Goal: Task Accomplishment & Management: Use online tool/utility

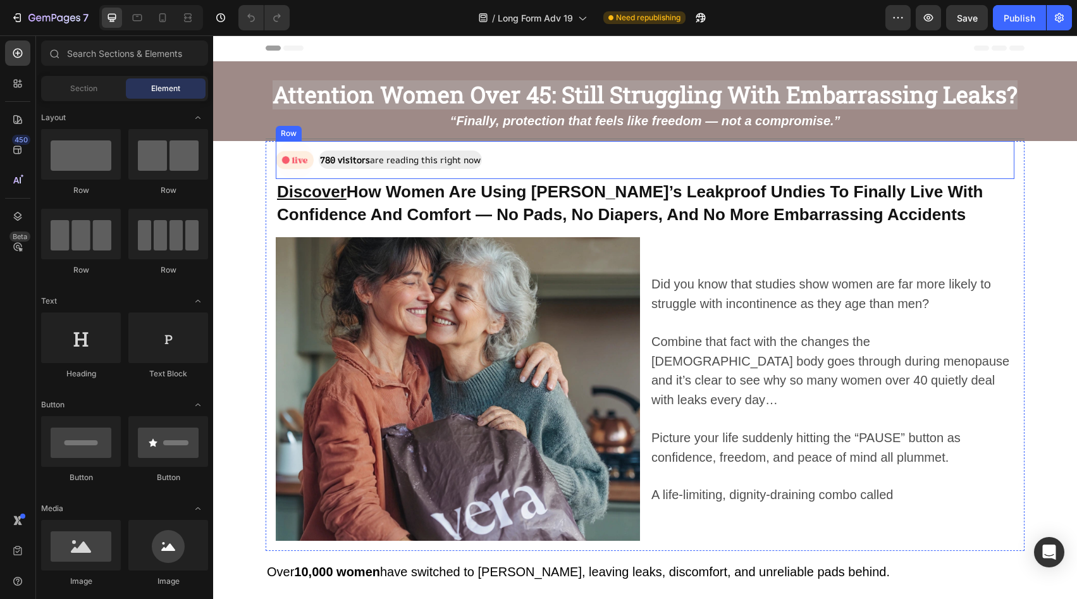
click at [629, 127] on strong "“Finally, protection that feels like freedom — not a compromise.”" at bounding box center [645, 121] width 390 height 14
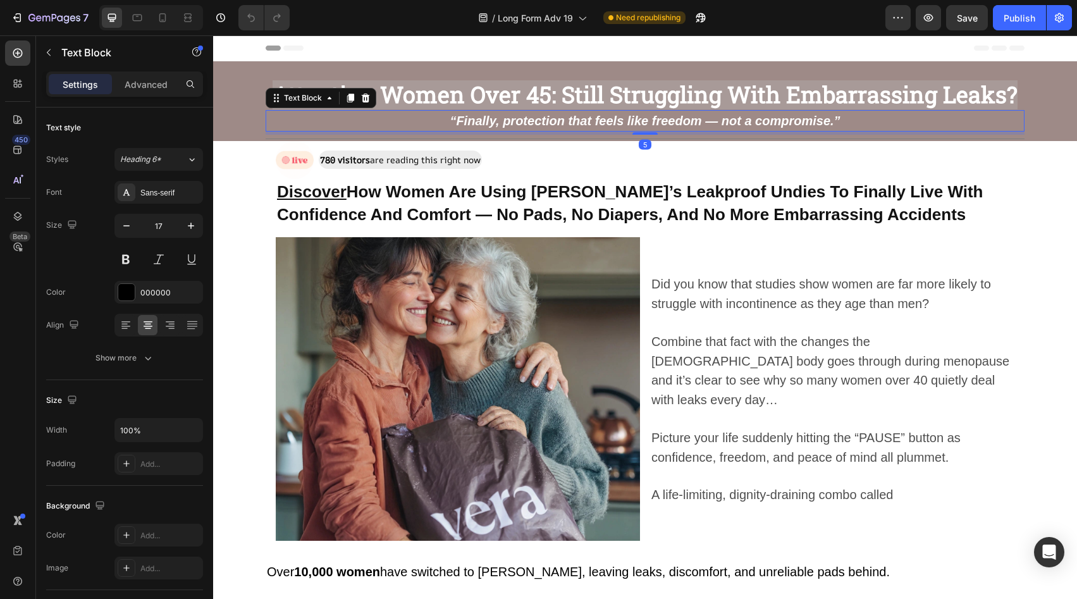
click at [637, 155] on div "Image 780 visitors are reading this right now Text Block Row" at bounding box center [645, 160] width 739 height 38
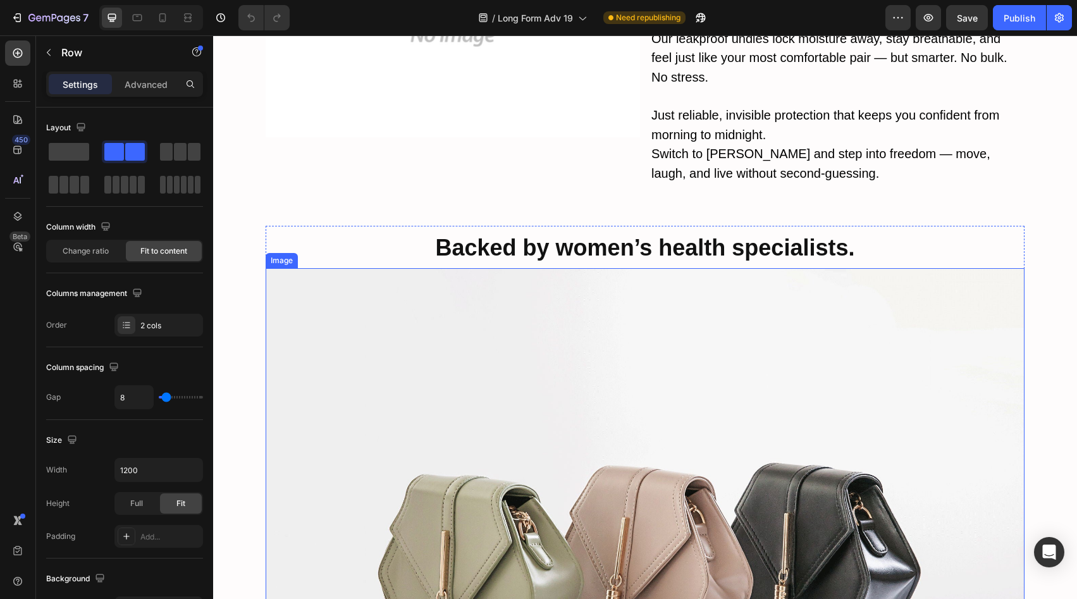
scroll to position [3789, 0]
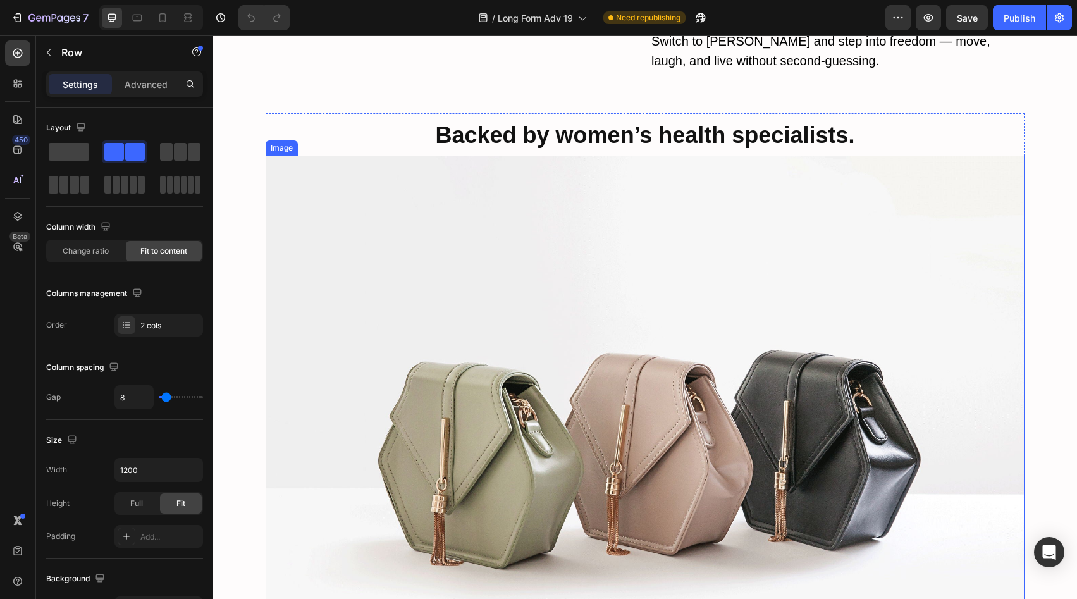
click at [590, 250] on img at bounding box center [645, 440] width 759 height 569
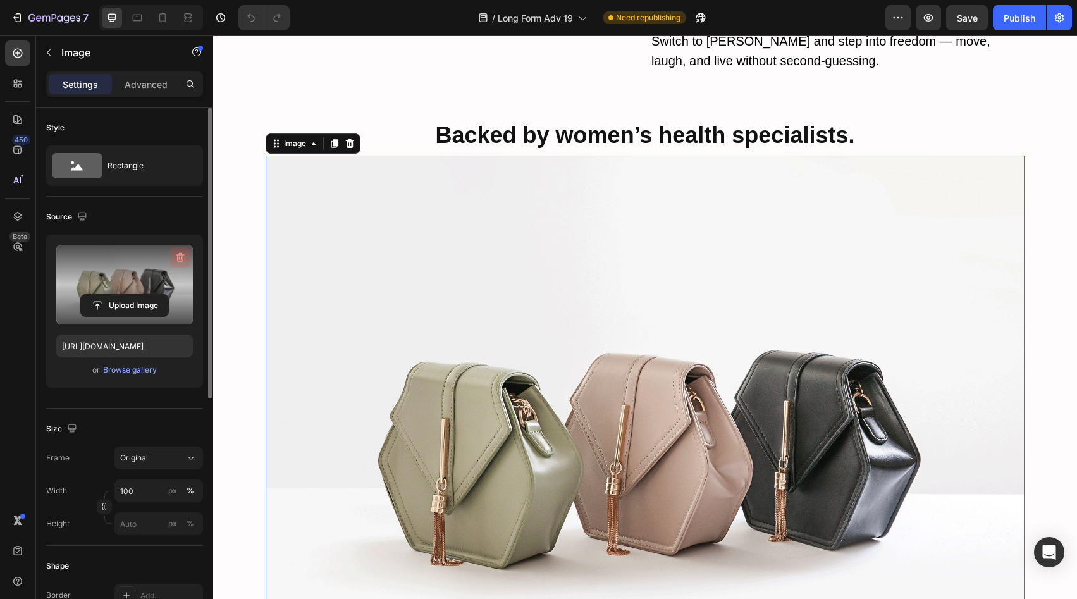
click at [177, 257] on icon "button" at bounding box center [180, 257] width 8 height 9
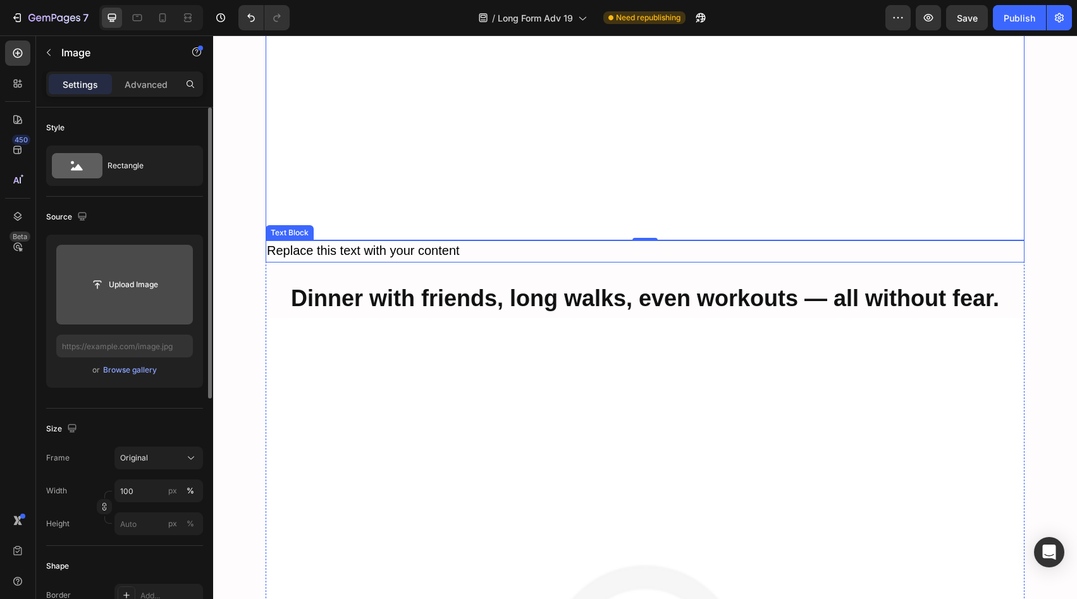
scroll to position [4036, 0]
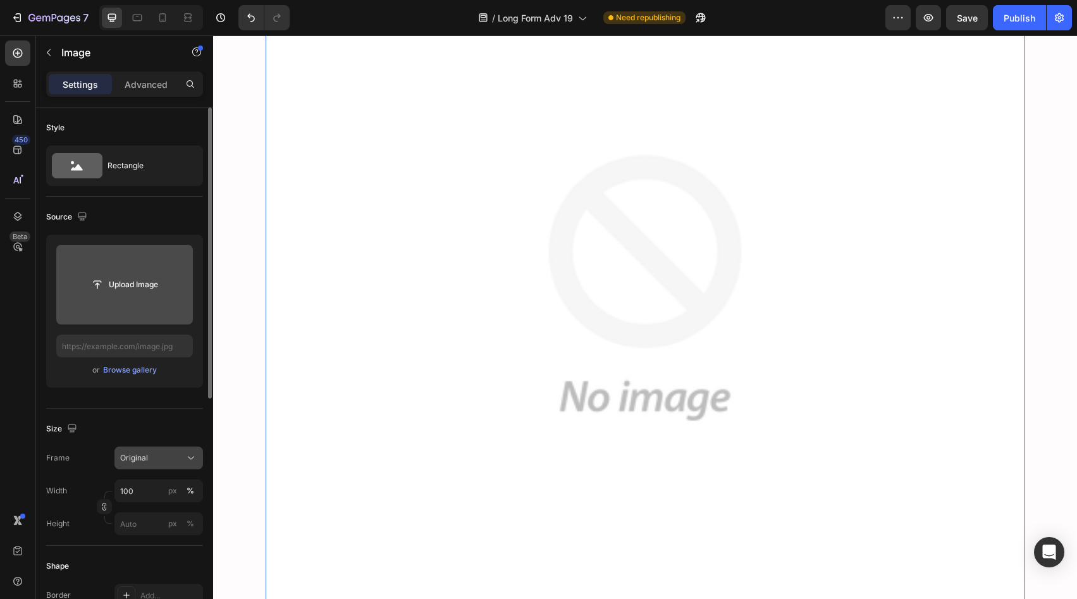
click at [142, 452] on div "Original" at bounding box center [158, 458] width 77 height 13
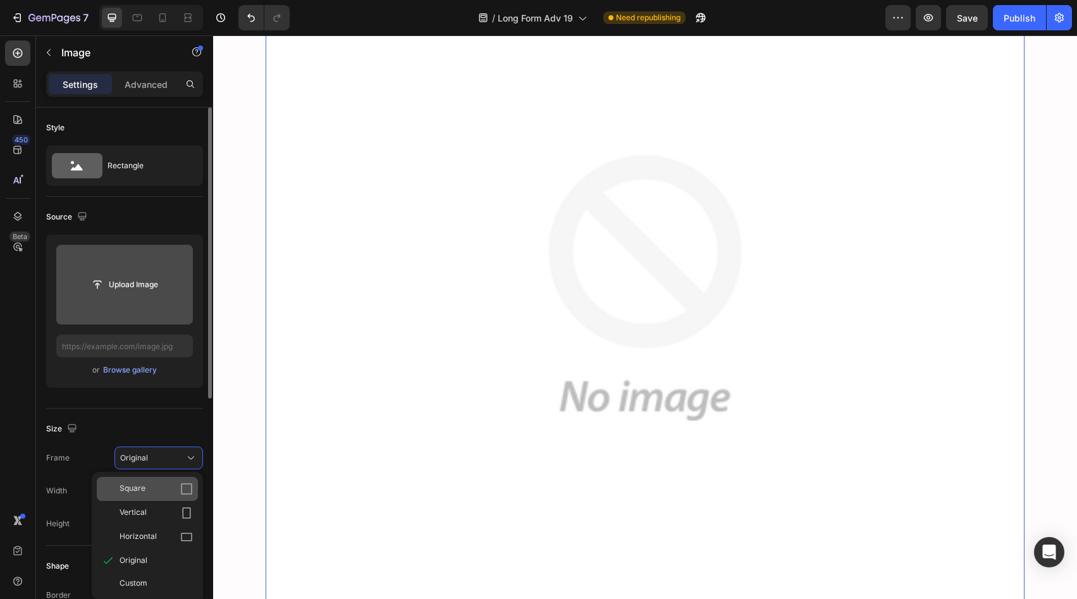
click at [183, 486] on icon at bounding box center [186, 489] width 13 height 13
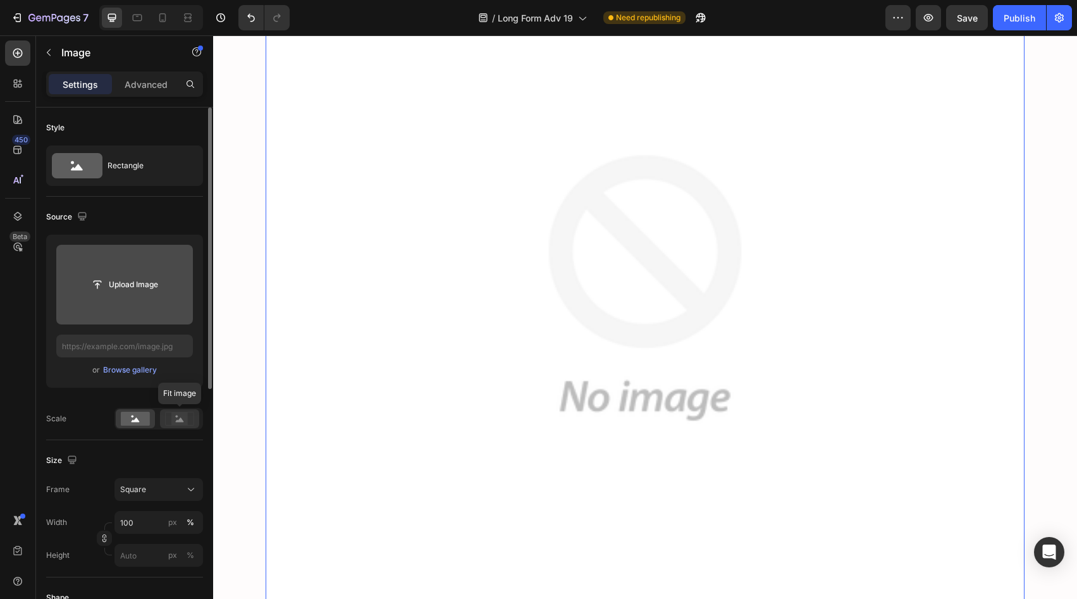
click at [188, 421] on icon at bounding box center [179, 419] width 29 height 14
click at [113, 413] on div "Scale" at bounding box center [124, 419] width 157 height 22
click at [140, 425] on rect at bounding box center [135, 419] width 29 height 14
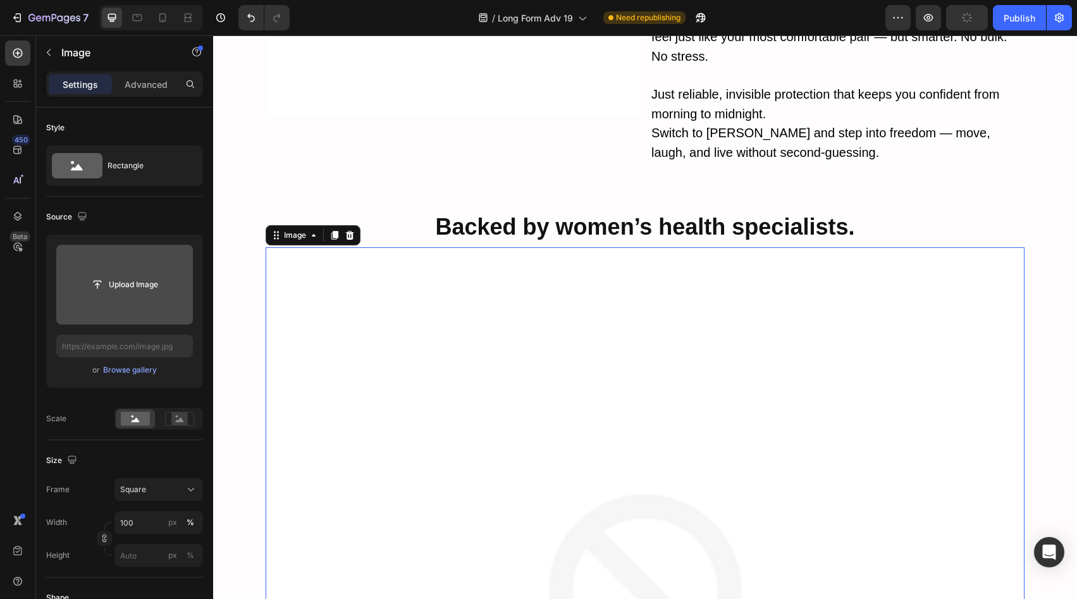
scroll to position [3696, 0]
click at [163, 306] on input "file" at bounding box center [124, 285] width 137 height 80
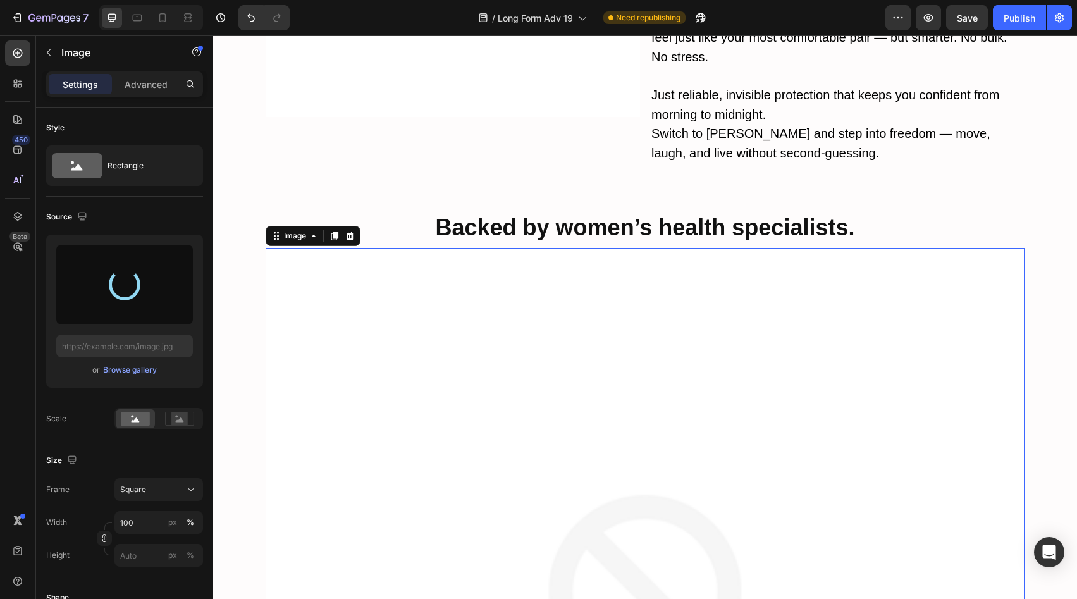
click at [175, 466] on div "Size" at bounding box center [124, 460] width 157 height 20
type input "[URL][DOMAIN_NAME]"
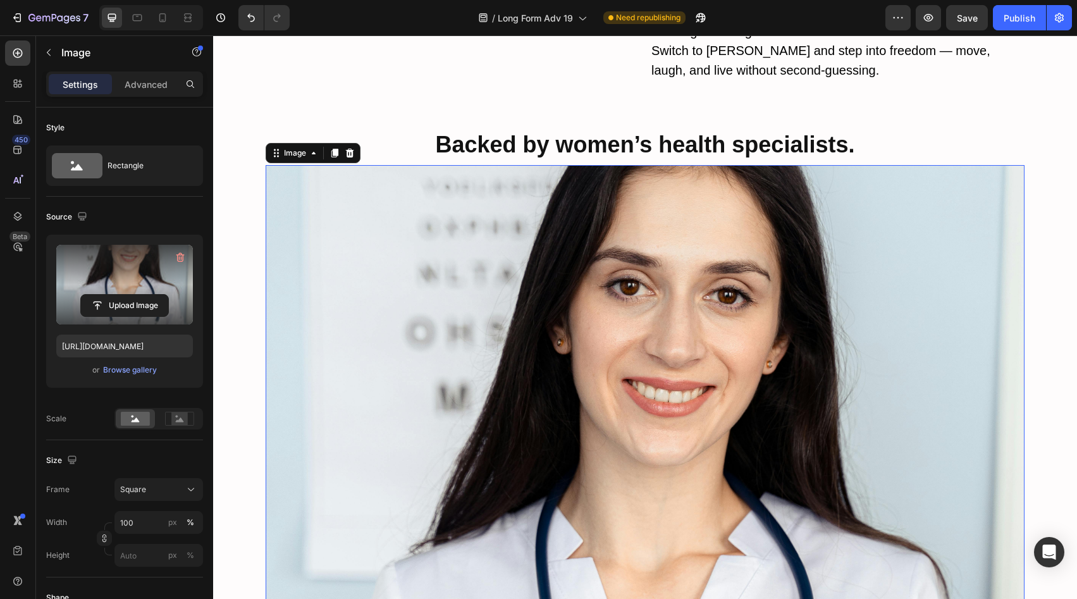
scroll to position [3908, 0]
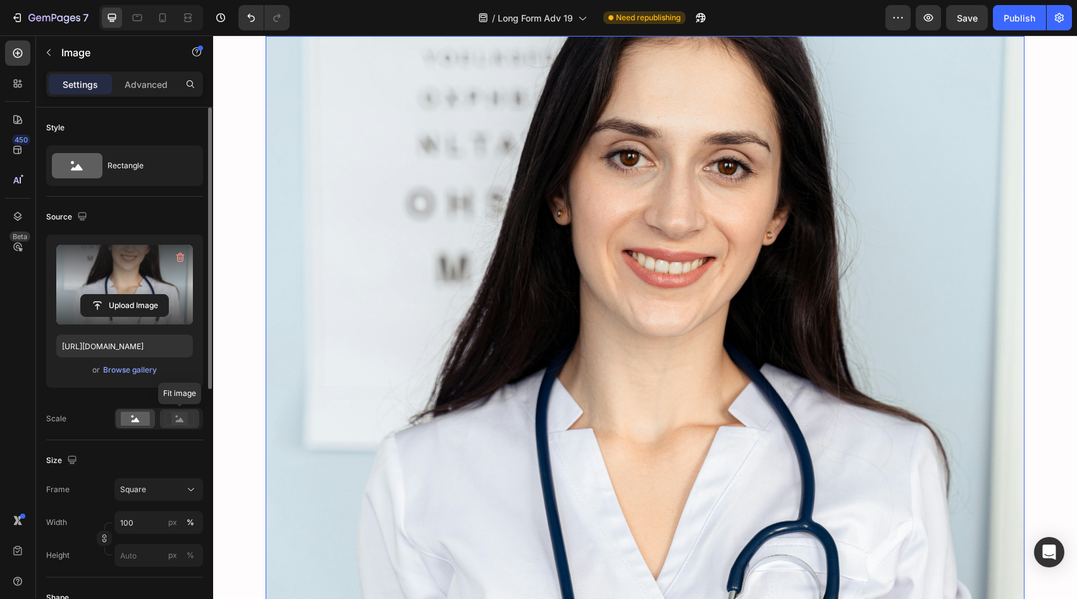
click at [186, 419] on rect at bounding box center [179, 418] width 16 height 13
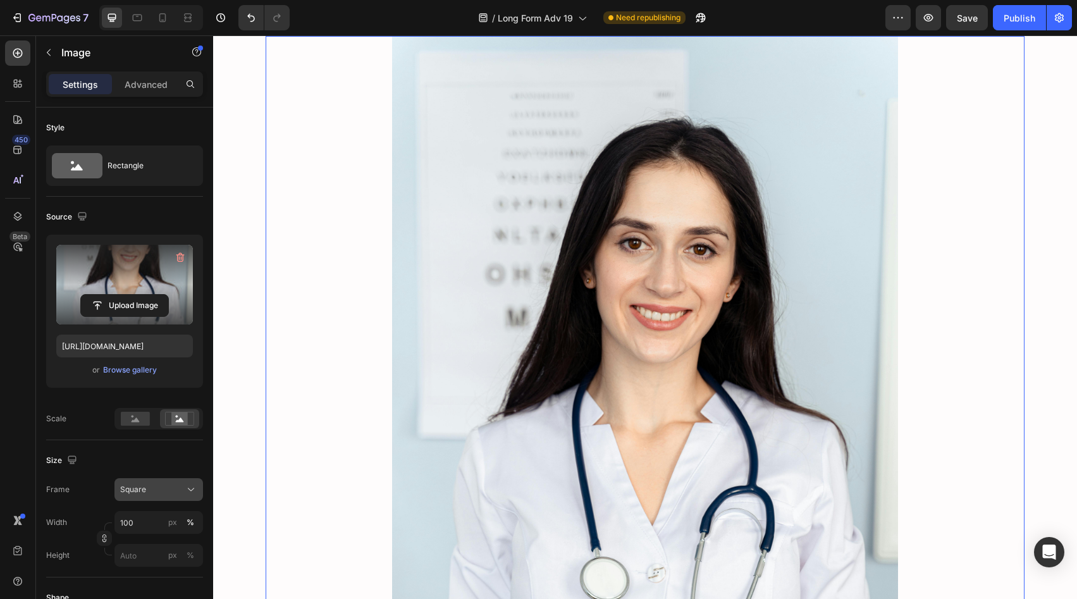
click at [147, 481] on button "Square" at bounding box center [158, 489] width 89 height 23
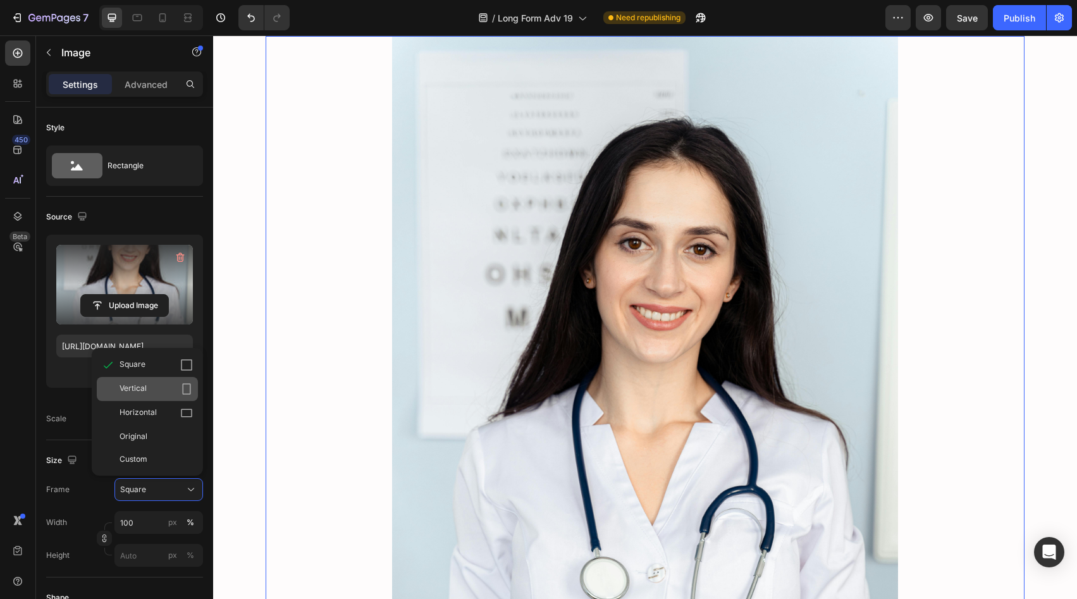
click at [179, 386] on div "Vertical" at bounding box center [156, 389] width 73 height 13
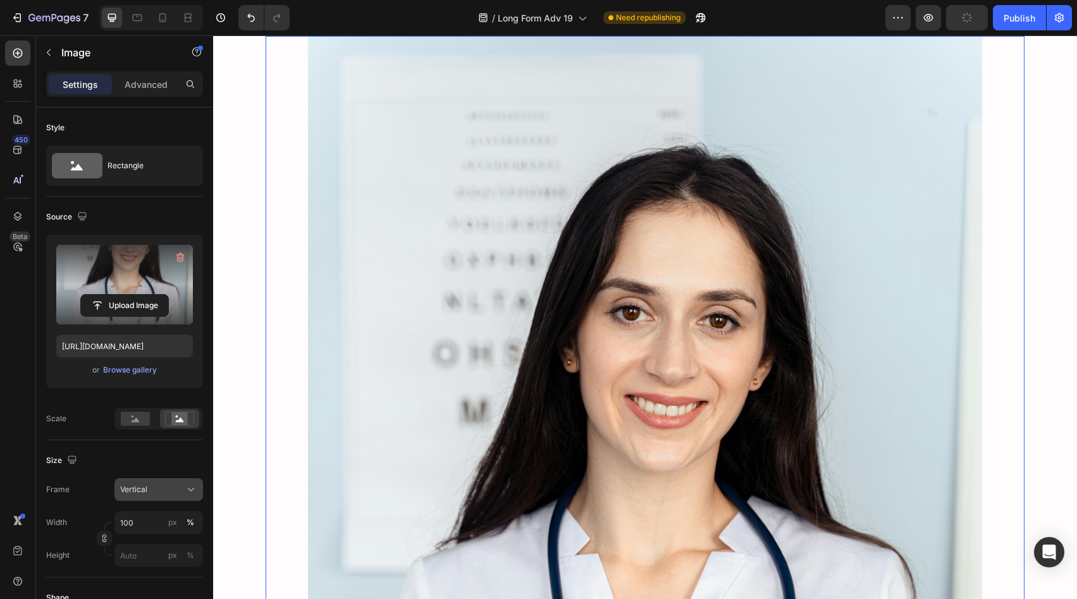
click at [168, 496] on button "Vertical" at bounding box center [158, 489] width 89 height 23
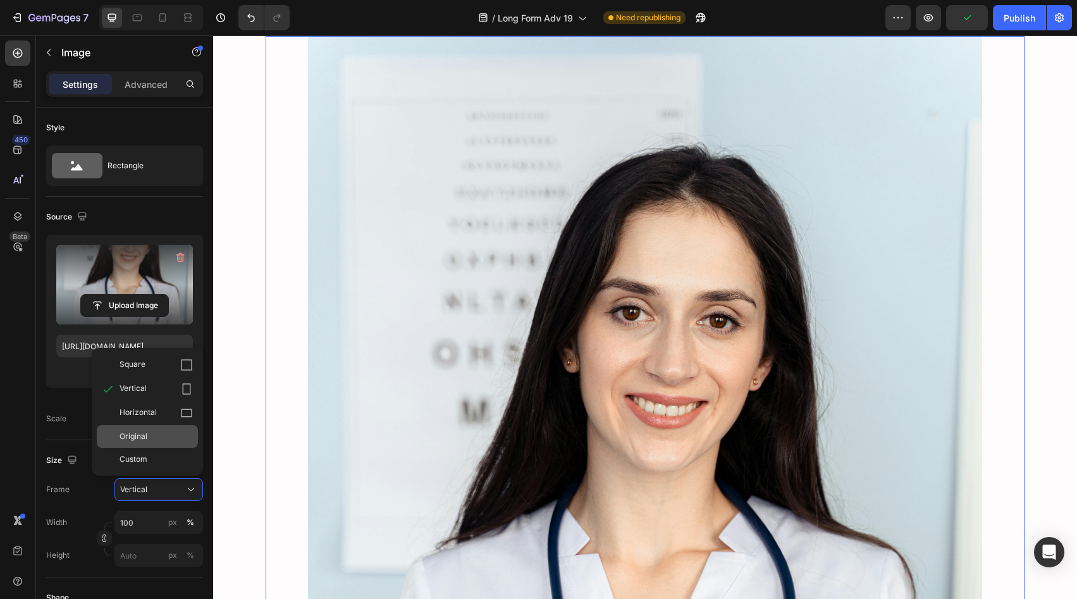
click at [167, 437] on div "Original" at bounding box center [156, 436] width 73 height 11
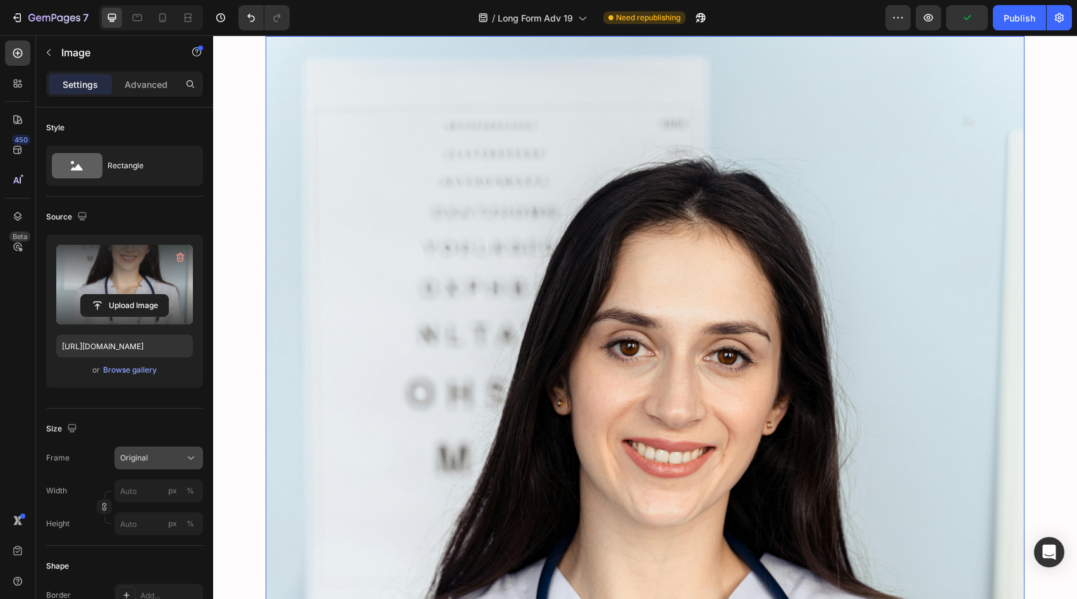
click at [167, 454] on div "Original" at bounding box center [151, 457] width 62 height 11
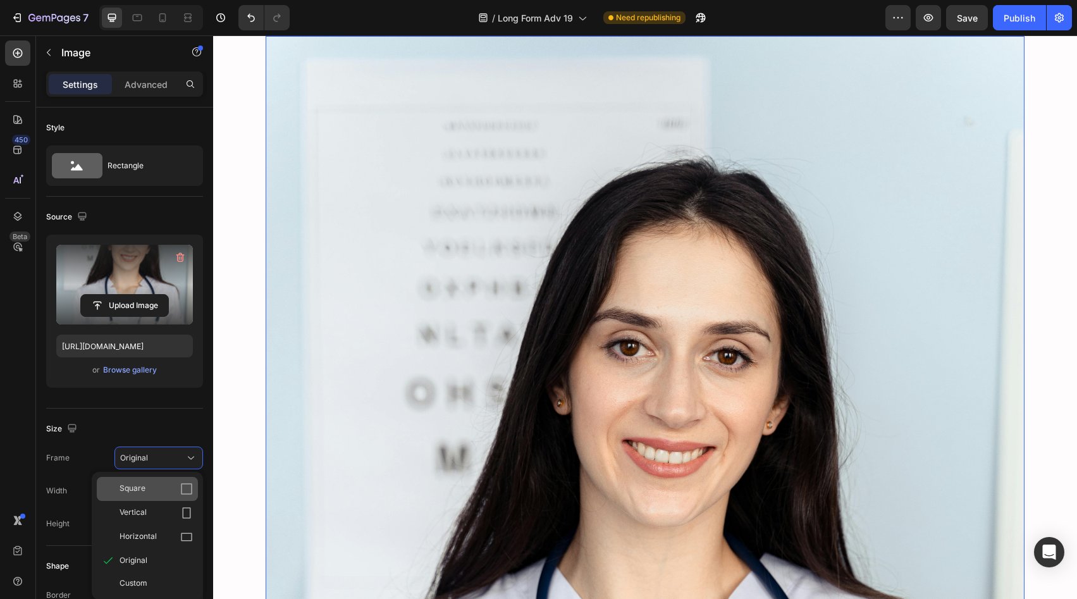
click at [176, 490] on div "Square" at bounding box center [156, 489] width 73 height 13
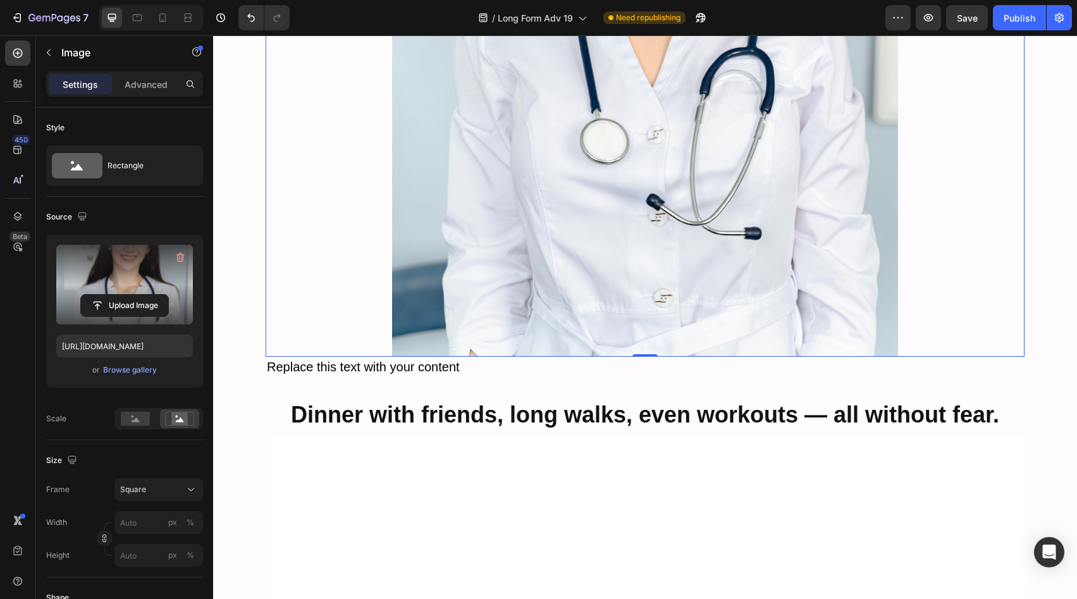
scroll to position [4337, 0]
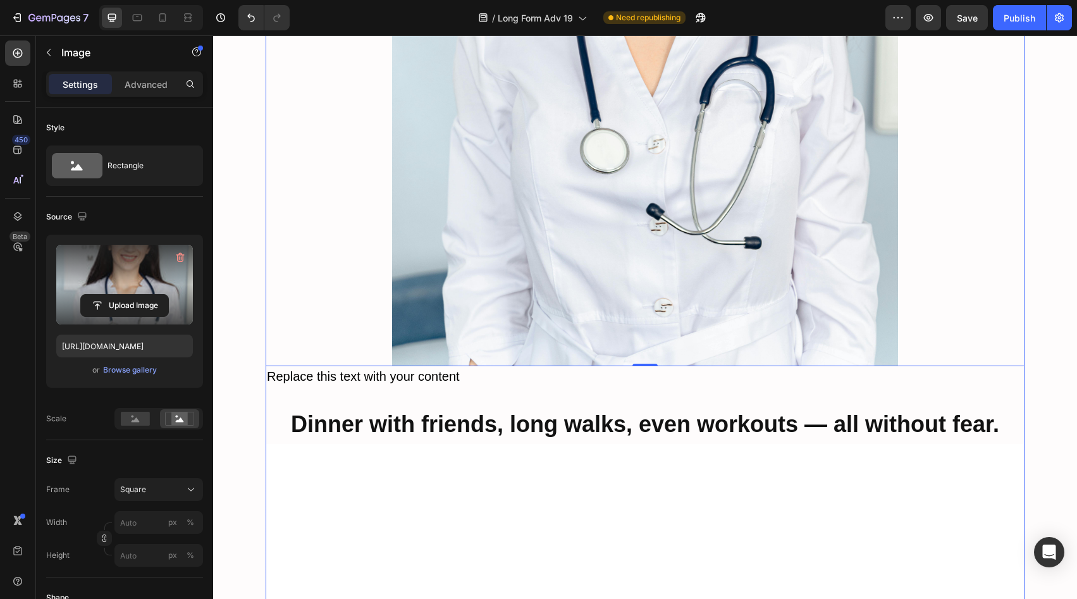
click at [578, 367] on p "Replace this text with your content" at bounding box center [645, 377] width 756 height 20
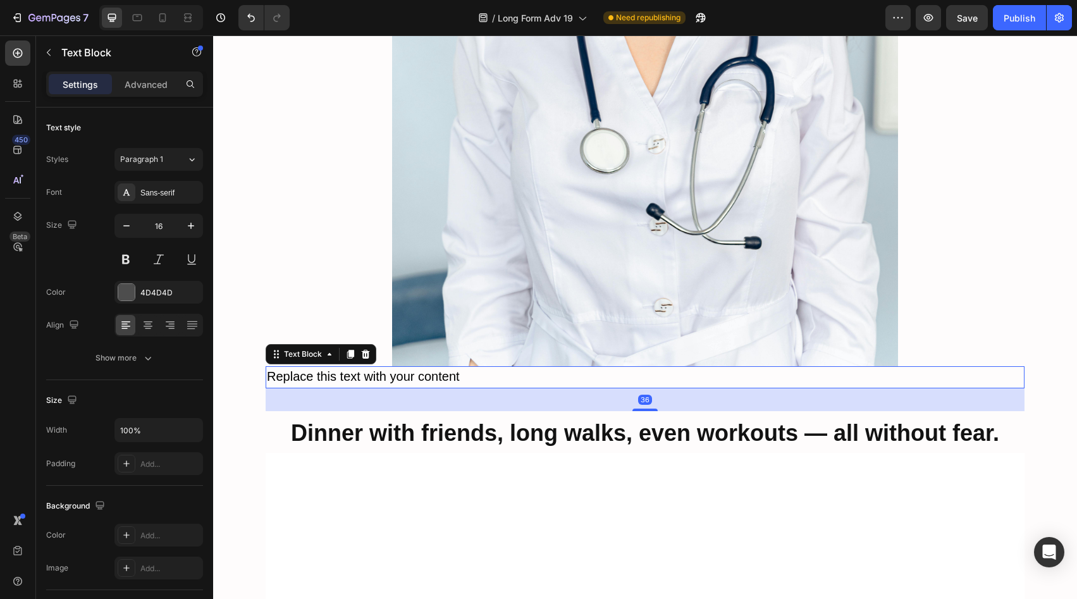
drag, startPoint x: 635, startPoint y: 372, endPoint x: 636, endPoint y: 381, distance: 8.9
click at [636, 409] on div at bounding box center [645, 410] width 25 height 3
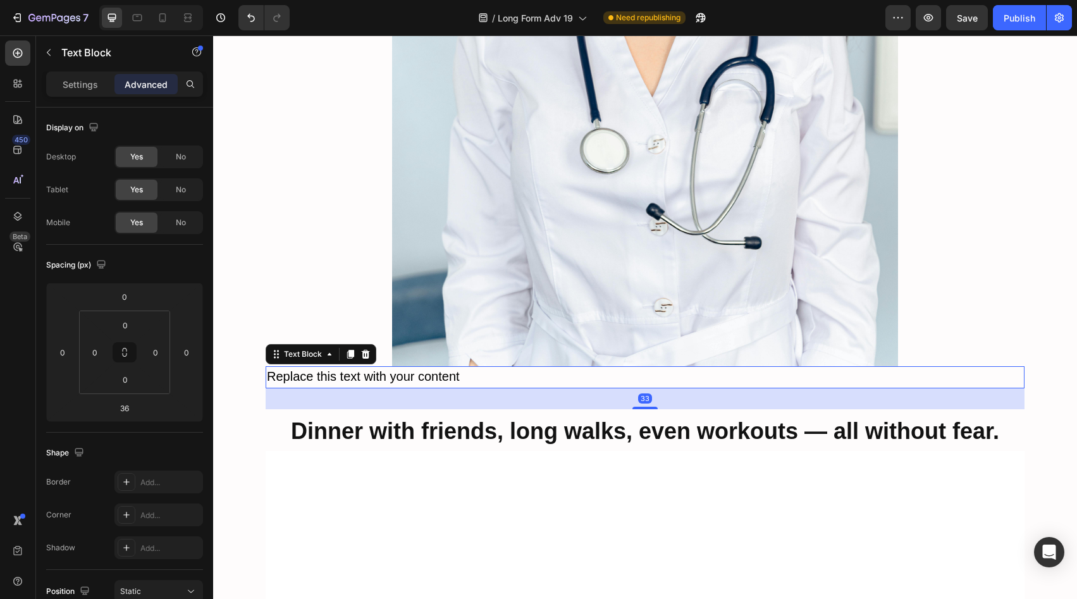
click at [637, 407] on div at bounding box center [645, 408] width 25 height 3
type input "33"
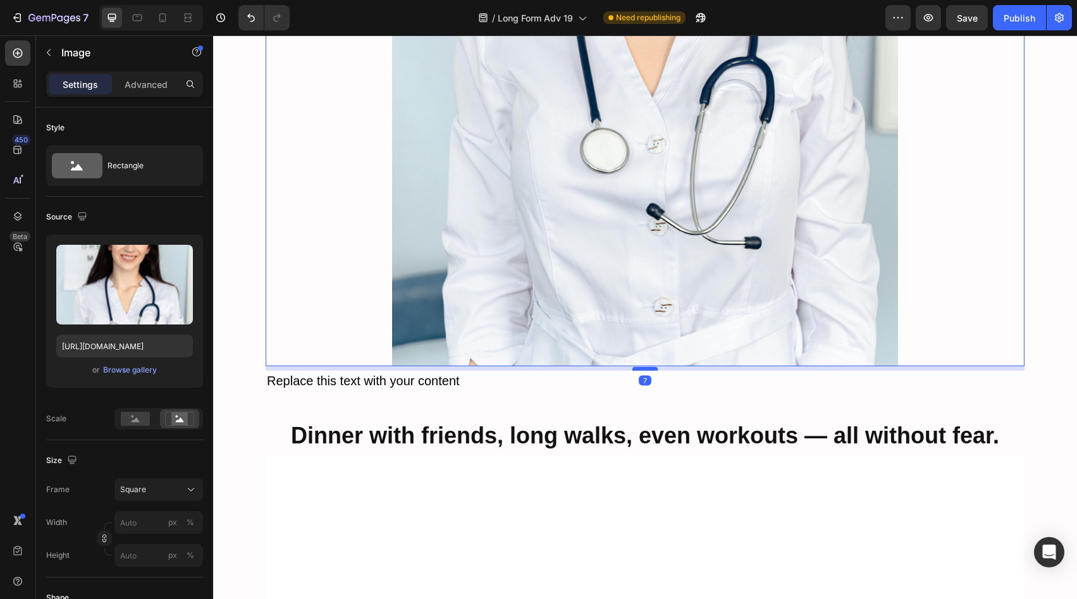
click at [650, 367] on div at bounding box center [645, 369] width 25 height 4
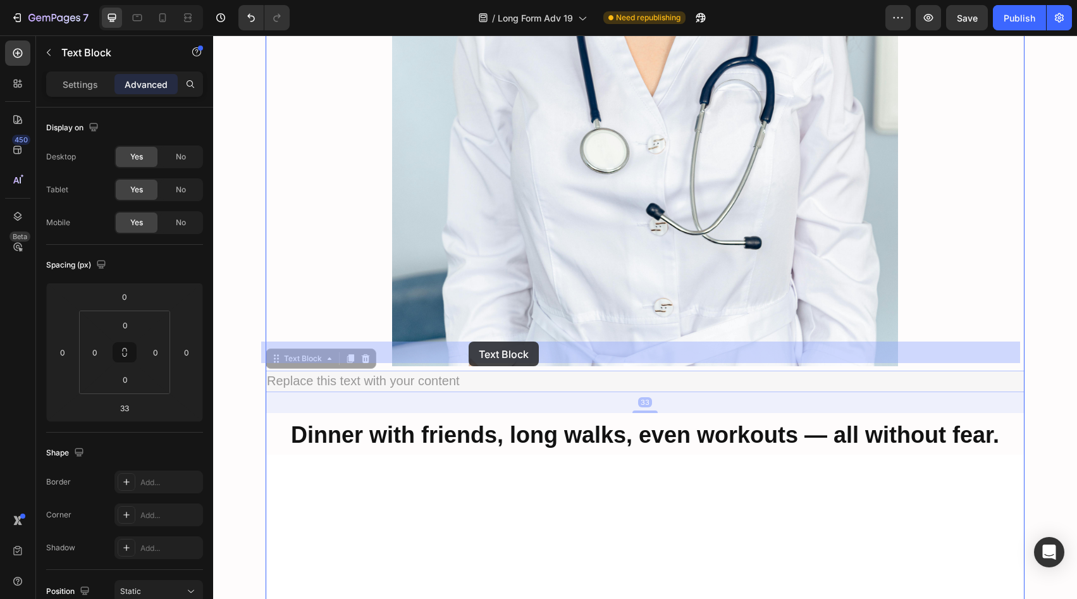
drag, startPoint x: 459, startPoint y: 356, endPoint x: 469, endPoint y: 342, distance: 17.7
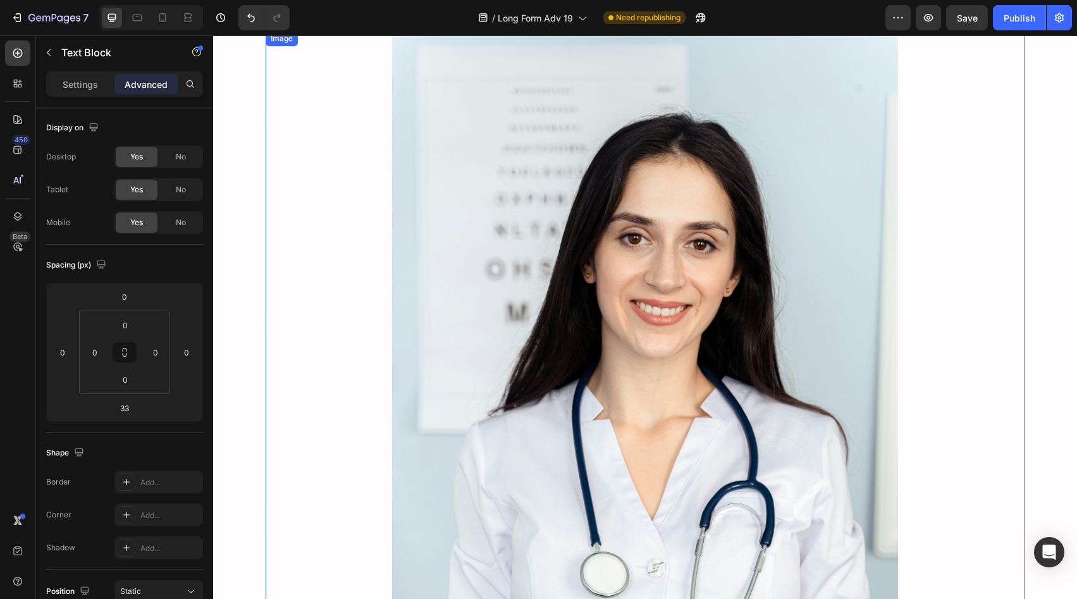
scroll to position [3498, 0]
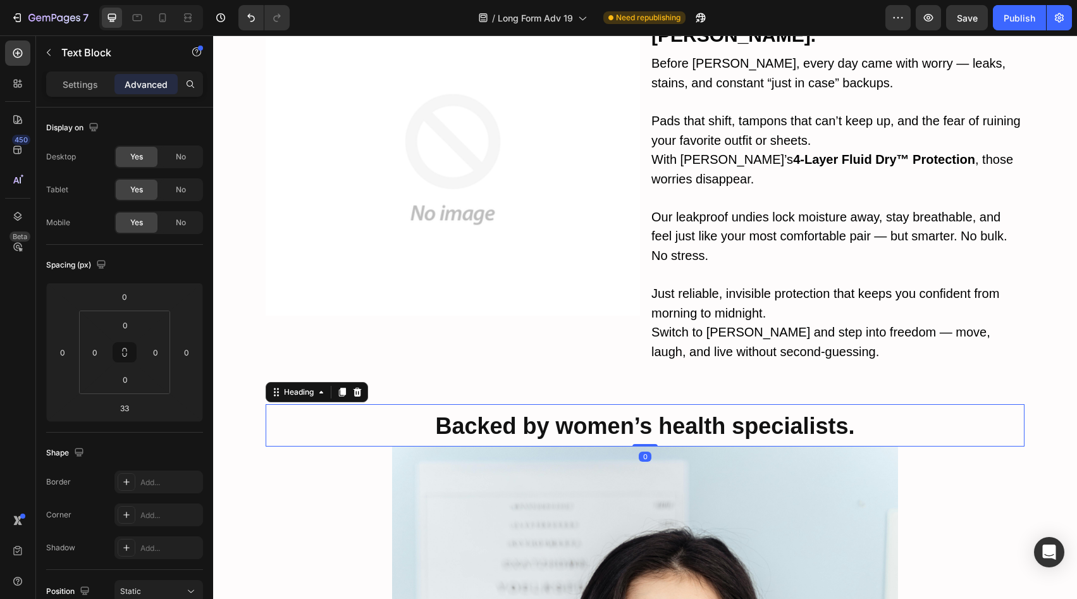
click at [541, 413] on strong "Backed by women’s health specialists." at bounding box center [645, 426] width 419 height 26
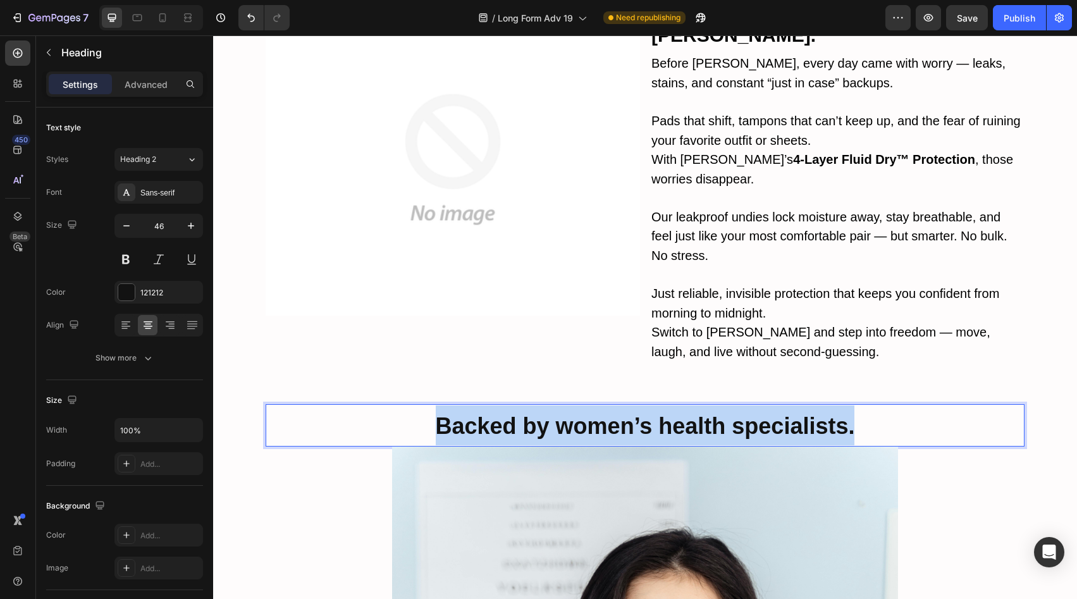
click at [541, 413] on strong "Backed by women’s health specialists." at bounding box center [645, 426] width 419 height 26
click at [542, 413] on strong "Backed by women’s health specialists." at bounding box center [645, 426] width 419 height 26
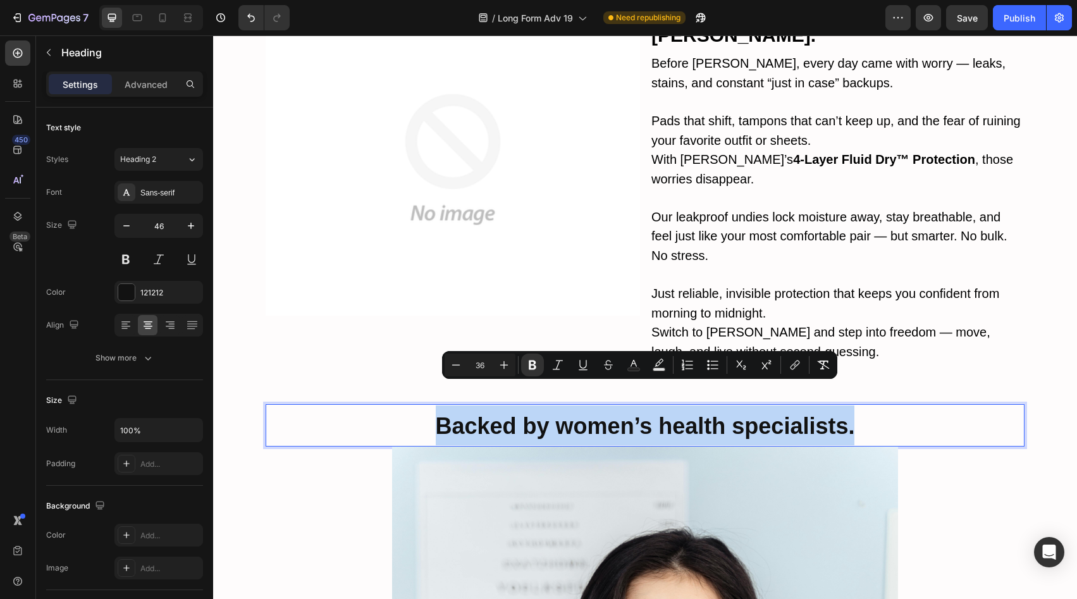
copy strong "Backed by women’s health specialists."
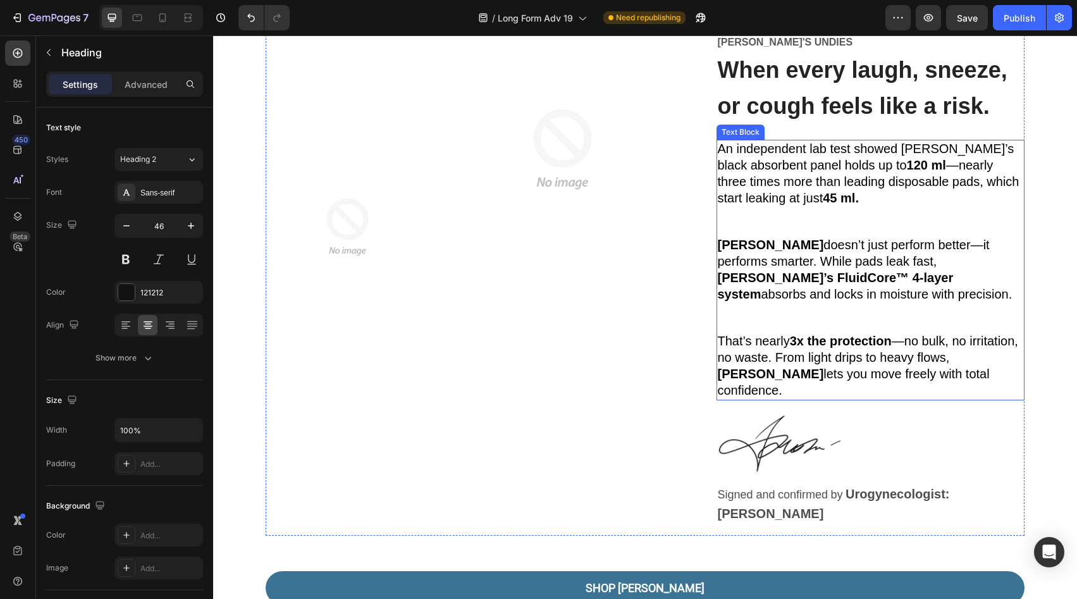
scroll to position [1464, 0]
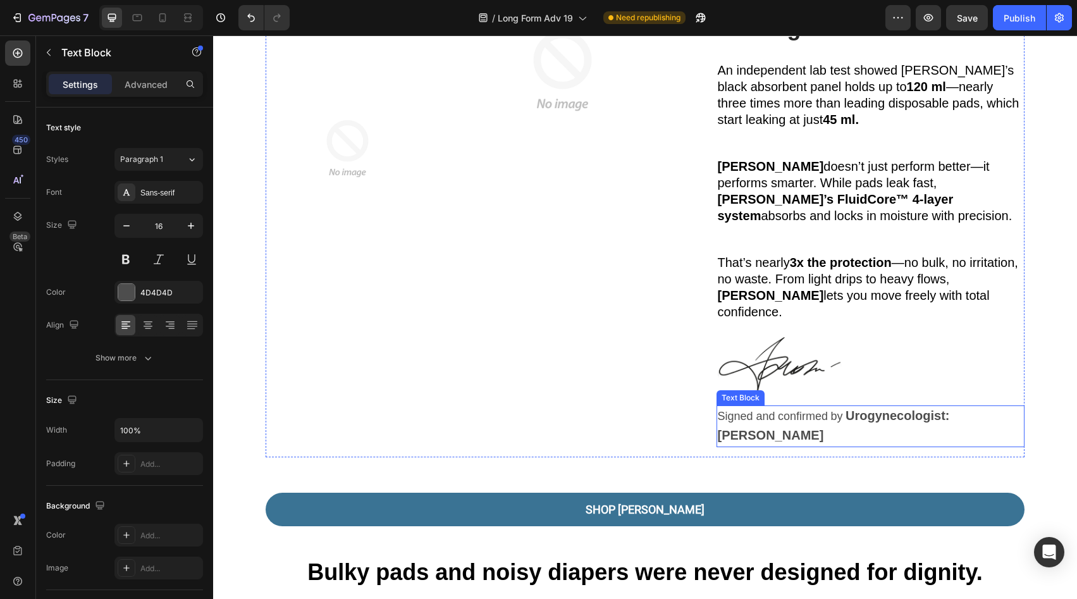
click at [889, 409] on strong "Urogynecologist: [PERSON_NAME]" at bounding box center [834, 426] width 232 height 34
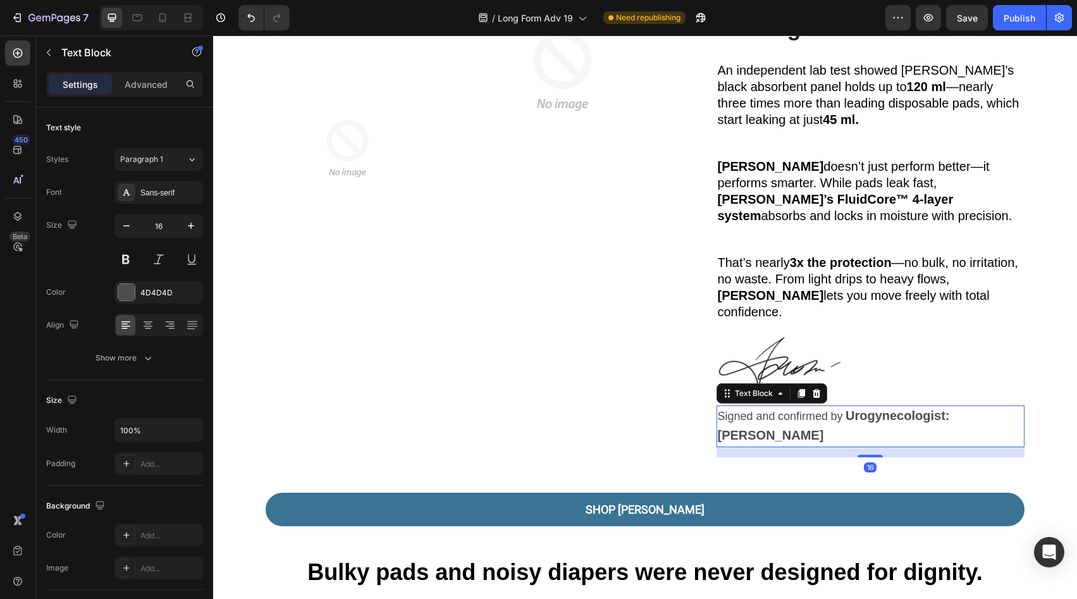
click at [889, 409] on strong "Urogynecologist: [PERSON_NAME]" at bounding box center [834, 426] width 232 height 34
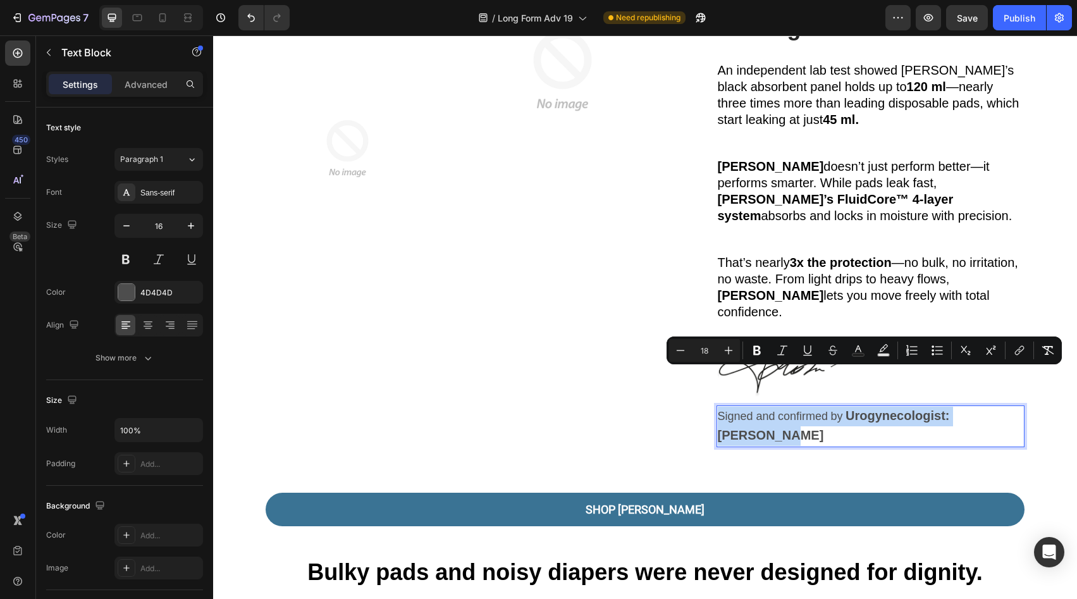
drag, startPoint x: 889, startPoint y: 380, endPoint x: 898, endPoint y: 378, distance: 8.6
click at [896, 409] on strong "Urogynecologist: [PERSON_NAME]" at bounding box center [834, 426] width 232 height 34
click at [898, 409] on strong "Urogynecologist: [PERSON_NAME]" at bounding box center [834, 426] width 232 height 34
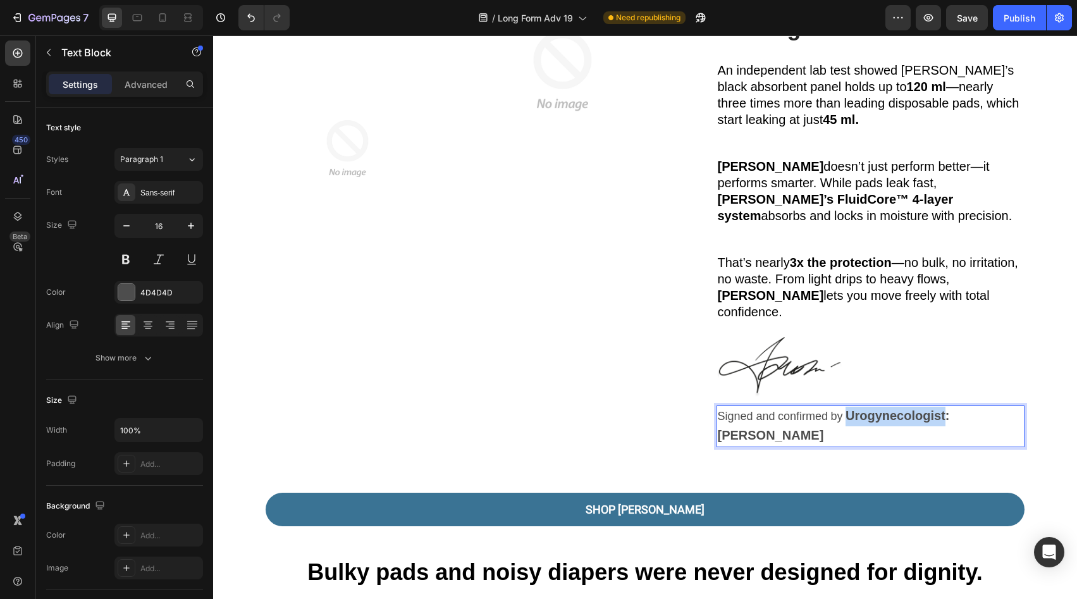
click at [898, 409] on strong "Urogynecologist: [PERSON_NAME]" at bounding box center [834, 426] width 232 height 34
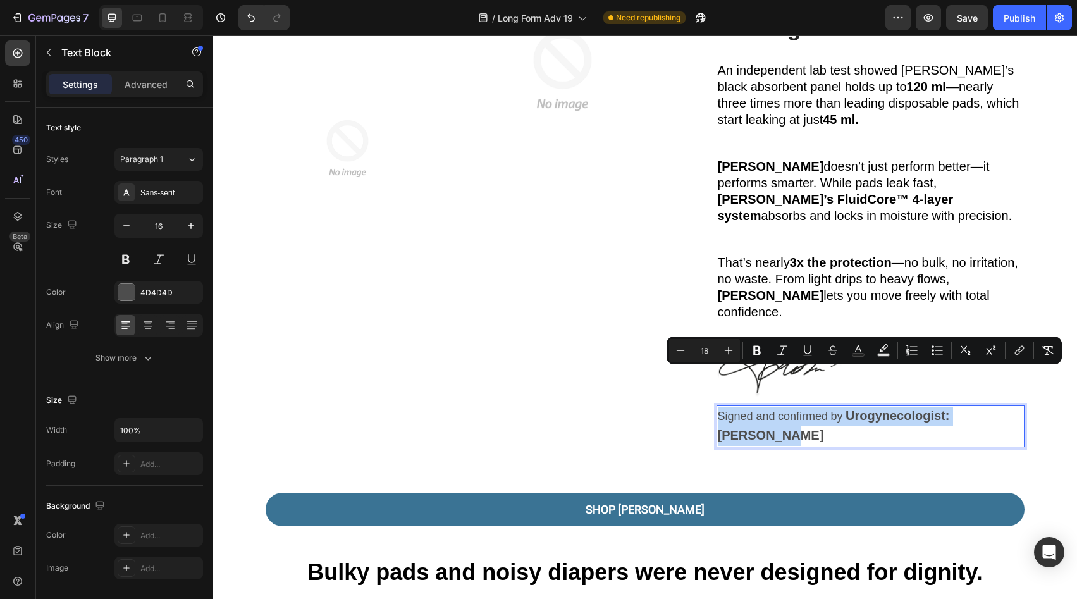
click at [898, 409] on strong "Urogynecologist: [PERSON_NAME]" at bounding box center [834, 426] width 232 height 34
click at [917, 337] on div at bounding box center [871, 367] width 309 height 61
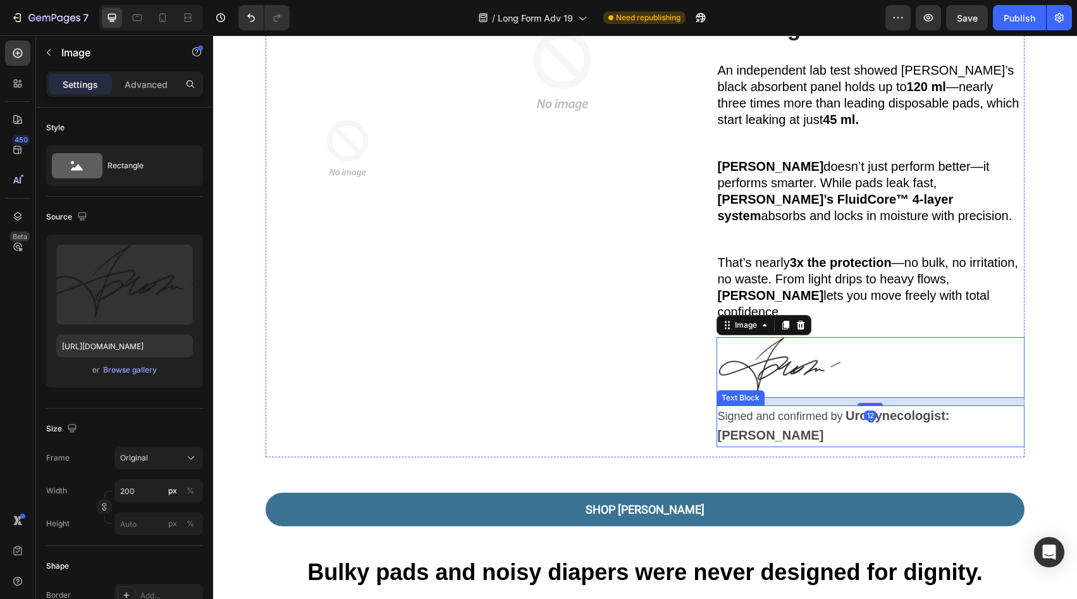
click at [910, 409] on strong "Urogynecologist: [PERSON_NAME]" at bounding box center [834, 426] width 232 height 34
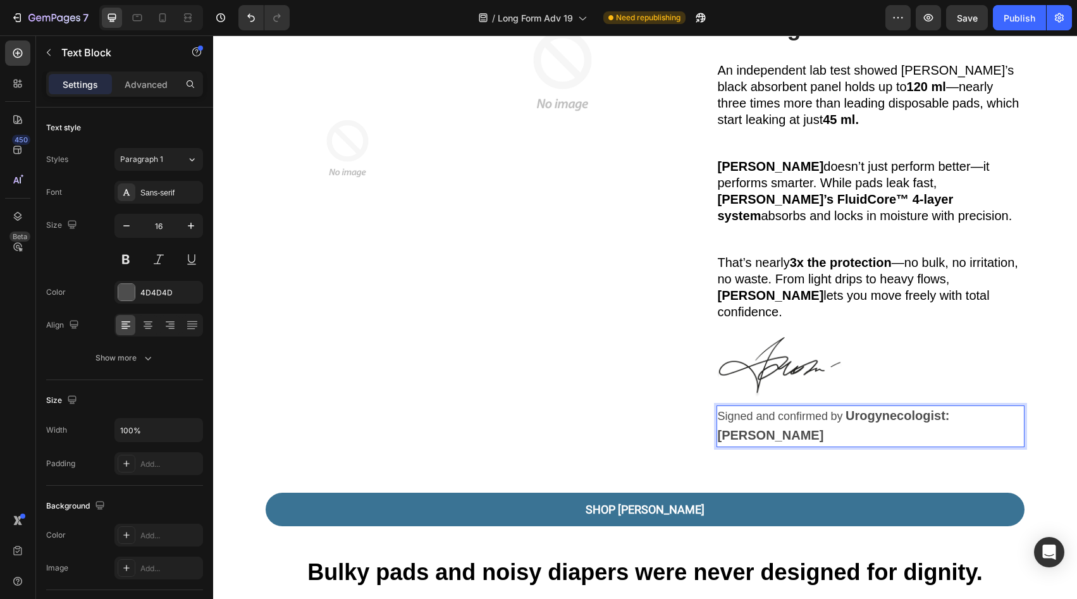
click at [911, 409] on strong "Urogynecologist: [PERSON_NAME]" at bounding box center [834, 426] width 232 height 34
drag, startPoint x: 911, startPoint y: 377, endPoint x: 998, endPoint y: 377, distance: 87.3
click at [950, 409] on strong "Urogynecologist: [PERSON_NAME]" at bounding box center [834, 426] width 232 height 34
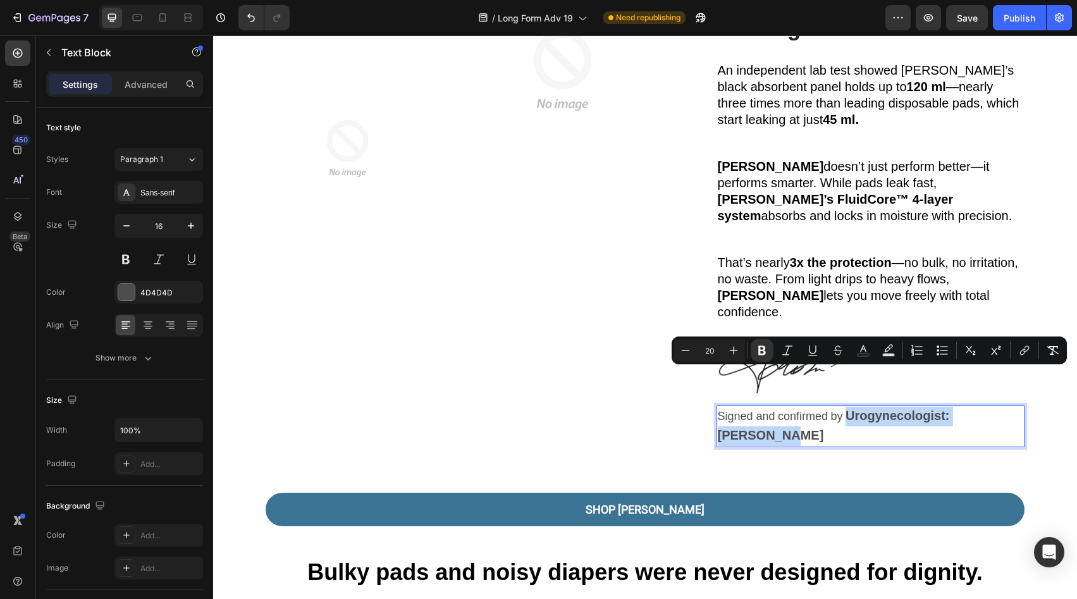
copy strong "Urogynecologist: [PERSON_NAME]"
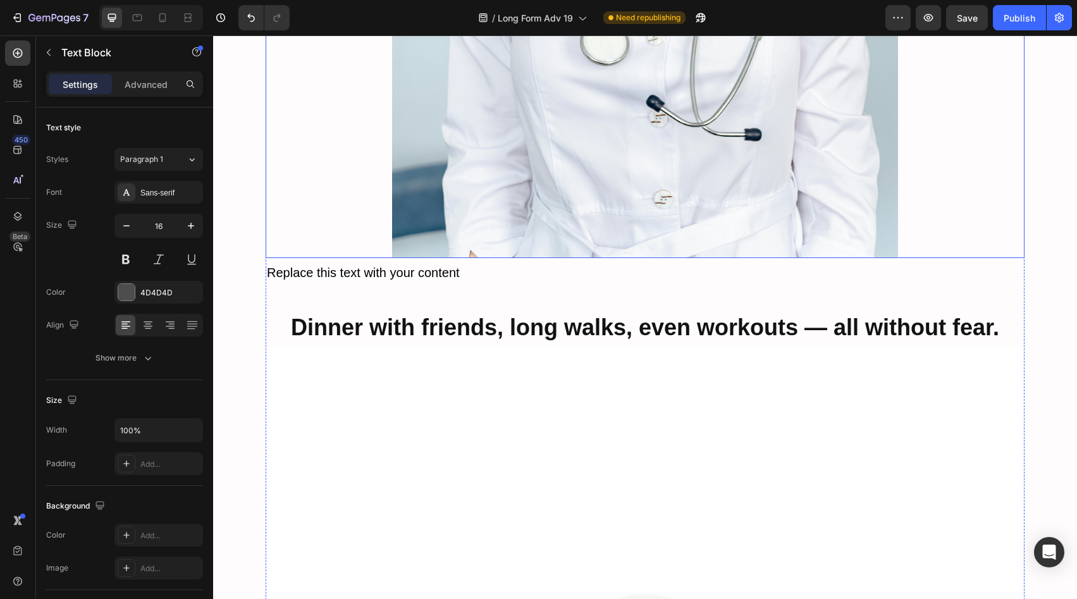
scroll to position [4522, 0]
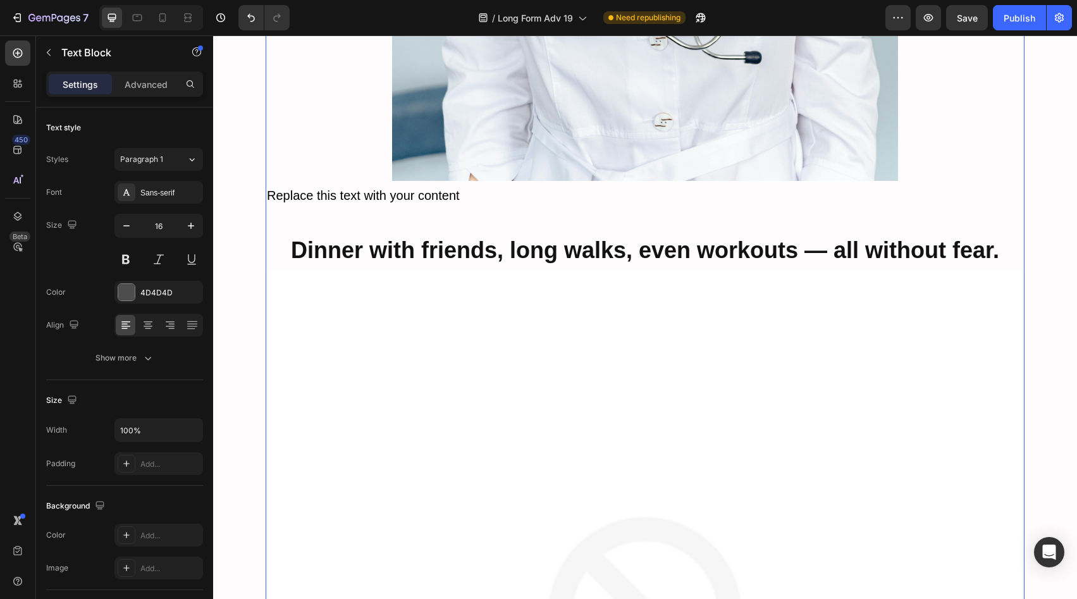
click at [399, 188] on span "Replace this text with your content" at bounding box center [363, 195] width 193 height 14
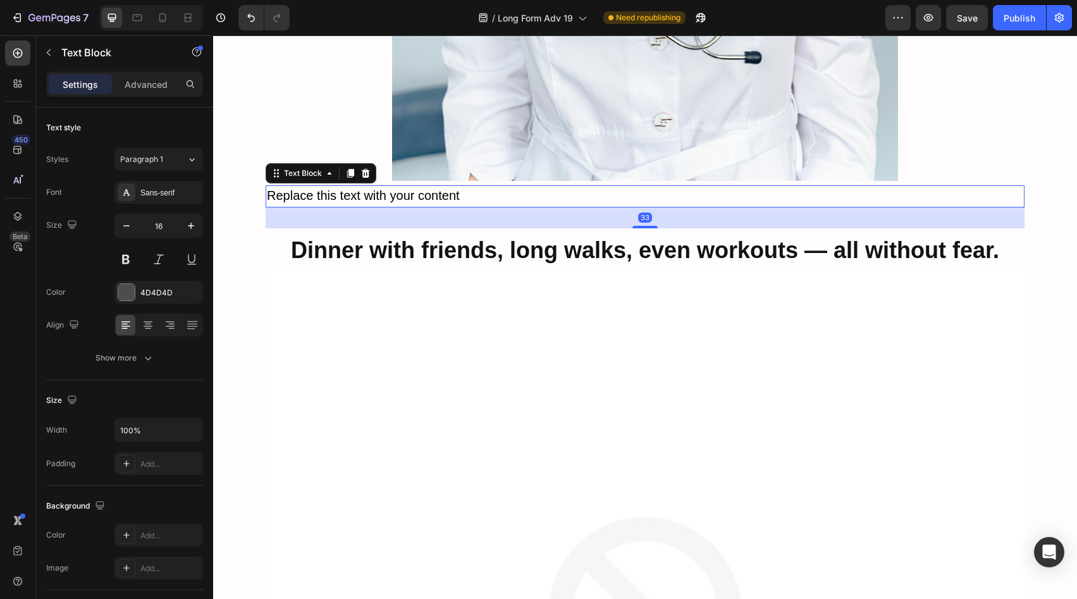
click at [399, 188] on span "Replace this text with your content" at bounding box center [363, 195] width 193 height 14
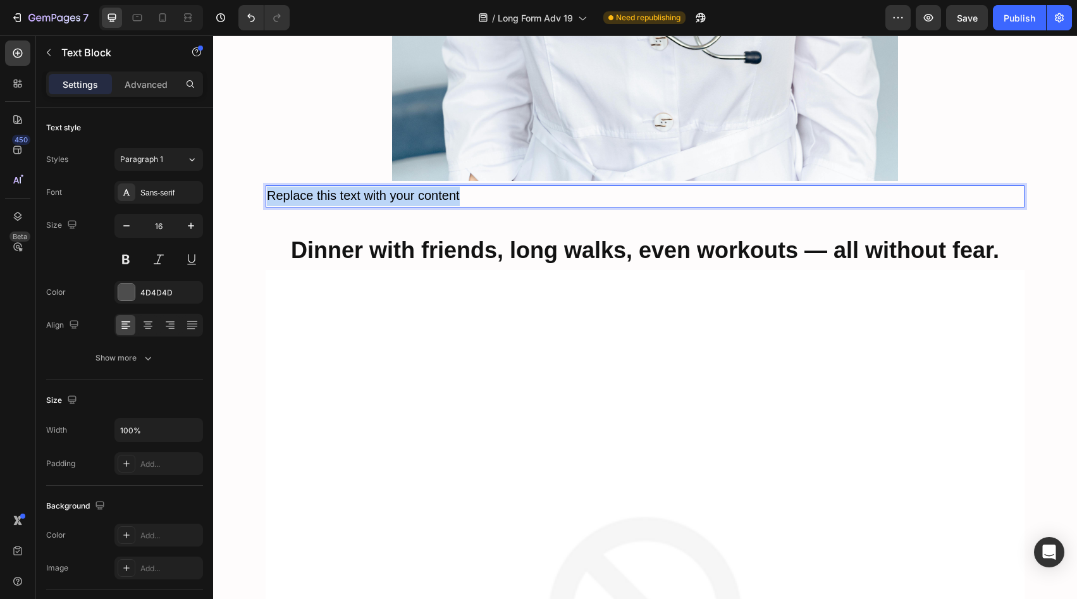
click at [399, 188] on span "Replace this text with your content" at bounding box center [363, 195] width 193 height 14
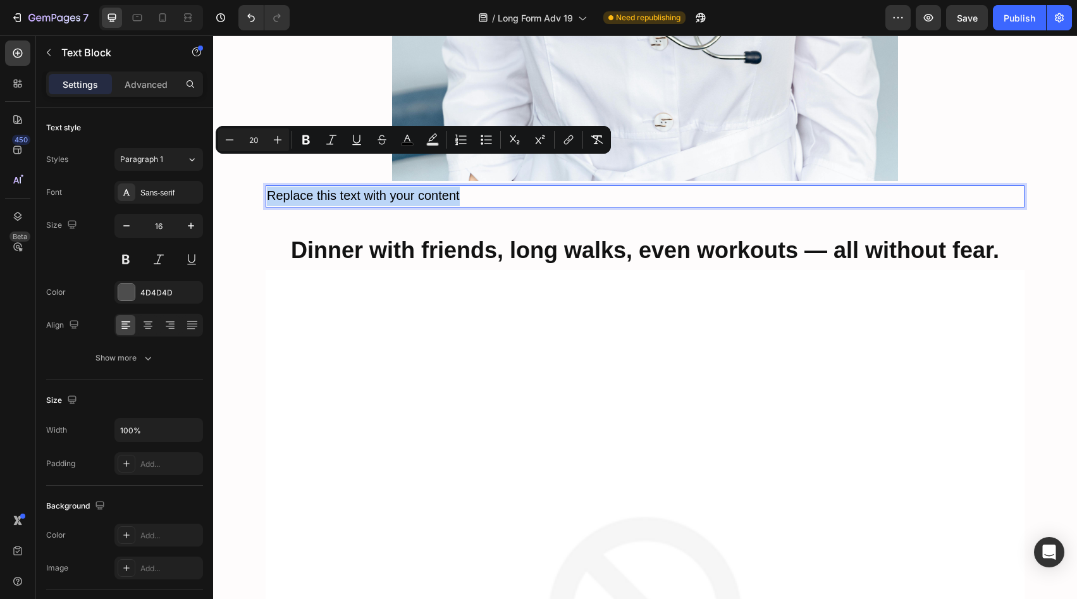
type input "16"
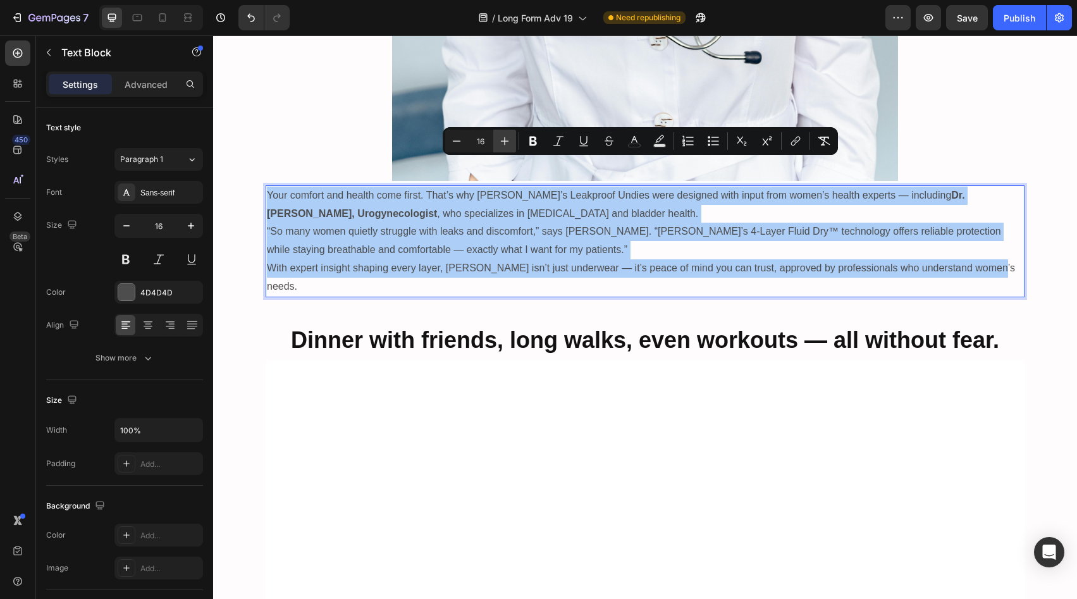
click at [497, 143] on button "Plus" at bounding box center [504, 141] width 23 height 23
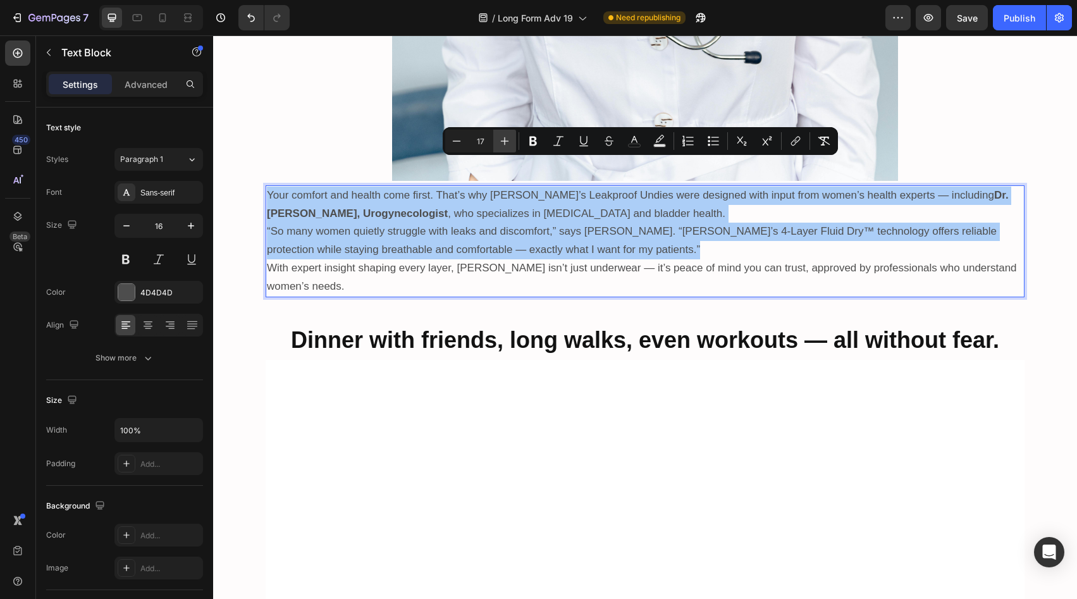
click at [497, 143] on button "Plus" at bounding box center [504, 141] width 23 height 23
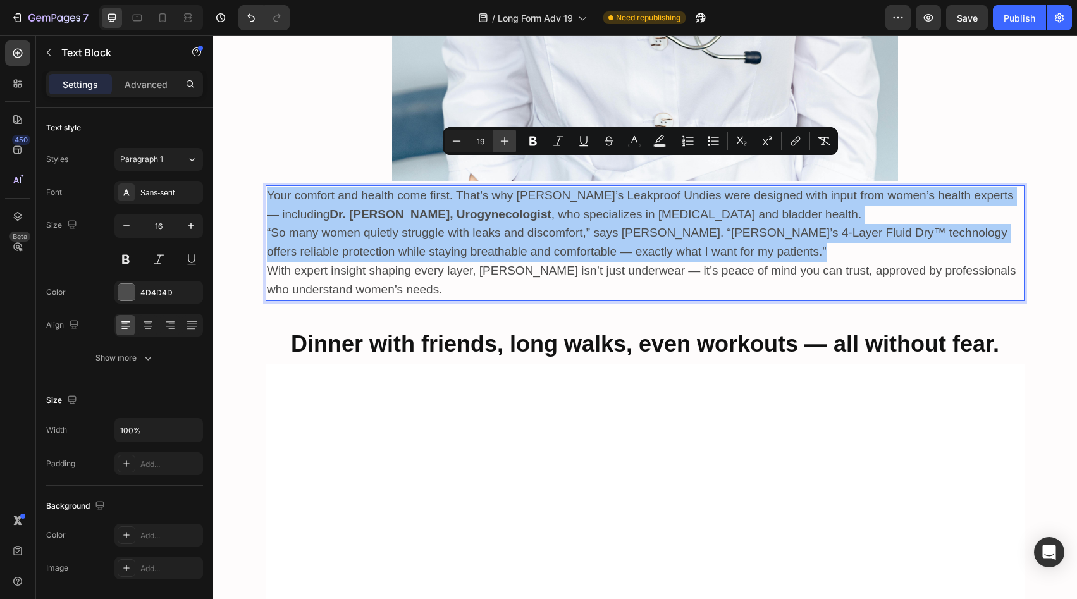
click at [497, 143] on button "Plus" at bounding box center [504, 141] width 23 height 23
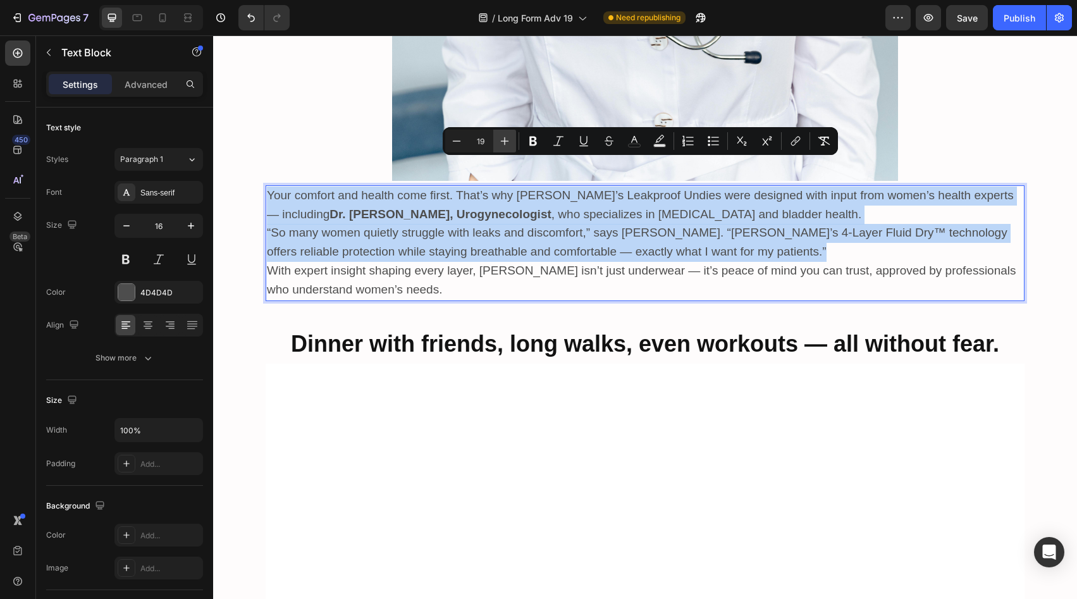
type input "20"
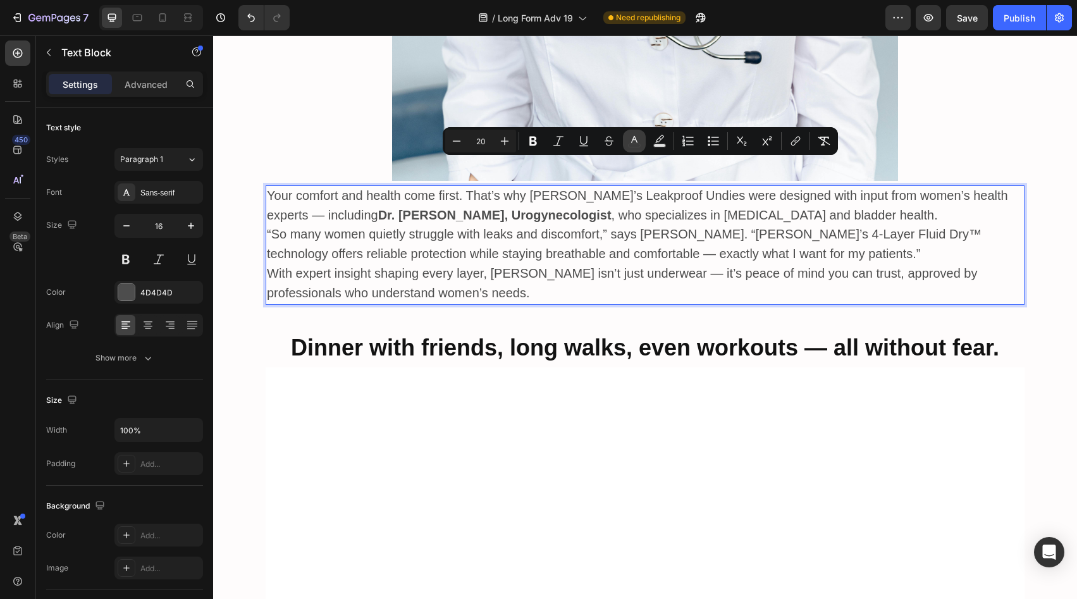
click at [633, 142] on icon "Editor contextual toolbar" at bounding box center [634, 141] width 13 height 13
type input "4D4D4D"
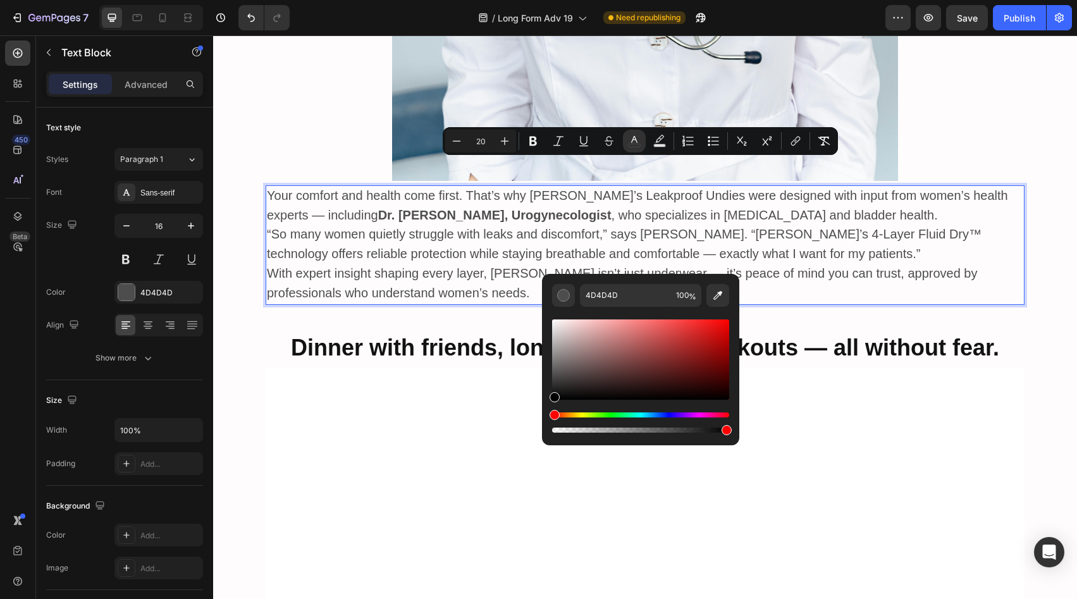
drag, startPoint x: 559, startPoint y: 381, endPoint x: 550, endPoint y: 409, distance: 29.8
click at [550, 409] on div "4D4D4D 100 %" at bounding box center [640, 354] width 197 height 161
type input "000000"
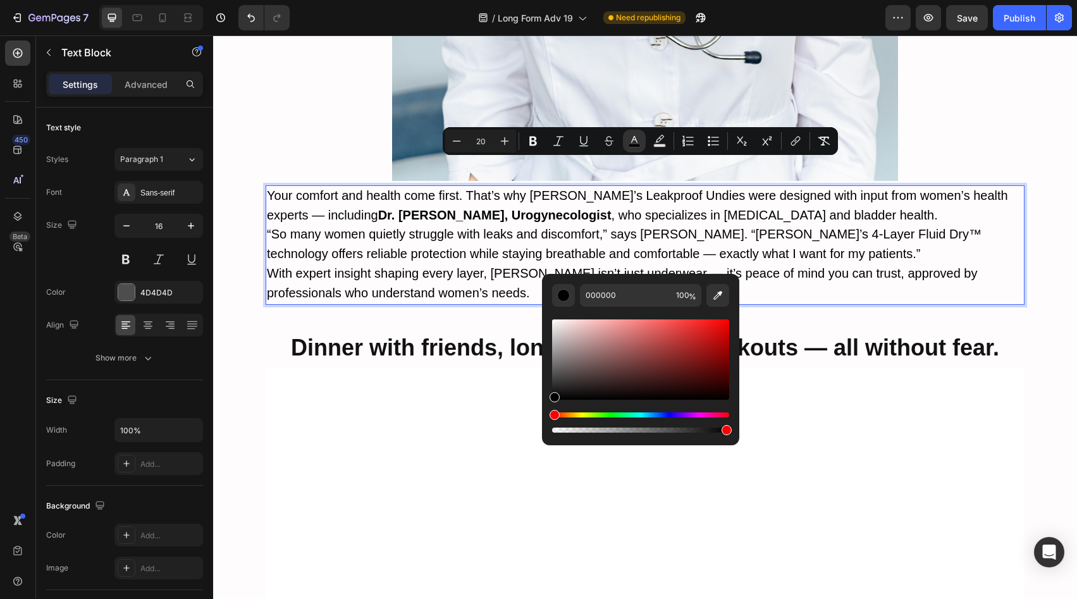
click at [514, 232] on p "“So many women quietly struggle with leaks and discomfort,” says [PERSON_NAME].…" at bounding box center [645, 244] width 756 height 39
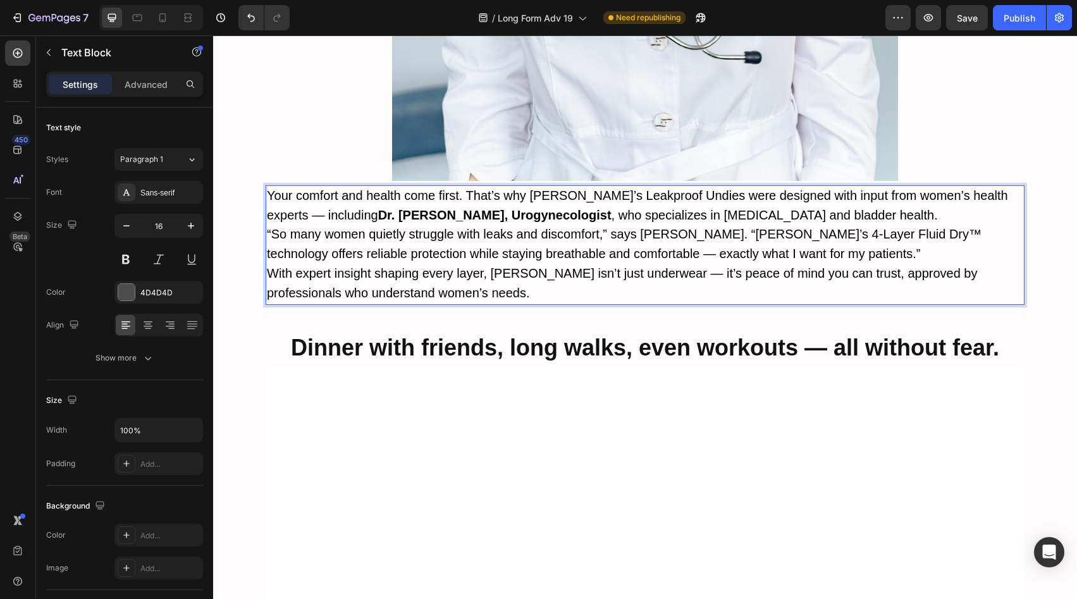
click at [802, 188] on p "Your comfort and health come first. That’s why [PERSON_NAME]’s Leakproof Undies…" at bounding box center [645, 206] width 756 height 39
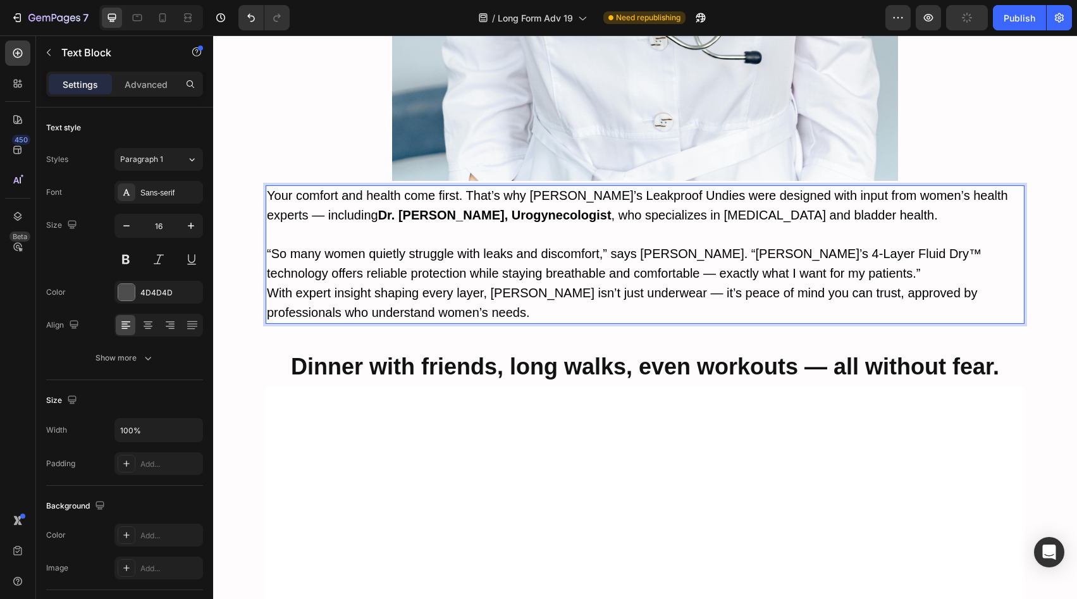
click at [792, 245] on p "“So many women quietly struggle with leaks and discomfort,” says [PERSON_NAME].…" at bounding box center [645, 264] width 756 height 39
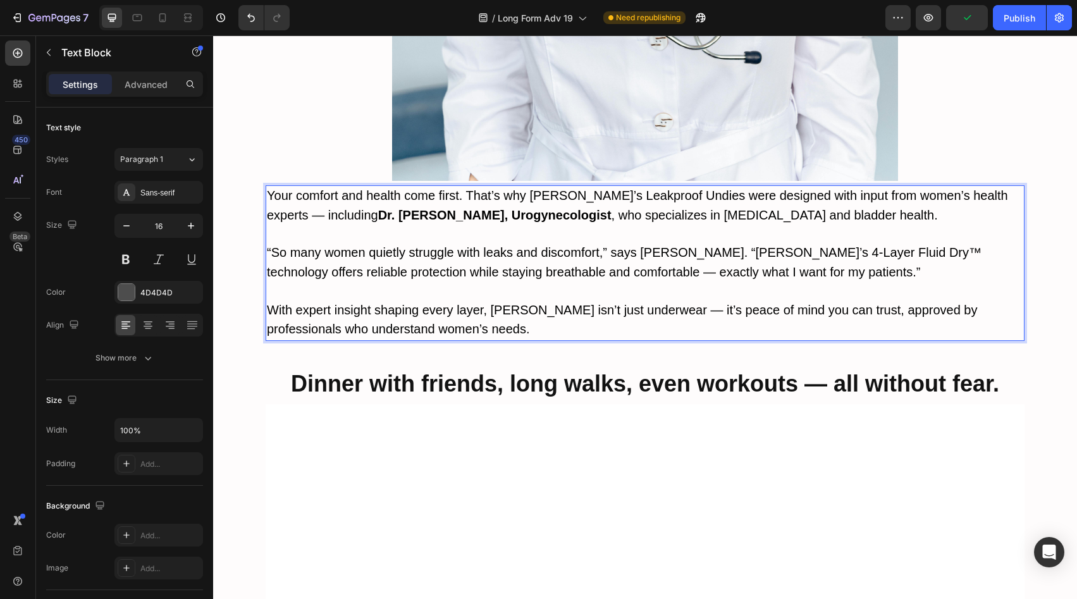
click at [693, 245] on span "“So many women quietly struggle with leaks and discomfort,” says [PERSON_NAME].…" at bounding box center [624, 262] width 715 height 34
drag, startPoint x: 690, startPoint y: 219, endPoint x: 909, endPoint y: 225, distance: 218.9
click at [909, 245] on span "“So many women quietly struggle with leaks and discomfort,” says [PERSON_NAME].…" at bounding box center [624, 262] width 715 height 34
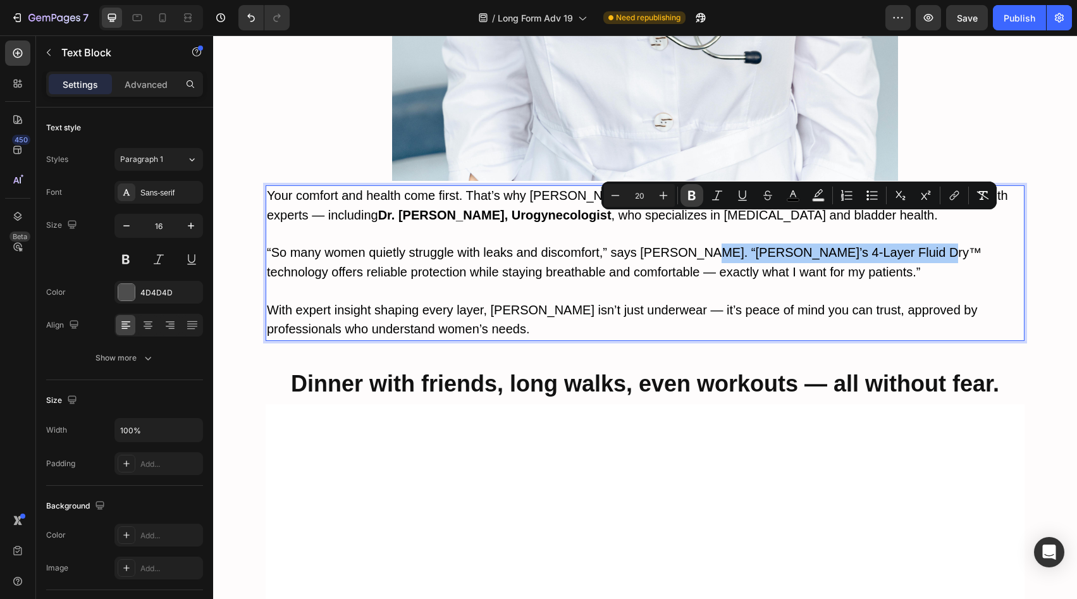
click at [695, 192] on icon "Editor contextual toolbar" at bounding box center [692, 195] width 13 height 13
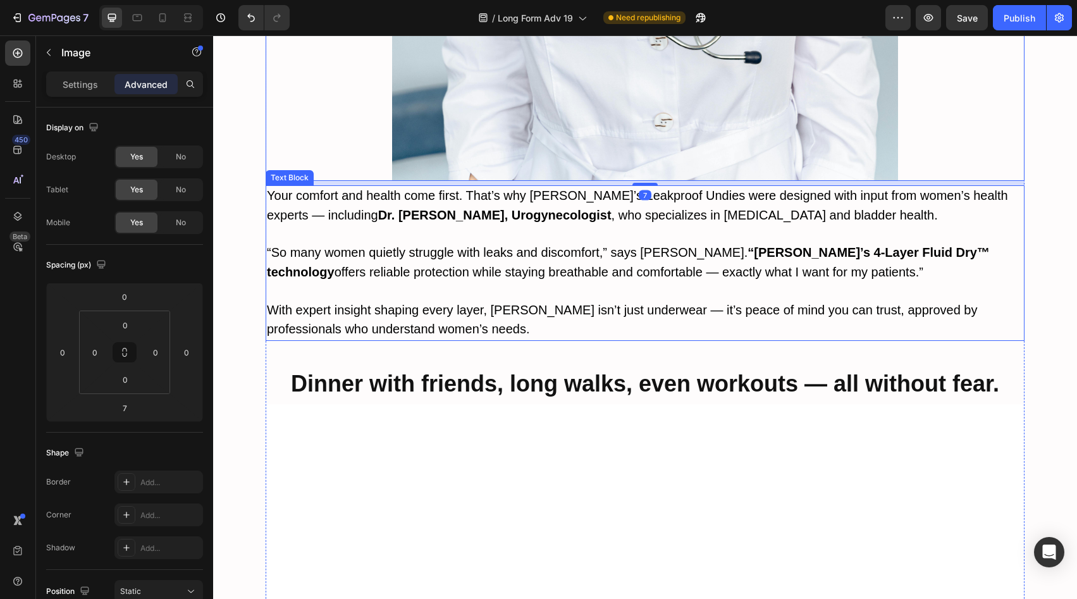
click at [741, 225] on p "Rich Text Editor. Editing area: main" at bounding box center [645, 234] width 756 height 18
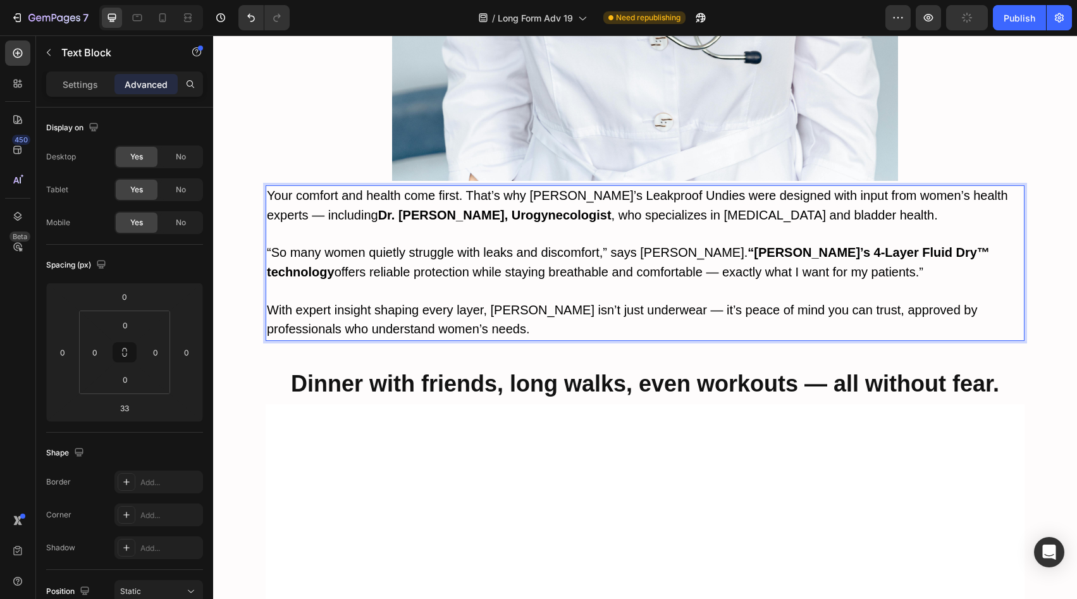
click at [693, 245] on strong "“[PERSON_NAME]’s 4-Layer Fluid Dry™ technology" at bounding box center [628, 262] width 723 height 34
drag, startPoint x: 692, startPoint y: 221, endPoint x: 923, endPoint y: 223, distance: 230.9
click at [923, 245] on strong "“[PERSON_NAME]’s 4-Layer Fluid Dry™ technology" at bounding box center [628, 262] width 723 height 34
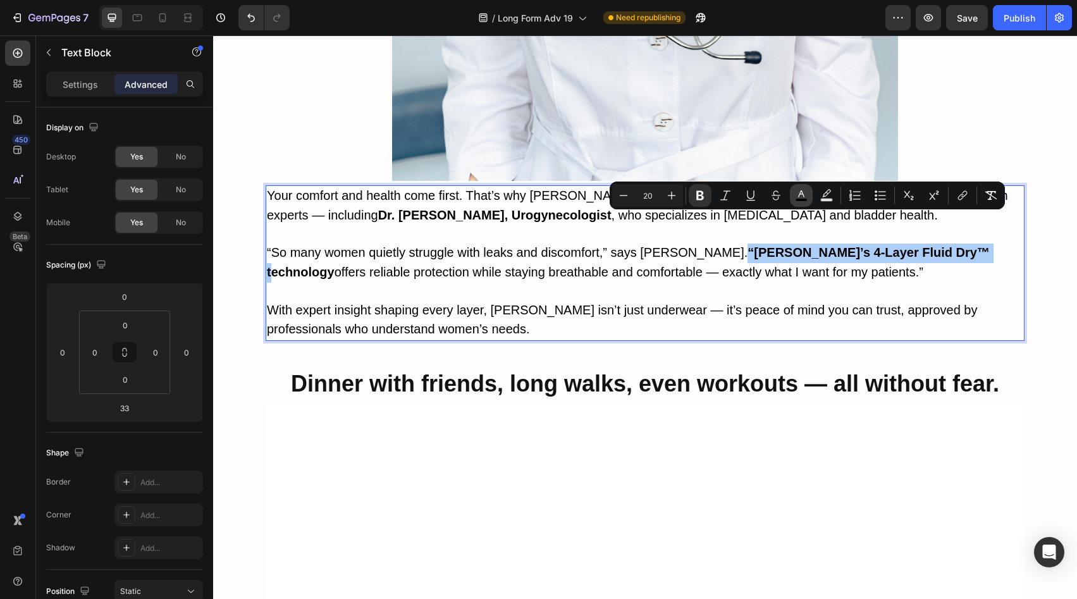
click at [796, 197] on icon "Editor contextual toolbar" at bounding box center [801, 195] width 13 height 13
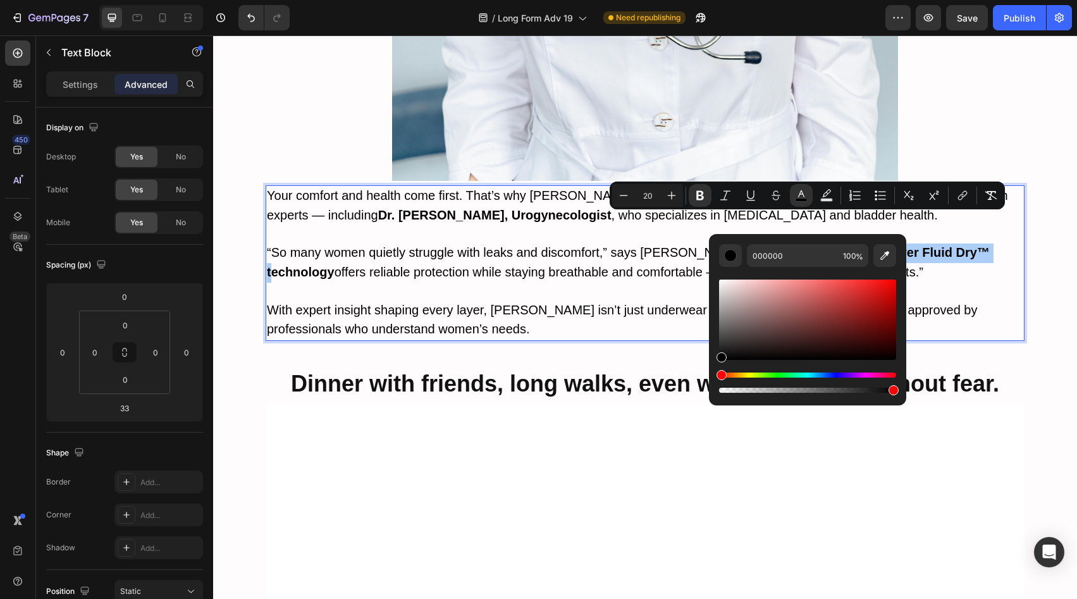
click at [834, 378] on div "Editor contextual toolbar" at bounding box center [807, 383] width 177 height 20
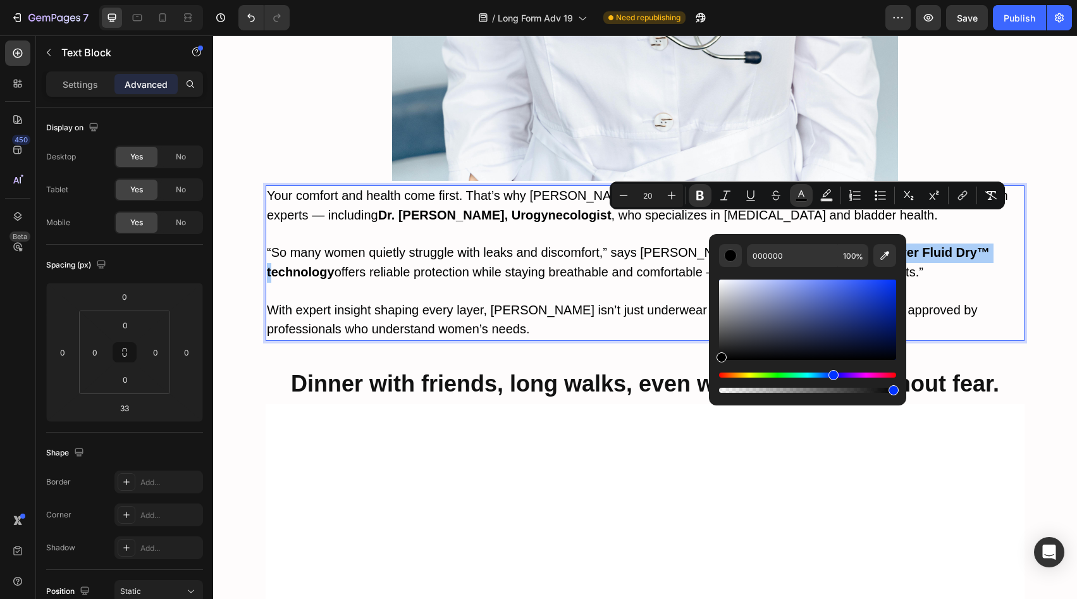
click at [832, 375] on div "Hue" at bounding box center [807, 375] width 177 height 5
drag, startPoint x: 871, startPoint y: 295, endPoint x: 877, endPoint y: 259, distance: 37.1
click at [877, 259] on div "000000 100 %" at bounding box center [807, 319] width 177 height 151
drag, startPoint x: 878, startPoint y: 283, endPoint x: 887, endPoint y: 275, distance: 12.5
click at [887, 275] on div "Editor contextual toolbar" at bounding box center [807, 331] width 177 height 128
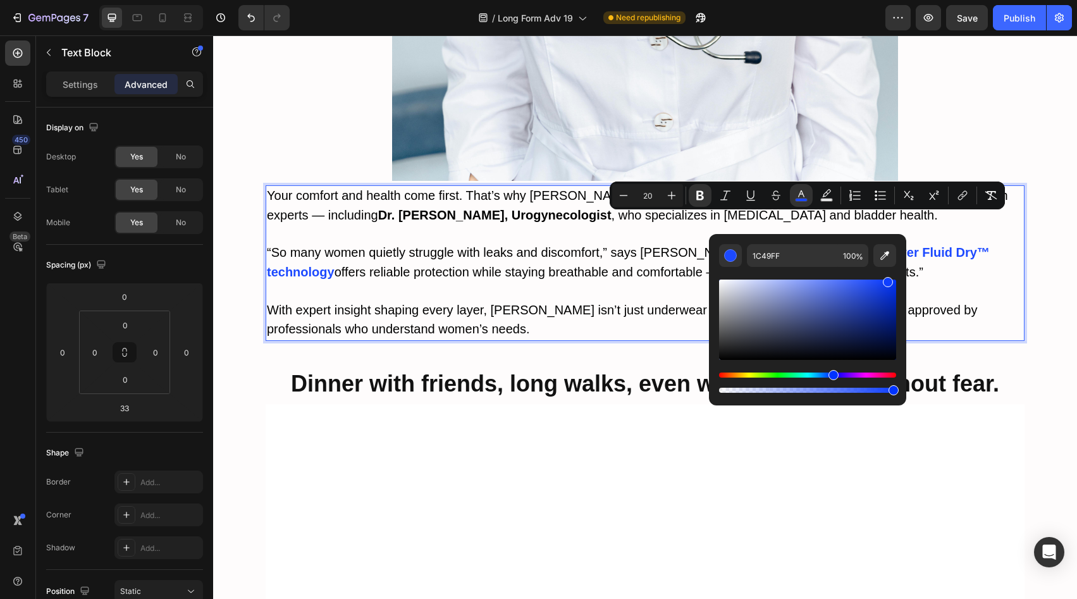
type input "0F3FFF"
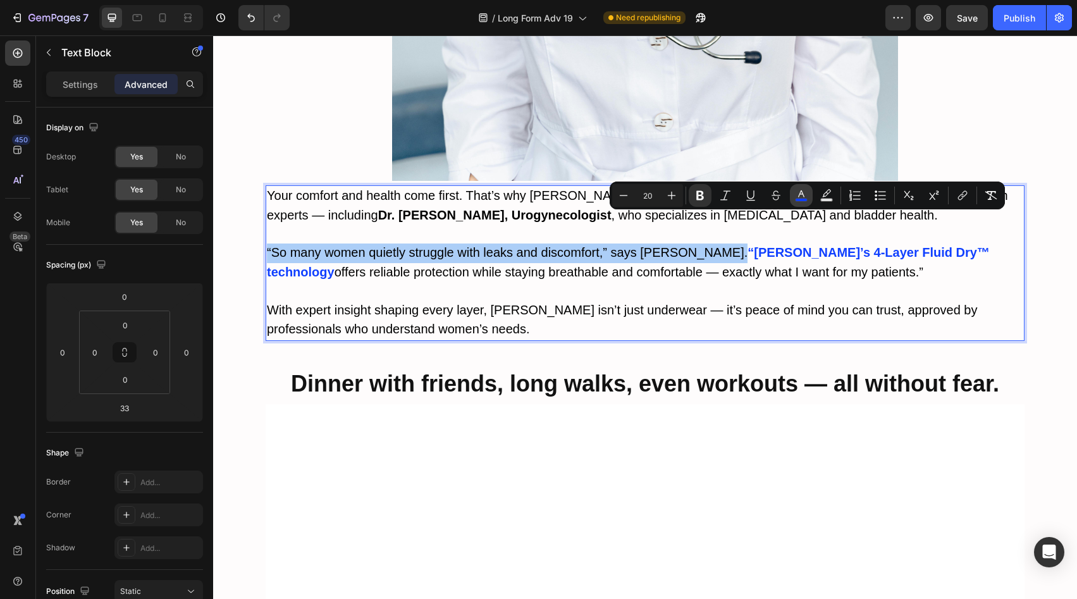
click at [797, 190] on icon "Editor contextual toolbar" at bounding box center [801, 195] width 13 height 13
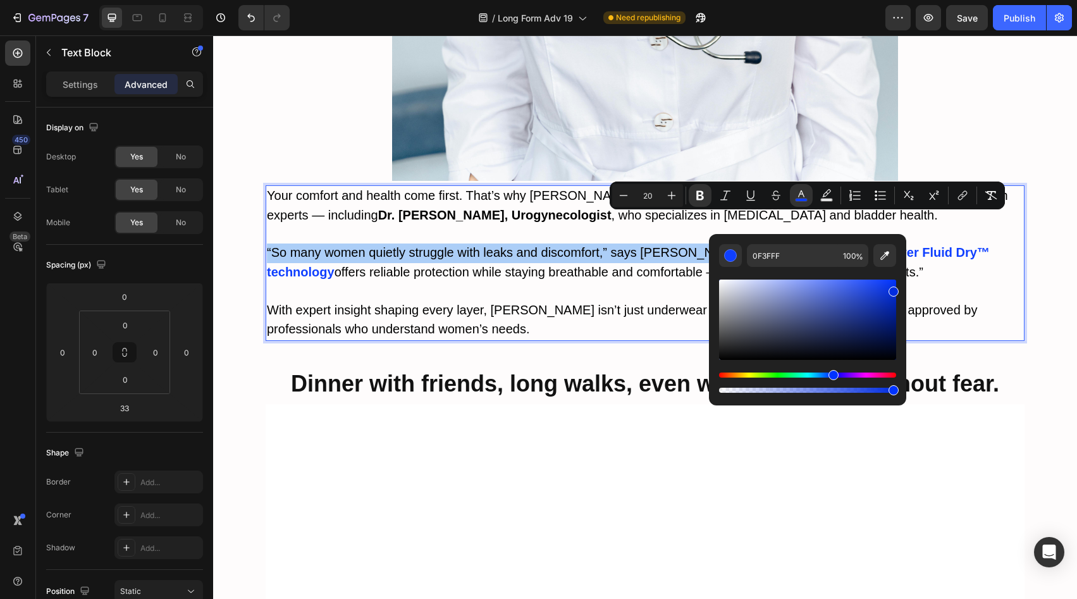
drag, startPoint x: 887, startPoint y: 283, endPoint x: 903, endPoint y: 289, distance: 17.6
click at [903, 289] on div "0F3FFF 100 %" at bounding box center [807, 314] width 197 height 161
type input "002CE0"
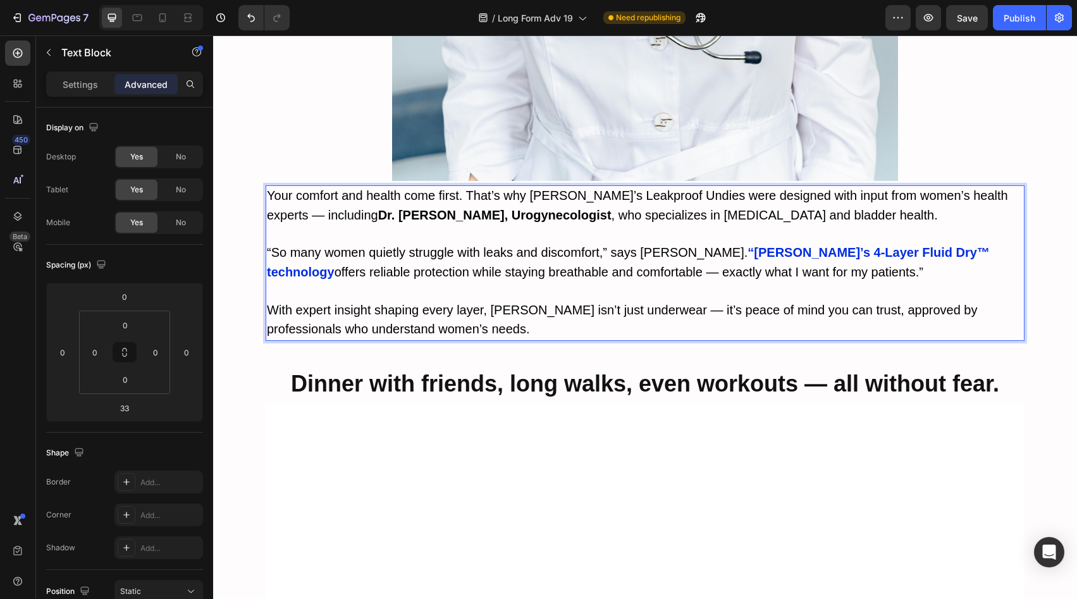
click at [923, 265] on span "offers reliable protection while staying breathable and comfortable — exactly w…" at bounding box center [629, 272] width 589 height 14
click at [922, 245] on strong "“[PERSON_NAME]’s 4-Layer Fluid Dry™ technology" at bounding box center [628, 262] width 723 height 34
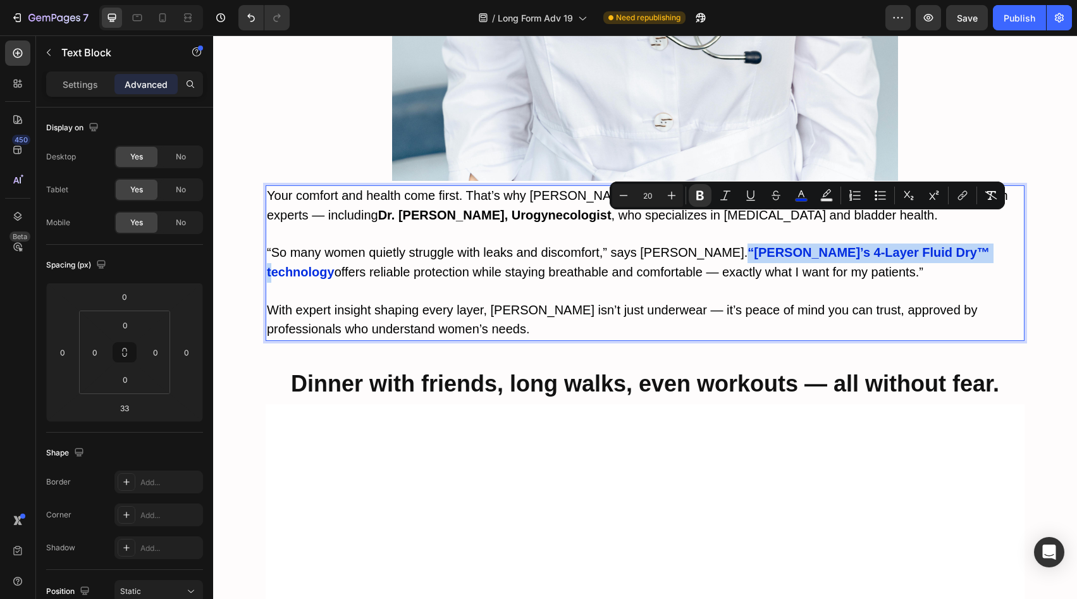
drag, startPoint x: 925, startPoint y: 222, endPoint x: 694, endPoint y: 222, distance: 231.5
click at [694, 244] on p "“So many women quietly struggle with leaks and discomfort,” says [PERSON_NAME].…" at bounding box center [645, 263] width 756 height 39
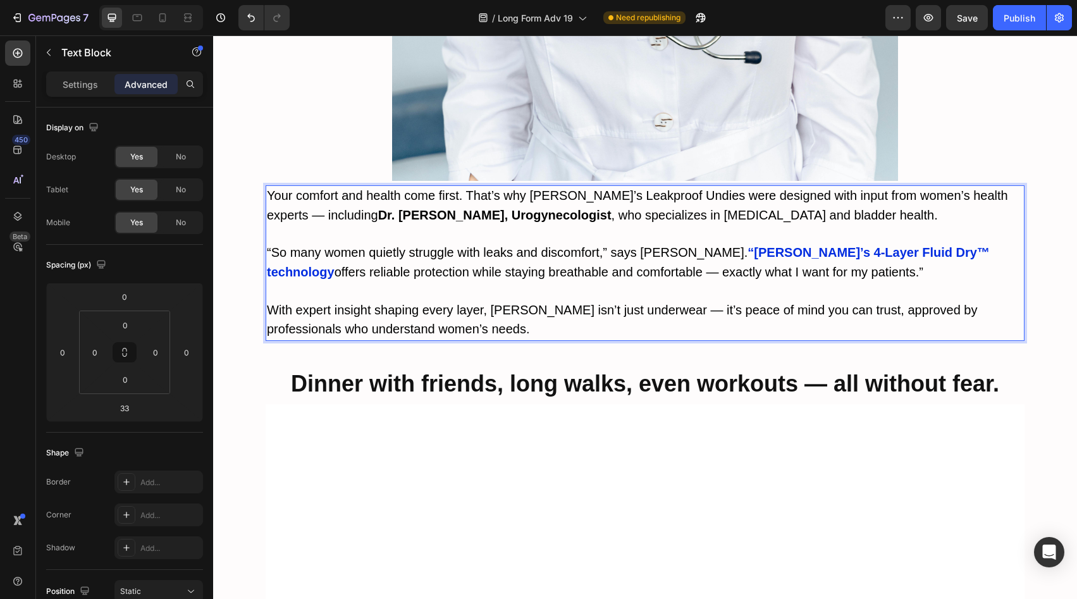
click at [787, 244] on p "“So many women quietly struggle with leaks and discomfort,” says [PERSON_NAME].…" at bounding box center [645, 263] width 756 height 39
click at [525, 303] on span "With expert insight shaping every layer, [PERSON_NAME] isn’t just underwear — i…" at bounding box center [622, 320] width 711 height 34
click at [669, 303] on span "With expert insight shaping every layer, [PERSON_NAME] isn’t just underwear — i…" at bounding box center [622, 320] width 711 height 34
click at [767, 265] on span "offers reliable protection while staying breathable and comfortable — exactly w…" at bounding box center [629, 272] width 589 height 14
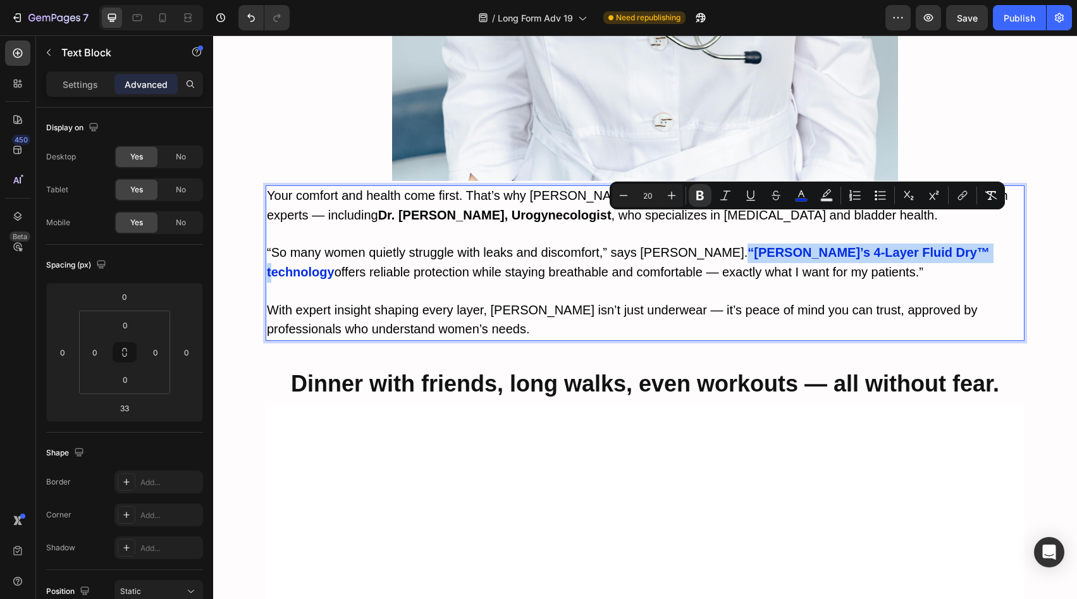
drag, startPoint x: 693, startPoint y: 221, endPoint x: 925, endPoint y: 230, distance: 232.3
click at [925, 244] on p "“So many women quietly struggle with leaks and discomfort,” says [PERSON_NAME].…" at bounding box center [645, 263] width 756 height 39
click at [801, 199] on rect "Editor contextual toolbar" at bounding box center [802, 200] width 12 height 3
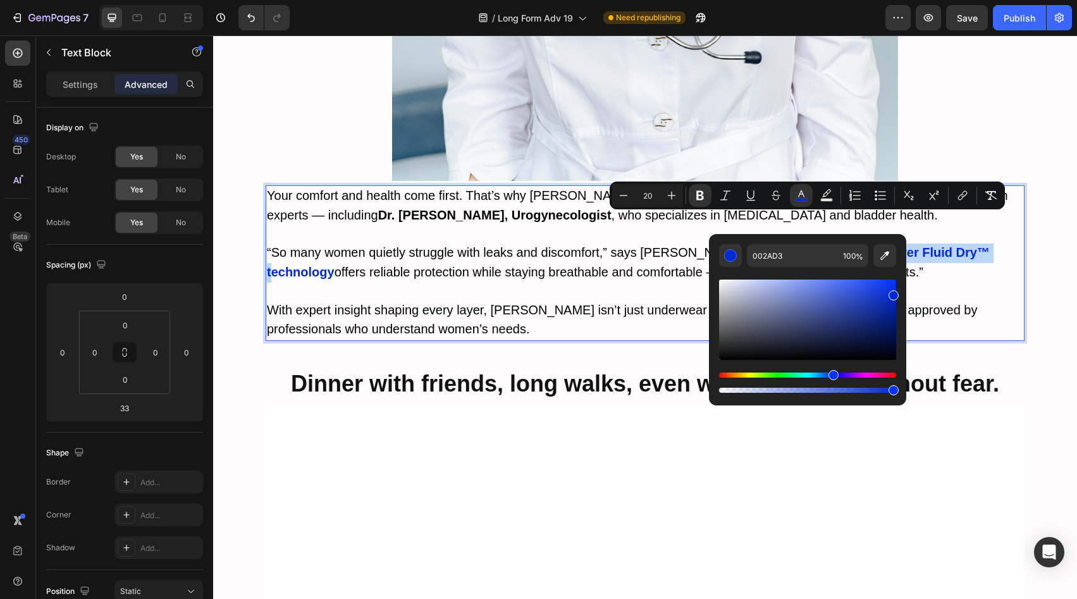
drag, startPoint x: 894, startPoint y: 290, endPoint x: 899, endPoint y: 293, distance: 6.8
click at [899, 293] on div "002AD3 100 %" at bounding box center [807, 314] width 197 height 161
drag, startPoint x: 894, startPoint y: 293, endPoint x: 898, endPoint y: 286, distance: 7.9
click at [898, 286] on div "0029D1 100 %" at bounding box center [807, 314] width 197 height 161
type input "002EEA"
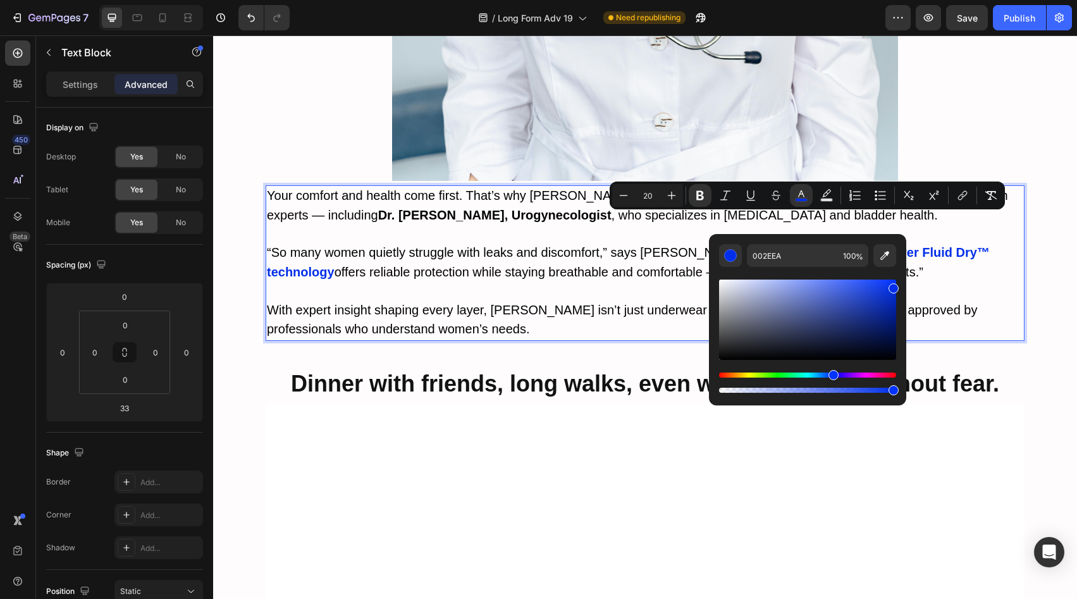
click at [963, 301] on p "With expert insight shaping every layer, [PERSON_NAME] isn’t just underwear — i…" at bounding box center [645, 320] width 756 height 39
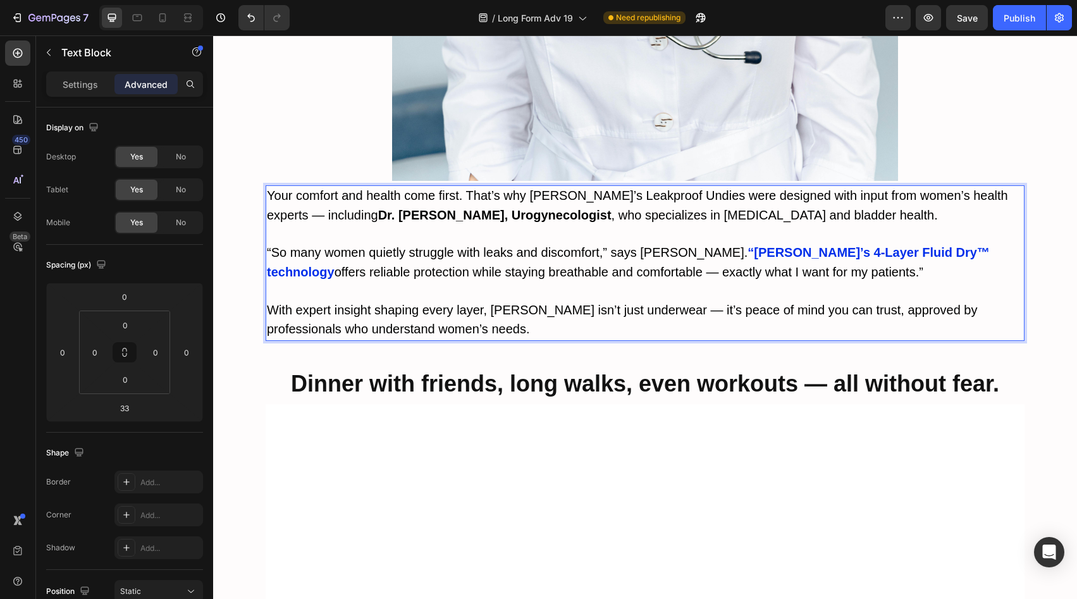
click at [639, 245] on span "“So many women quietly struggle with leaks and discomfort,” says [PERSON_NAME]." at bounding box center [507, 252] width 481 height 14
drag, startPoint x: 635, startPoint y: 221, endPoint x: 686, endPoint y: 223, distance: 51.3
click at [686, 245] on span "“So many women quietly struggle with leaks and discomfort,” says [PERSON_NAME]." at bounding box center [507, 252] width 481 height 14
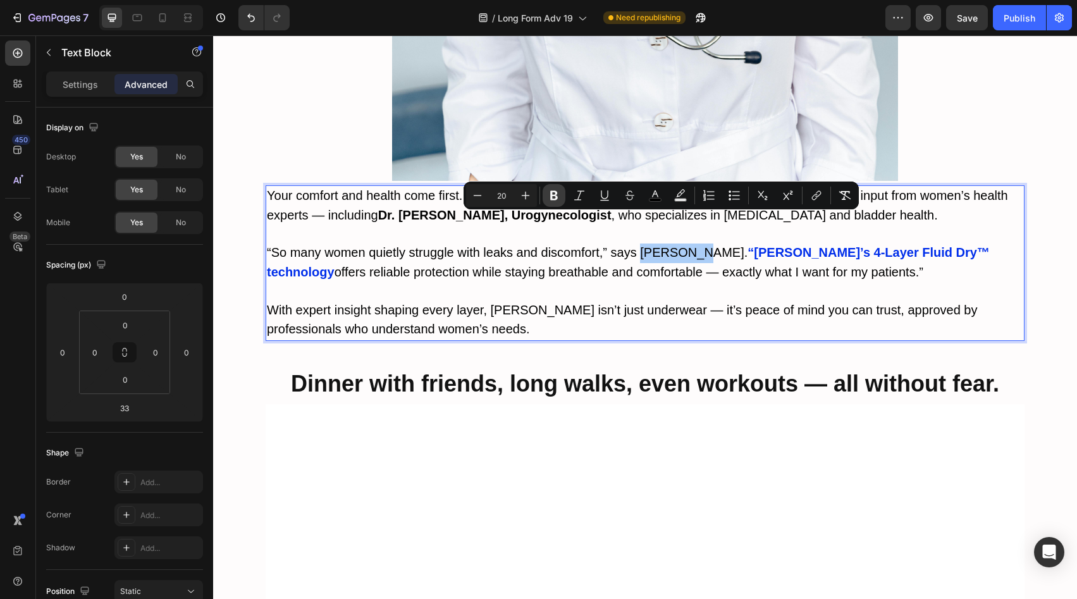
click at [551, 191] on icon "Editor contextual toolbar" at bounding box center [554, 195] width 8 height 9
click at [651, 265] on span "offers reliable protection while staying breathable and comfortable — exactly w…" at bounding box center [629, 272] width 589 height 14
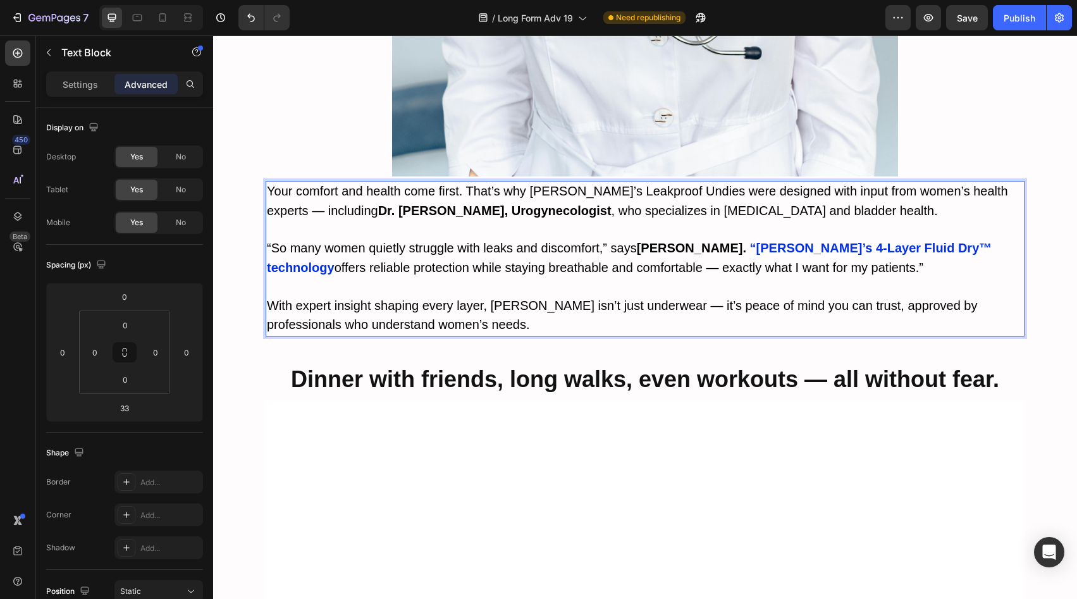
scroll to position [4528, 0]
click at [891, 240] on strong "“[PERSON_NAME]’s 4-Layer Fluid Dry™ technology" at bounding box center [629, 257] width 725 height 34
drag, startPoint x: 927, startPoint y: 219, endPoint x: 696, endPoint y: 217, distance: 230.9
click at [696, 240] on strong "“[PERSON_NAME]’s 4-Layer Fluid Dry™ technology" at bounding box center [629, 257] width 725 height 34
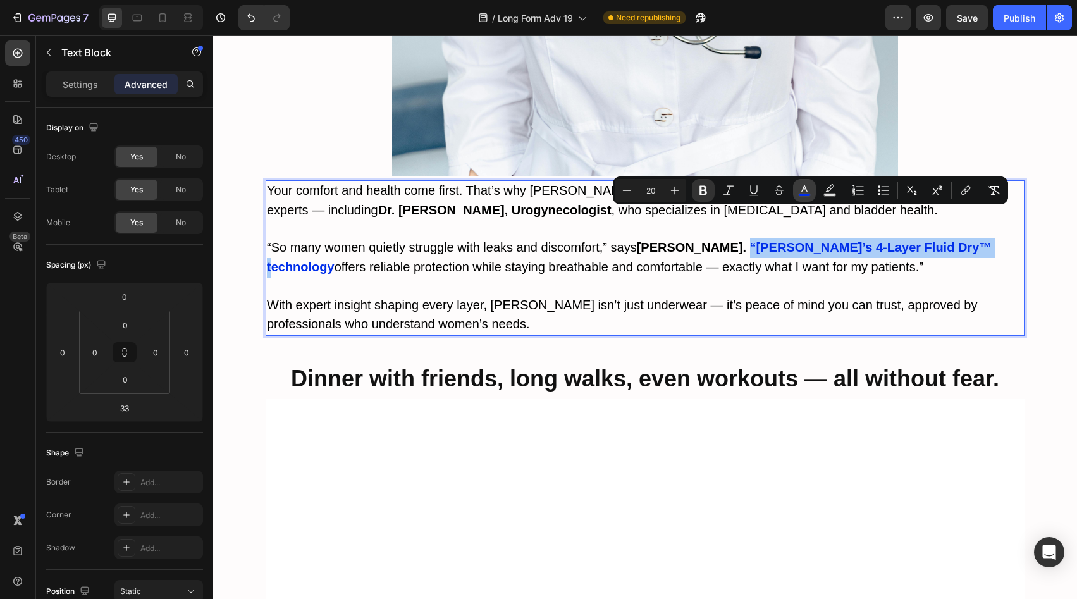
click at [800, 194] on rect "Editor contextual toolbar" at bounding box center [805, 195] width 12 height 3
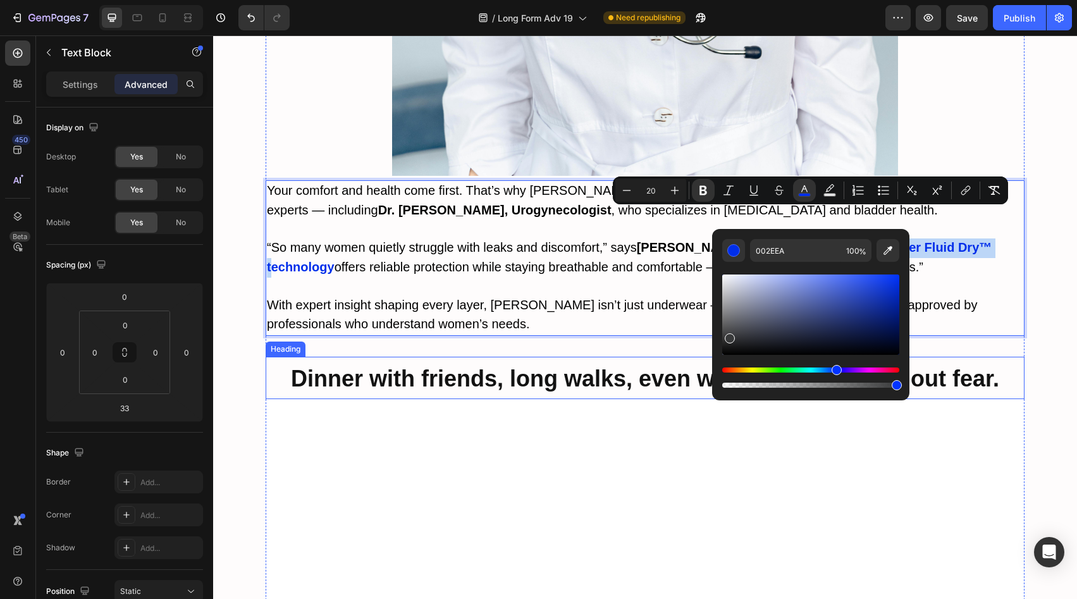
type input "1C1C1C"
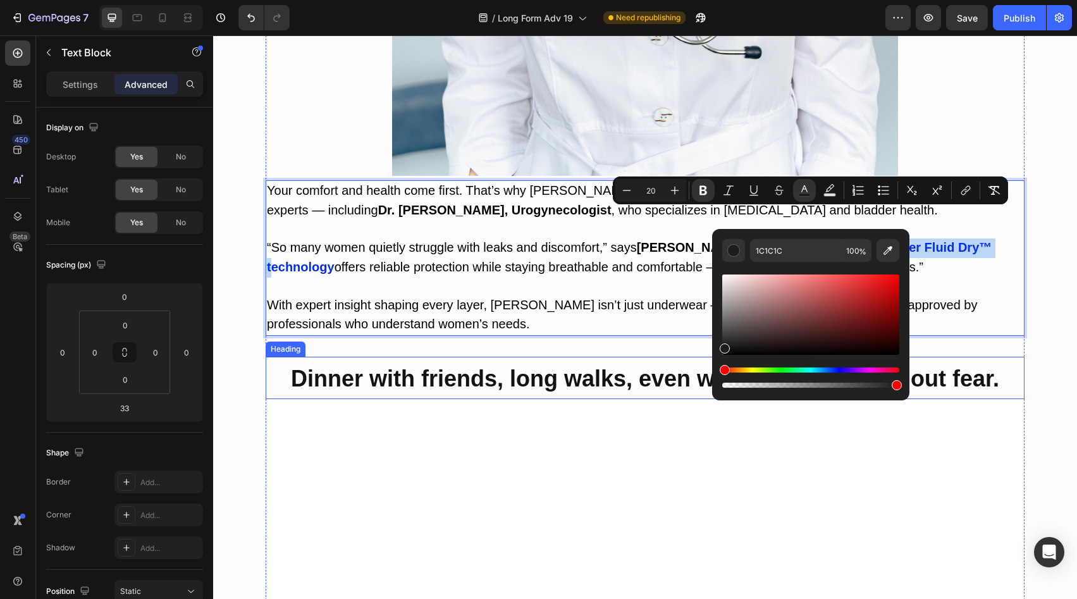
drag, startPoint x: 942, startPoint y: 371, endPoint x: 698, endPoint y: 367, distance: 244.2
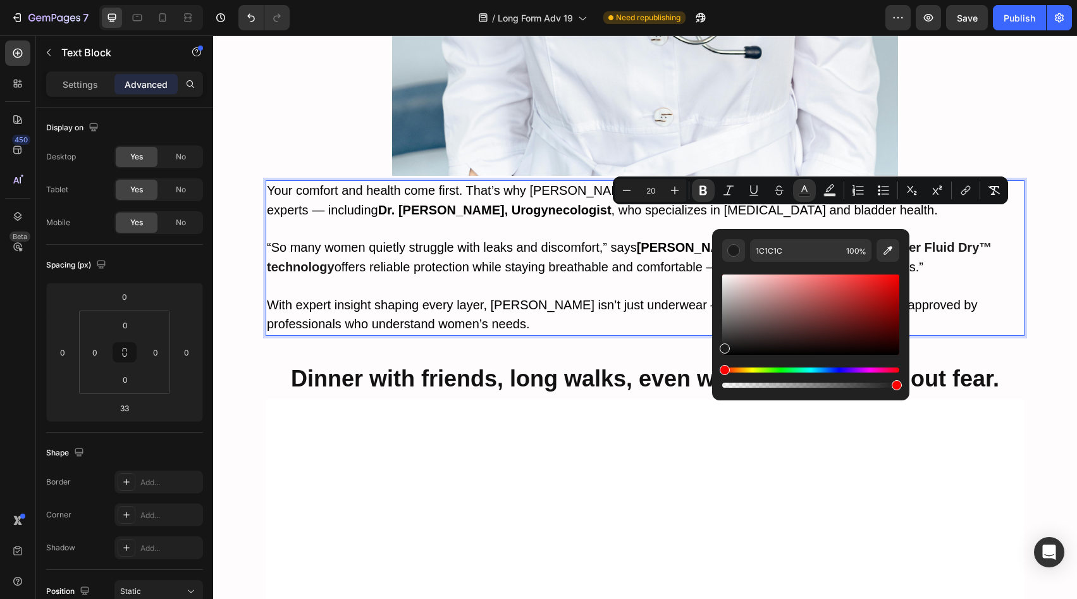
click at [686, 260] on span "offers reliable protection while staying breathable and comfortable — exactly w…" at bounding box center [629, 267] width 589 height 14
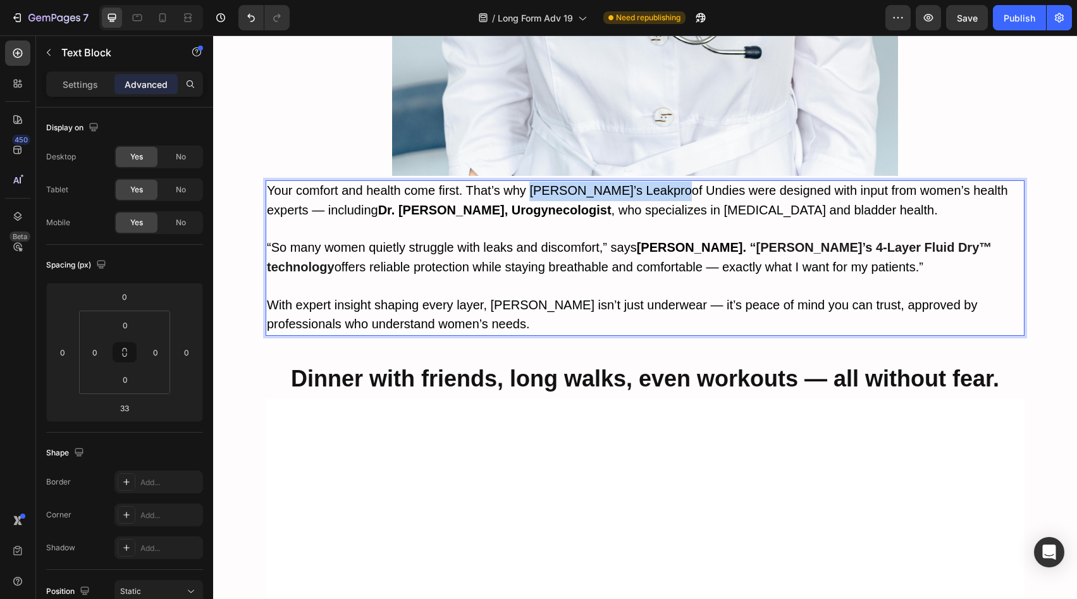
drag, startPoint x: 528, startPoint y: 164, endPoint x: 660, endPoint y: 162, distance: 132.8
click at [660, 183] on span "Your comfort and health come first. That’s why [PERSON_NAME]’s Leakproof Undies…" at bounding box center [637, 200] width 741 height 34
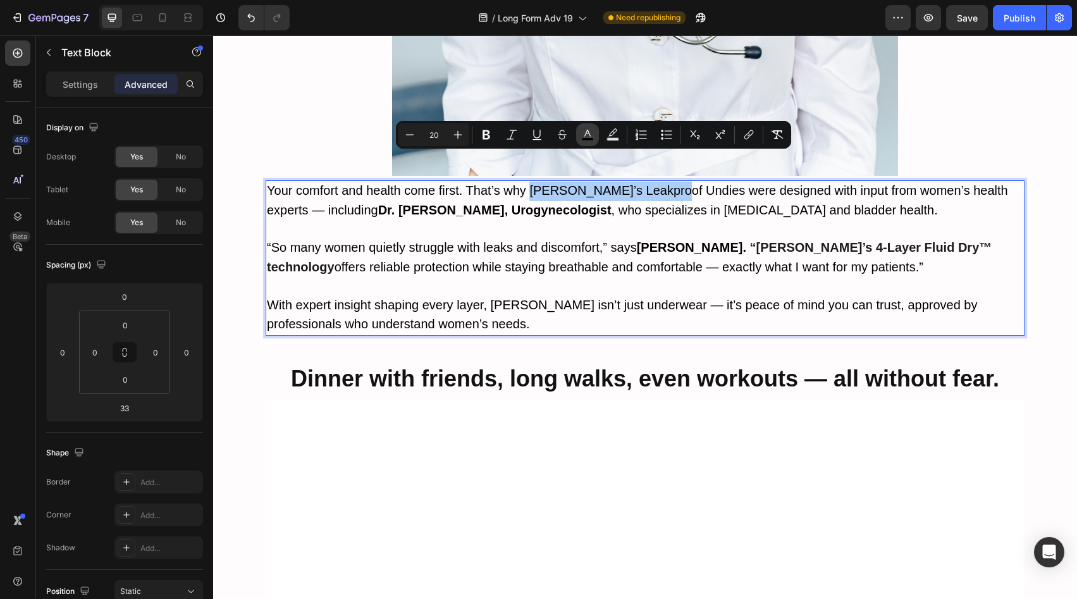
click at [594, 133] on button "color" at bounding box center [587, 134] width 23 height 23
type input "000000"
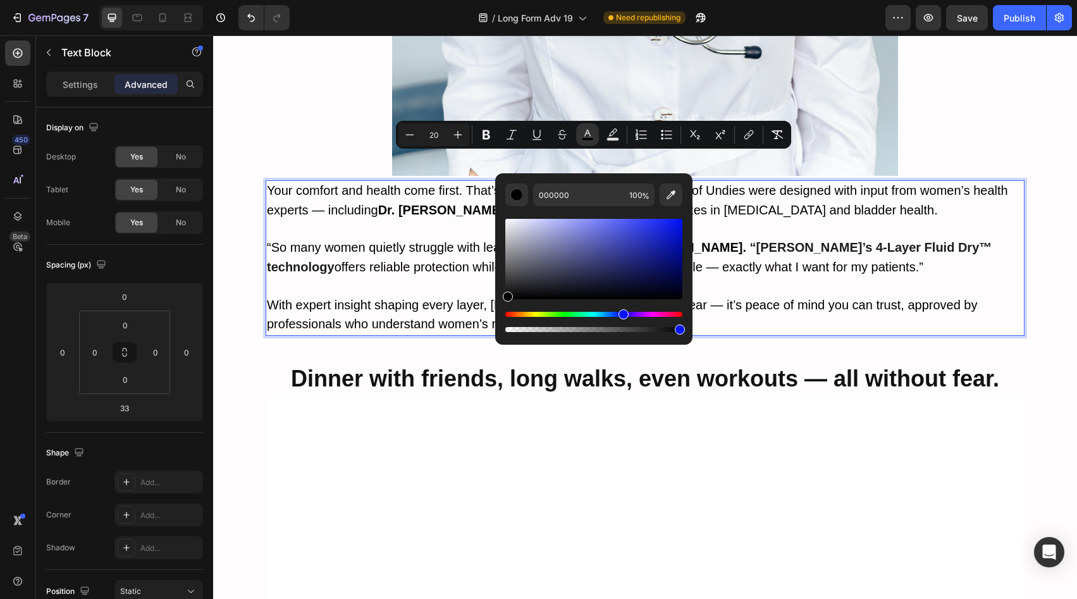
click at [622, 316] on div "Hue" at bounding box center [593, 314] width 177 height 5
drag, startPoint x: 673, startPoint y: 244, endPoint x: 682, endPoint y: 240, distance: 10.2
click at [682, 240] on div "Editor contextual toolbar" at bounding box center [593, 259] width 177 height 80
drag, startPoint x: 681, startPoint y: 238, endPoint x: 686, endPoint y: 228, distance: 12.2
click at [686, 228] on div "000CBC 100 %" at bounding box center [593, 253] width 197 height 161
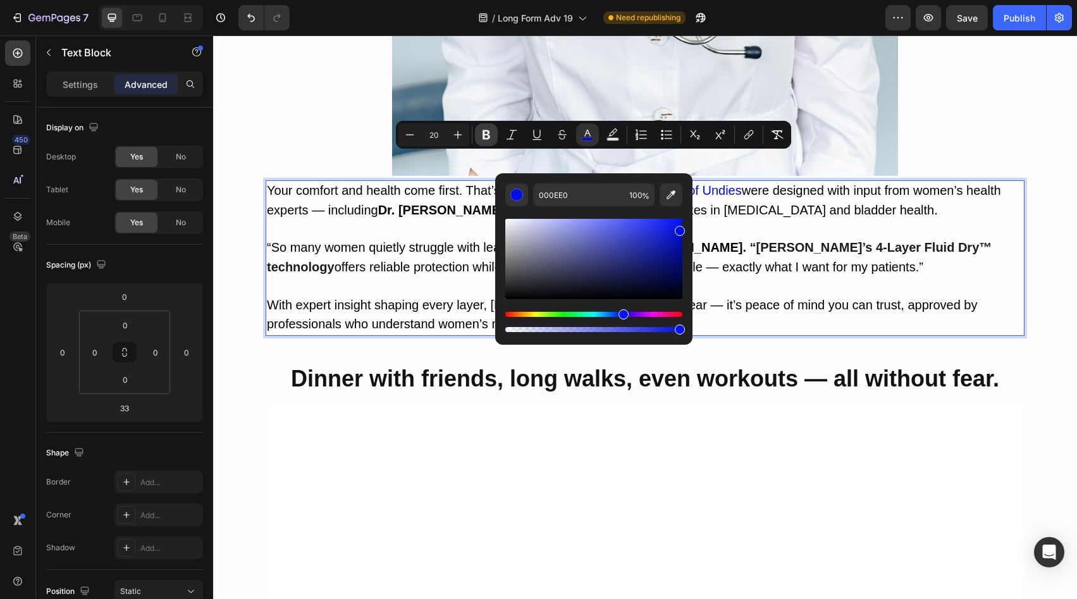
click at [487, 136] on icon "Editor contextual toolbar" at bounding box center [486, 134] width 13 height 13
drag, startPoint x: 657, startPoint y: 233, endPoint x: 670, endPoint y: 211, distance: 26.4
click at [670, 211] on div "Editor contextual toolbar" at bounding box center [593, 270] width 177 height 128
drag, startPoint x: 667, startPoint y: 228, endPoint x: 652, endPoint y: 206, distance: 26.8
click at [652, 206] on div "1121FF 100 %" at bounding box center [593, 258] width 177 height 151
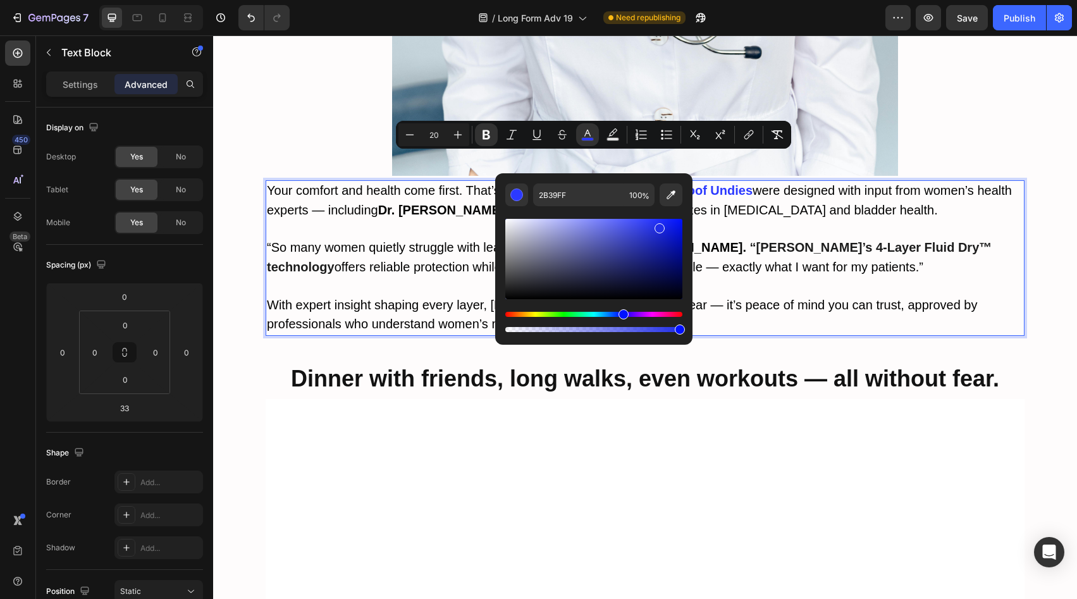
drag, startPoint x: 659, startPoint y: 226, endPoint x: 659, endPoint y: 214, distance: 12.7
click at [659, 214] on div "Editor contextual toolbar" at bounding box center [593, 270] width 177 height 128
type input "2332FF"
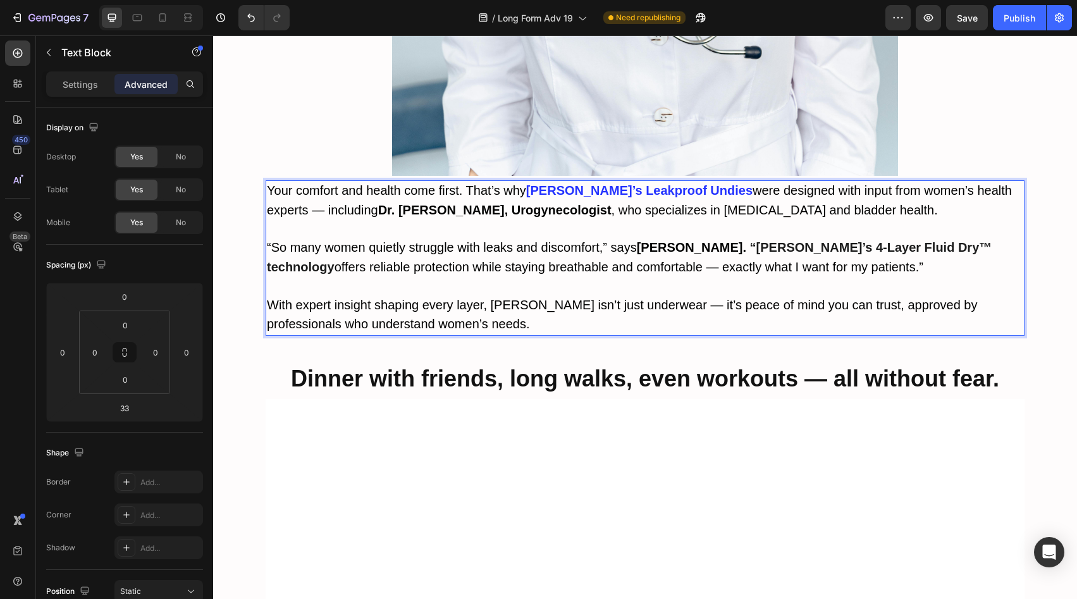
click at [689, 260] on span "offers reliable protection while staying breathable and comfortable — exactly w…" at bounding box center [629, 267] width 589 height 14
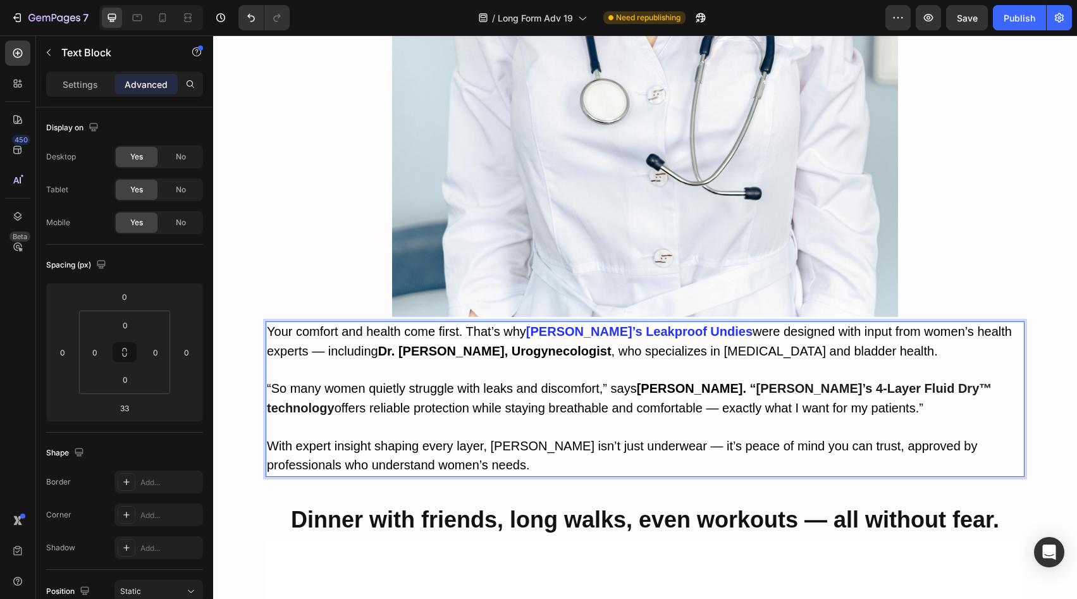
scroll to position [4367, 0]
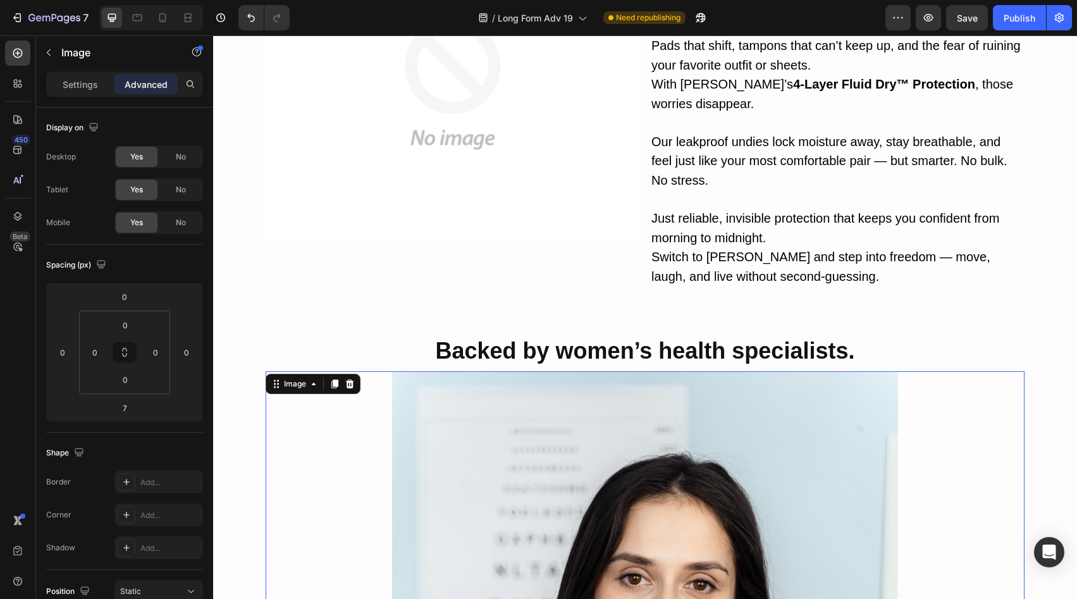
scroll to position [3528, 0]
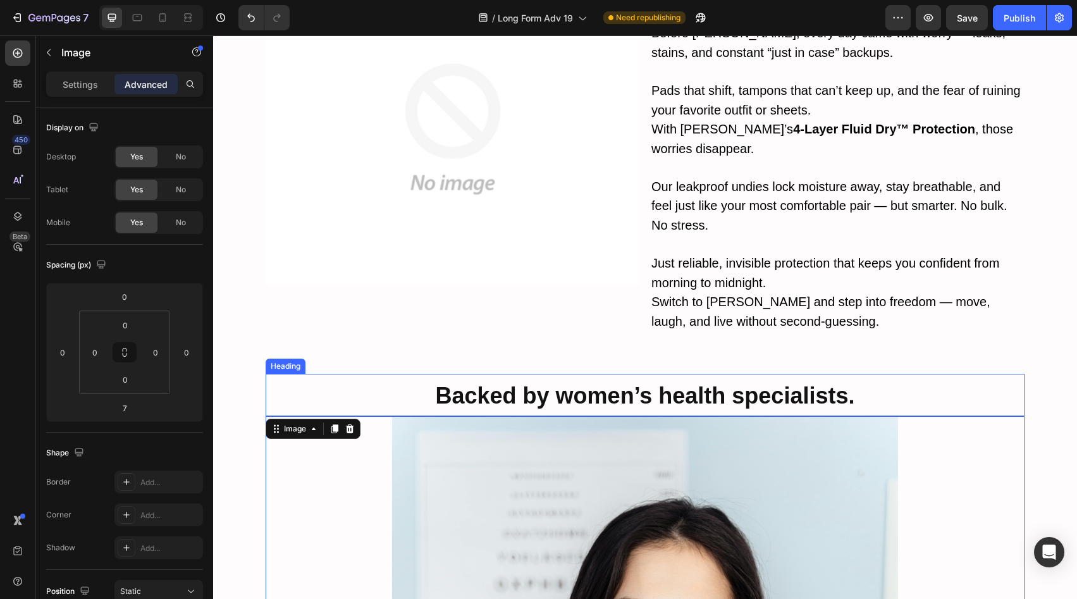
click at [617, 383] on strong "Backed by women’s health specialists." at bounding box center [645, 396] width 419 height 26
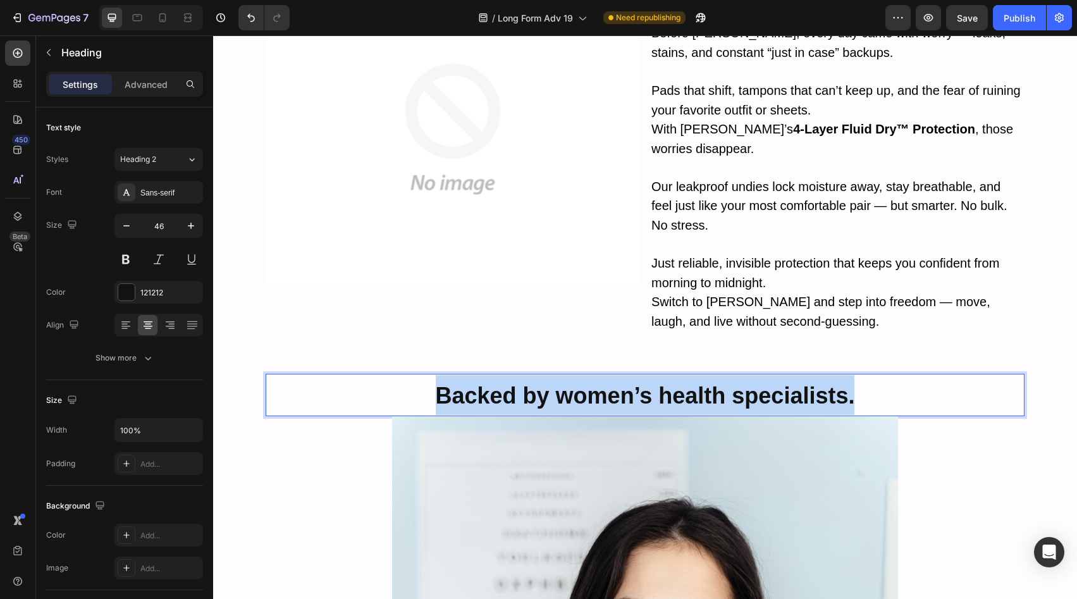
click at [617, 383] on strong "Backed by women’s health specialists." at bounding box center [645, 396] width 419 height 26
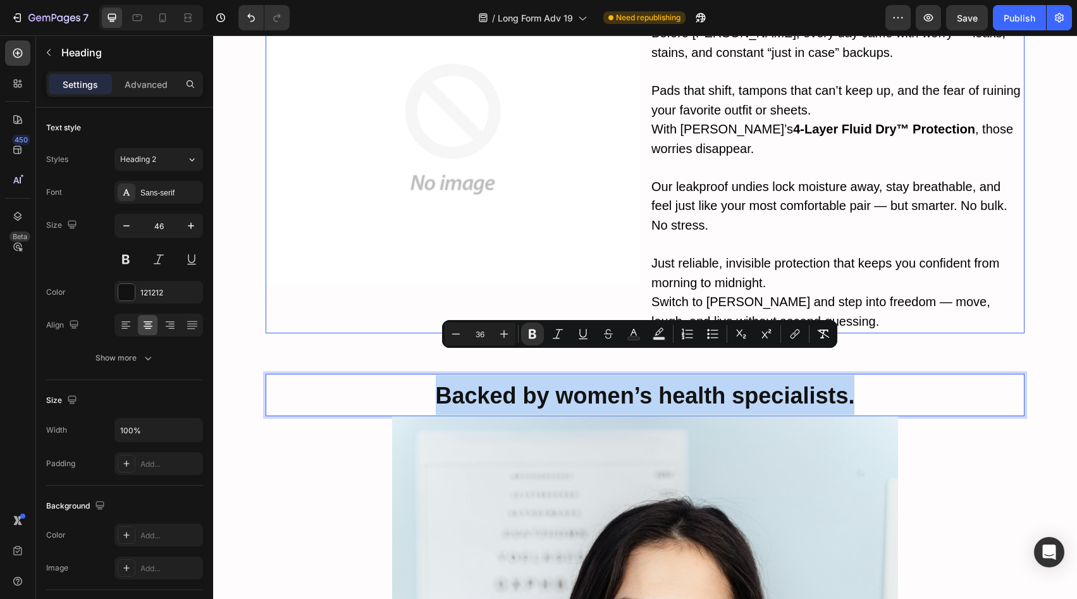
click at [638, 287] on div "Image Life before [PERSON_NAME] vs. life with [PERSON_NAME]. Text Block Before …" at bounding box center [645, 153] width 759 height 360
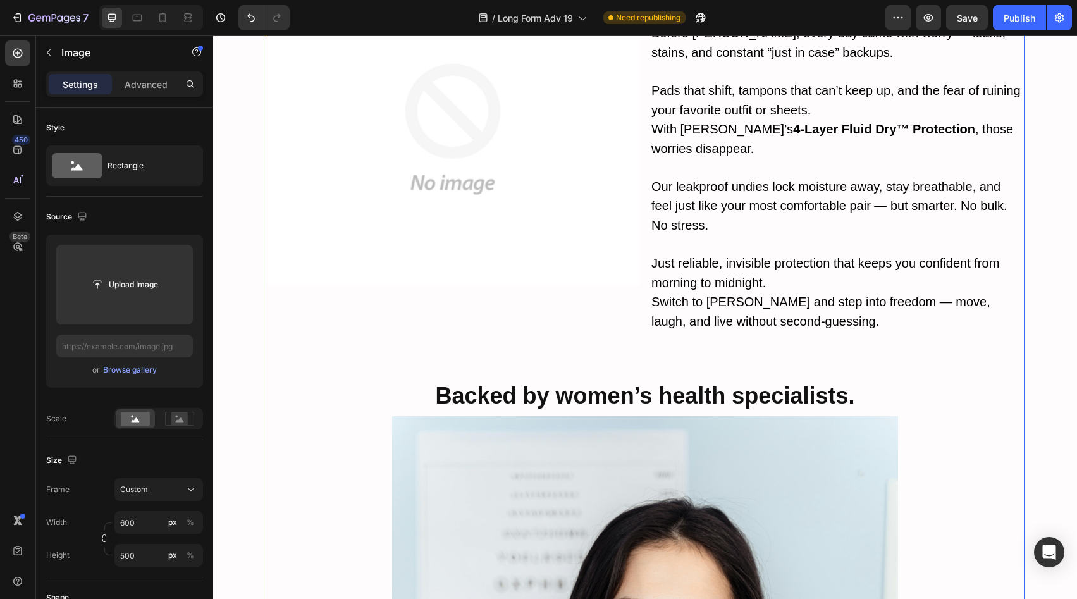
click at [580, 270] on img at bounding box center [453, 129] width 374 height 312
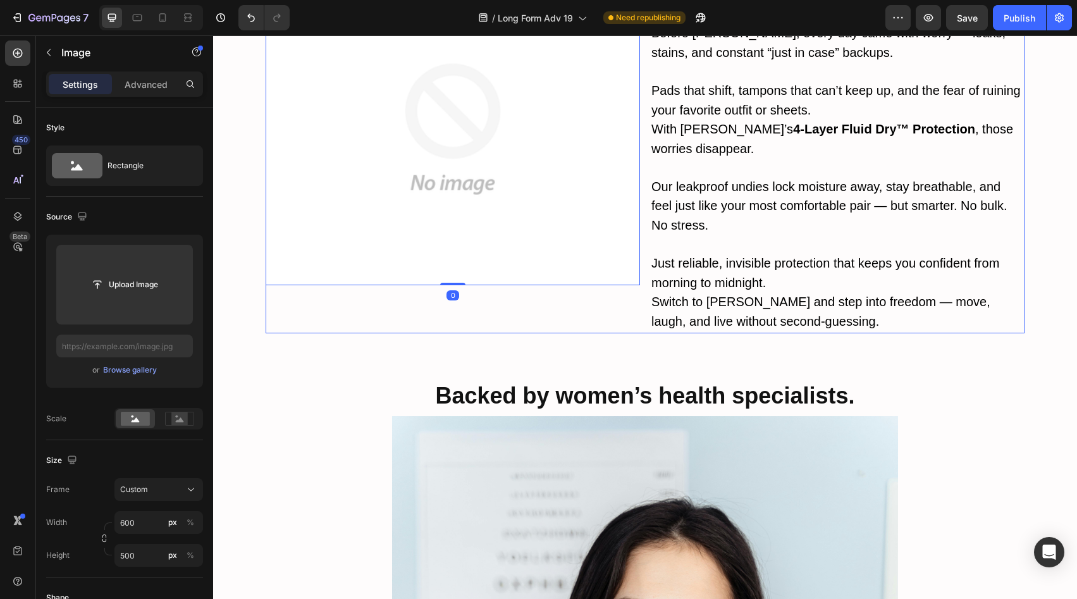
click at [640, 296] on div "Image 0 Life before [PERSON_NAME] vs. life with [PERSON_NAME]. Text Block Befor…" at bounding box center [645, 153] width 759 height 360
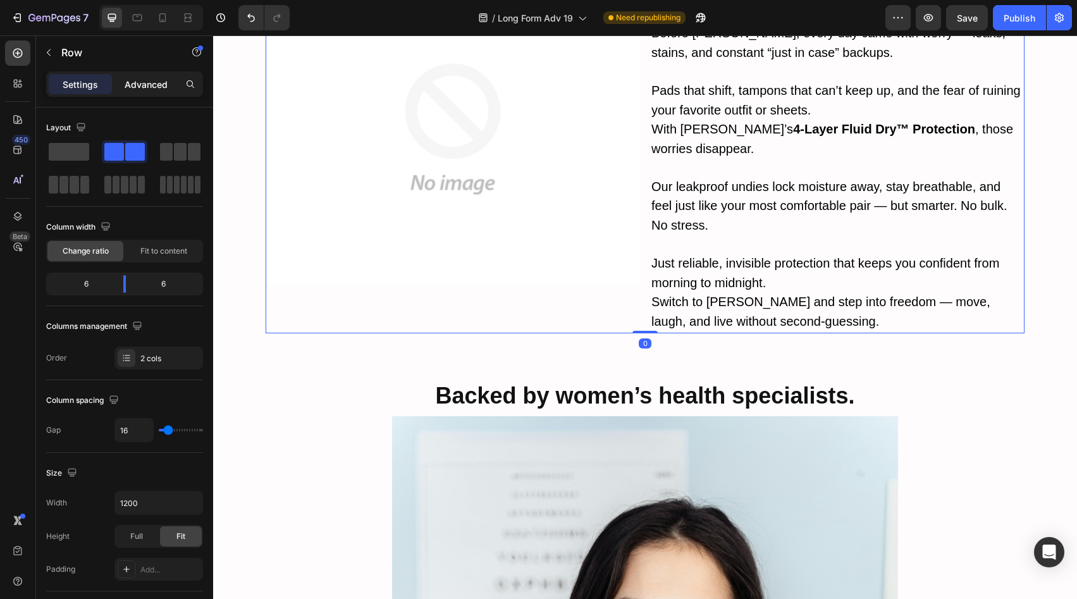
click at [147, 77] on div "Advanced" at bounding box center [145, 84] width 63 height 20
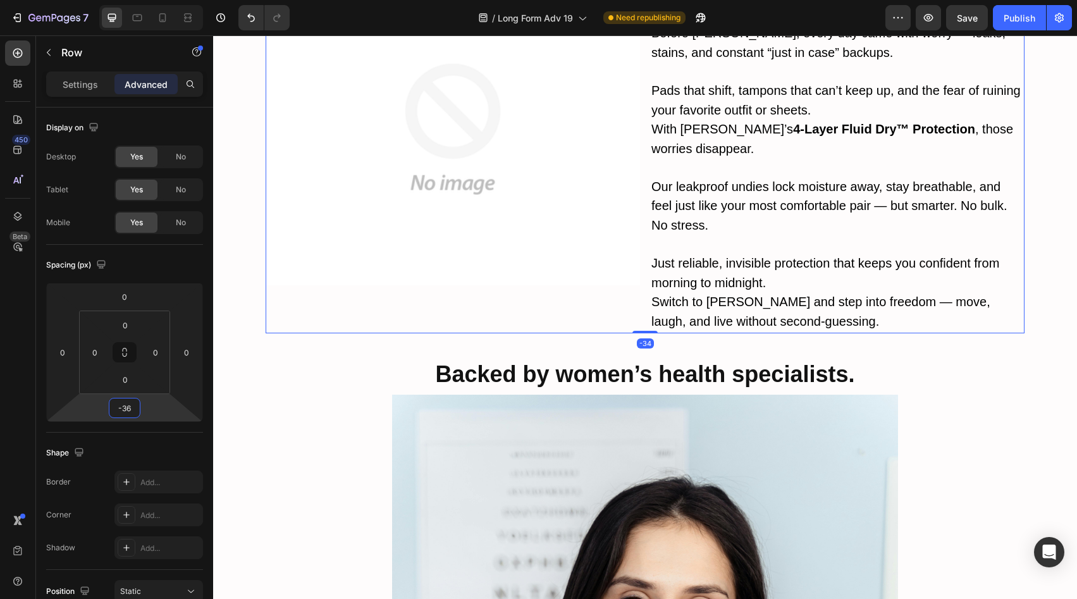
type input "-38"
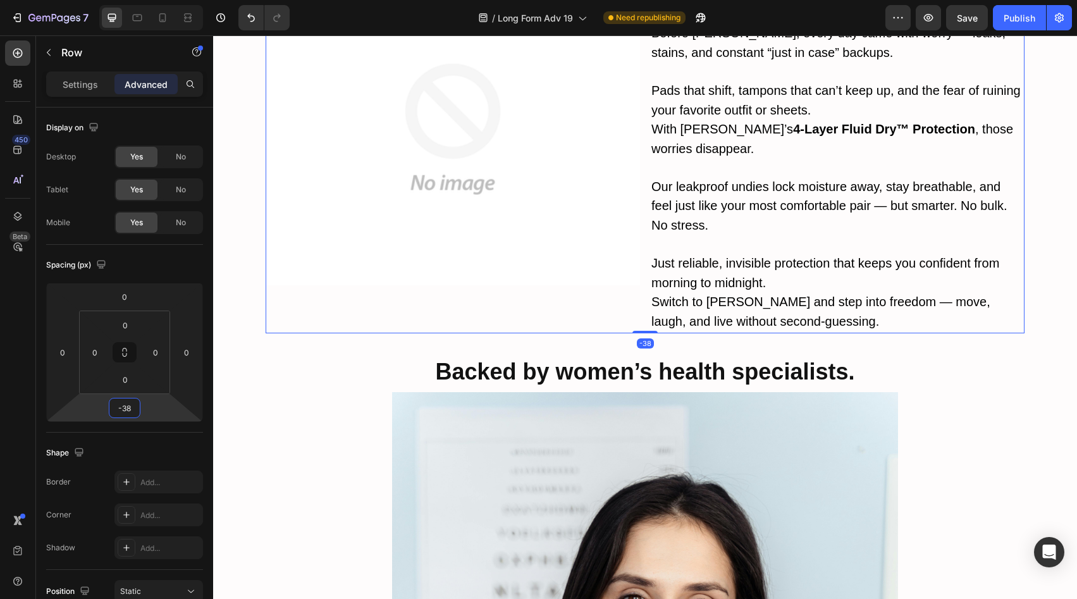
drag, startPoint x: 152, startPoint y: 406, endPoint x: 156, endPoint y: 418, distance: 12.8
click at [156, 0] on html "7 Version history / Long Form Adv 19 Need republishing Preview Save Publish 450…" at bounding box center [538, 0] width 1077 height 0
click at [184, 17] on icon at bounding box center [186, 17] width 4 height 3
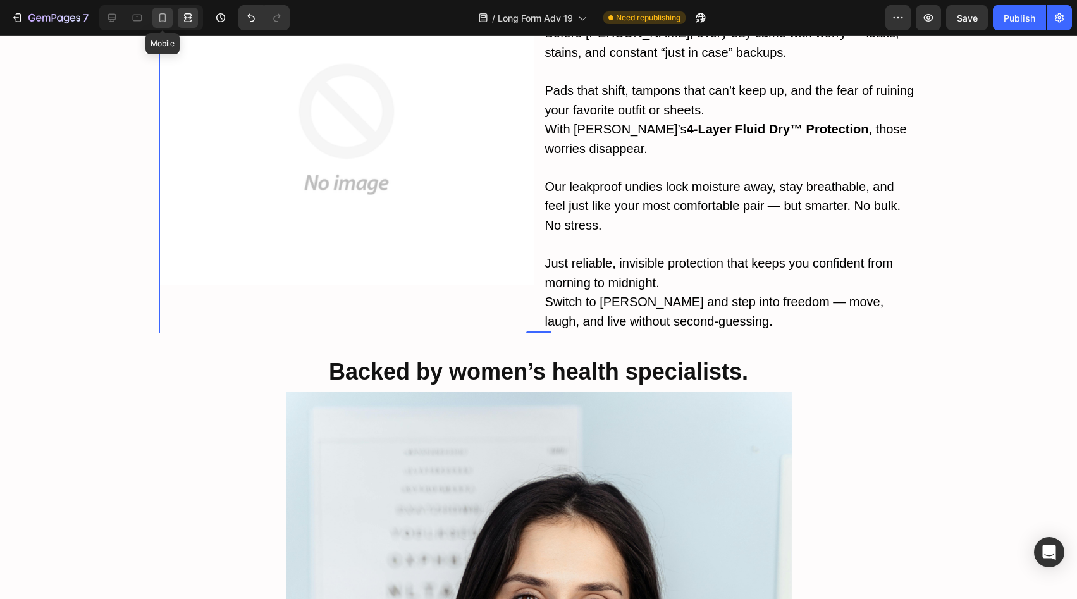
click at [157, 18] on icon at bounding box center [162, 17] width 13 height 13
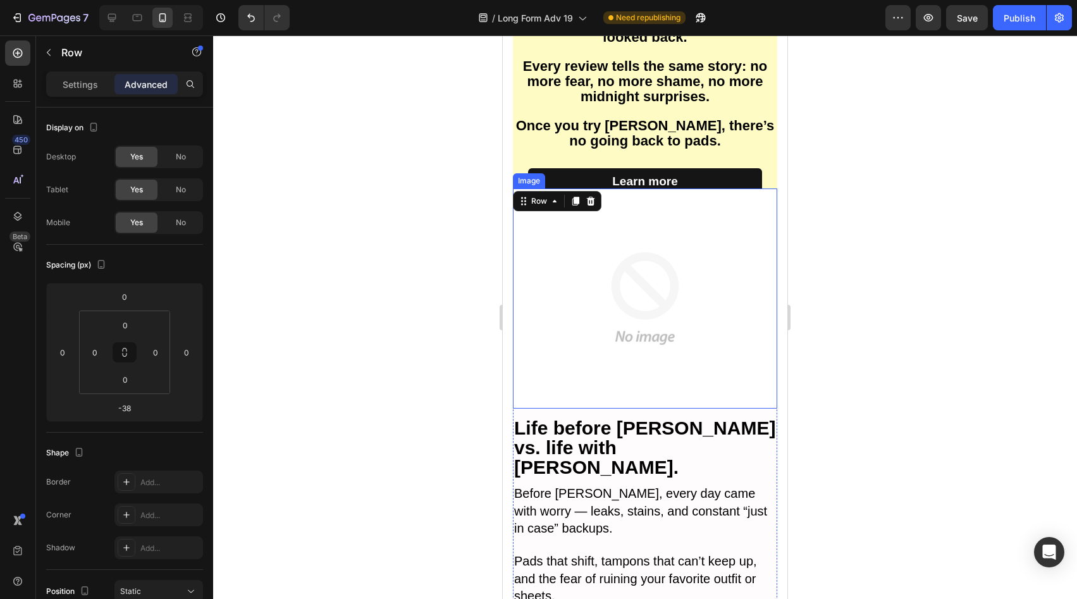
scroll to position [3395, 0]
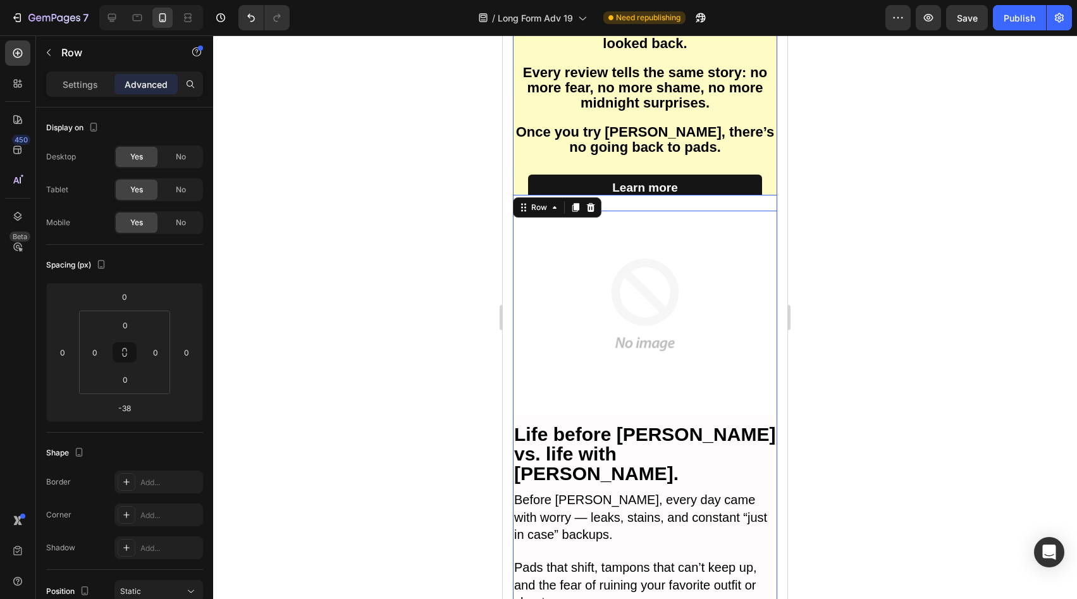
click at [763, 166] on div "From first try to lifelong relief. Heading These are real stories from real wom…" at bounding box center [645, 72] width 264 height 278
click at [639, 211] on div at bounding box center [645, 209] width 25 height 4
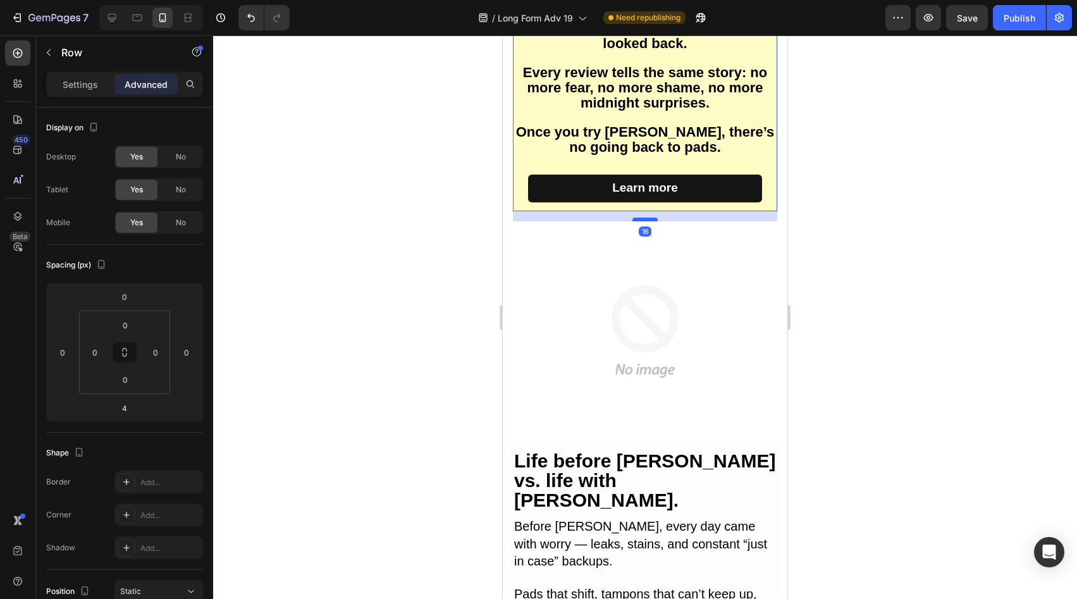
drag, startPoint x: 639, startPoint y: 213, endPoint x: 641, endPoint y: 220, distance: 8.0
click at [641, 220] on div at bounding box center [645, 220] width 25 height 4
type input "16"
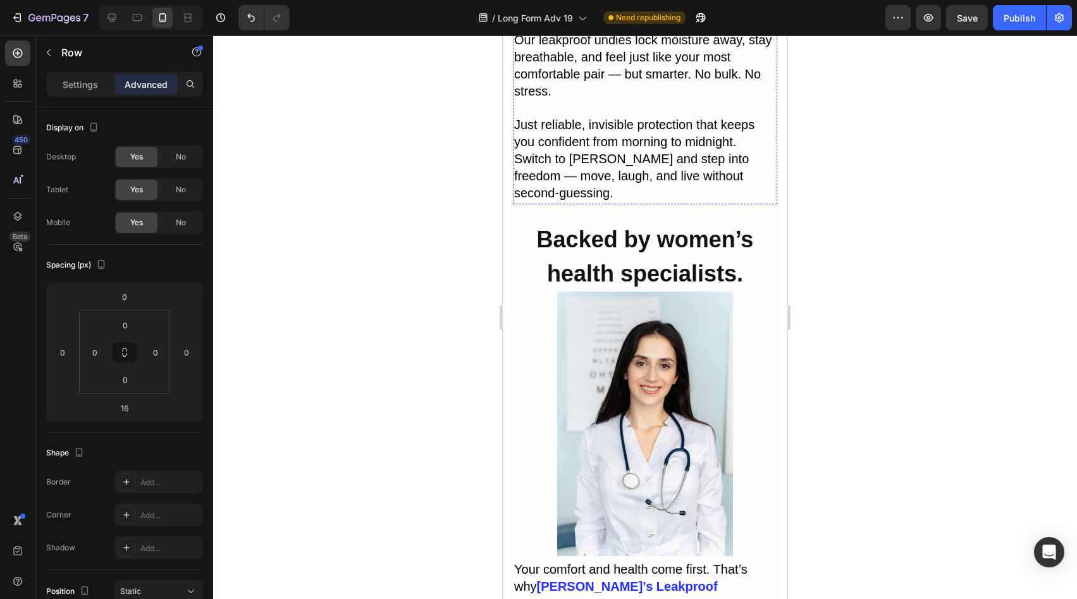
scroll to position [4062, 0]
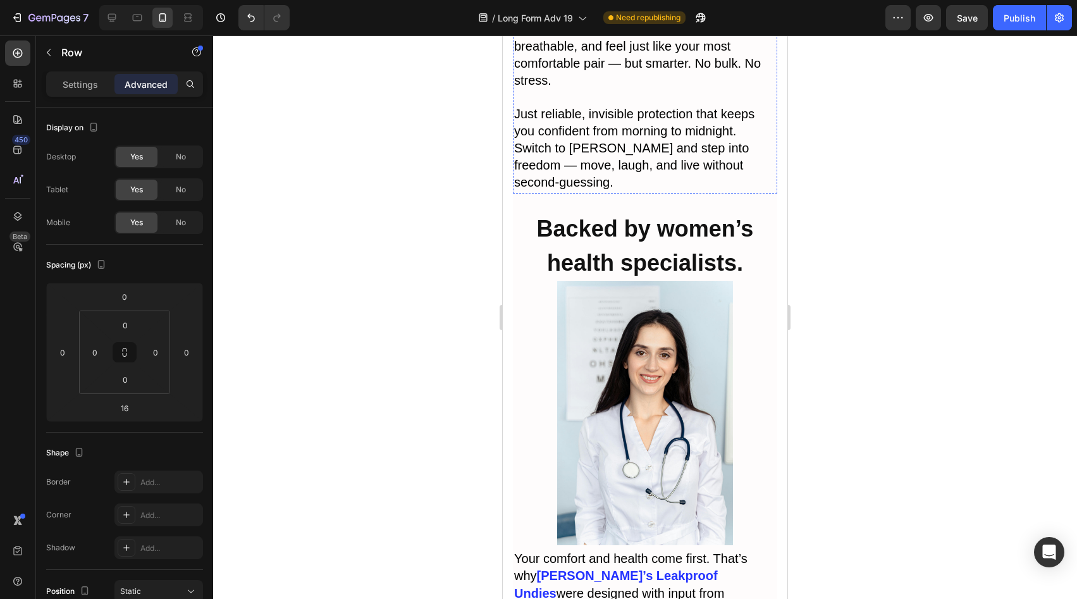
click at [672, 244] on strong "Backed by women’s health specialists." at bounding box center [645, 246] width 217 height 60
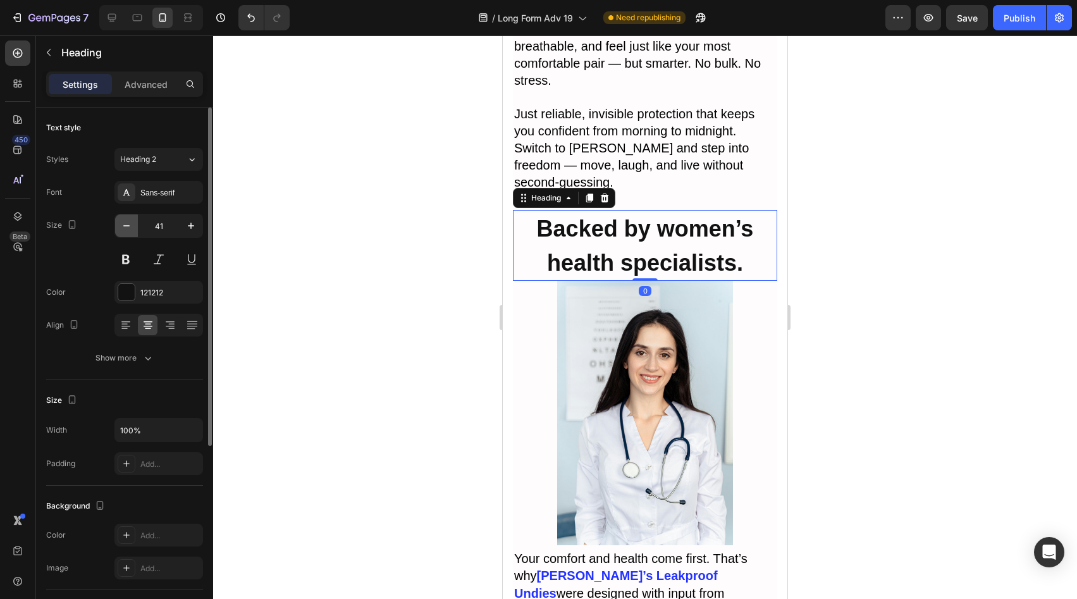
click at [123, 230] on icon "button" at bounding box center [126, 225] width 13 height 13
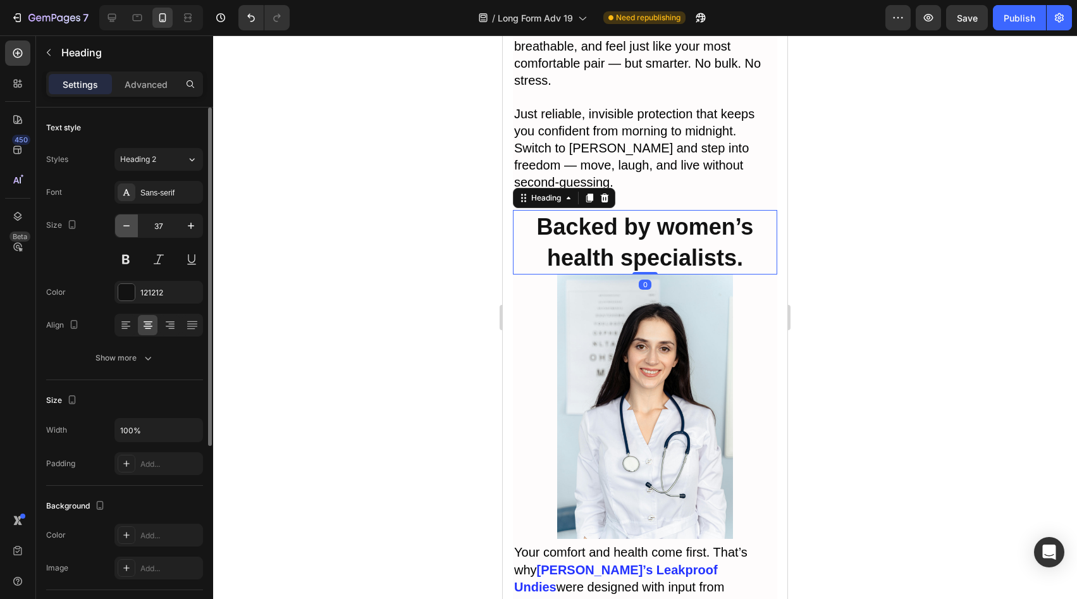
click at [123, 230] on icon "button" at bounding box center [126, 225] width 13 height 13
click at [125, 229] on icon "button" at bounding box center [126, 225] width 13 height 13
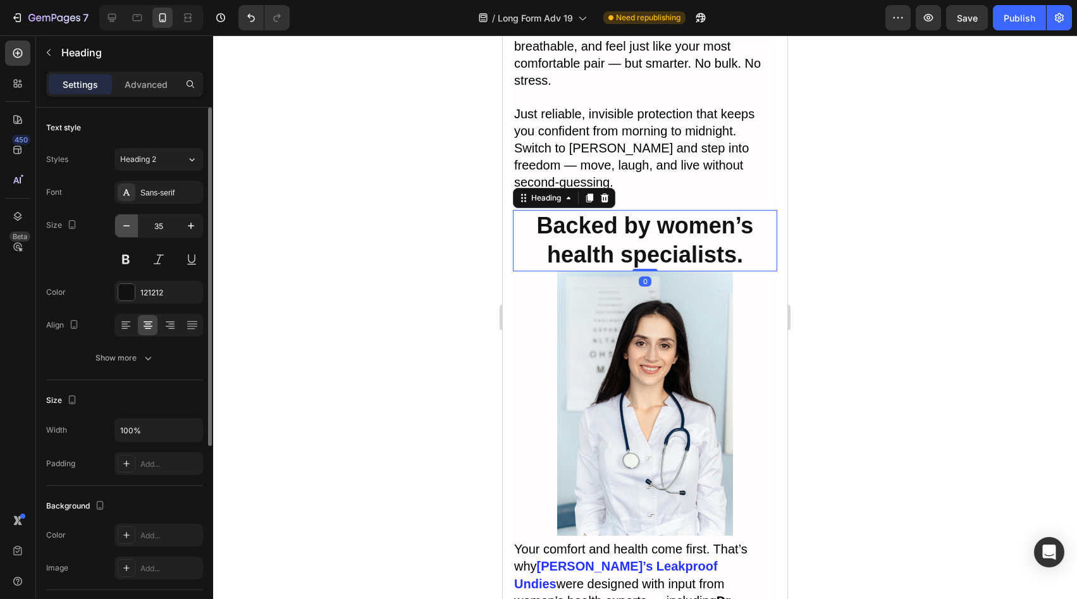
click at [126, 228] on icon "button" at bounding box center [126, 225] width 13 height 13
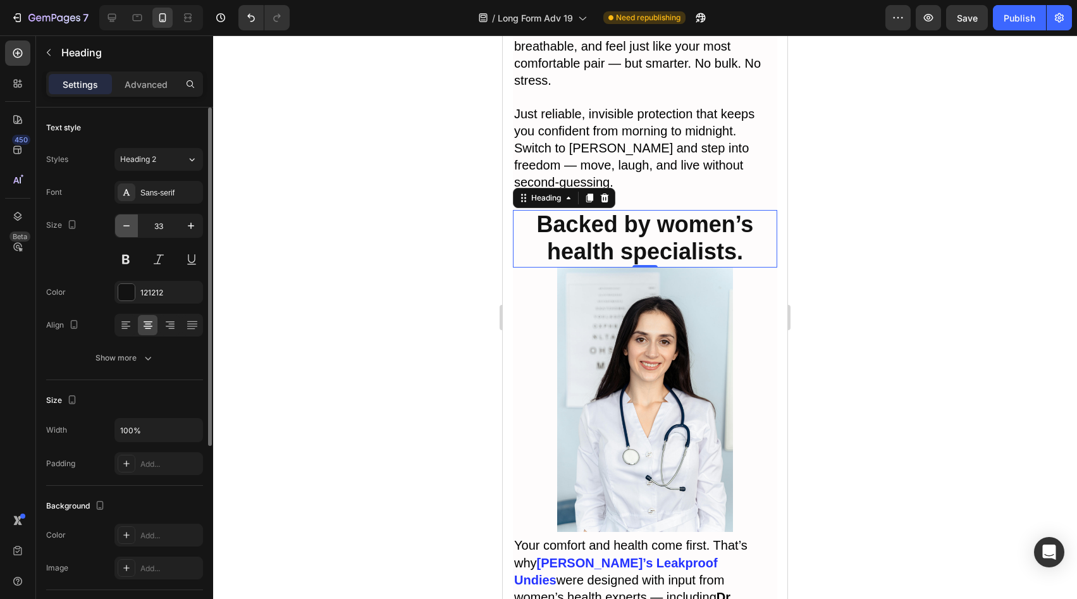
click at [126, 228] on icon "button" at bounding box center [126, 225] width 13 height 13
type input "32"
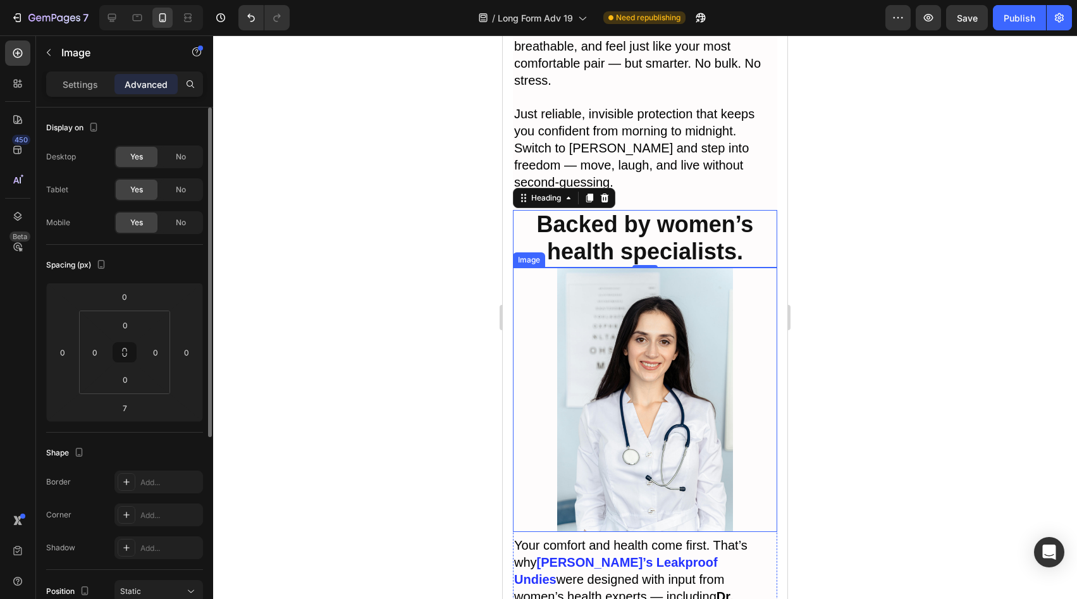
click at [664, 268] on img at bounding box center [645, 400] width 264 height 264
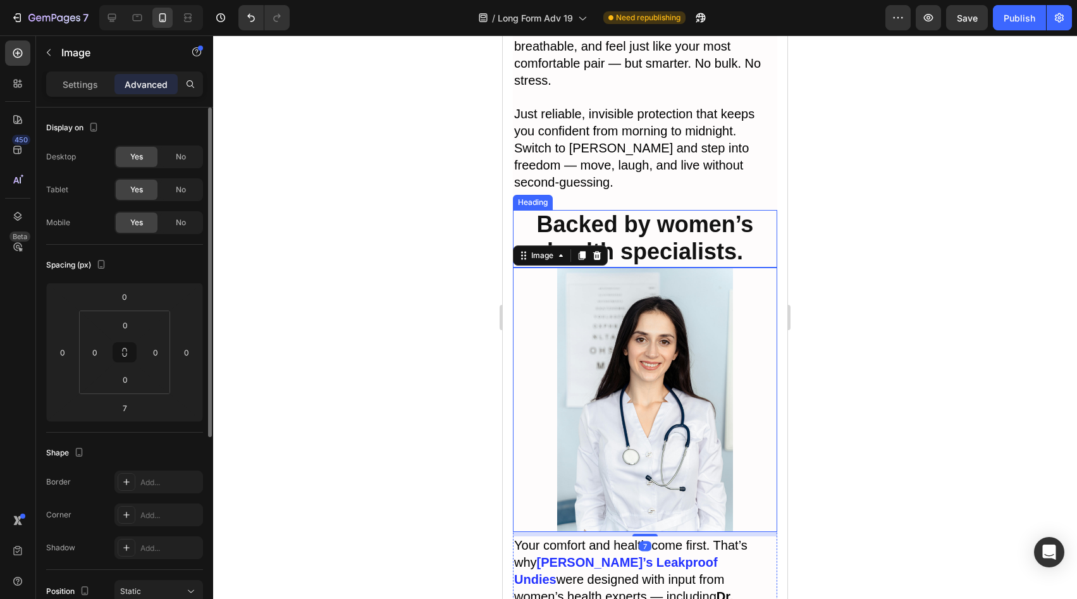
click at [660, 221] on strong "Backed by women’s health specialists." at bounding box center [645, 238] width 217 height 54
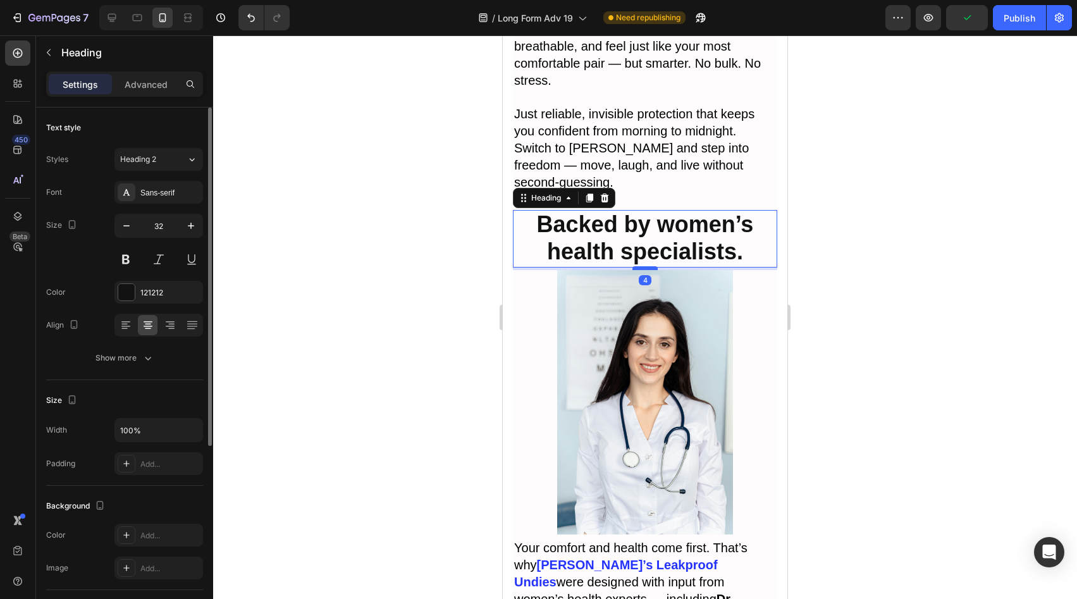
click at [647, 266] on div at bounding box center [645, 268] width 25 height 4
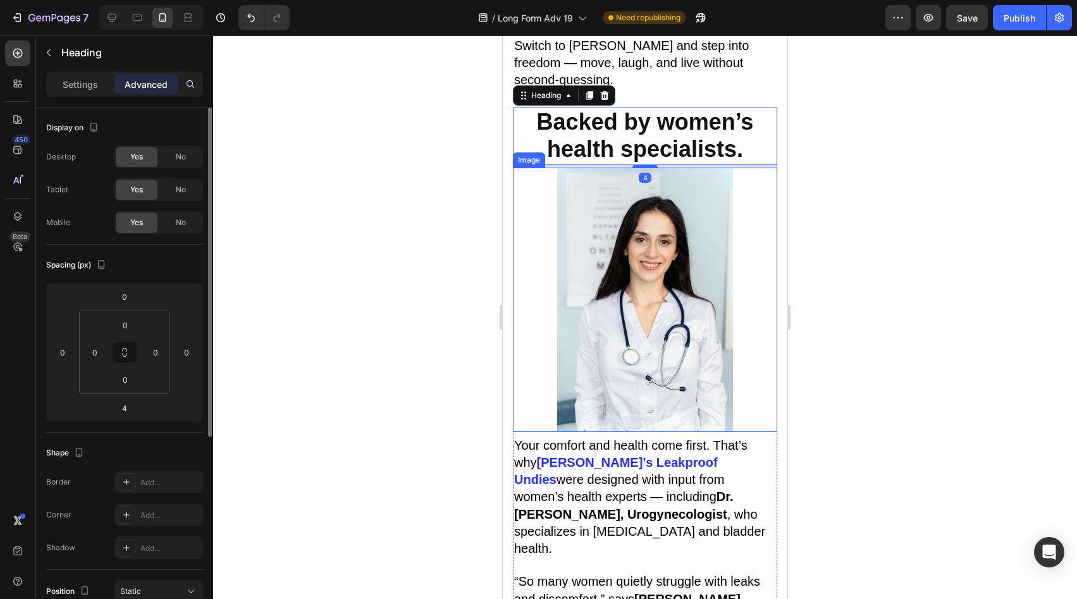
scroll to position [4052, 0]
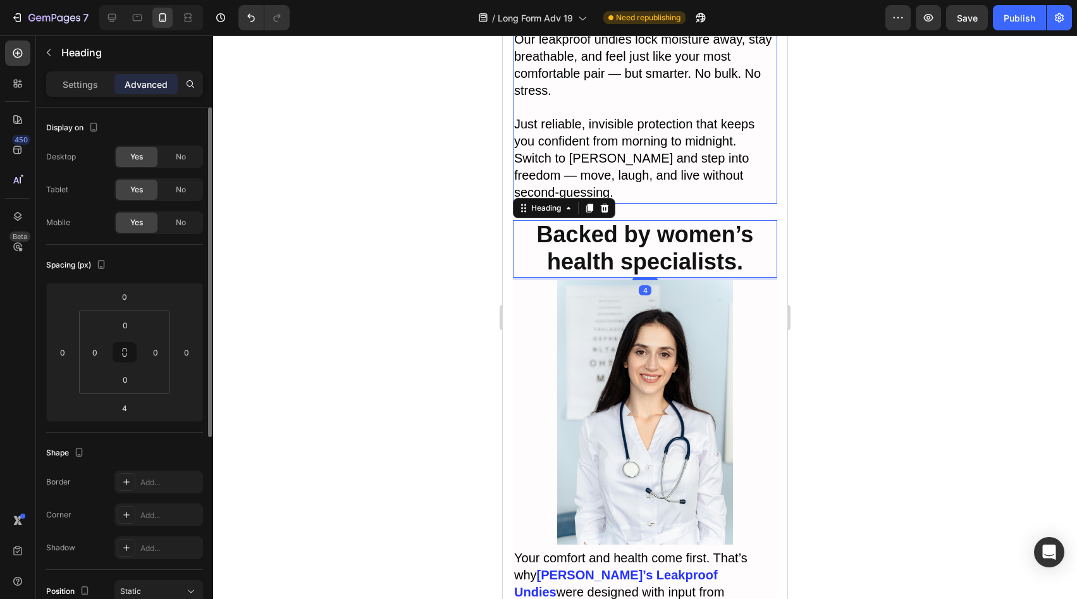
click at [665, 151] on span "Switch to [PERSON_NAME] and step into freedom — move, laugh, and live without s…" at bounding box center [631, 175] width 235 height 48
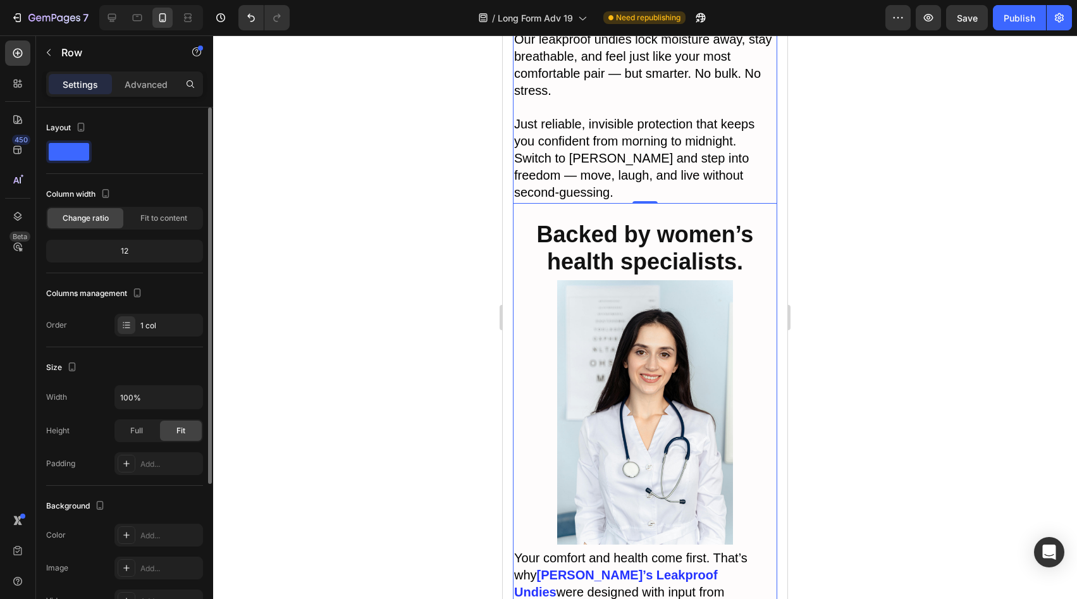
click at [648, 151] on span "Switch to [PERSON_NAME] and step into freedom — move, laugh, and live without s…" at bounding box center [631, 175] width 235 height 48
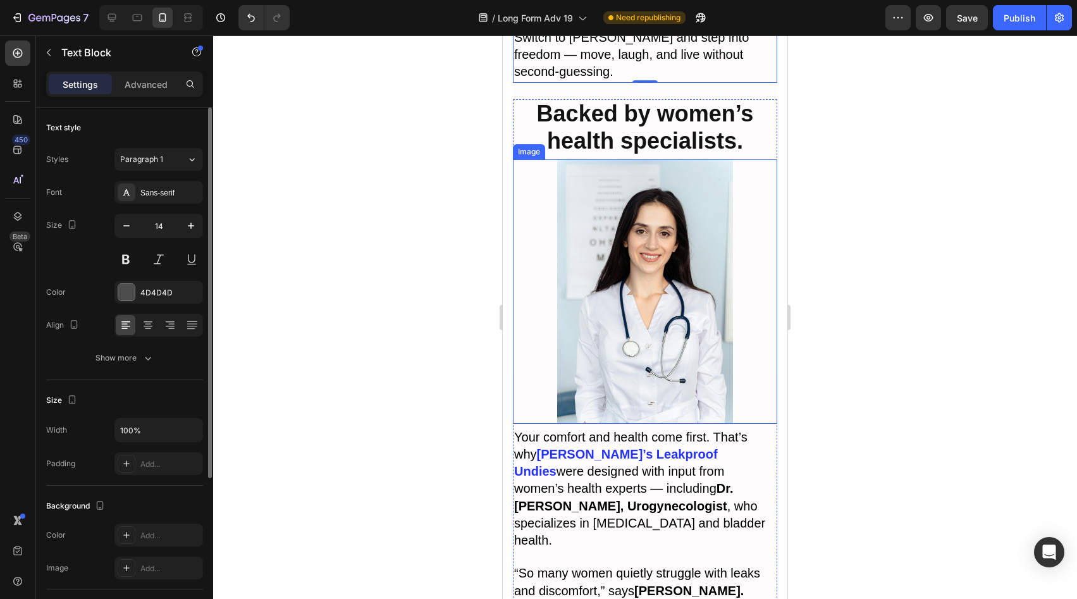
click at [667, 306] on img at bounding box center [645, 291] width 264 height 264
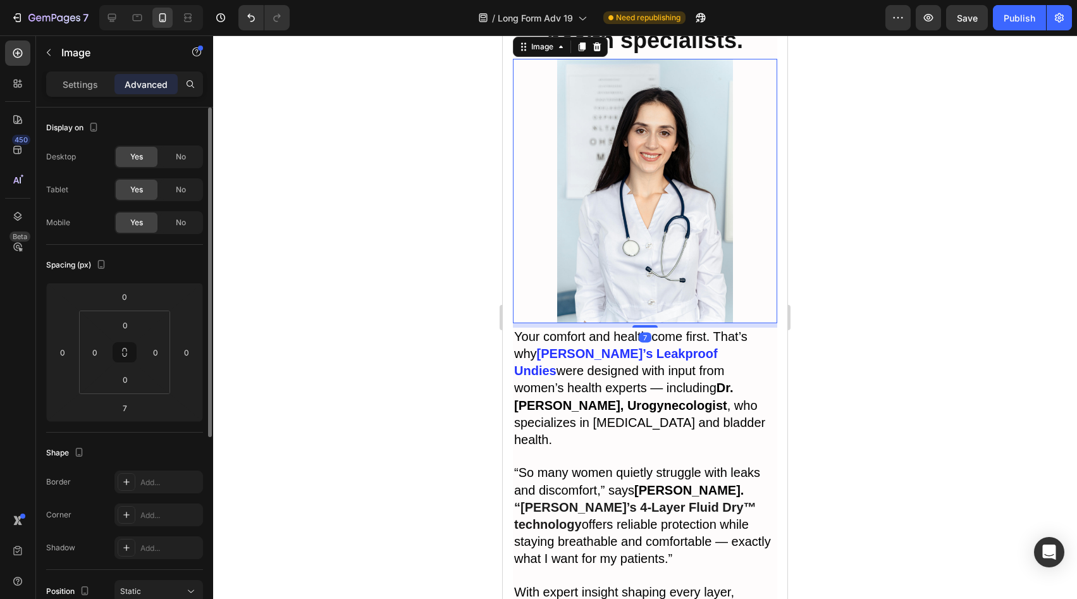
scroll to position [4491, 0]
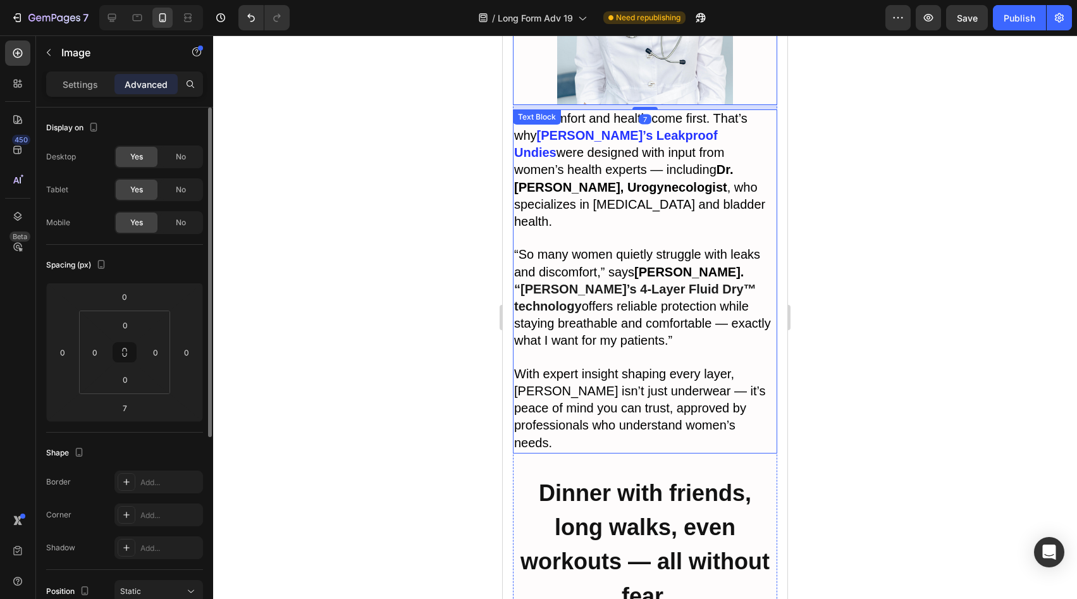
click at [669, 283] on p "“So many women quietly struggle with leaks and discomfort,” says [PERSON_NAME].…" at bounding box center [645, 298] width 262 height 103
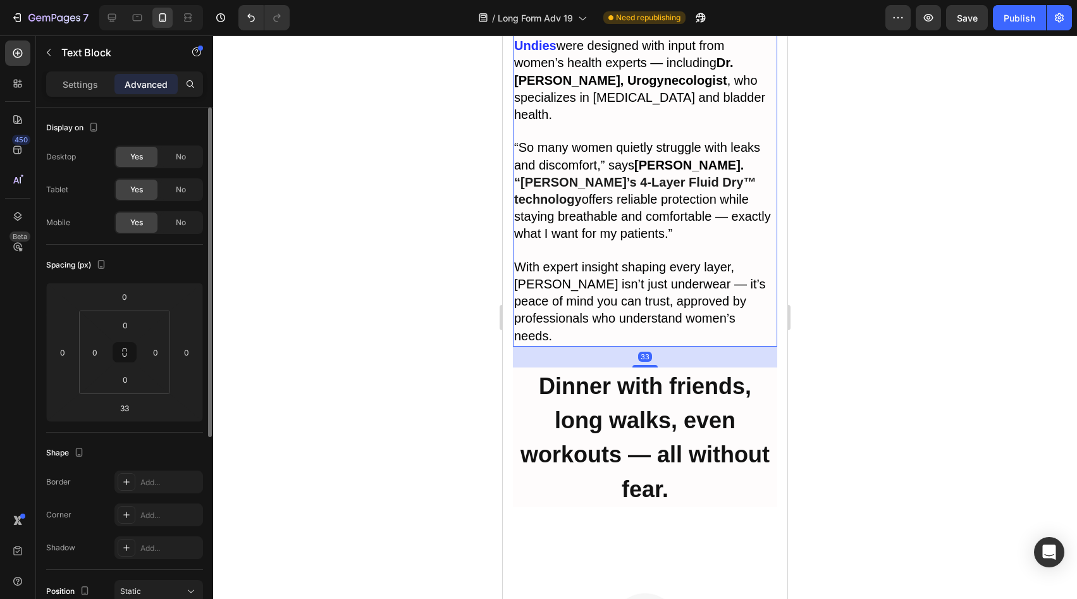
scroll to position [4608, 0]
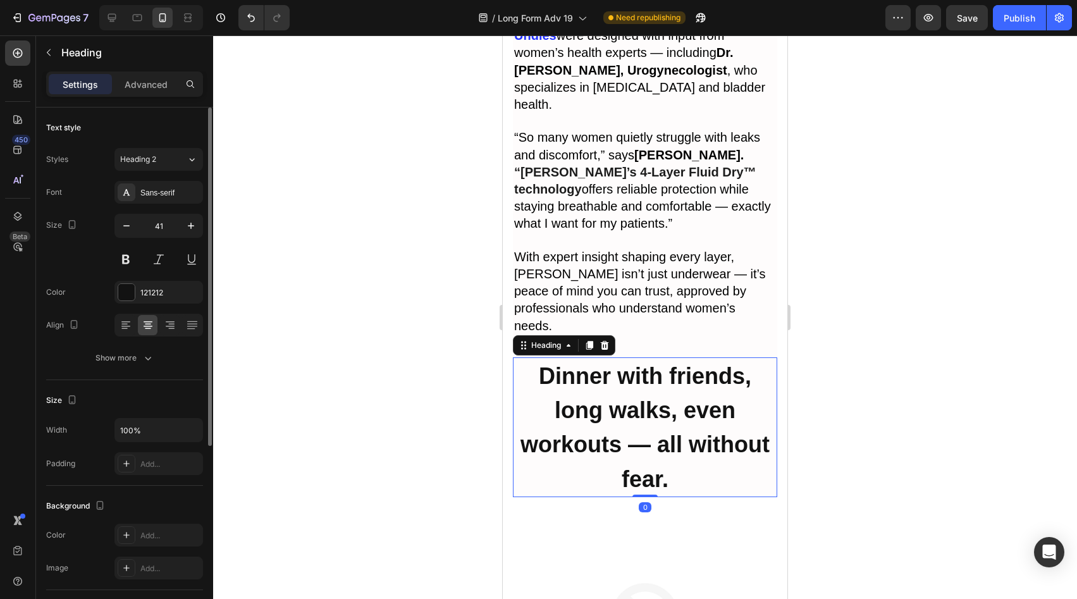
click at [664, 357] on h2 "Dinner with friends, long walks, even workouts — all without fear." at bounding box center [645, 427] width 264 height 140
click at [132, 231] on icon "button" at bounding box center [126, 225] width 13 height 13
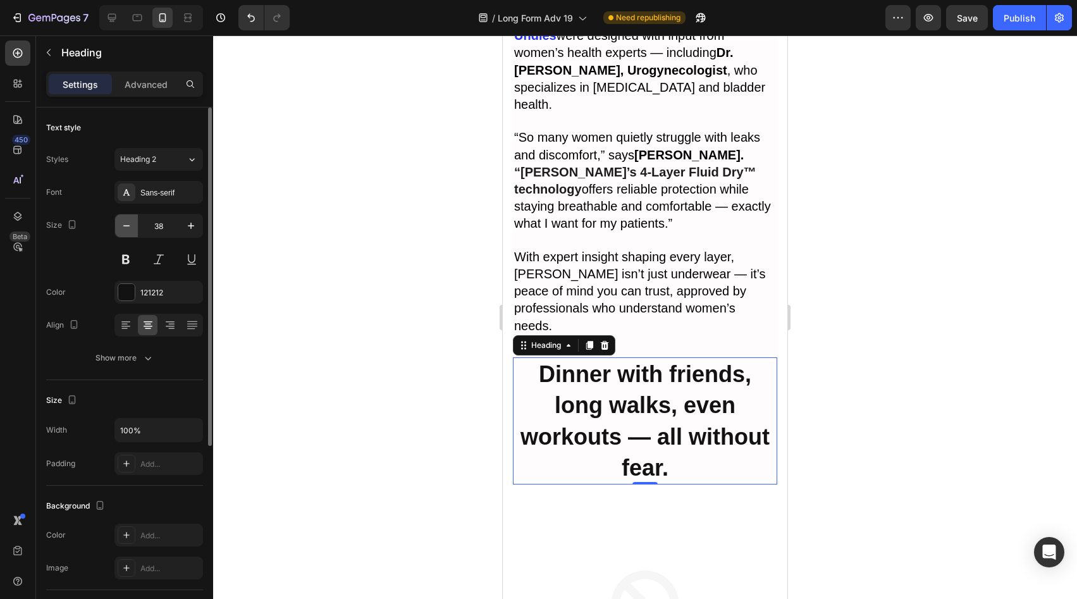
click at [132, 231] on icon "button" at bounding box center [126, 225] width 13 height 13
type input "37"
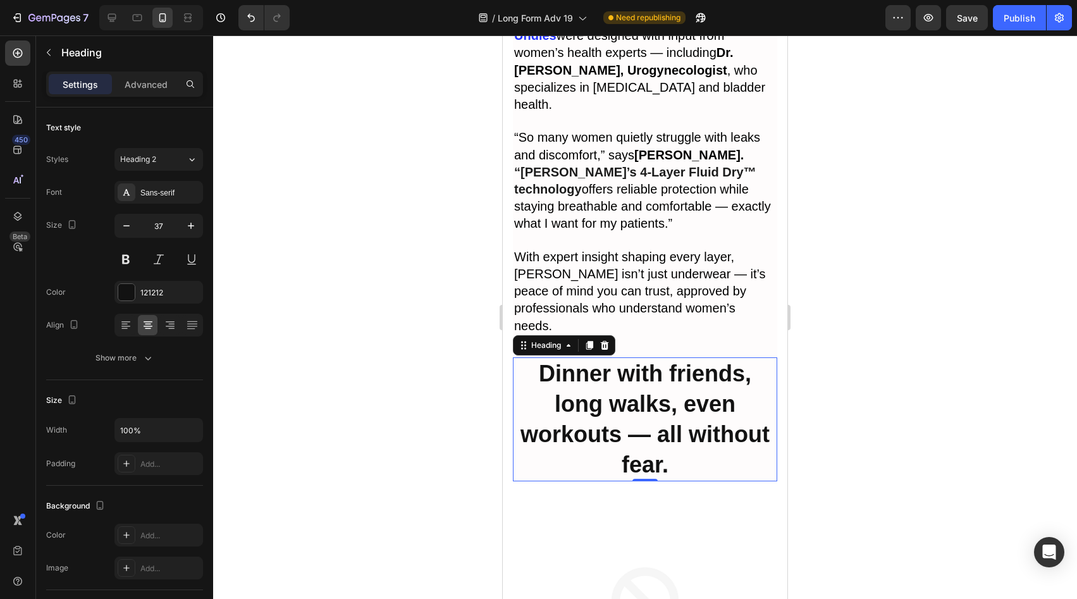
click at [605, 357] on h2 "Dinner with friends, long walks, even workouts — all without fear." at bounding box center [645, 419] width 264 height 124
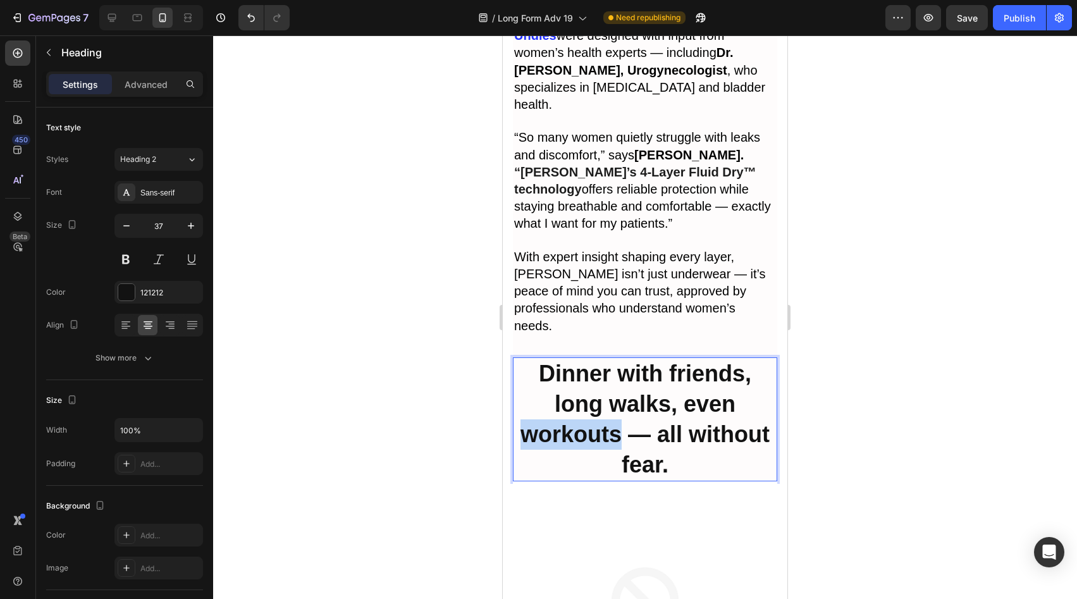
click at [605, 359] on p "Dinner with friends, long walks, even workouts — all without fear." at bounding box center [645, 419] width 262 height 121
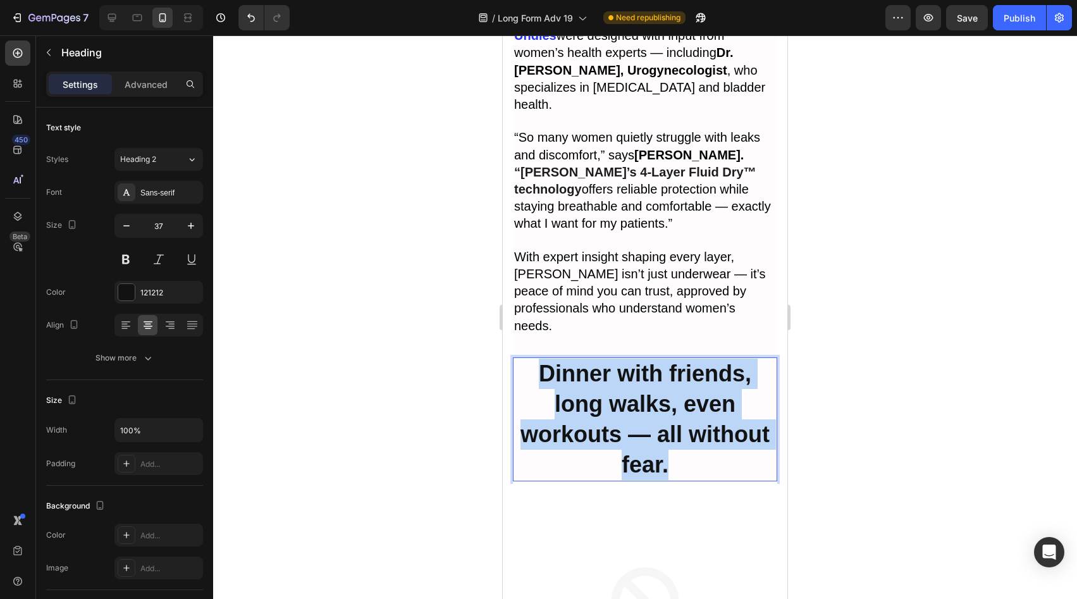
click at [605, 359] on p "Dinner with friends, long walks, even workouts — all without fear." at bounding box center [645, 419] width 262 height 121
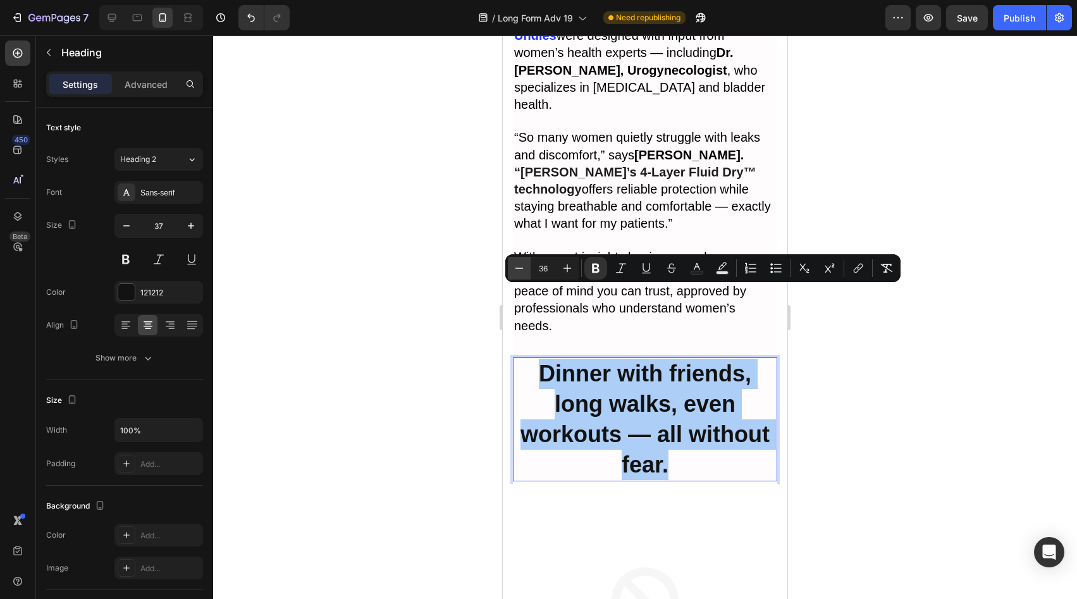
click at [517, 264] on icon "Editor contextual toolbar" at bounding box center [519, 268] width 13 height 13
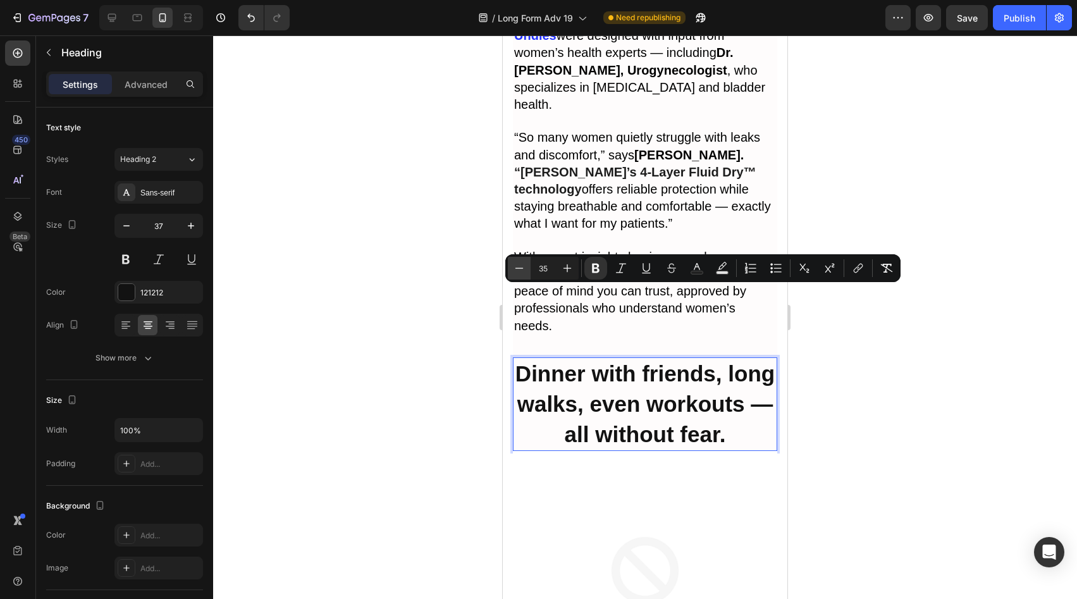
click at [517, 264] on icon "Editor contextual toolbar" at bounding box center [519, 268] width 13 height 13
type input "34"
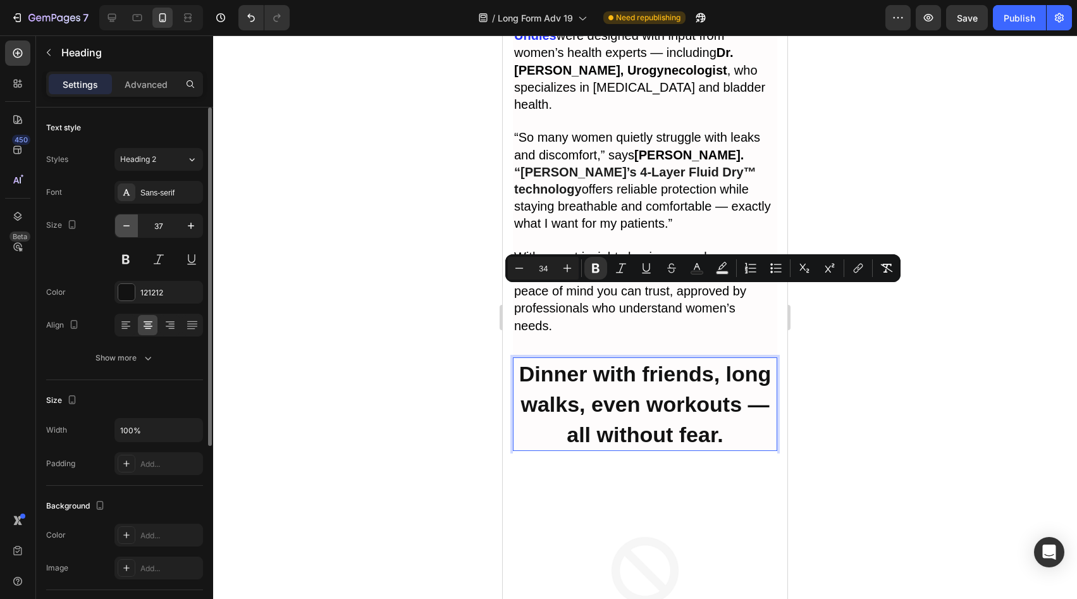
click at [132, 222] on icon "button" at bounding box center [126, 225] width 13 height 13
type input "36"
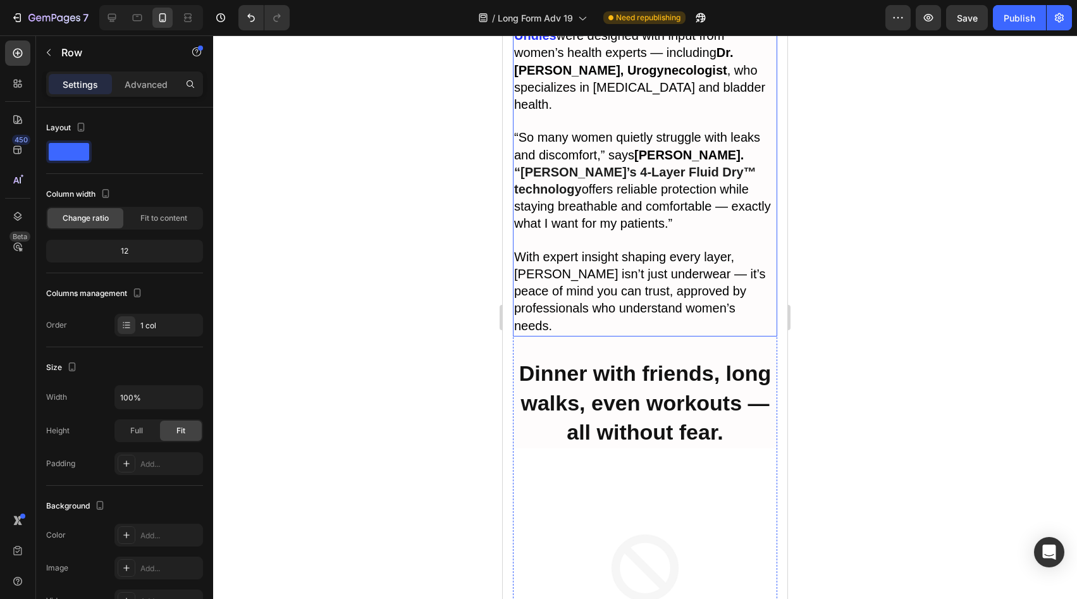
click at [679, 252] on p "With expert insight shaping every layer, [PERSON_NAME] isn’t just underwear — i…" at bounding box center [645, 292] width 262 height 86
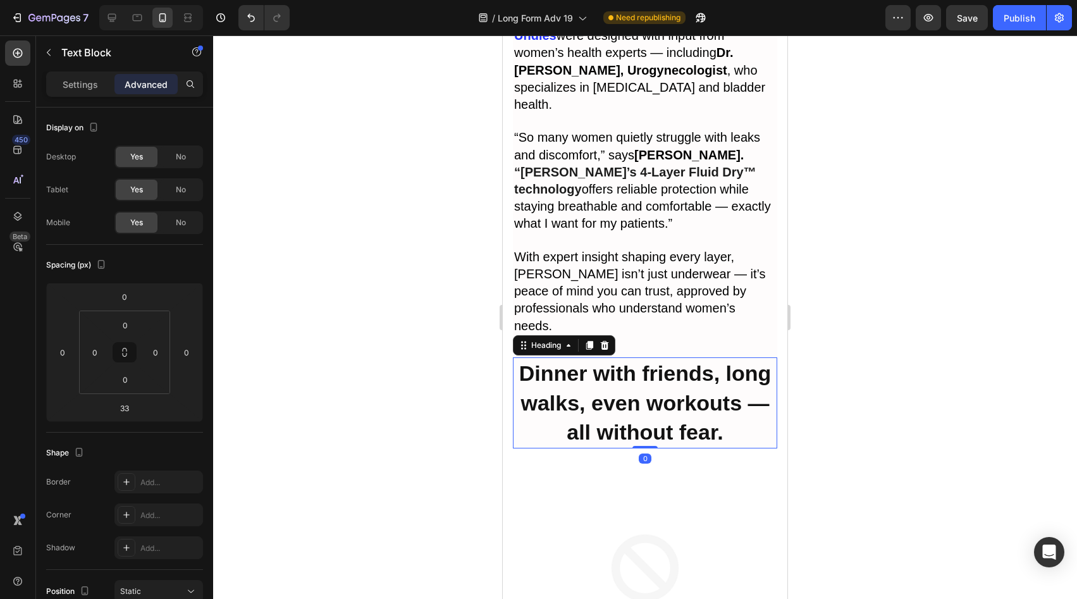
click at [659, 361] on strong "Dinner with friends, long walks, even workouts — all without fear." at bounding box center [645, 402] width 252 height 83
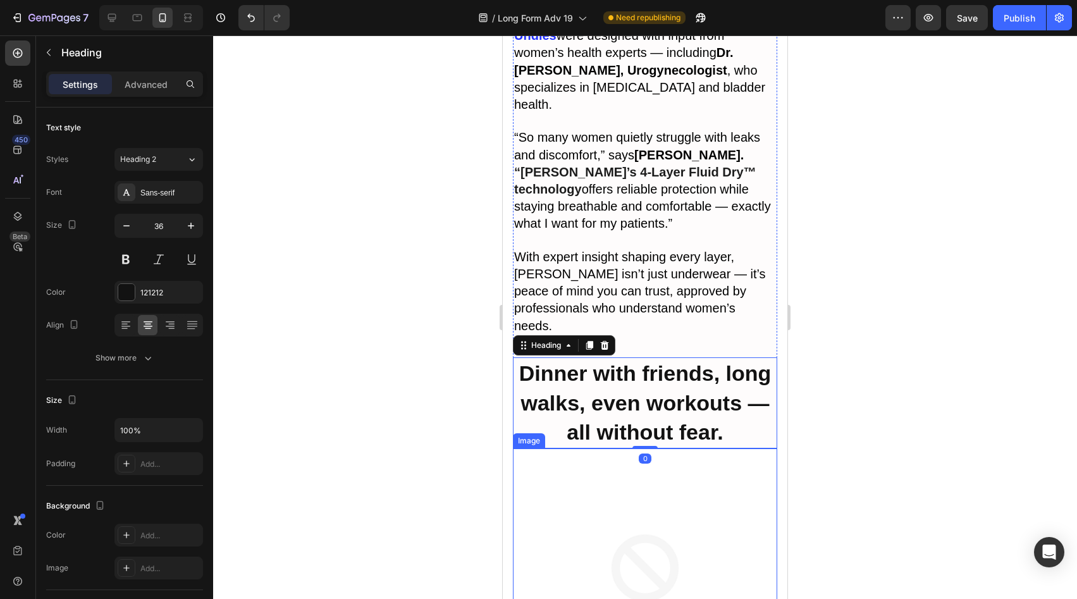
click at [640, 448] on img at bounding box center [645, 580] width 264 height 264
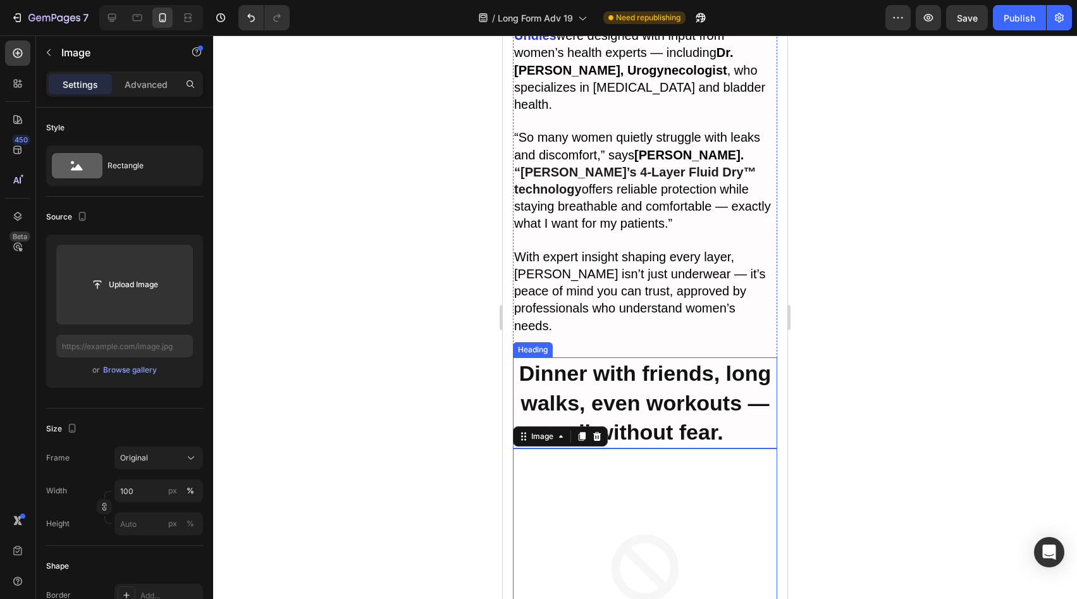
click at [656, 361] on strong "Dinner with friends, long walks, even workouts — all without fear." at bounding box center [645, 402] width 252 height 83
click at [648, 364] on strong "Dinner with friends, long walks, even workouts — all without fear." at bounding box center [645, 402] width 252 height 83
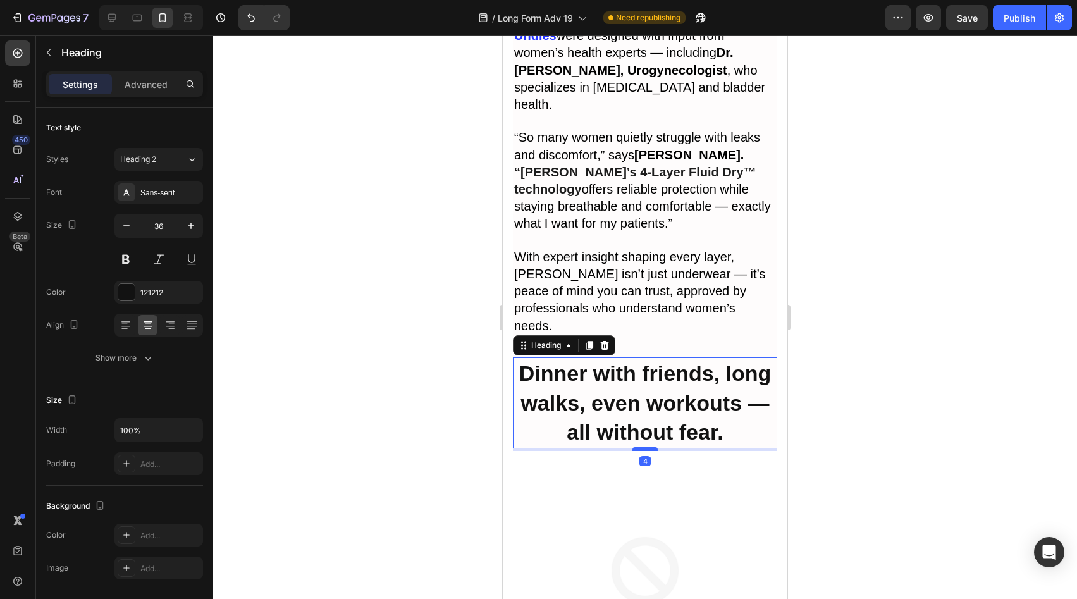
click at [644, 447] on div at bounding box center [645, 449] width 25 height 4
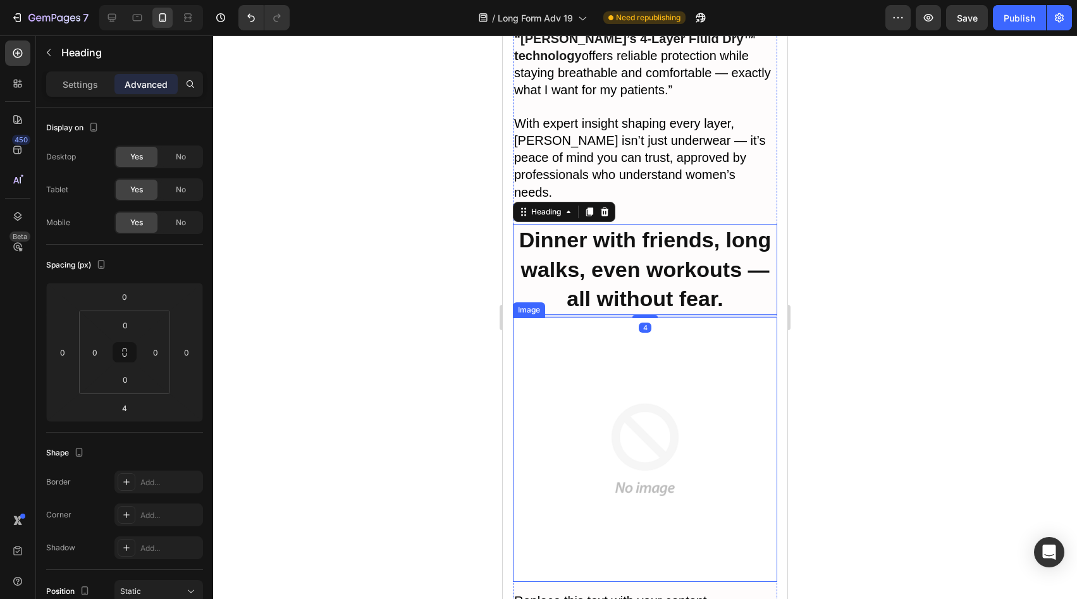
scroll to position [4822, 0]
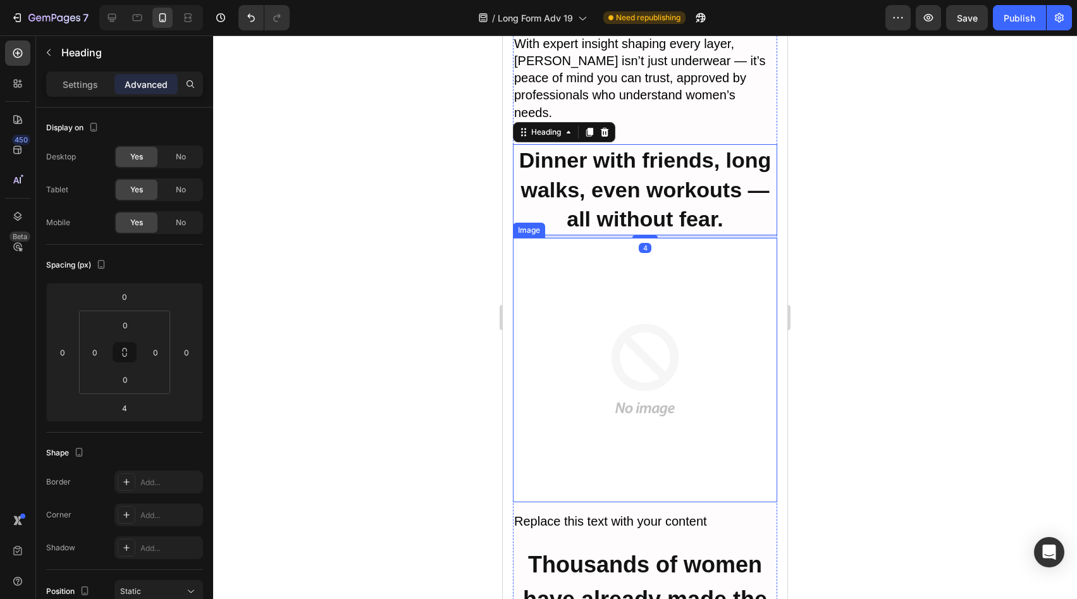
click at [658, 349] on img at bounding box center [645, 370] width 264 height 264
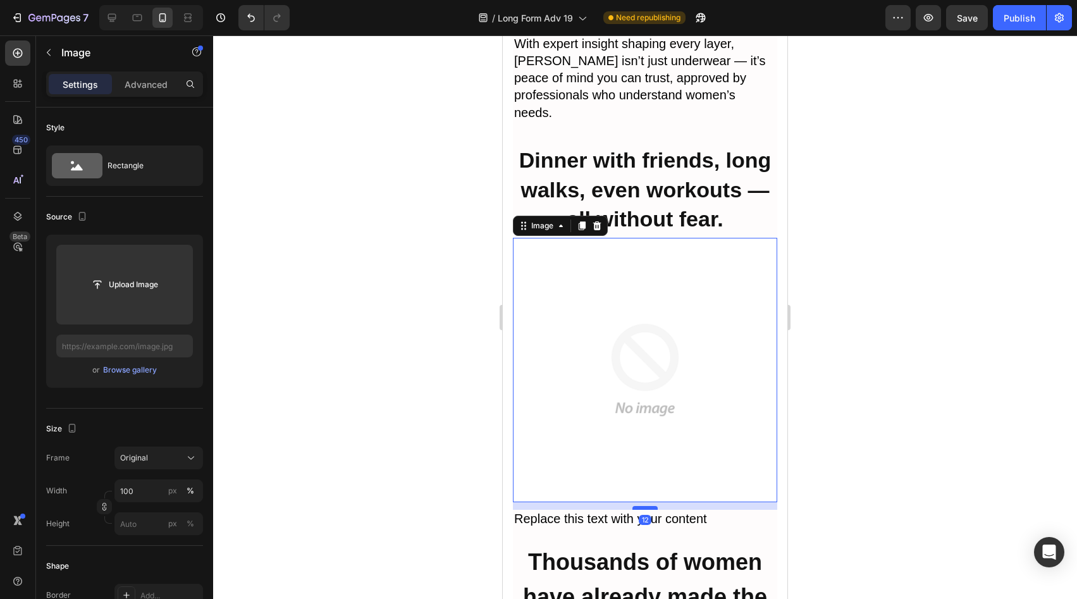
click at [642, 506] on div at bounding box center [645, 508] width 25 height 4
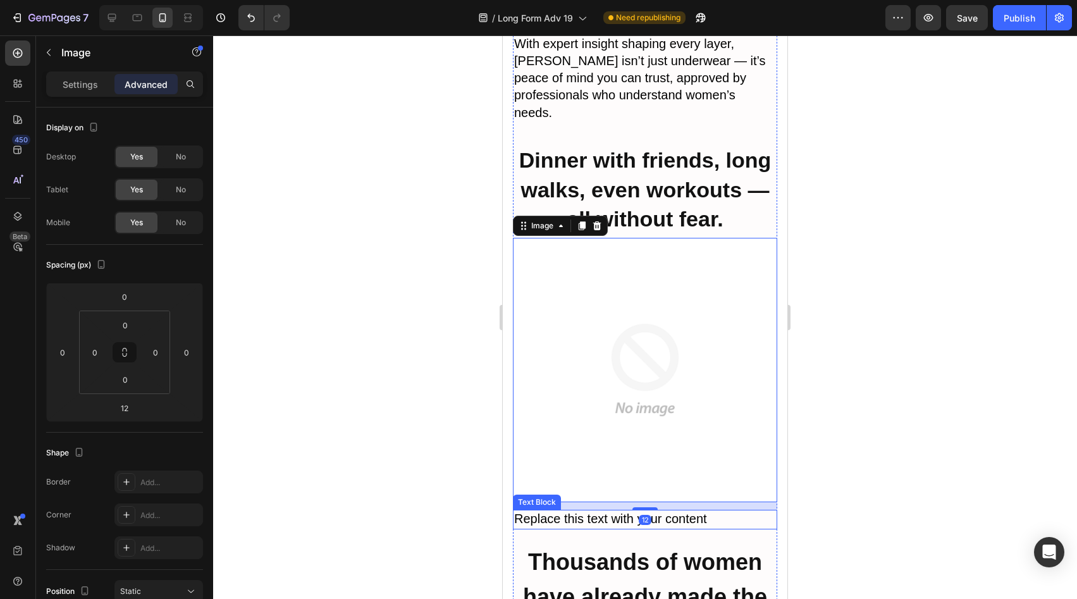
click at [657, 512] on span "Replace this text with your content" at bounding box center [610, 519] width 193 height 14
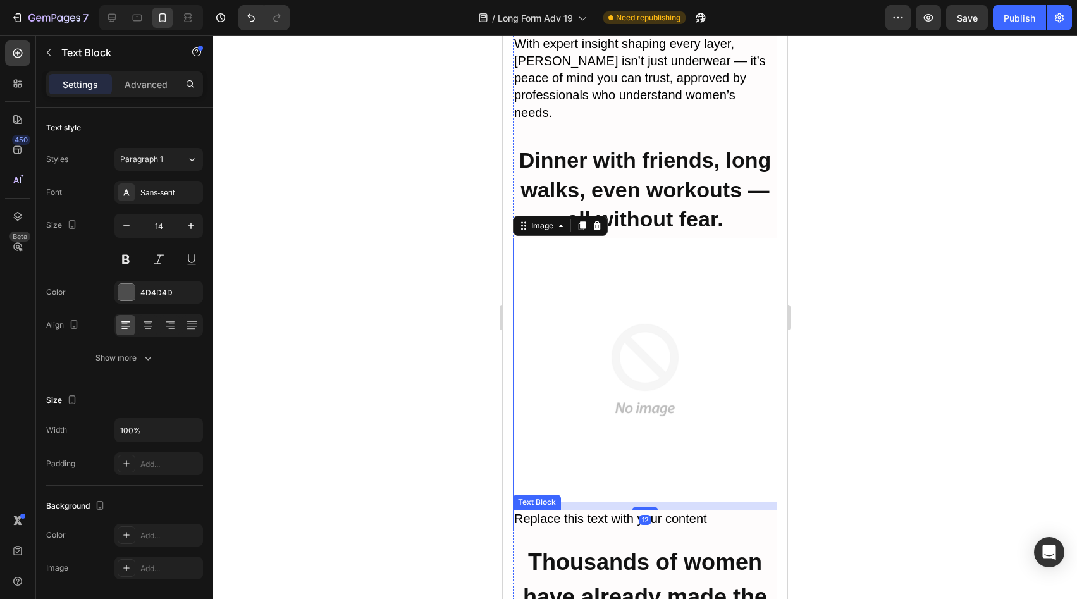
click at [657, 512] on span "Replace this text with your content" at bounding box center [610, 519] width 193 height 14
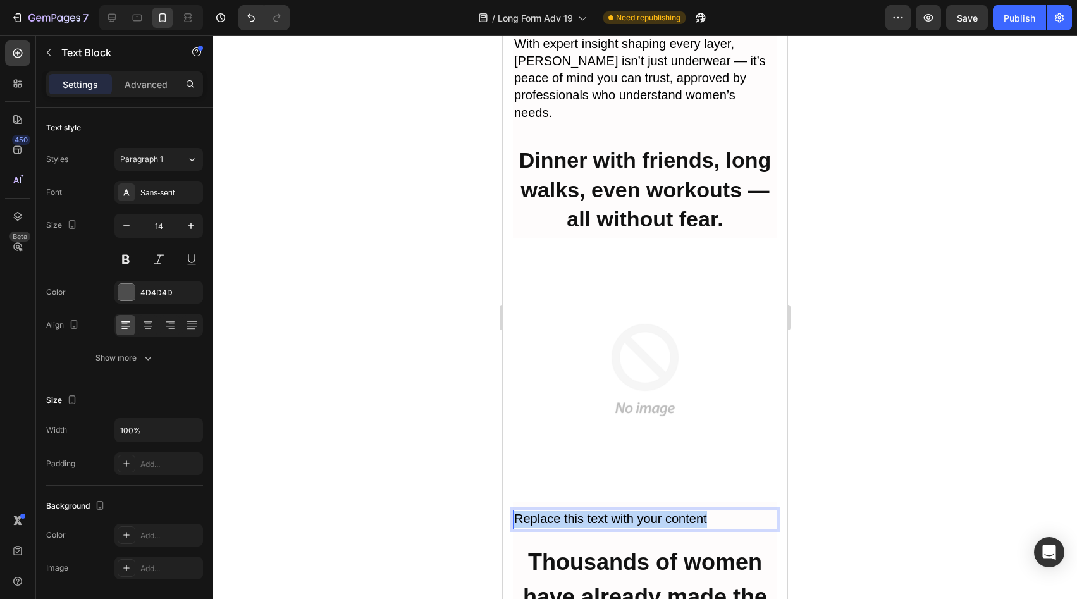
click at [657, 512] on span "Replace this text with your content" at bounding box center [610, 519] width 193 height 14
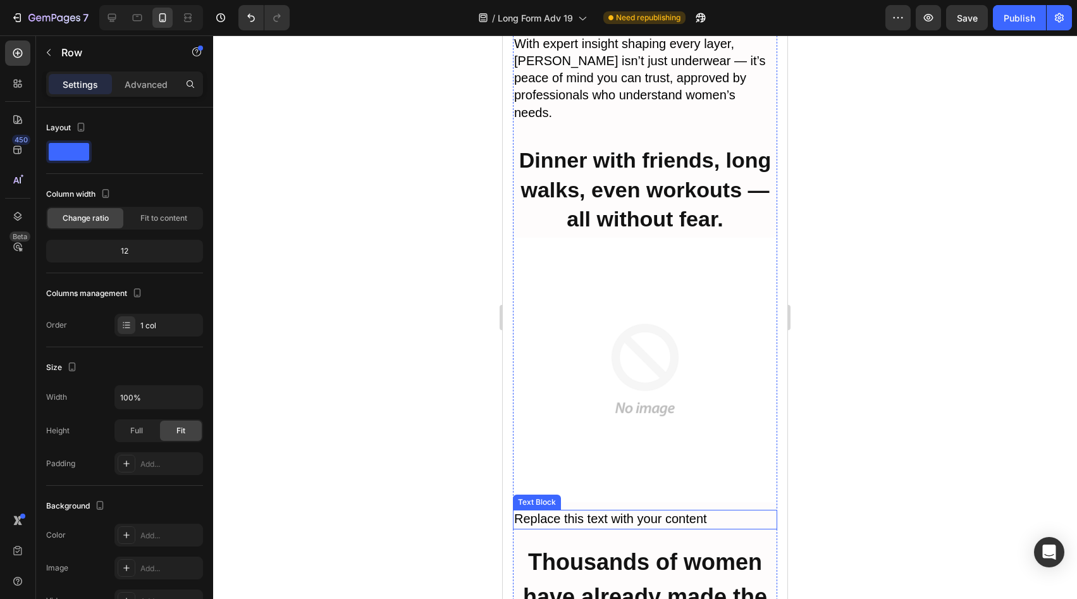
click at [638, 512] on span "Replace this text with your content" at bounding box center [610, 519] width 193 height 14
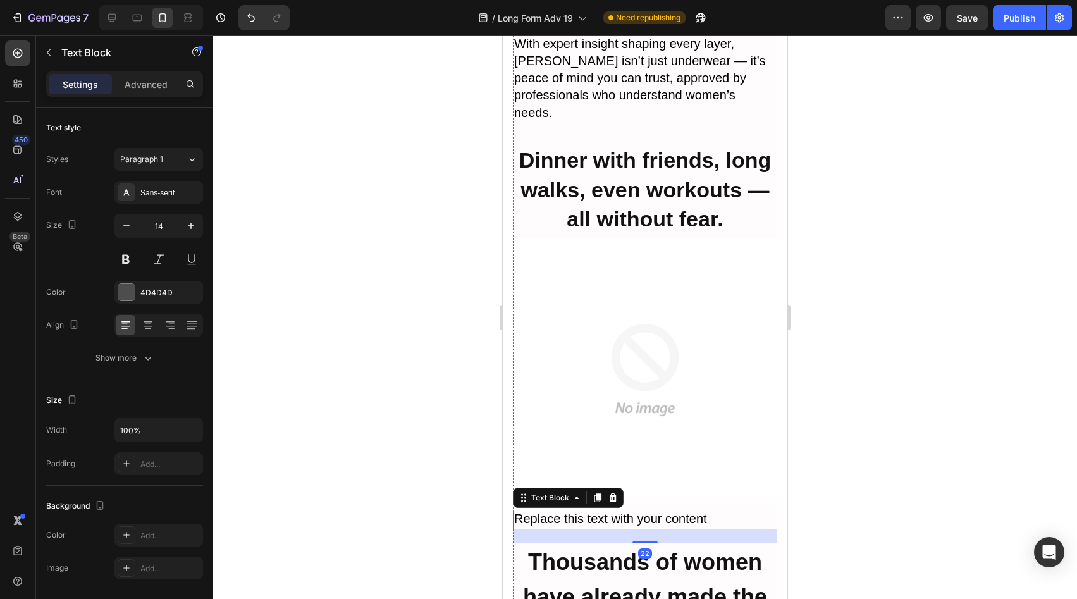
scroll to position [5063, 0]
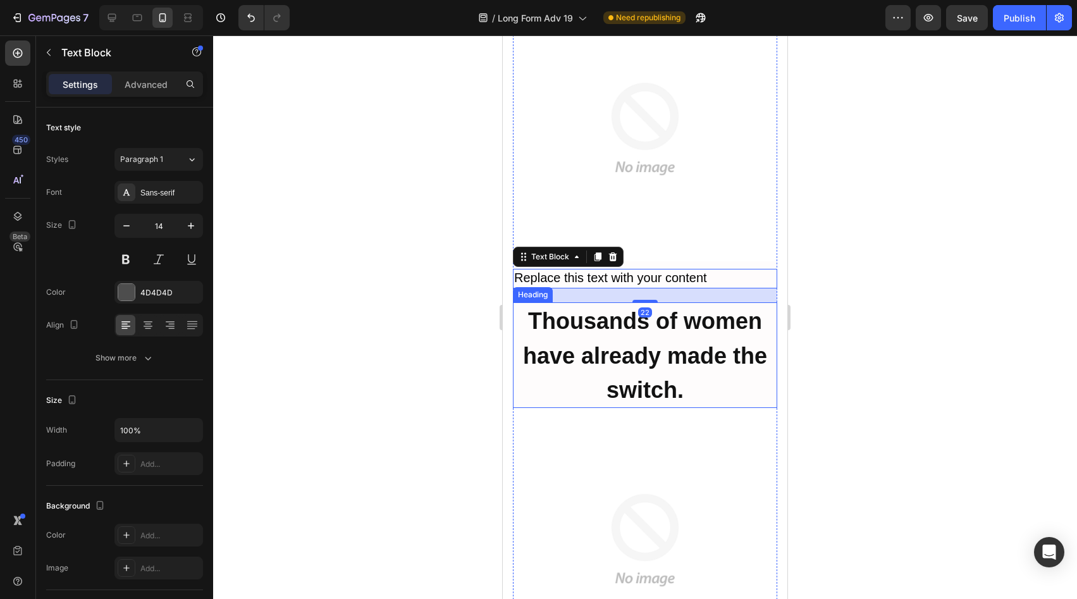
click at [628, 308] on strong "Thousands of women have already made the switch." at bounding box center [645, 355] width 244 height 95
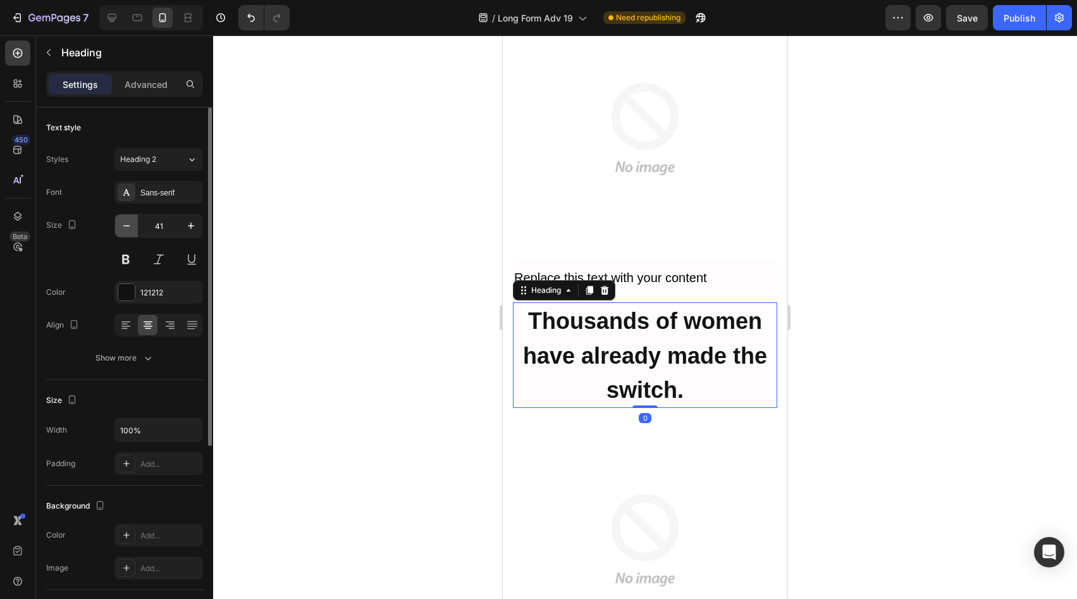
click at [134, 224] on button "button" at bounding box center [126, 225] width 23 height 23
type input "38"
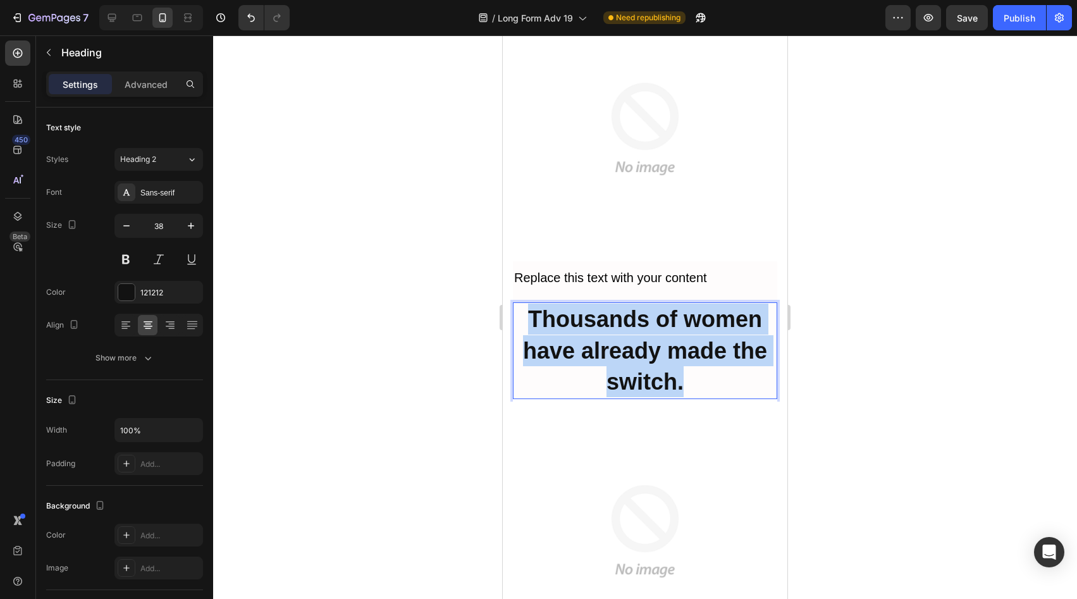
click at [555, 306] on strong "Thousands of women have already made the switch." at bounding box center [645, 350] width 244 height 89
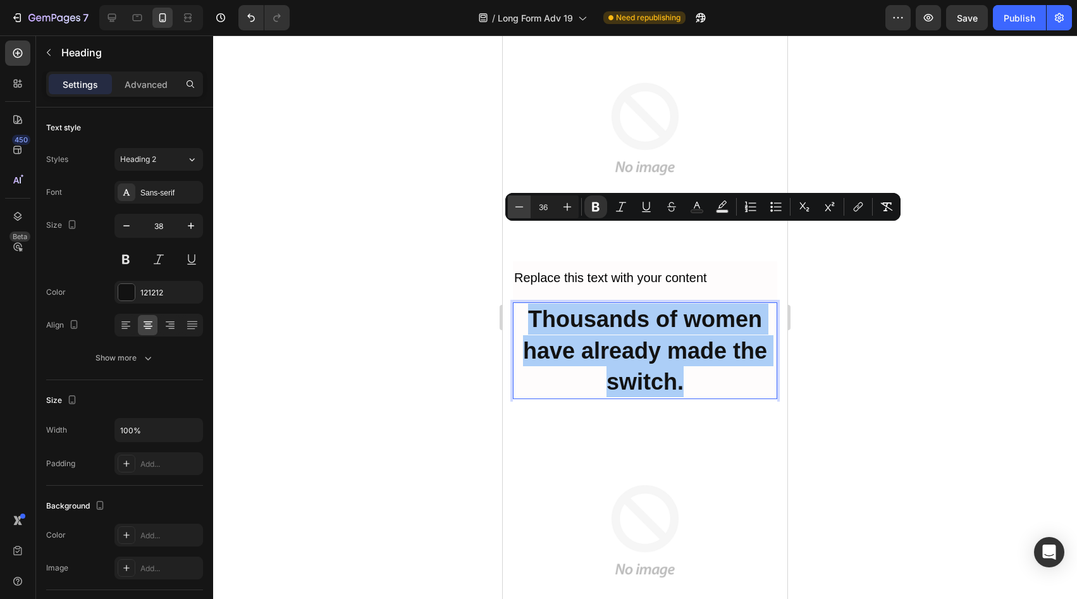
click at [528, 209] on button "Minus" at bounding box center [519, 206] width 23 height 23
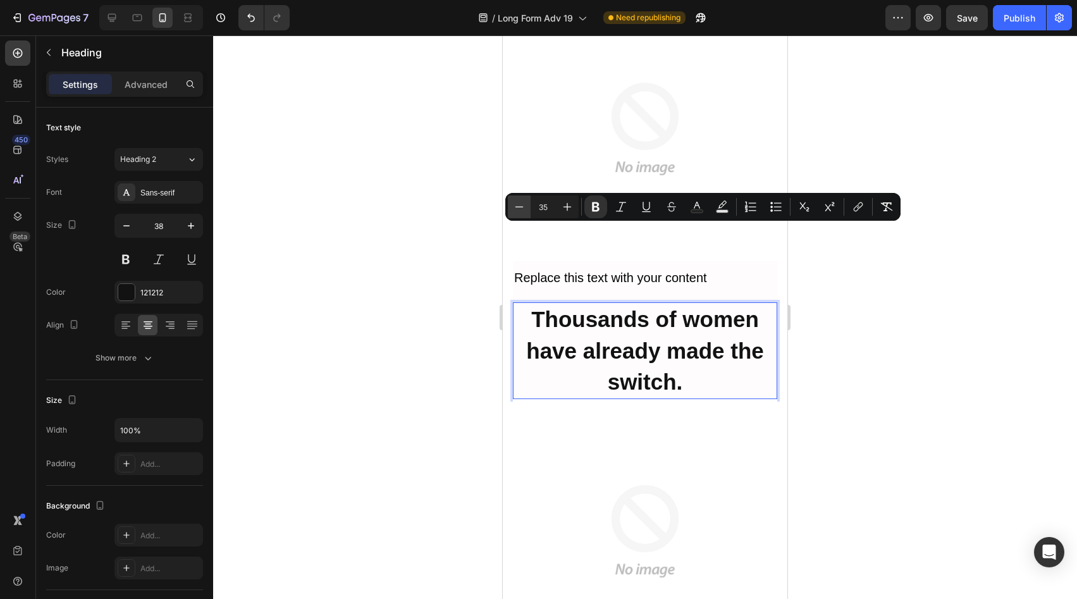
click at [528, 209] on button "Minus" at bounding box center [519, 206] width 23 height 23
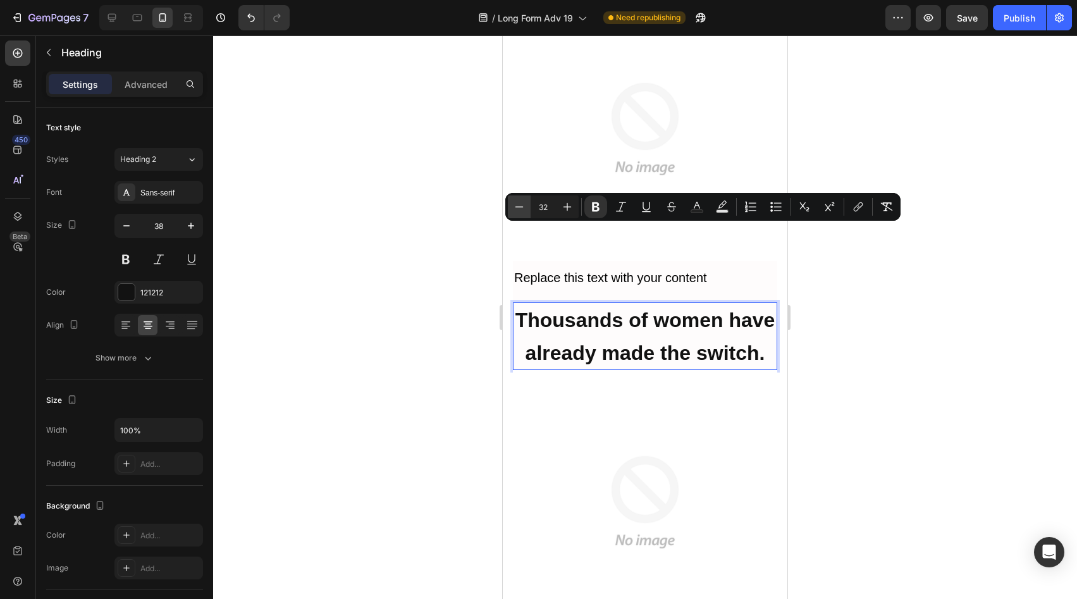
click at [528, 209] on button "Minus" at bounding box center [519, 206] width 23 height 23
type input "31"
click at [129, 226] on icon "button" at bounding box center [126, 225] width 13 height 13
type input "37"
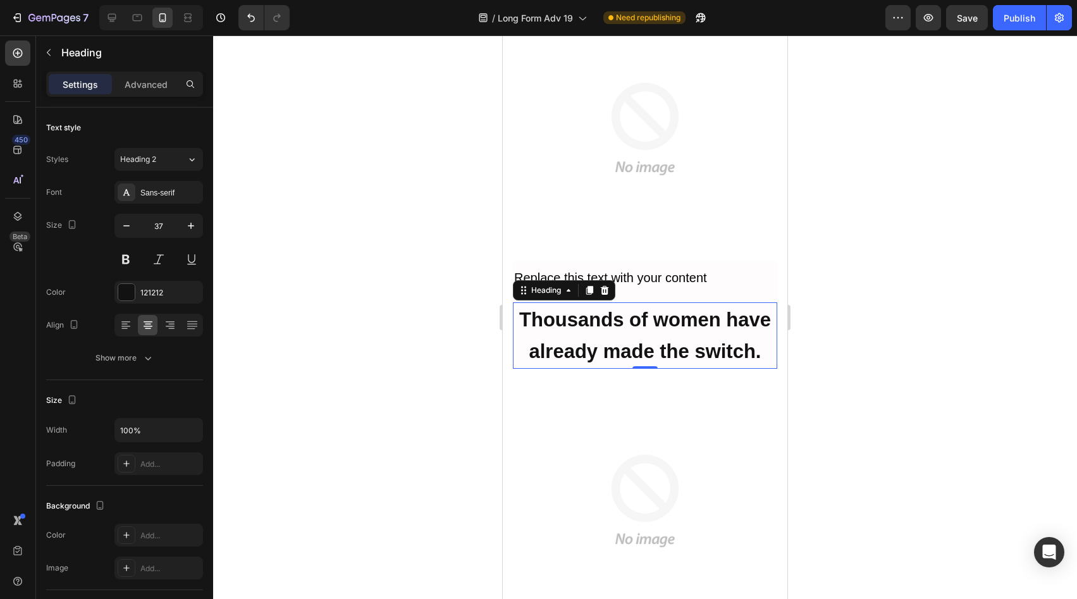
click at [629, 369] on img at bounding box center [645, 501] width 264 height 264
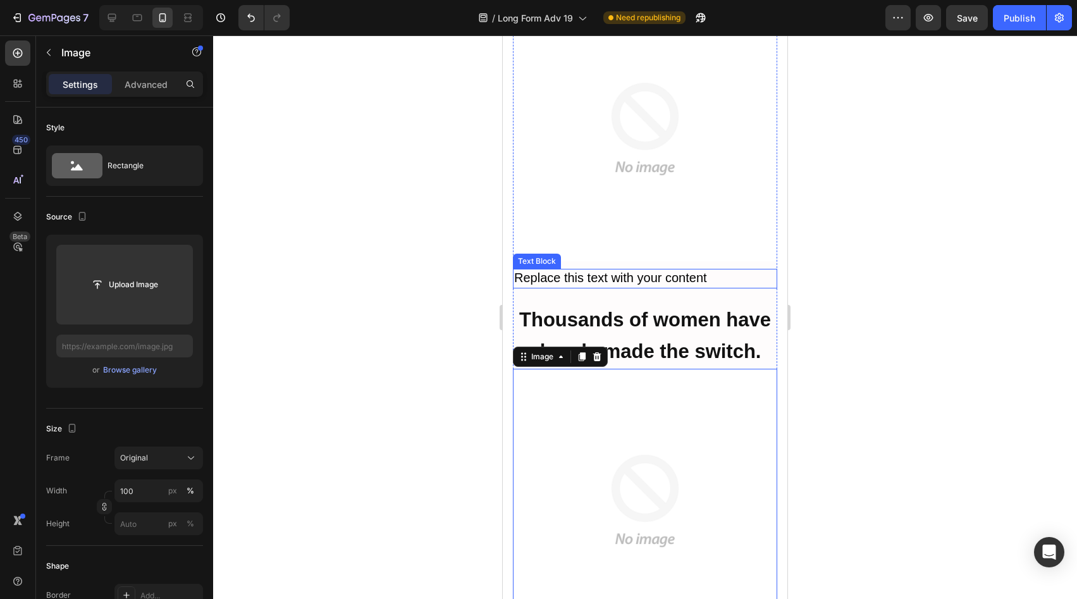
click at [676, 271] on span "Replace this text with your content" at bounding box center [610, 278] width 193 height 14
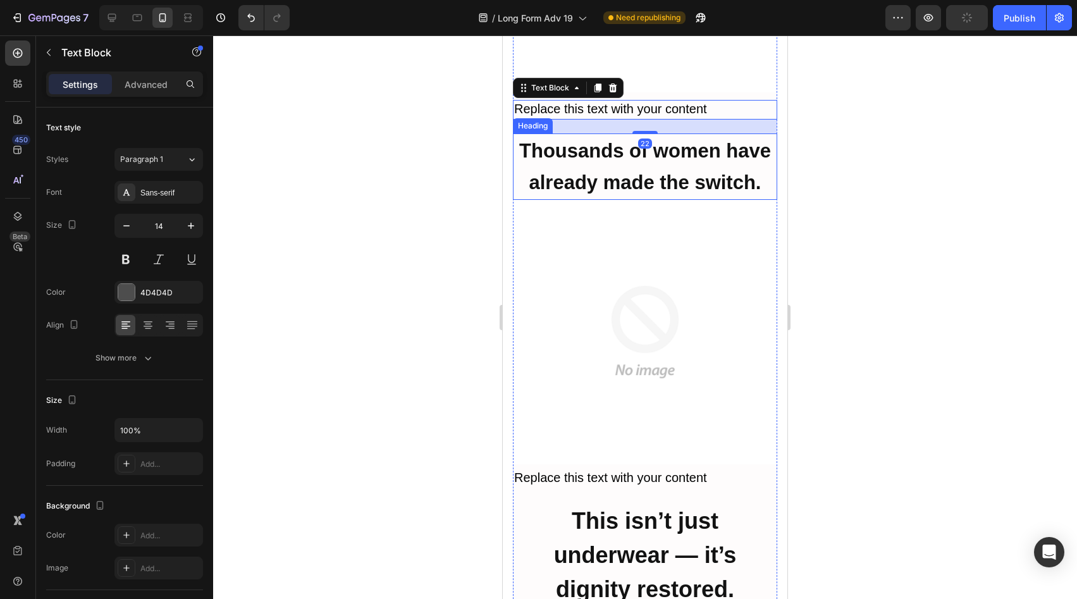
scroll to position [5326, 0]
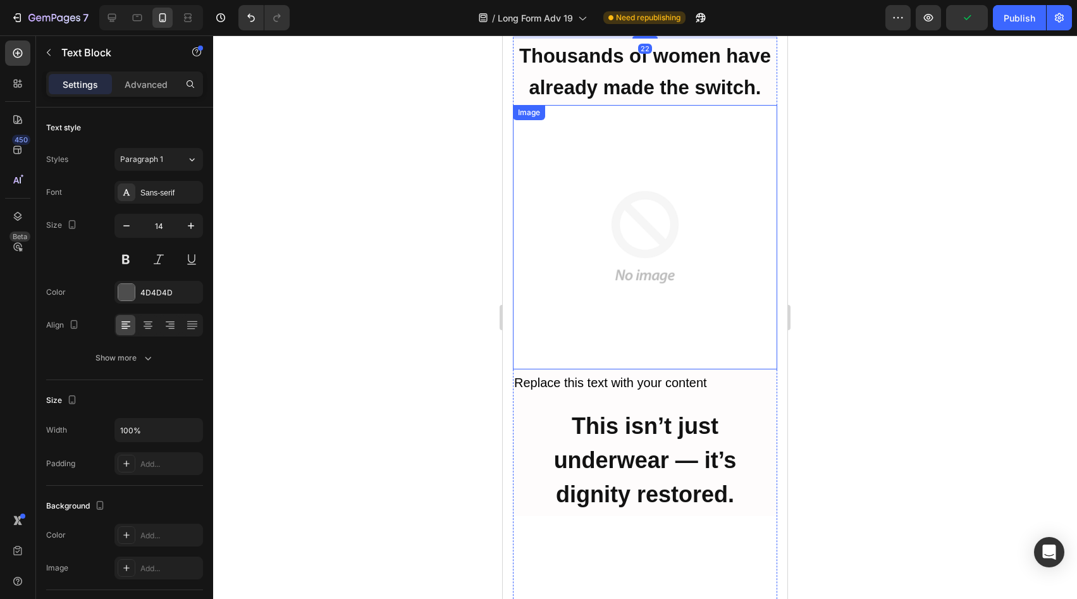
click at [650, 226] on img at bounding box center [645, 237] width 264 height 264
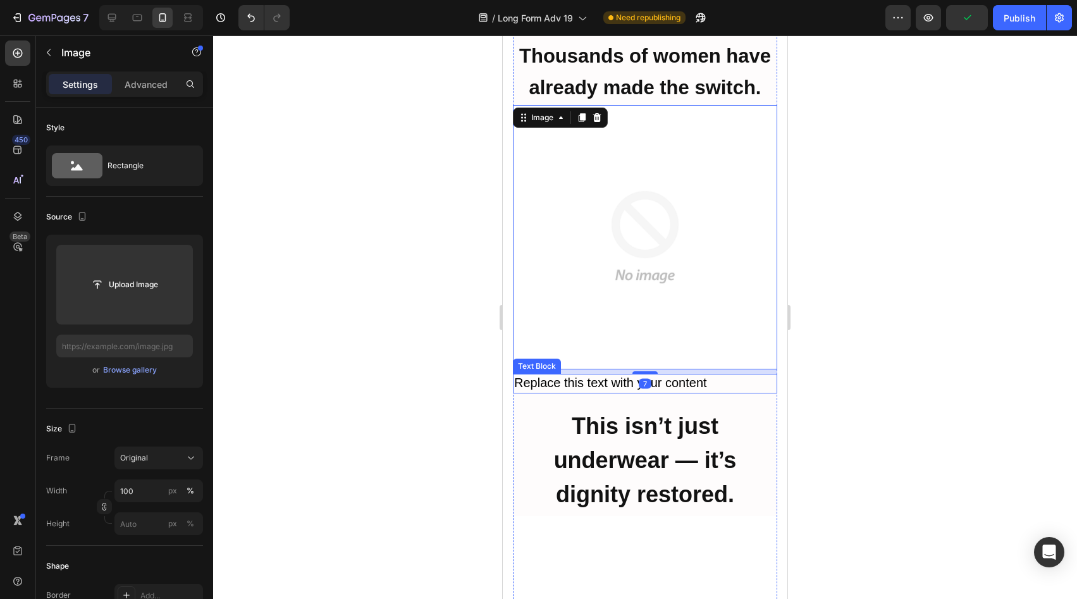
click at [658, 376] on span "Replace this text with your content" at bounding box center [610, 383] width 193 height 14
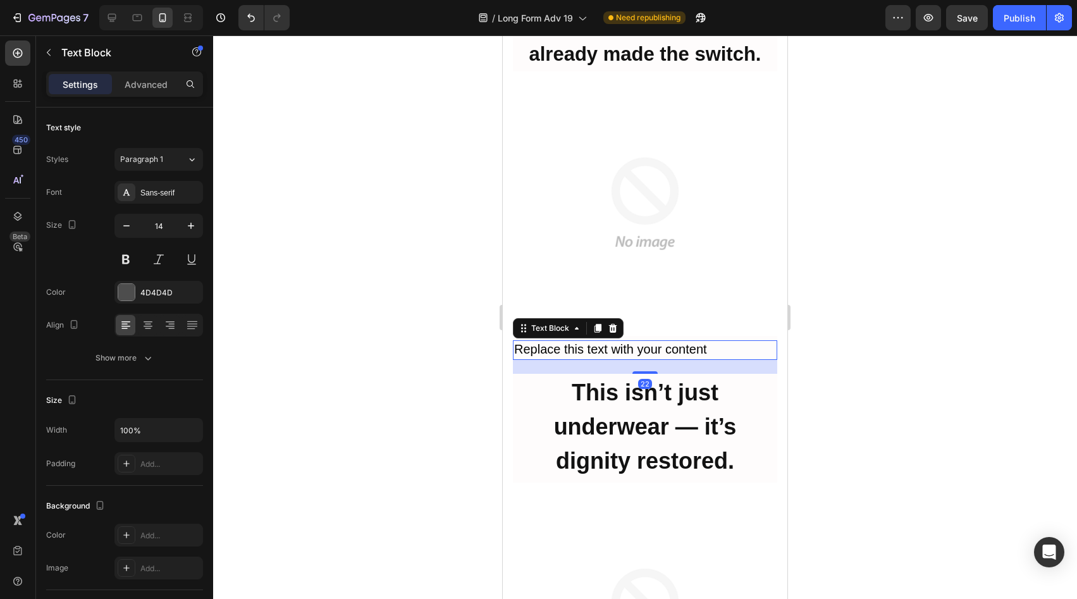
scroll to position [5423, 0]
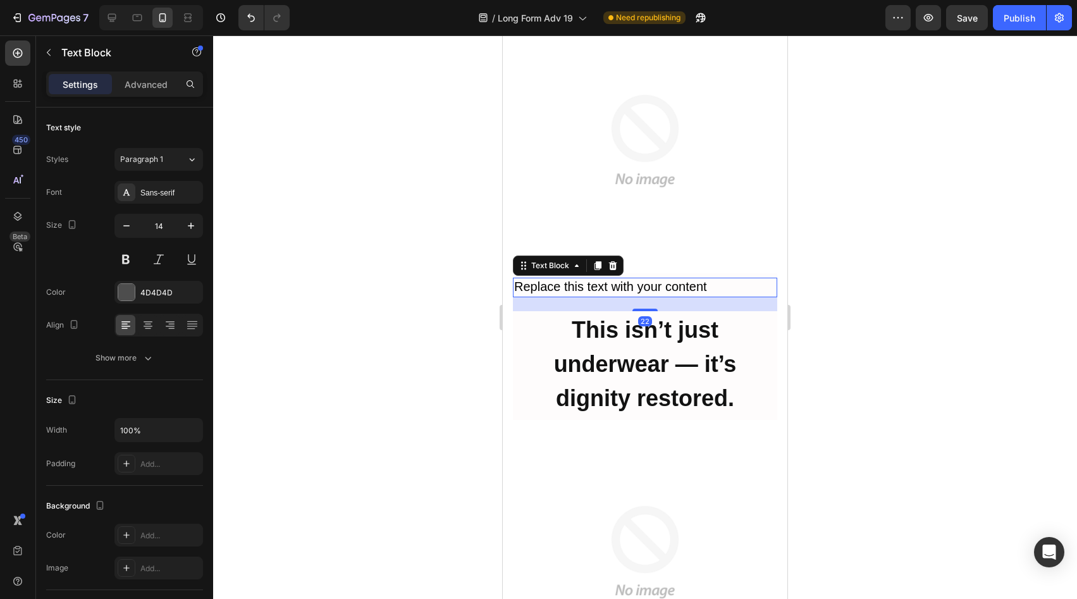
click at [660, 317] on strong "This isn’t just underwear — it’s dignity restored." at bounding box center [645, 364] width 183 height 95
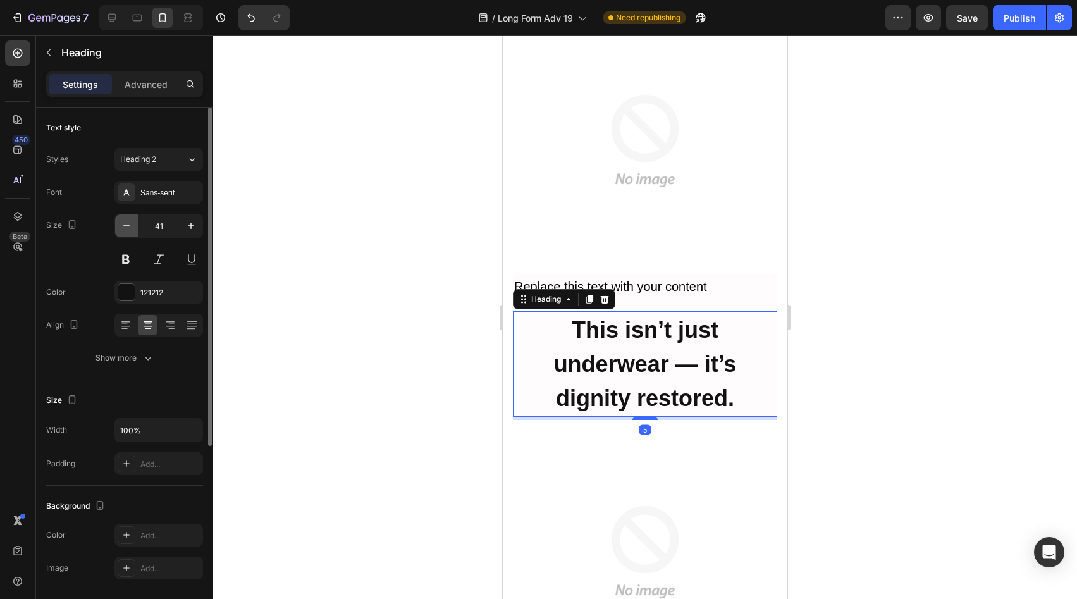
click at [123, 219] on icon "button" at bounding box center [126, 225] width 13 height 13
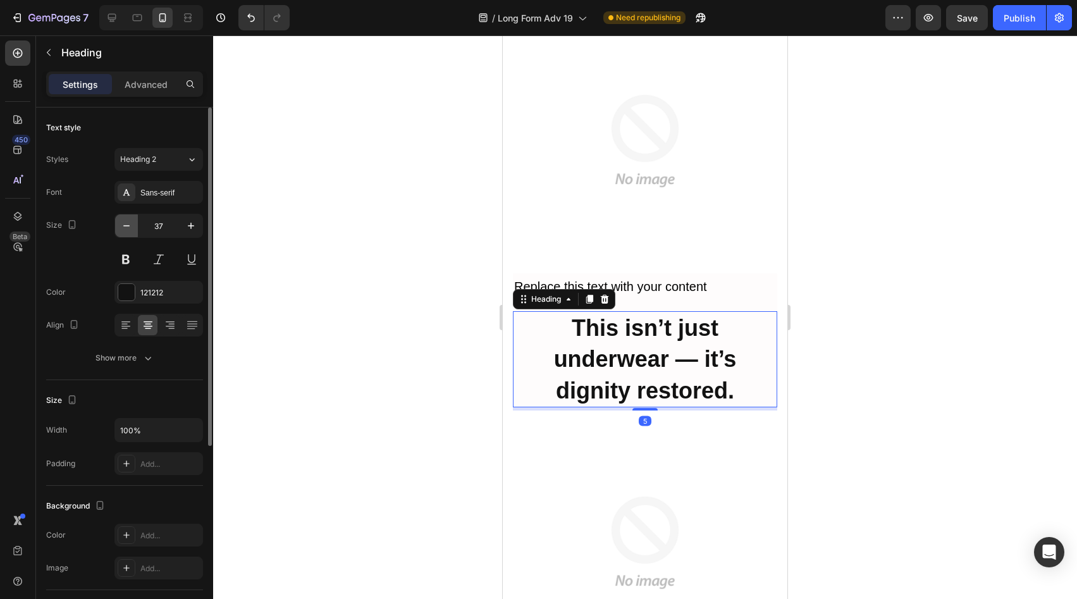
click at [123, 219] on icon "button" at bounding box center [126, 225] width 13 height 13
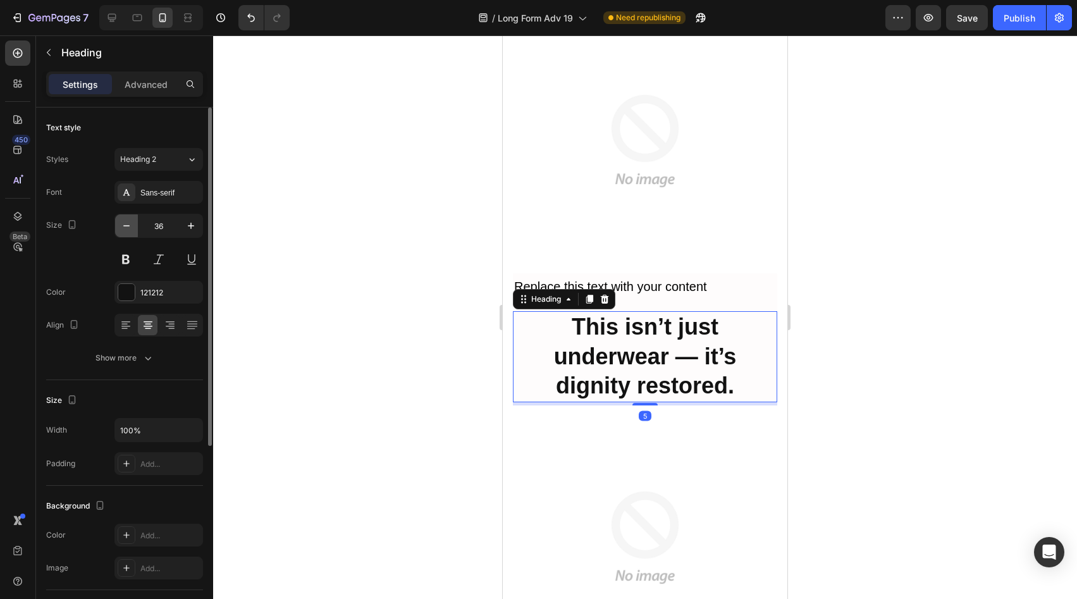
click at [123, 219] on icon "button" at bounding box center [126, 225] width 13 height 13
type input "34"
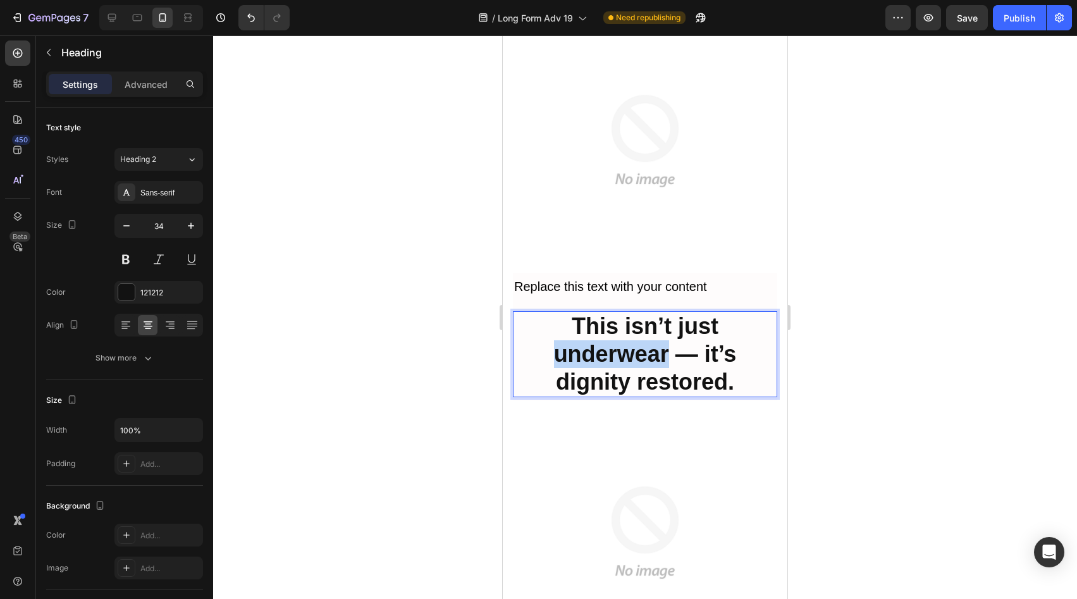
click at [607, 313] on strong "This isn’t just underwear — it’s dignity restored." at bounding box center [645, 354] width 183 height 82
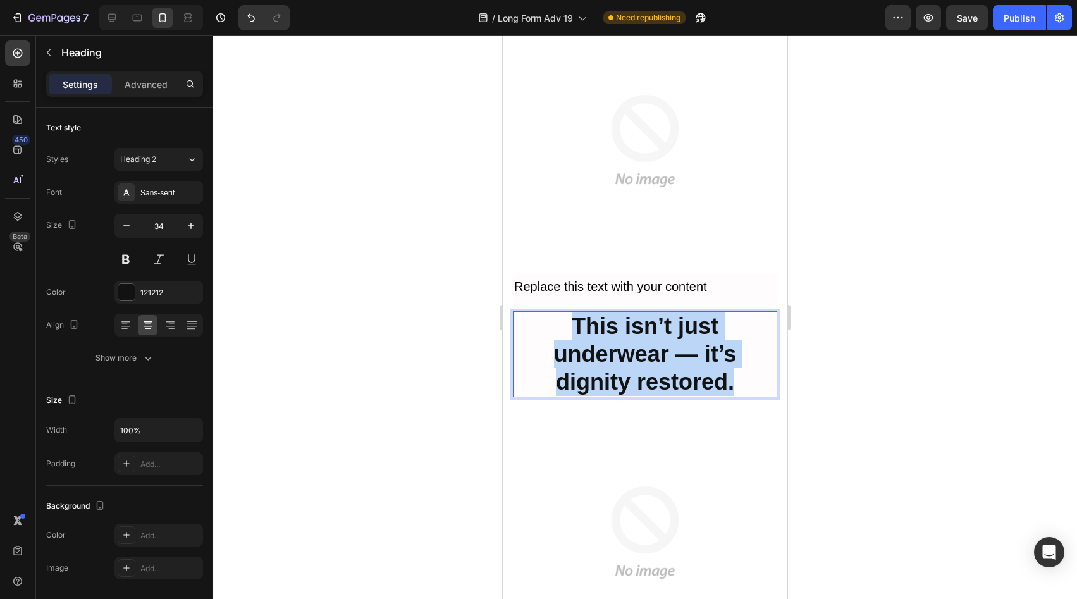
click at [607, 313] on strong "This isn’t just underwear — it’s dignity restored." at bounding box center [645, 354] width 183 height 82
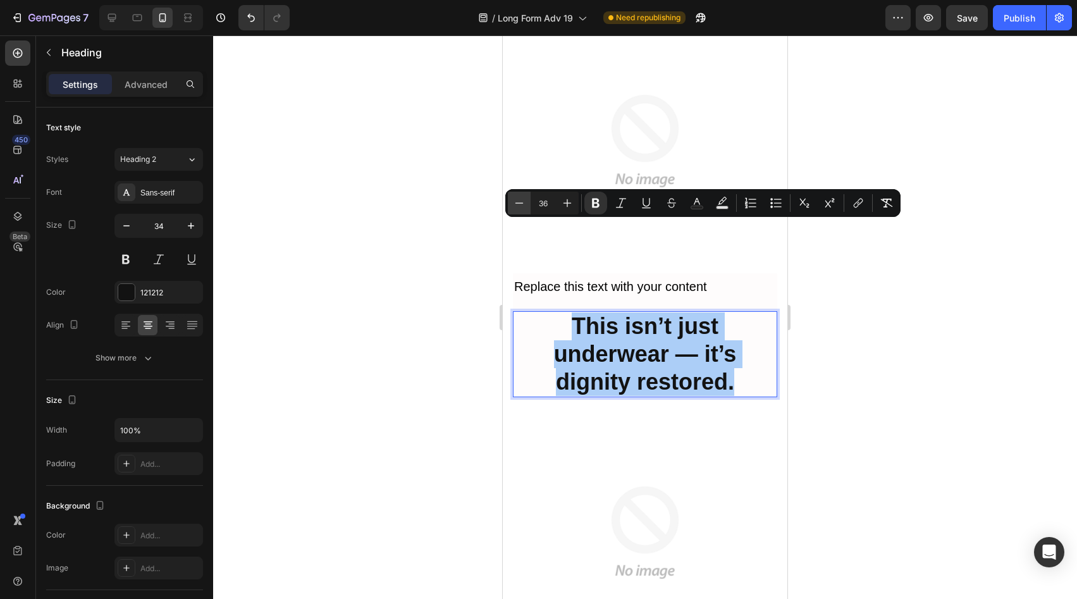
click at [521, 204] on icon "Editor contextual toolbar" at bounding box center [519, 203] width 13 height 13
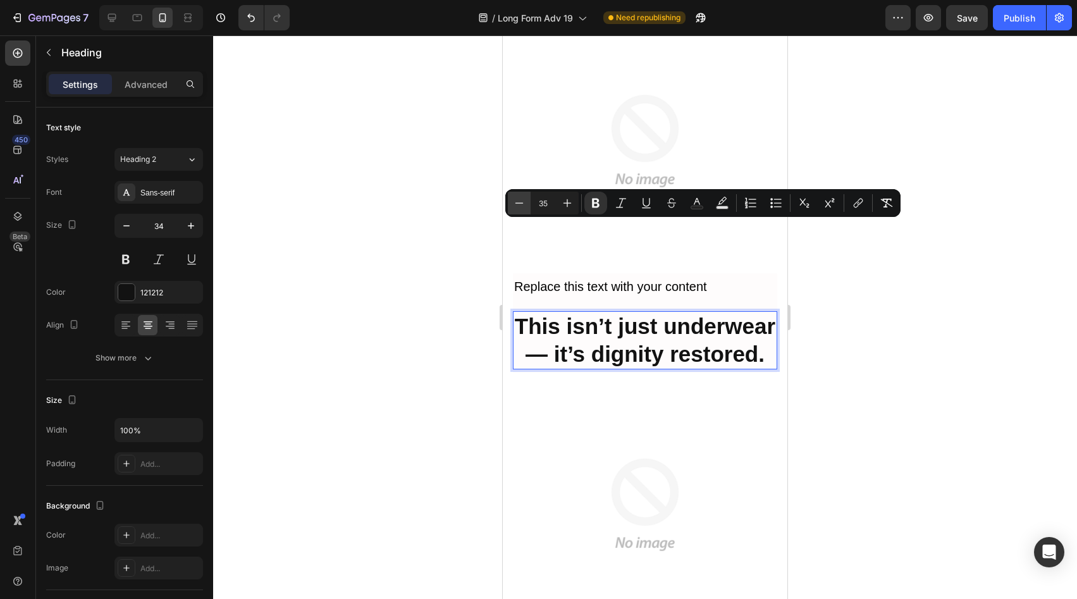
click at [521, 204] on icon "Editor contextual toolbar" at bounding box center [519, 203] width 13 height 13
click at [567, 200] on icon "Editor contextual toolbar" at bounding box center [568, 203] width 8 height 8
type input "33"
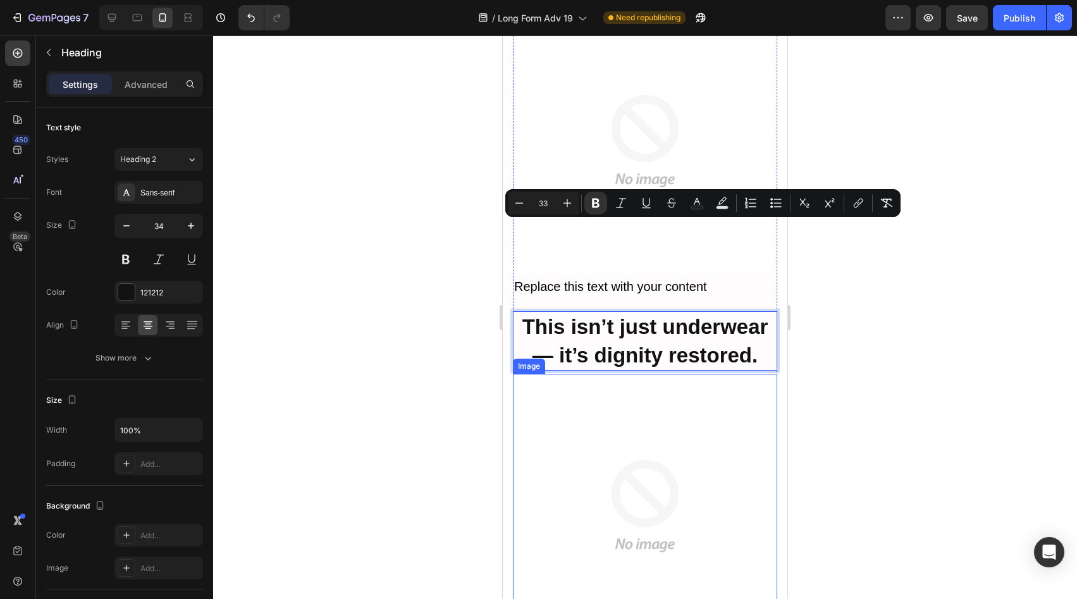
click at [633, 374] on img at bounding box center [645, 506] width 264 height 264
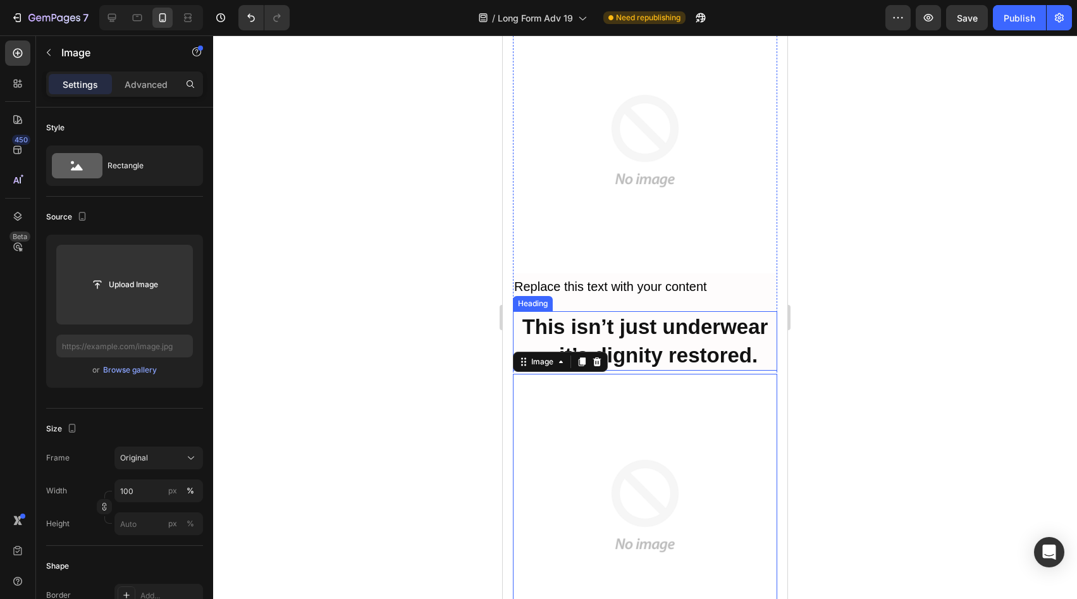
click at [638, 312] on p "⁠⁠⁠⁠⁠⁠⁠ This isn’t just underwear — it’s dignity restored." at bounding box center [645, 340] width 262 height 57
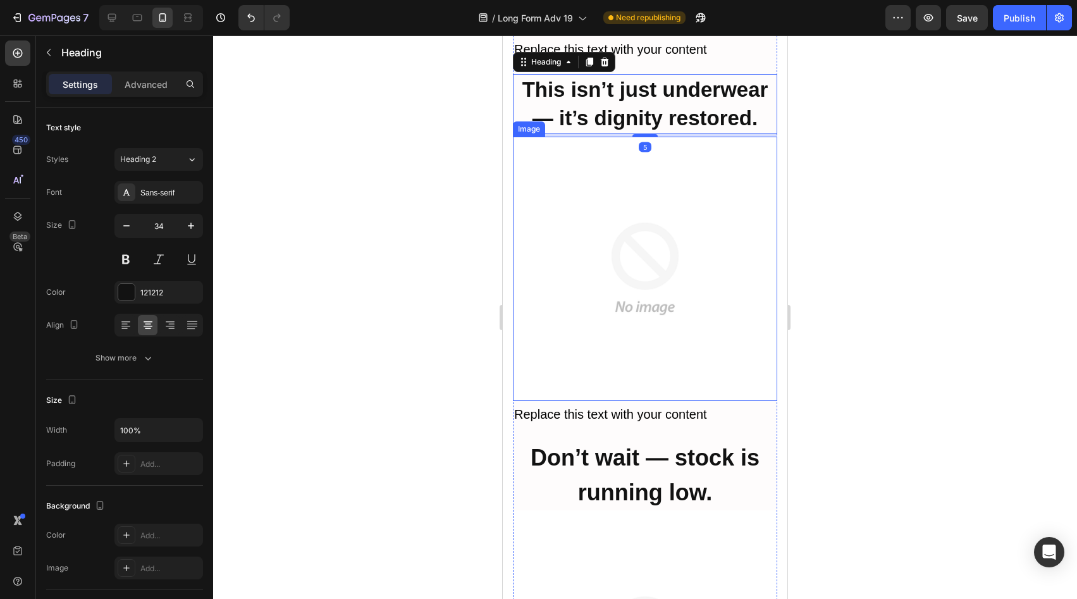
click at [638, 276] on img at bounding box center [645, 269] width 264 height 264
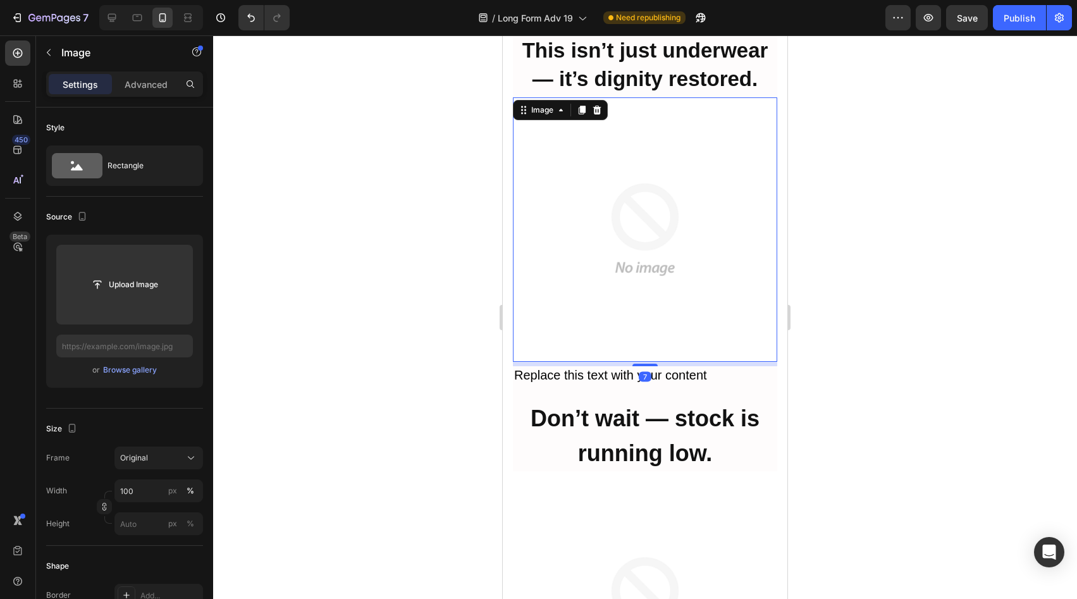
scroll to position [5717, 0]
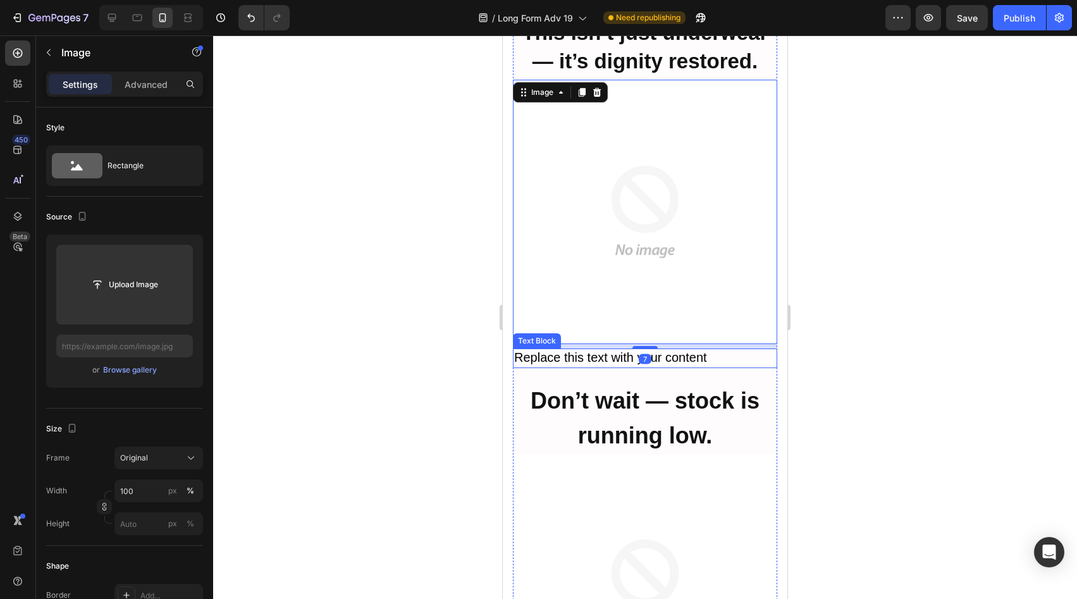
click at [673, 350] on span "Replace this text with your content" at bounding box center [610, 357] width 193 height 14
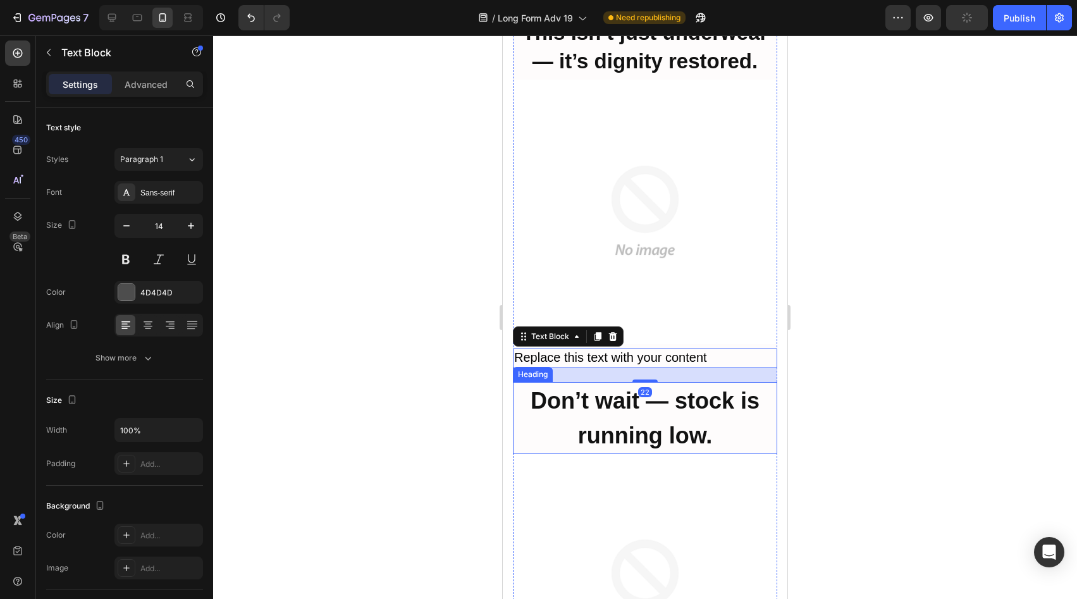
click at [664, 388] on strong "Don’t wait — stock is running low." at bounding box center [645, 418] width 229 height 60
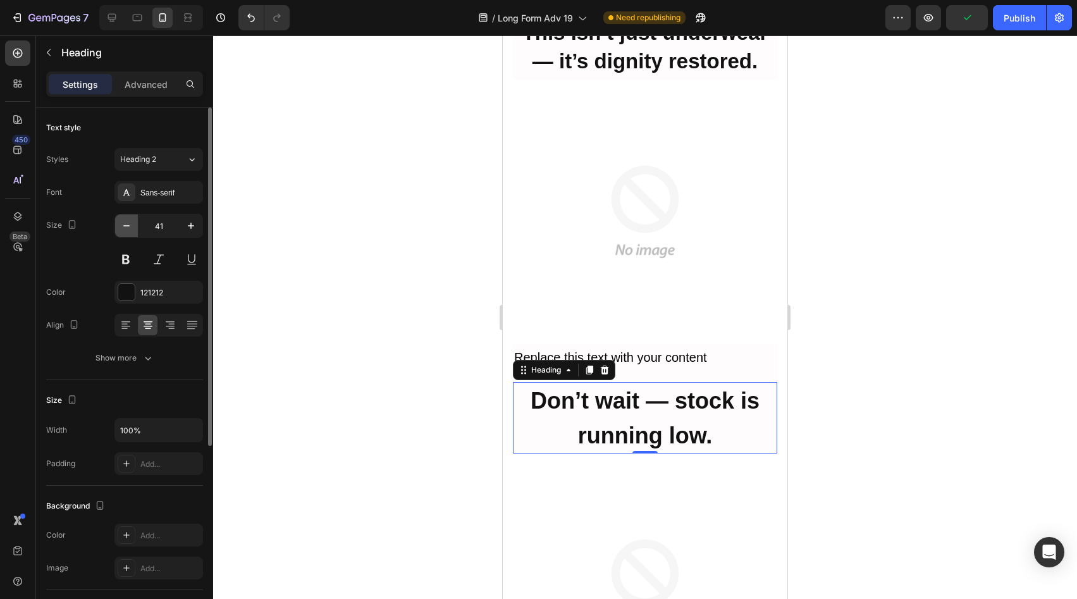
click at [135, 226] on button "button" at bounding box center [126, 225] width 23 height 23
click at [199, 230] on button "button" at bounding box center [191, 225] width 23 height 23
type input "40"
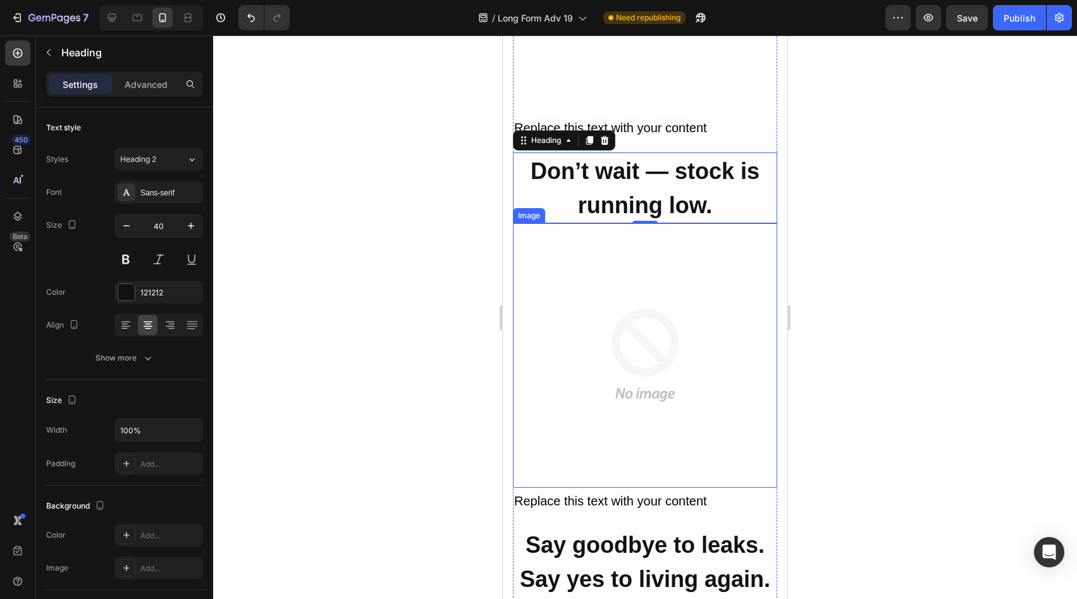
scroll to position [5948, 0]
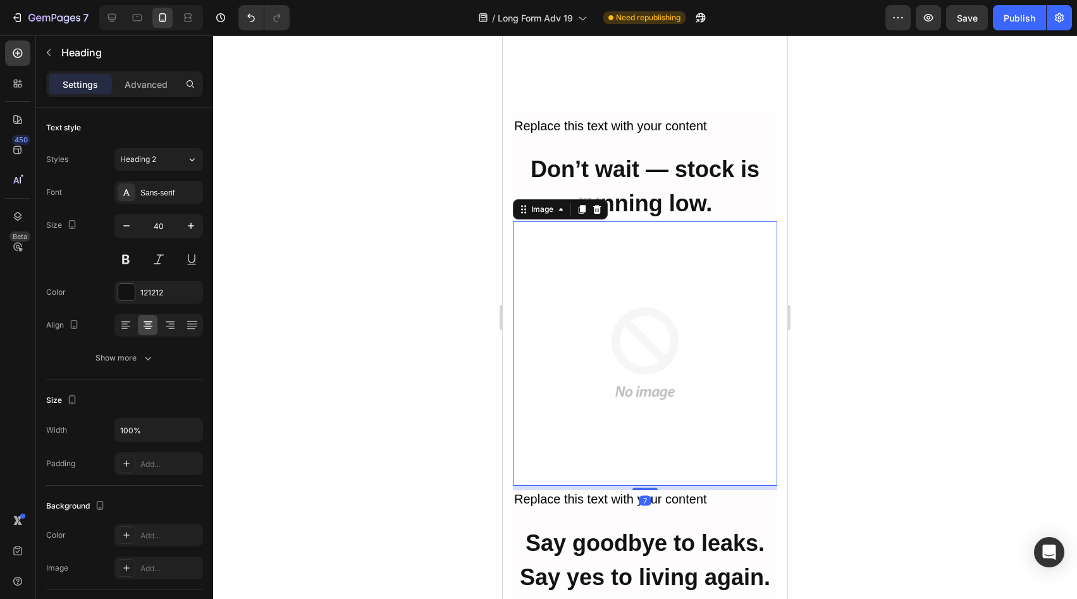
click at [639, 248] on img at bounding box center [645, 353] width 264 height 264
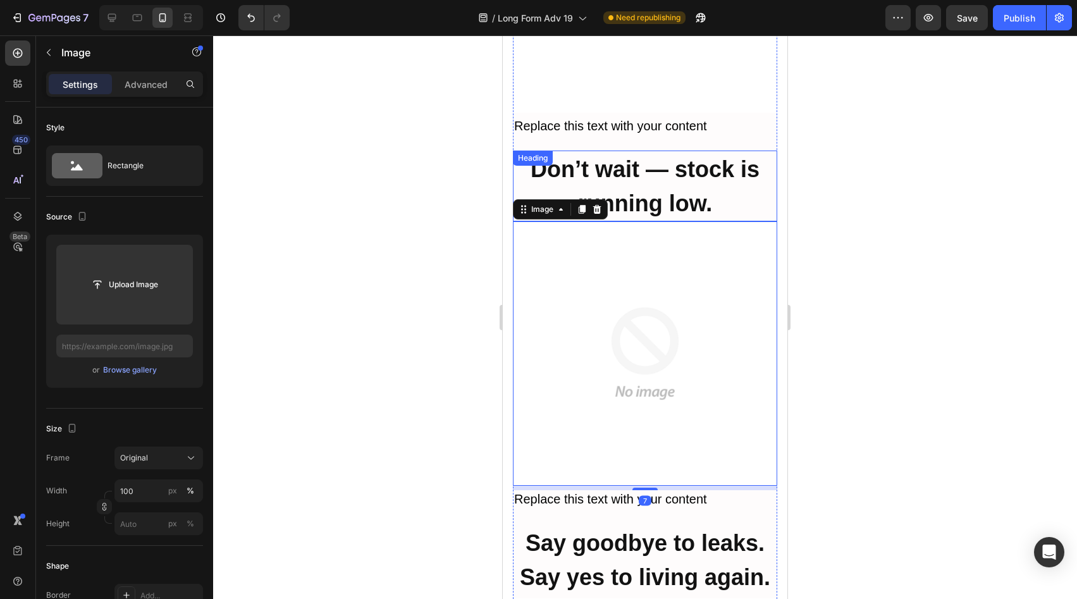
click at [674, 151] on h2 "Don’t wait — stock is running low." at bounding box center [645, 186] width 264 height 71
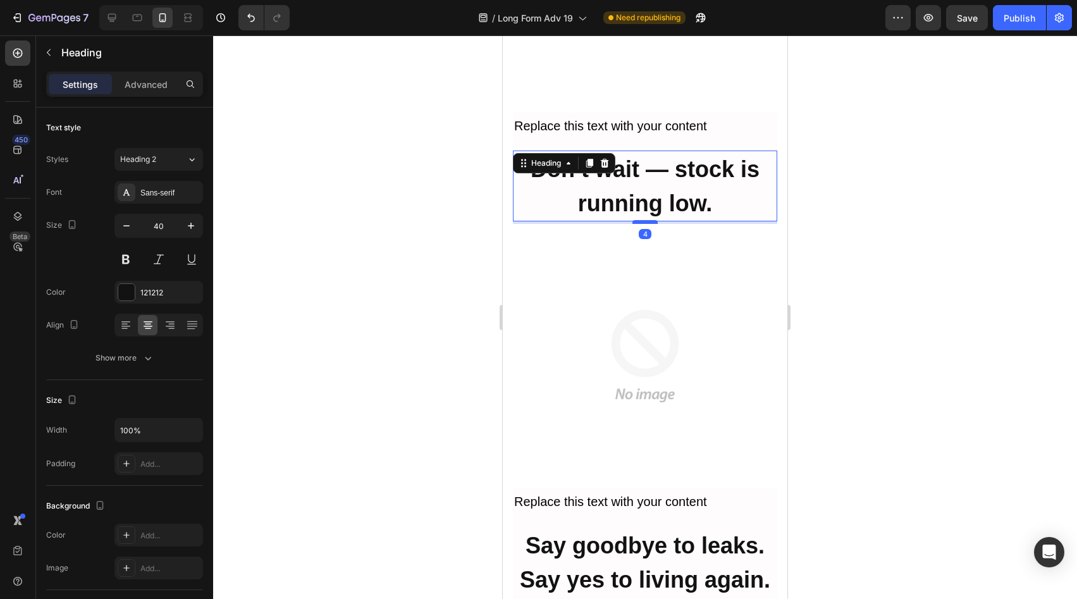
click at [638, 220] on div at bounding box center [645, 222] width 25 height 4
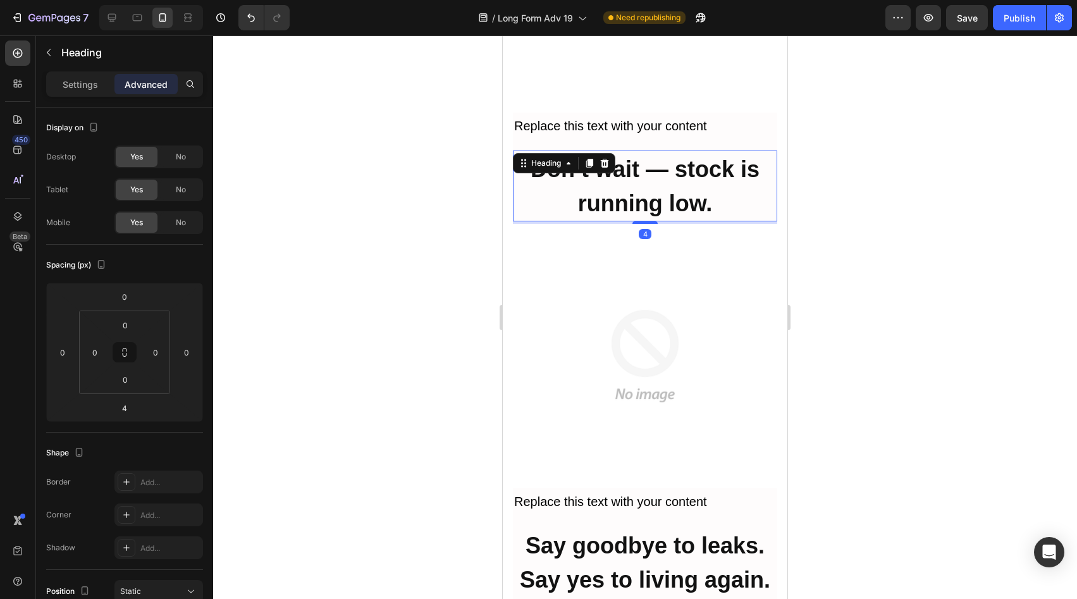
click at [655, 224] on img at bounding box center [645, 356] width 264 height 264
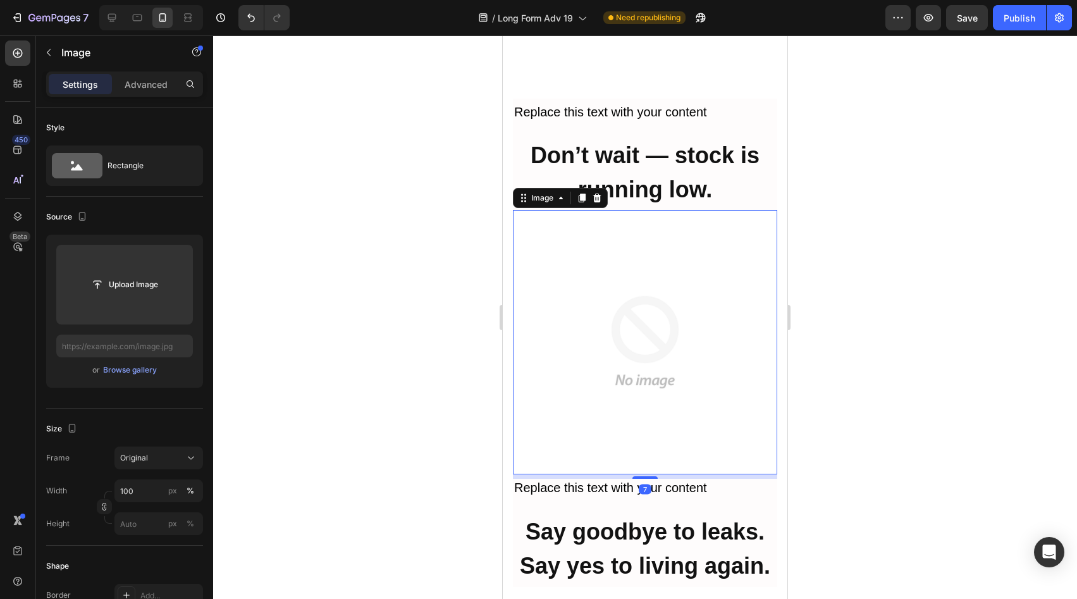
scroll to position [6042, 0]
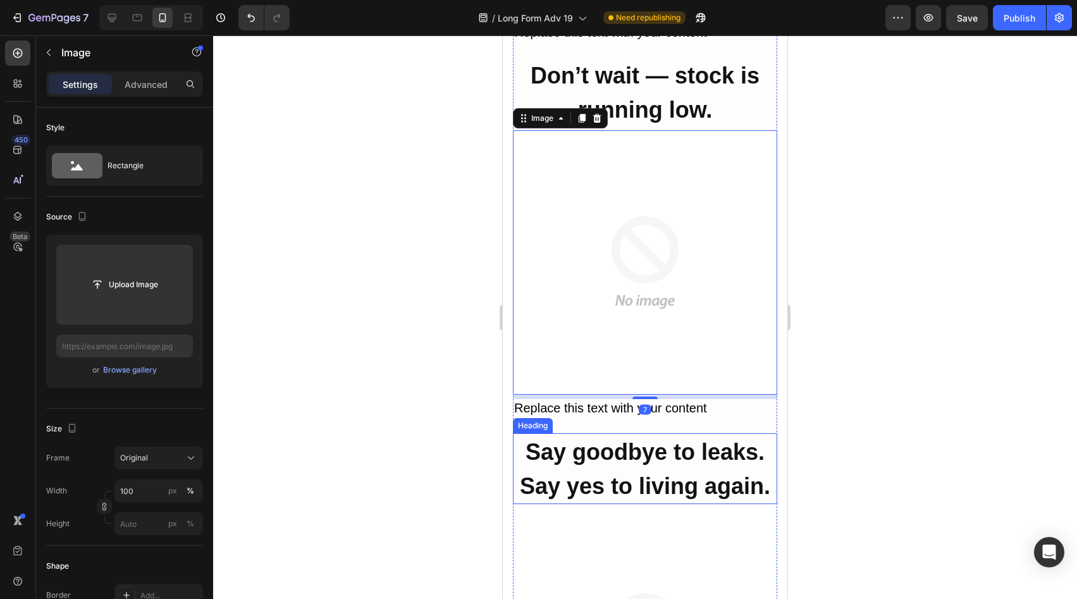
click at [655, 439] on strong "Say goodbye to leaks. Say yes to living again." at bounding box center [645, 469] width 250 height 60
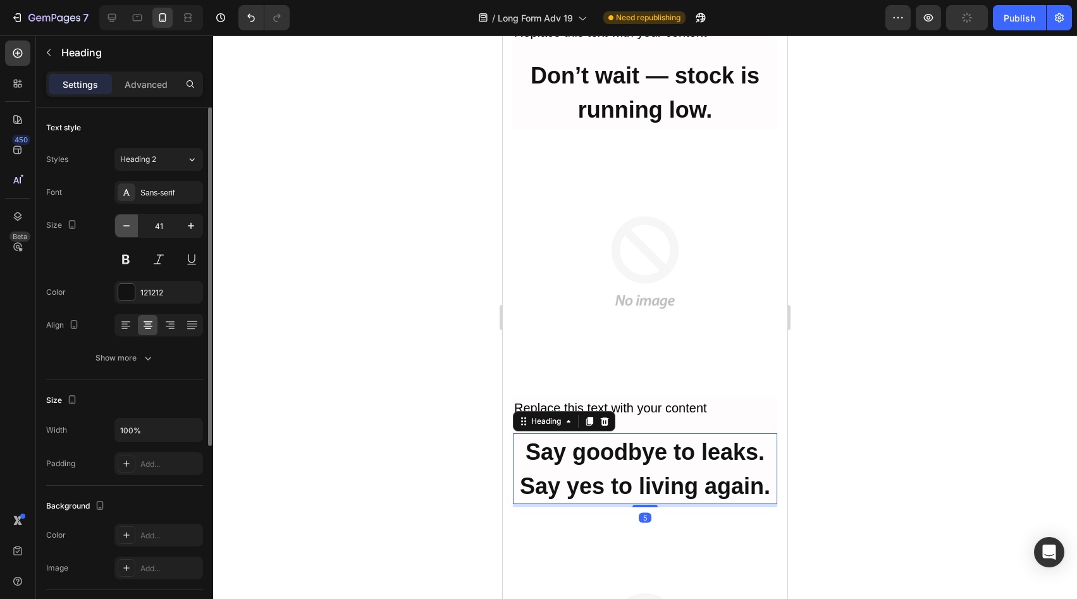
click at [130, 228] on icon "button" at bounding box center [126, 225] width 13 height 13
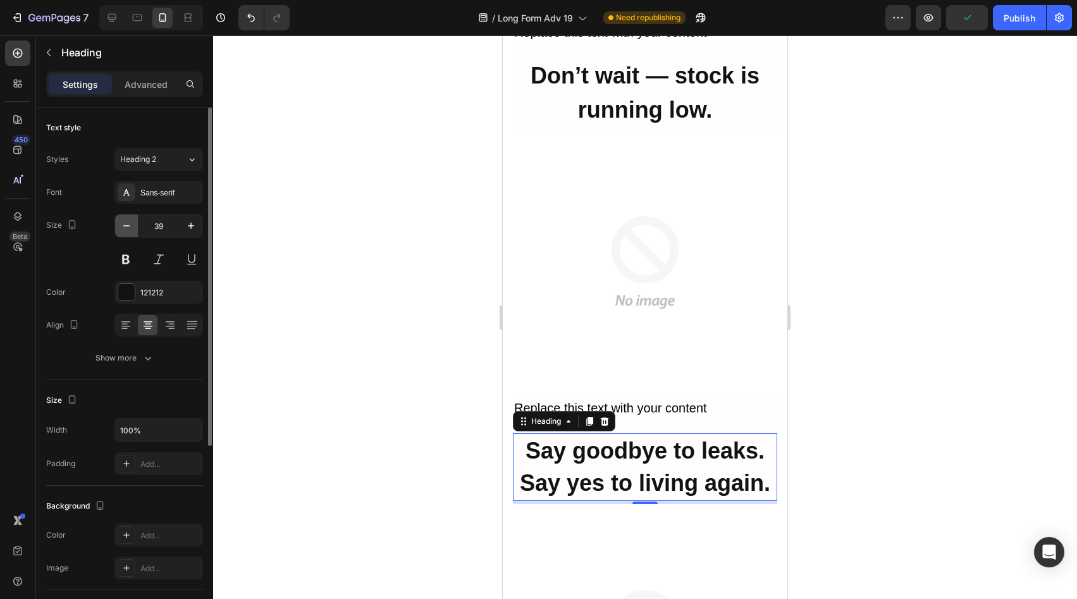
click at [130, 228] on icon "button" at bounding box center [126, 225] width 13 height 13
click at [187, 224] on icon "button" at bounding box center [191, 225] width 13 height 13
type input "39"
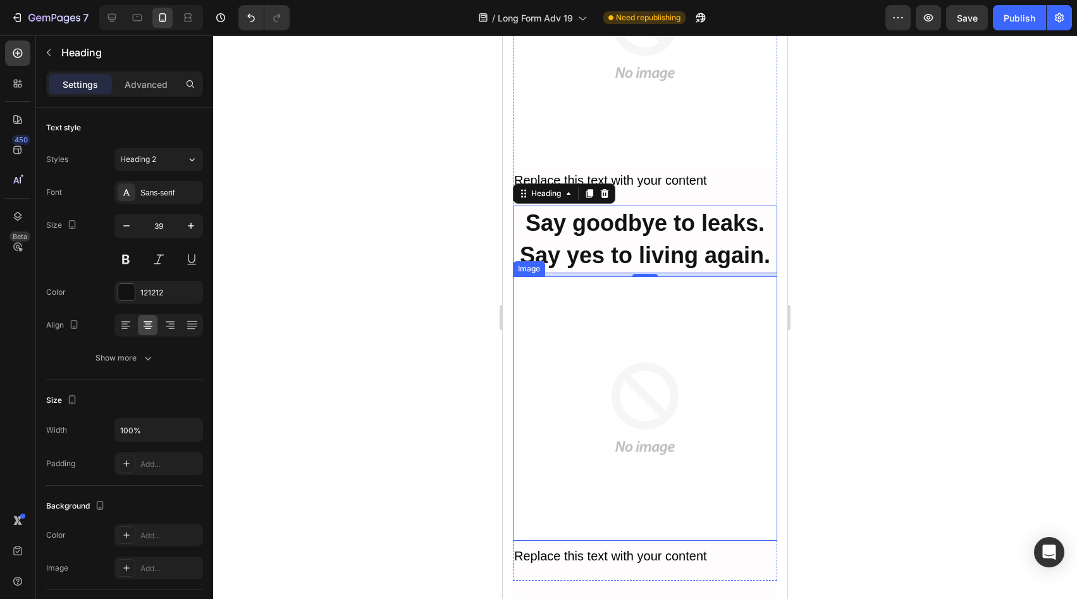
scroll to position [6290, 0]
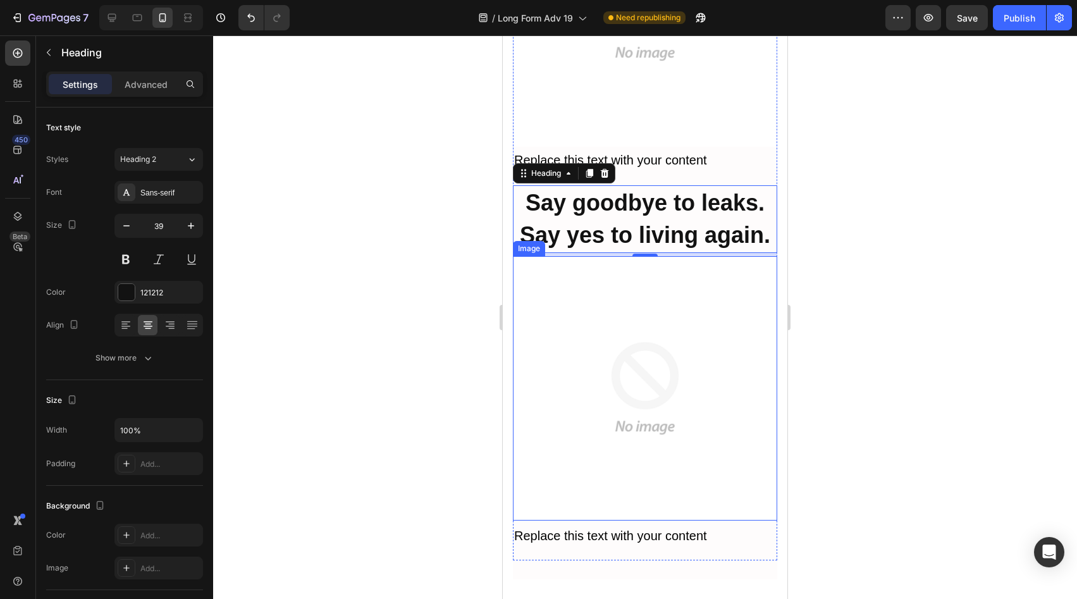
click at [625, 290] on img at bounding box center [645, 388] width 264 height 264
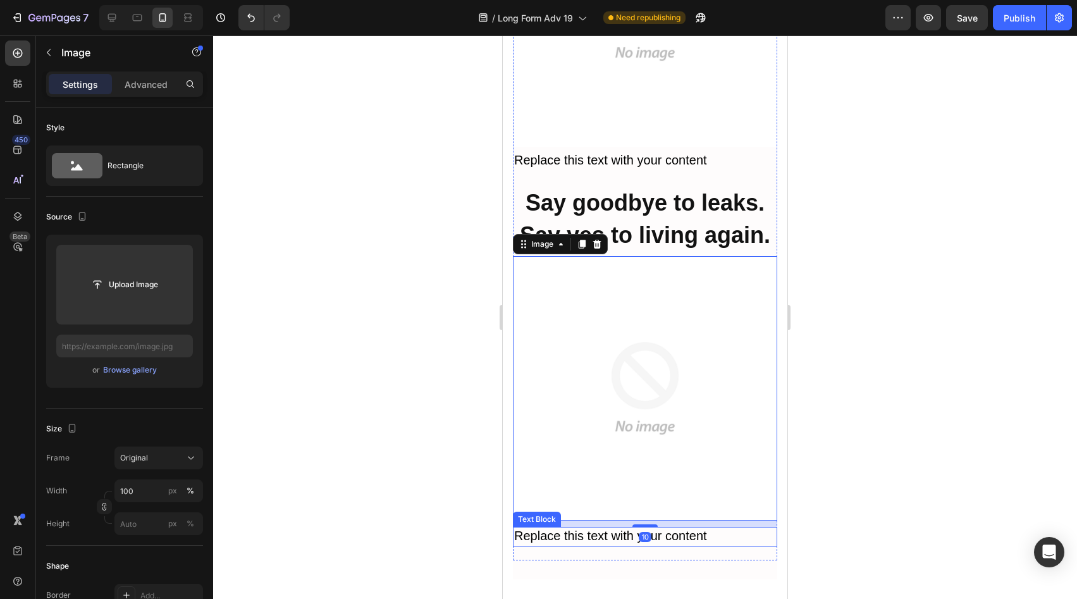
click at [653, 529] on span "Replace this text with your content" at bounding box center [610, 536] width 193 height 14
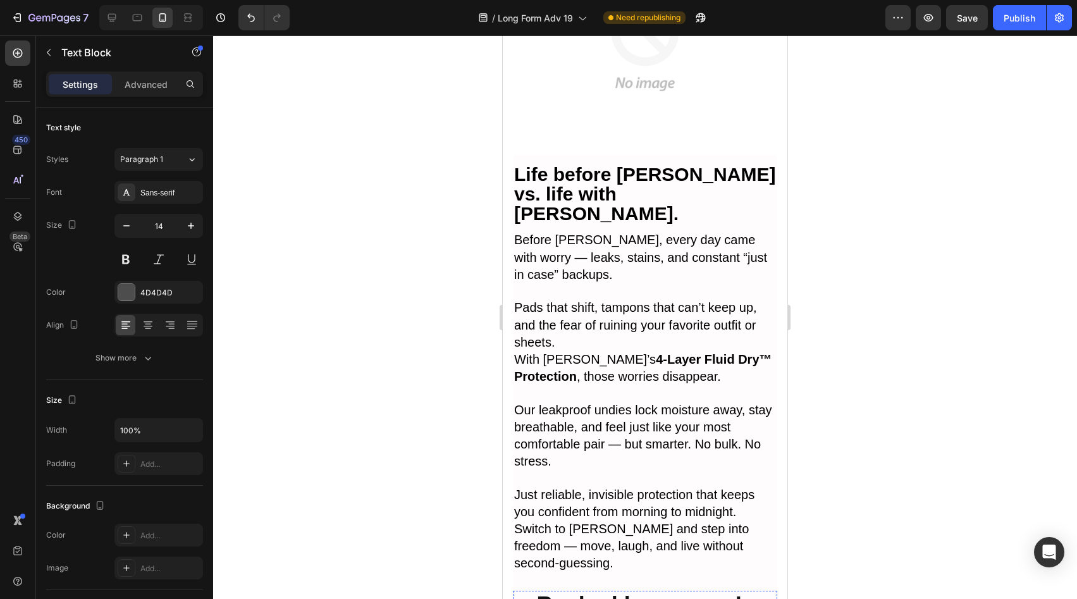
scroll to position [3672, 0]
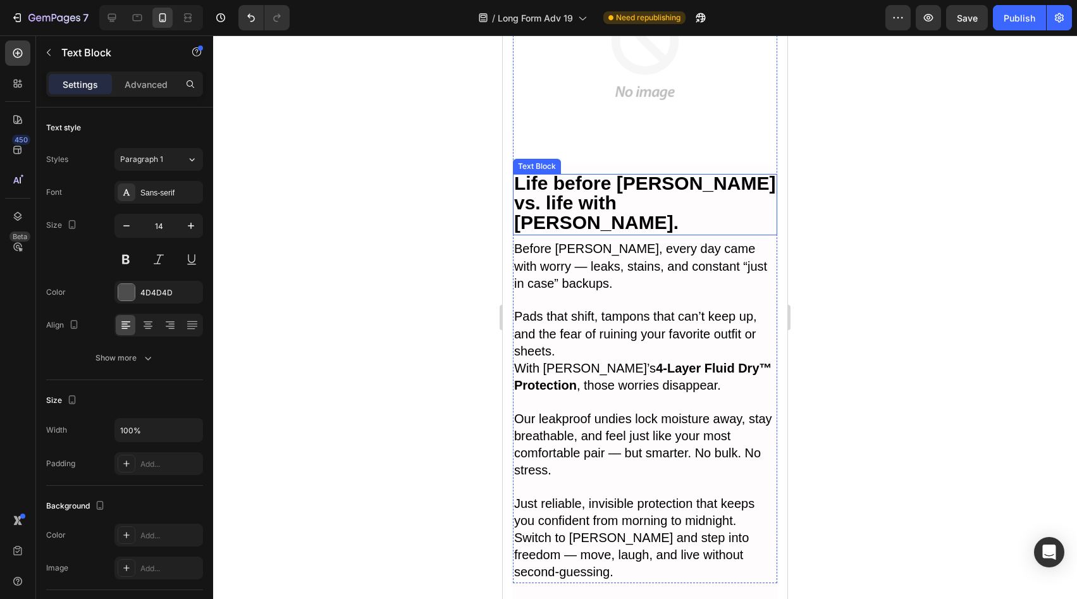
click at [662, 173] on strong "Life before [PERSON_NAME] vs. life with [PERSON_NAME]." at bounding box center [644, 203] width 261 height 60
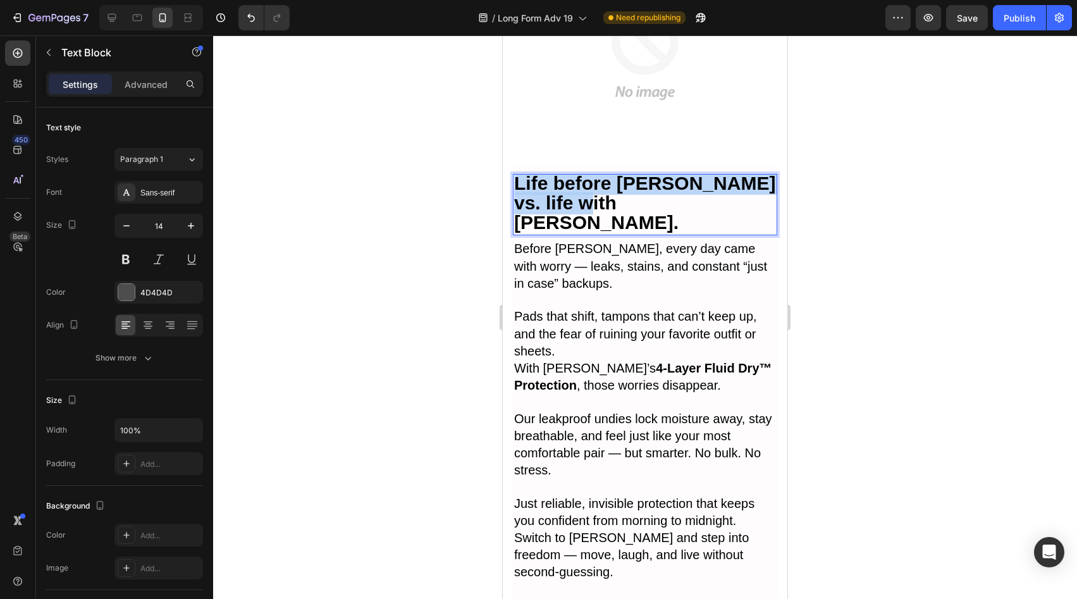
click at [662, 173] on strong "Life before [PERSON_NAME] vs. life with [PERSON_NAME]." at bounding box center [644, 203] width 261 height 60
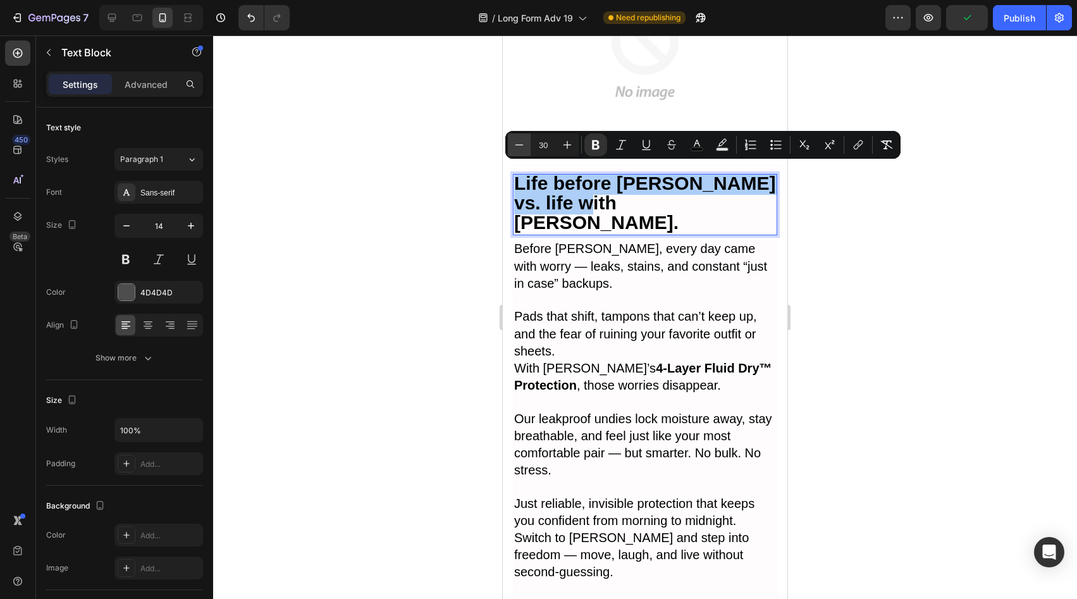
click at [512, 144] on button "Minus" at bounding box center [519, 144] width 23 height 23
click at [513, 144] on icon "Editor contextual toolbar" at bounding box center [519, 145] width 13 height 13
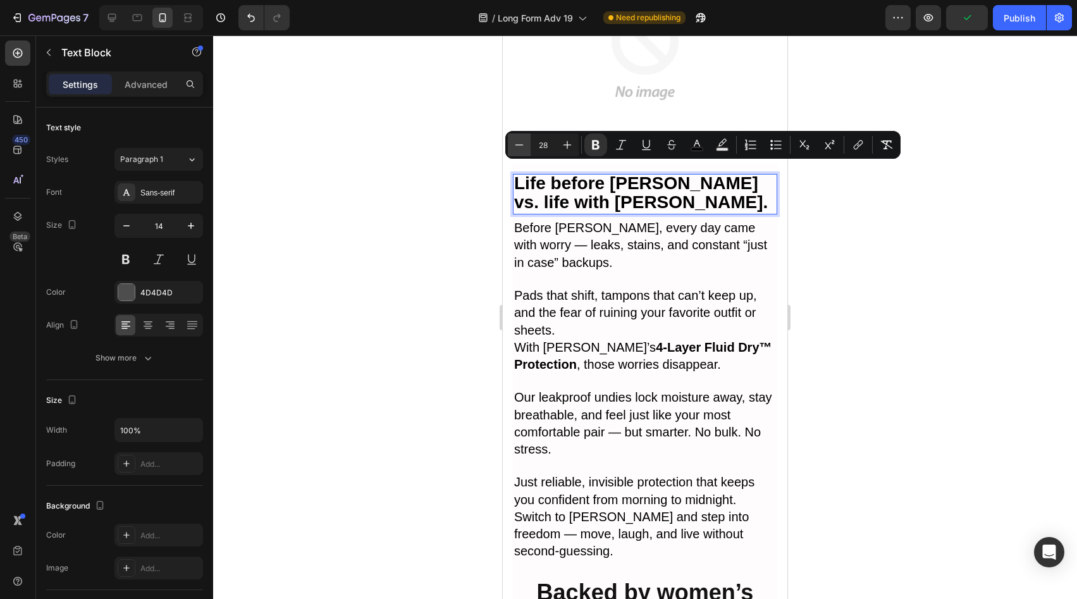
click at [513, 144] on icon "Editor contextual toolbar" at bounding box center [519, 145] width 13 height 13
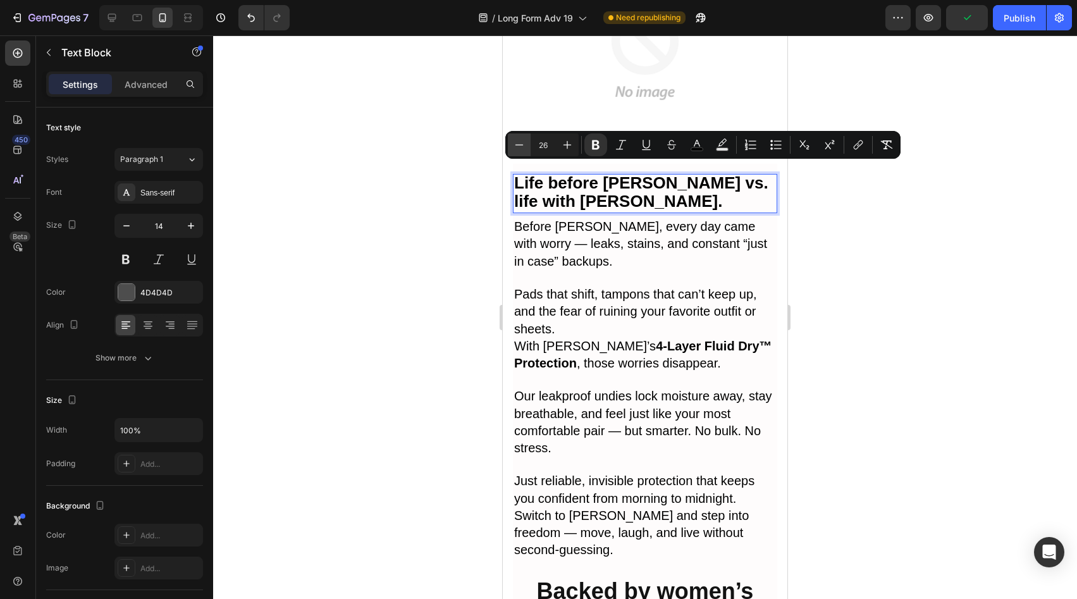
click at [513, 144] on icon "Editor contextual toolbar" at bounding box center [519, 145] width 13 height 13
type input "25"
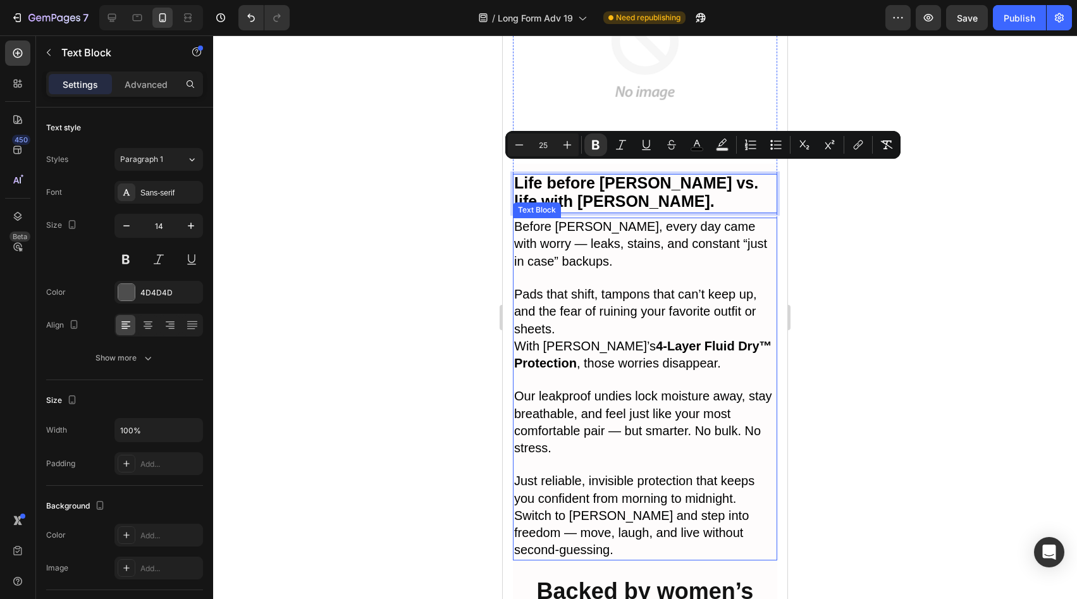
click at [642, 227] on p "Before [PERSON_NAME], every day came with worry — leaks, stains, and constant “…" at bounding box center [645, 245] width 262 height 52
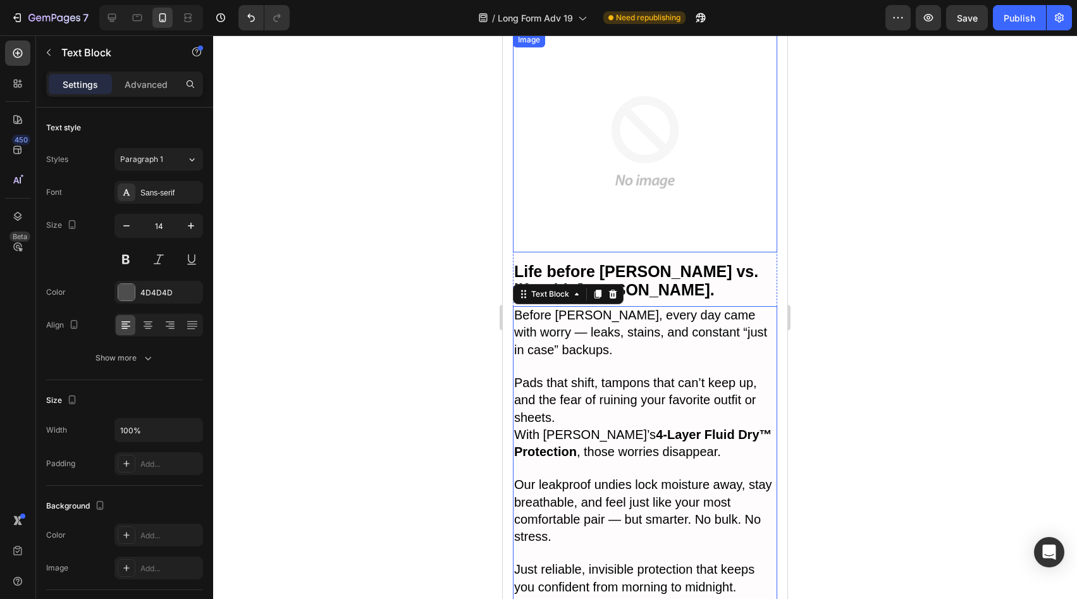
click at [666, 190] on img at bounding box center [645, 142] width 264 height 220
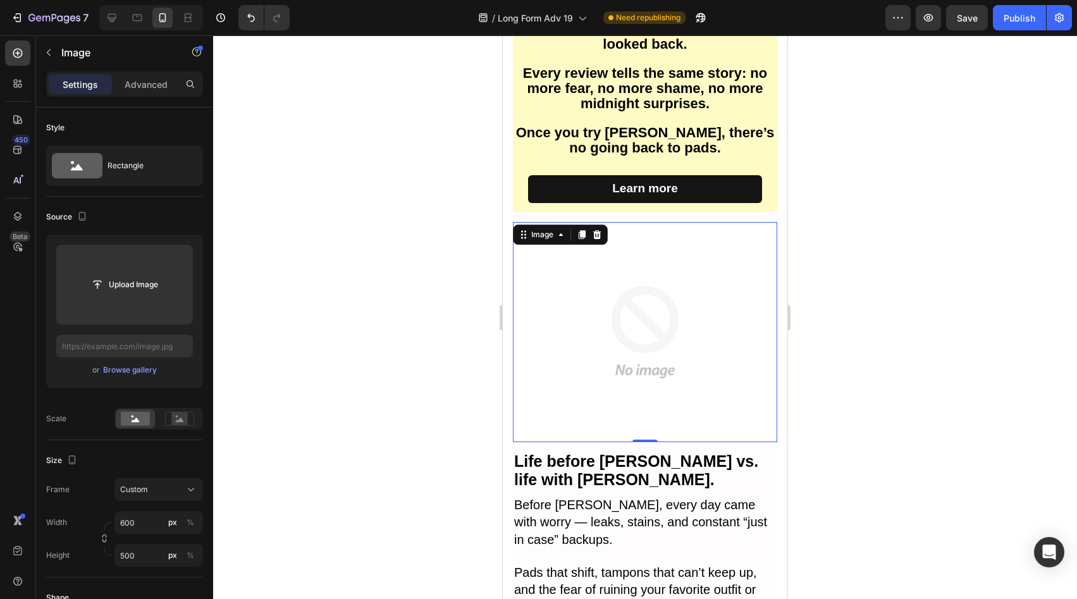
scroll to position [3381, 0]
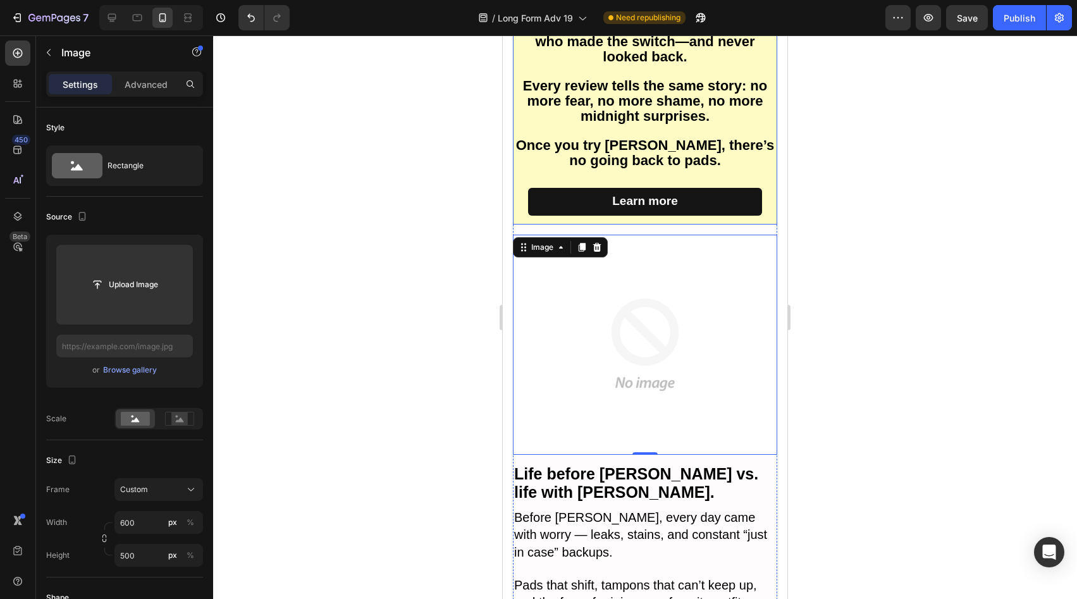
click at [703, 218] on div "Learn more Button" at bounding box center [645, 206] width 264 height 36
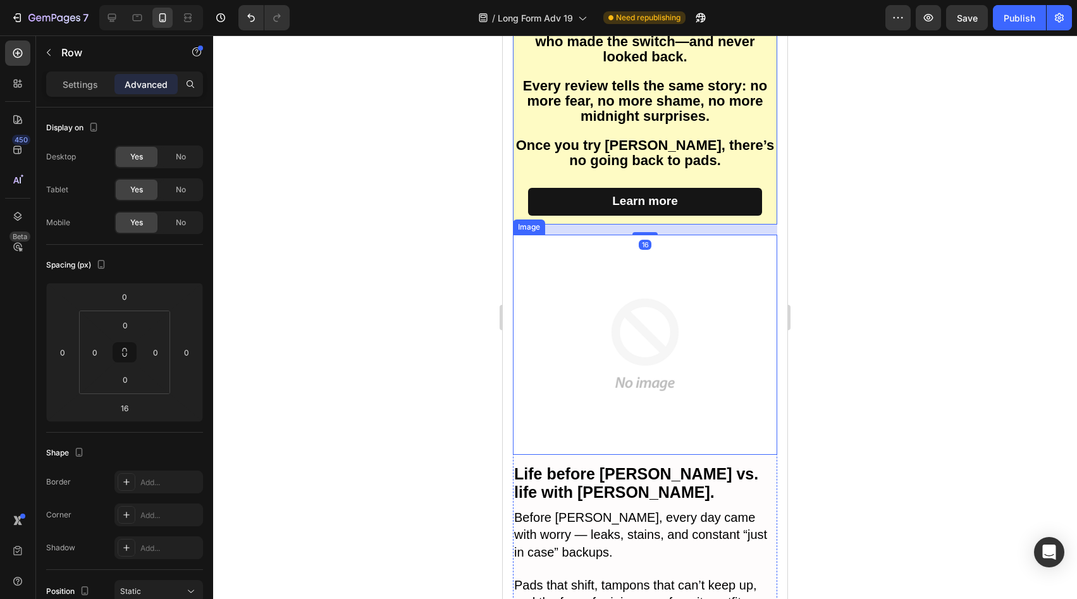
click at [701, 257] on img at bounding box center [645, 345] width 264 height 220
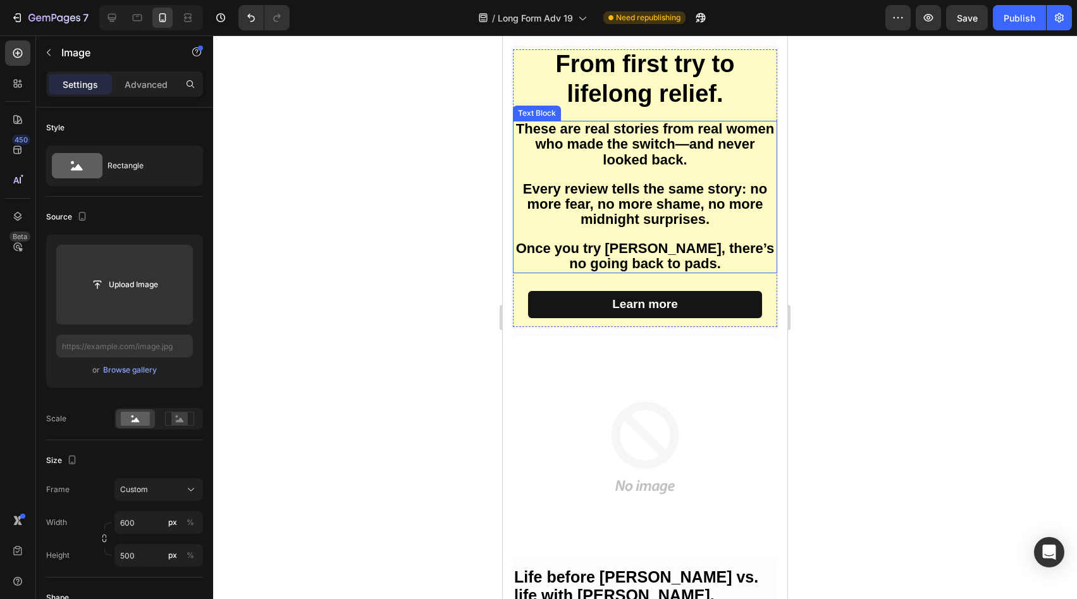
scroll to position [4882, 0]
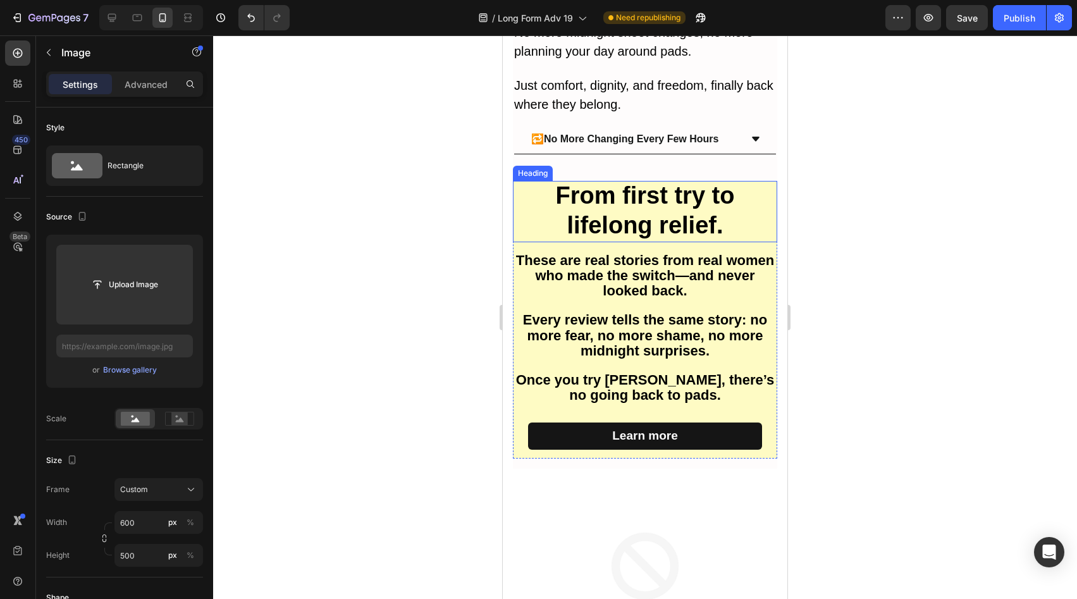
click at [760, 218] on h2 "From first try to lifelong relief." at bounding box center [645, 211] width 264 height 61
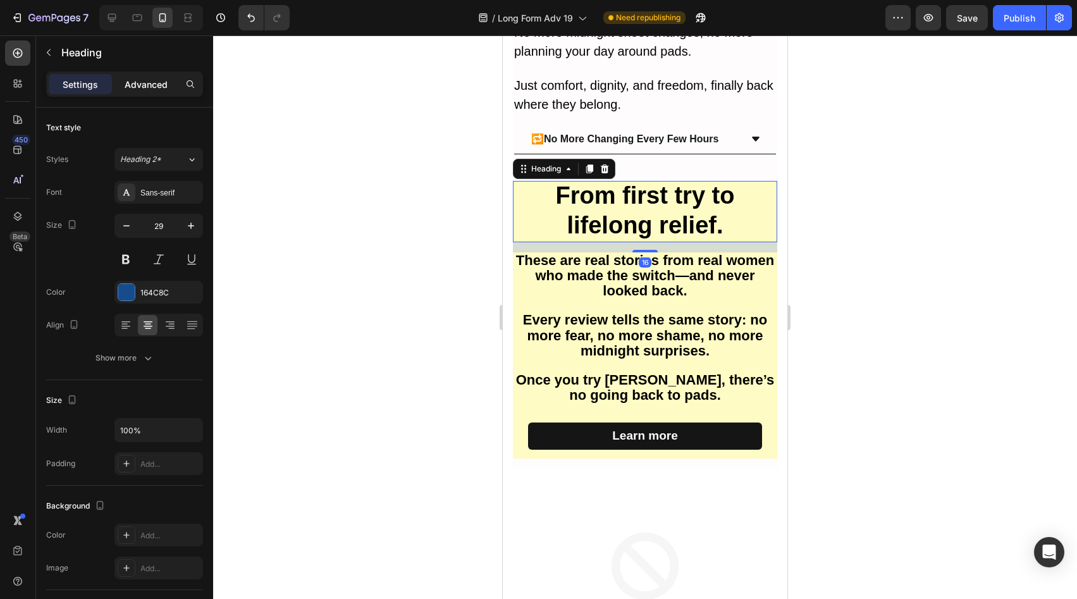
click at [151, 94] on div "Advanced" at bounding box center [145, 84] width 63 height 20
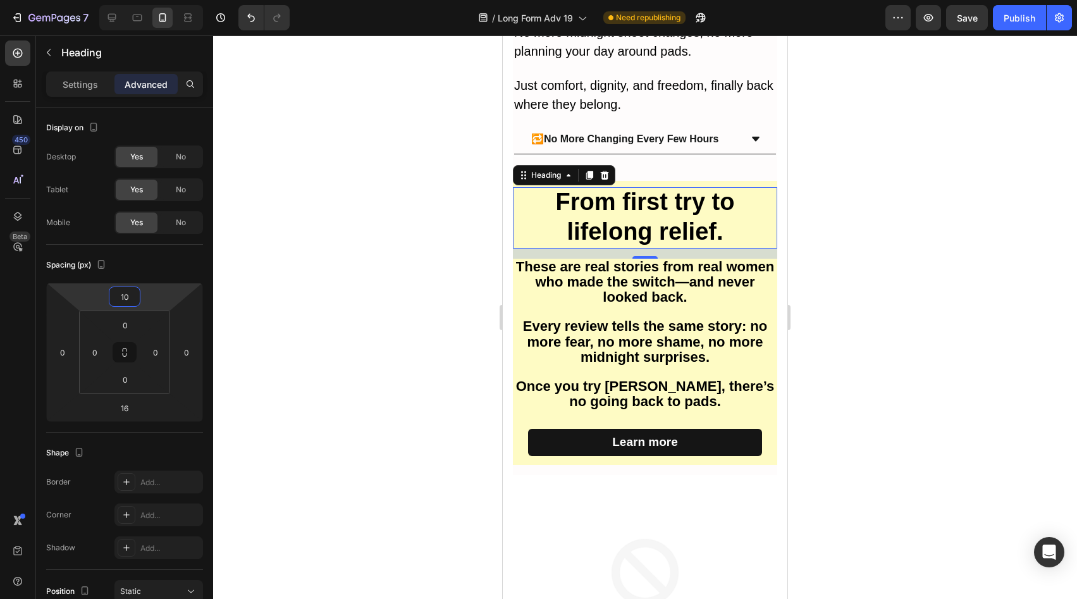
type input "8"
click at [164, 0] on html "7 Version history / Long Form Adv 19 Need republishing Preview Save Publish 450…" at bounding box center [538, 0] width 1077 height 0
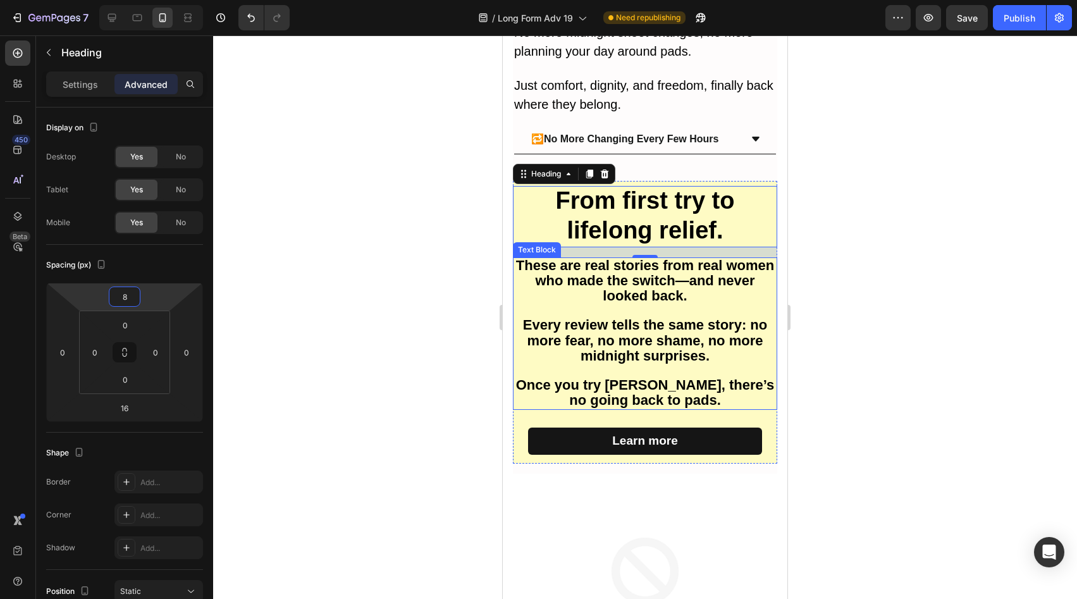
click at [733, 288] on span "These are real stories from real women who made the switch—and never looked bac…" at bounding box center [645, 280] width 258 height 46
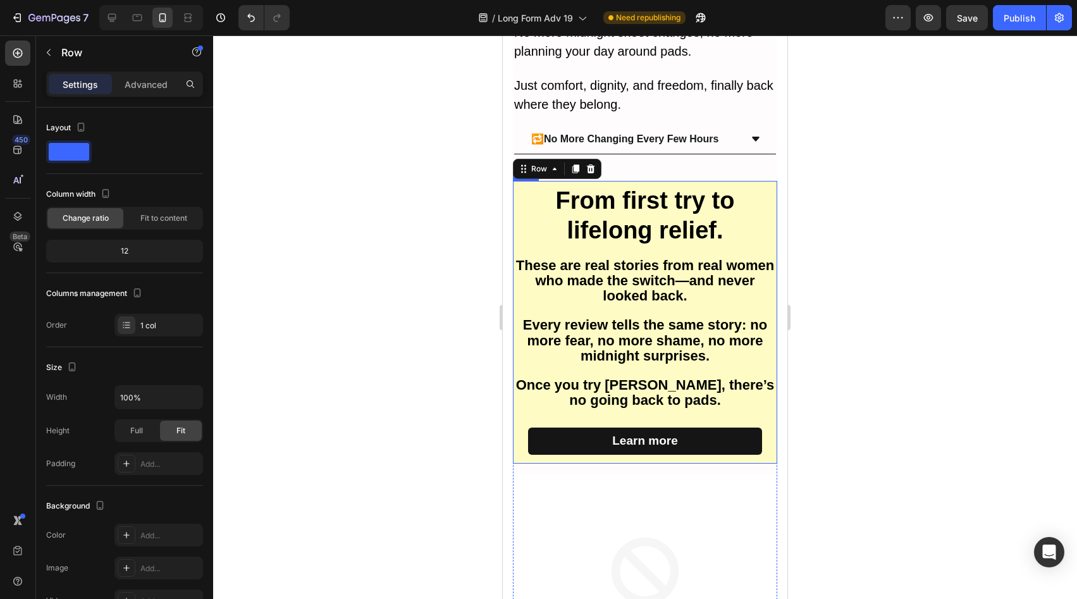
click at [745, 458] on div "Learn more Button" at bounding box center [645, 446] width 264 height 36
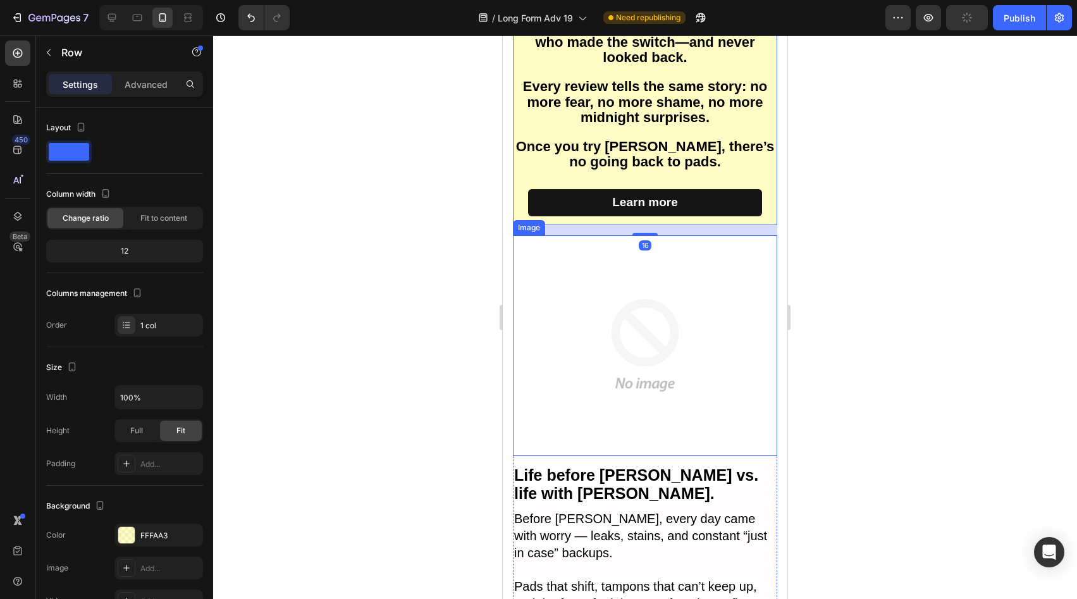
scroll to position [5227, 0]
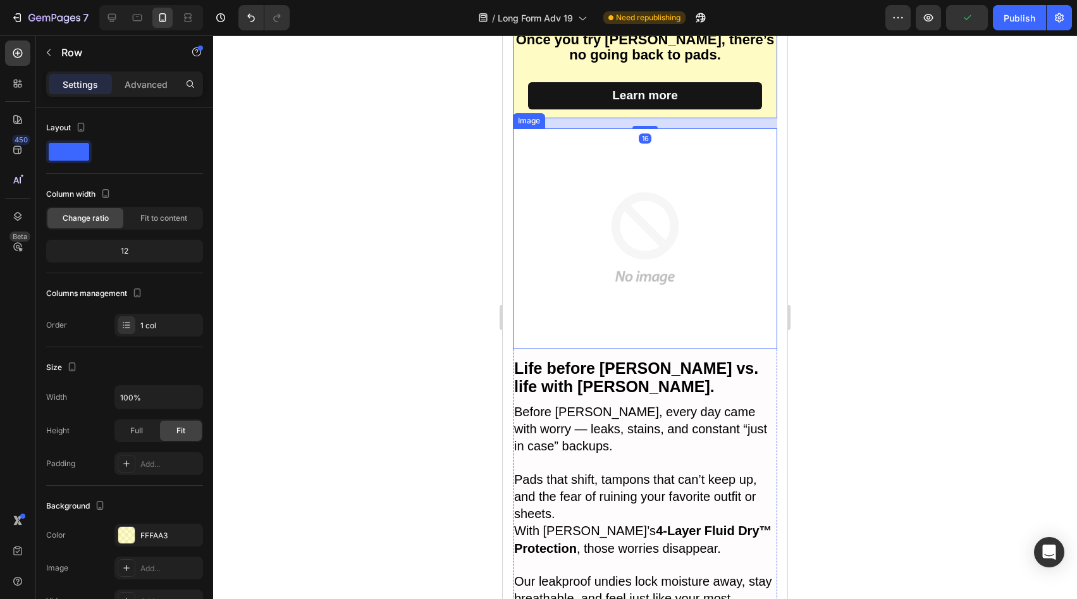
click at [653, 280] on img at bounding box center [645, 238] width 264 height 220
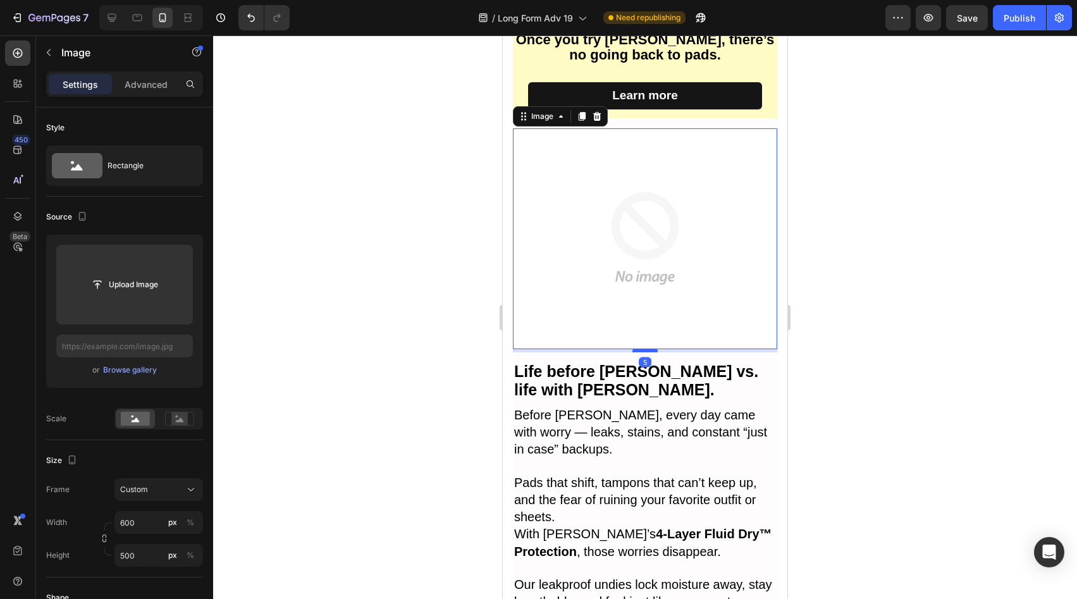
click at [648, 349] on div at bounding box center [645, 351] width 25 height 4
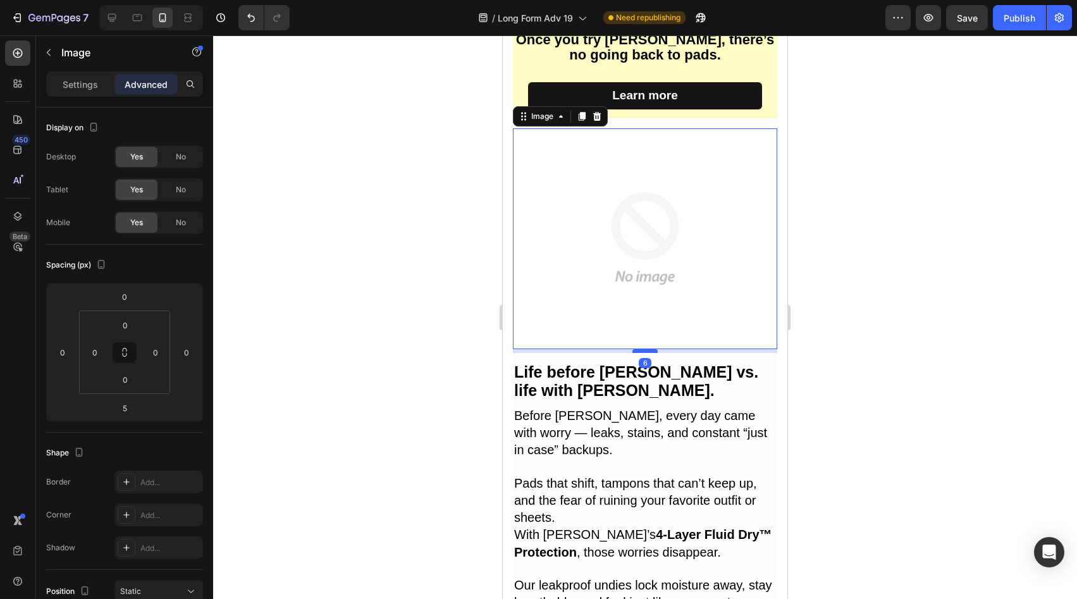
click at [648, 349] on div at bounding box center [645, 351] width 25 height 4
type input "6"
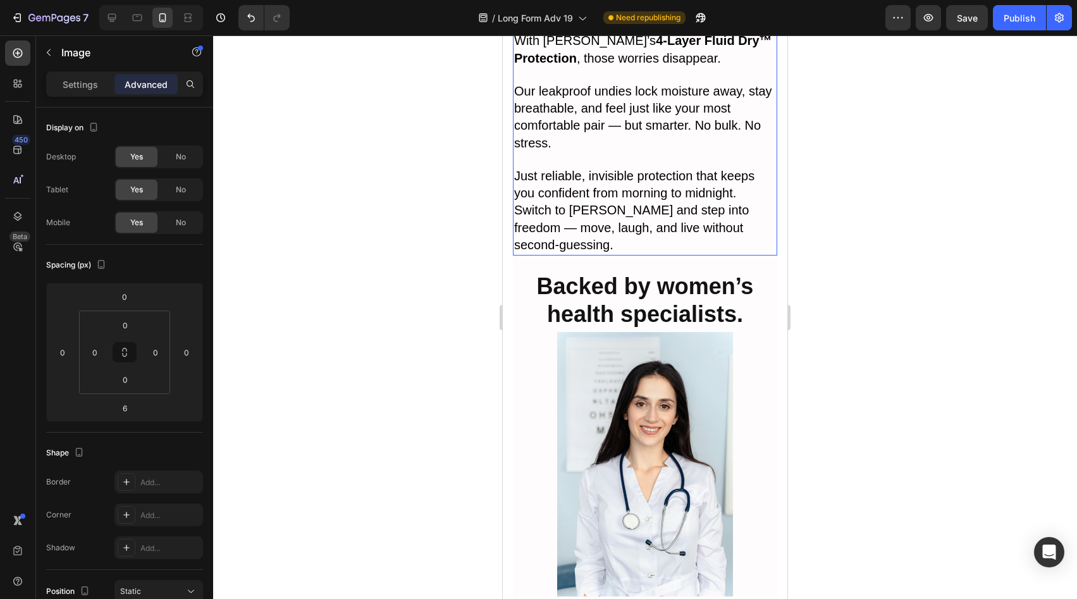
scroll to position [5741, 0]
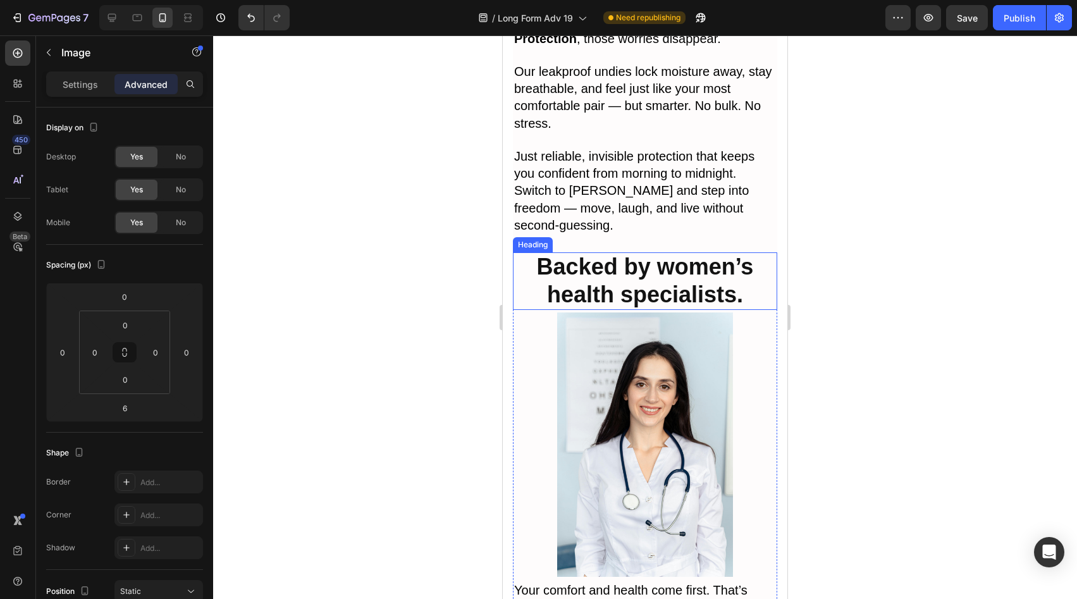
click at [624, 188] on span "Switch to [PERSON_NAME] and step into freedom — move, laugh, and live without s…" at bounding box center [631, 207] width 235 height 48
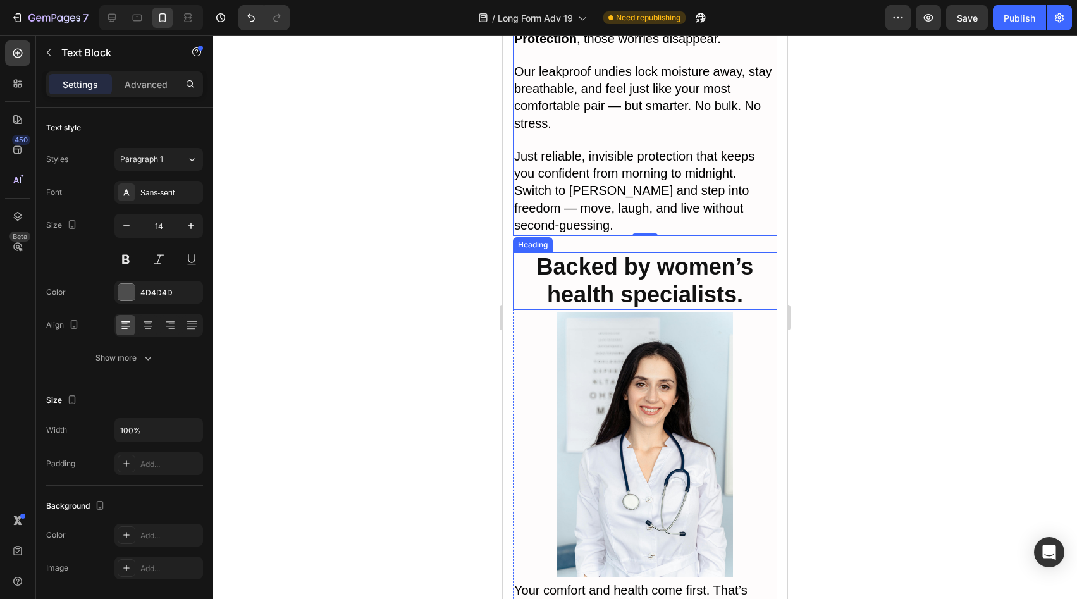
click at [642, 254] on strong "Backed by women’s health specialists." at bounding box center [645, 281] width 217 height 54
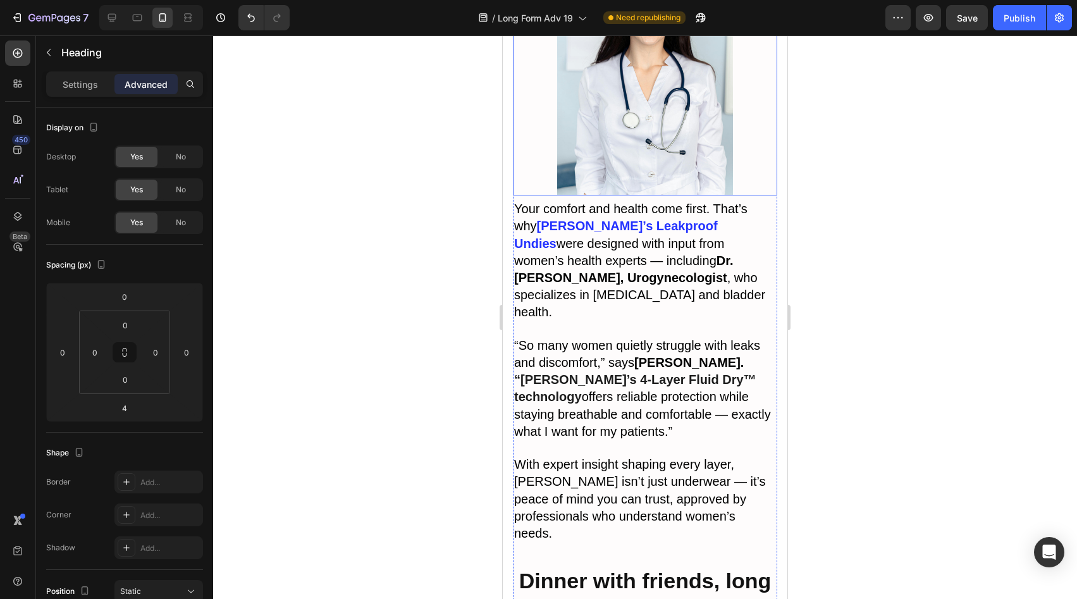
scroll to position [6127, 0]
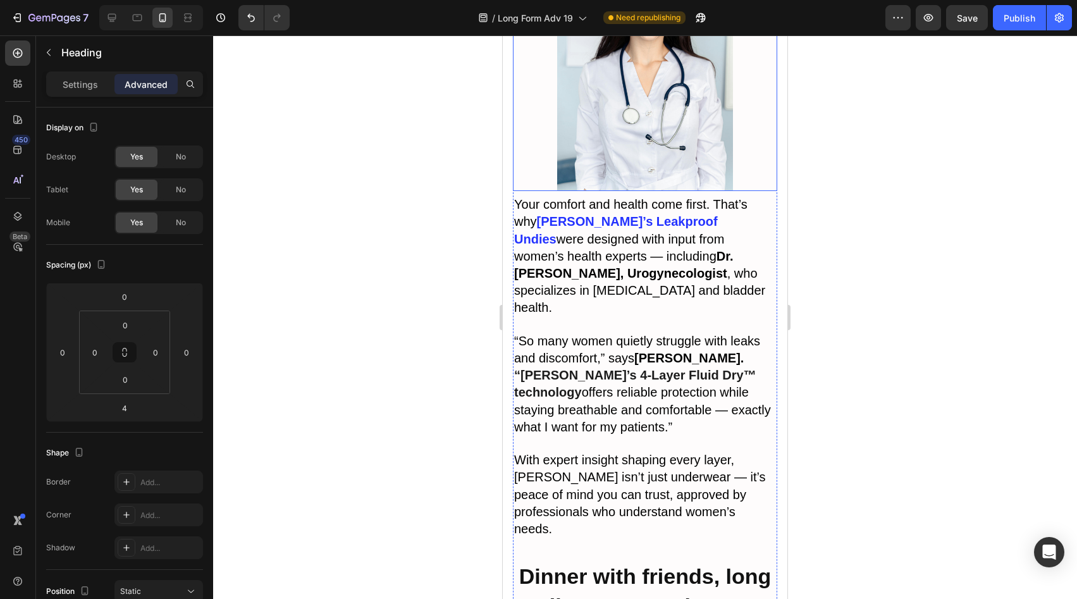
click at [635, 137] on img at bounding box center [645, 59] width 264 height 264
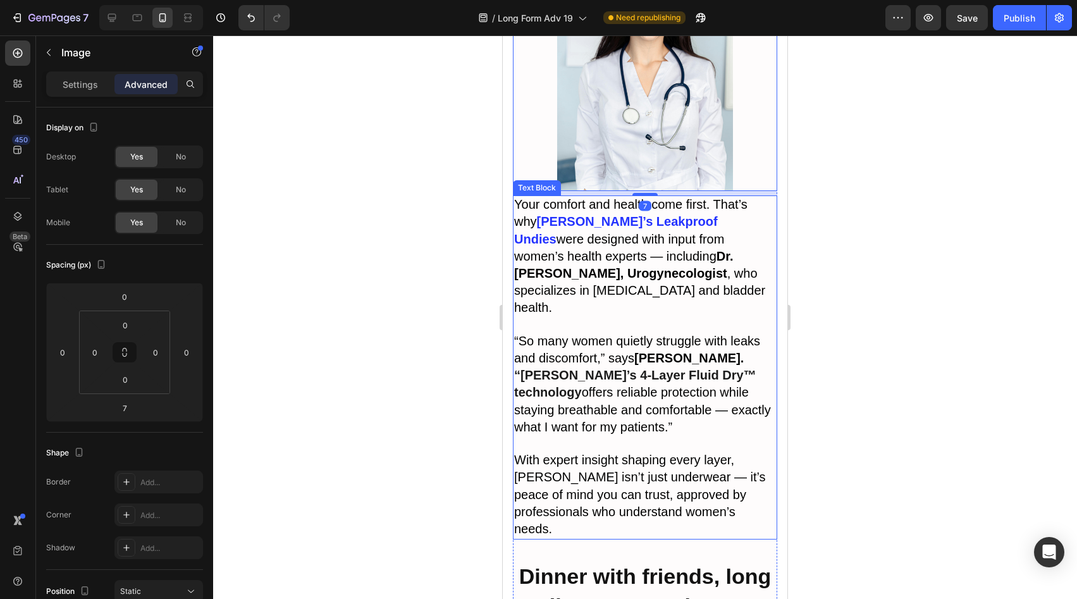
click at [639, 453] on span "With expert insight shaping every layer, [PERSON_NAME] isn’t just underwear — i…" at bounding box center [640, 494] width 252 height 83
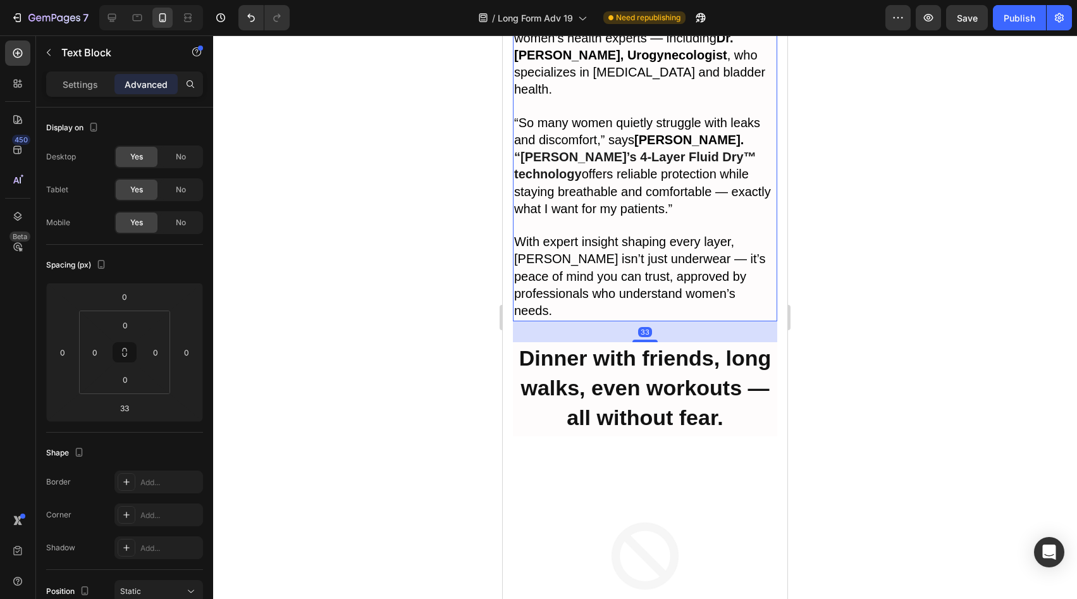
scroll to position [6347, 0]
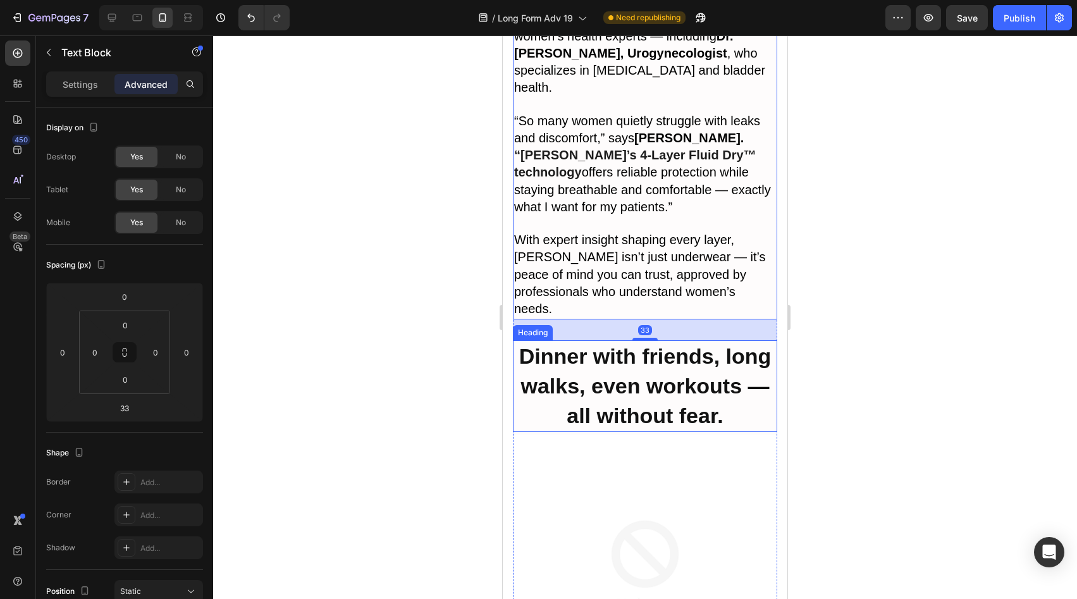
click at [644, 344] on strong "Dinner with friends, long walks, even workouts — all without fear." at bounding box center [645, 385] width 252 height 83
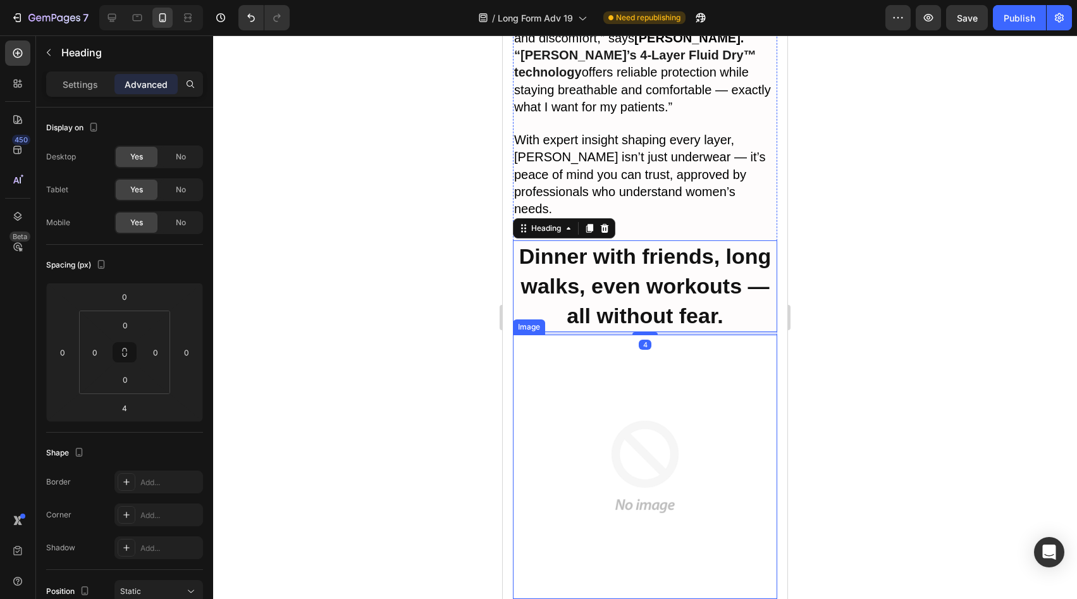
scroll to position [6712, 0]
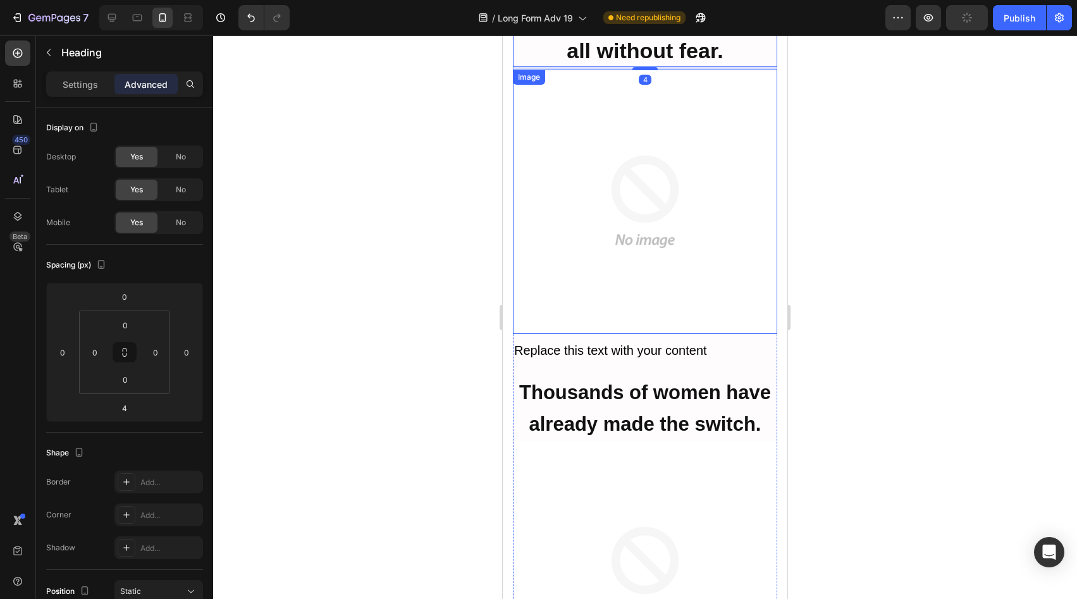
click at [637, 227] on img at bounding box center [645, 202] width 264 height 264
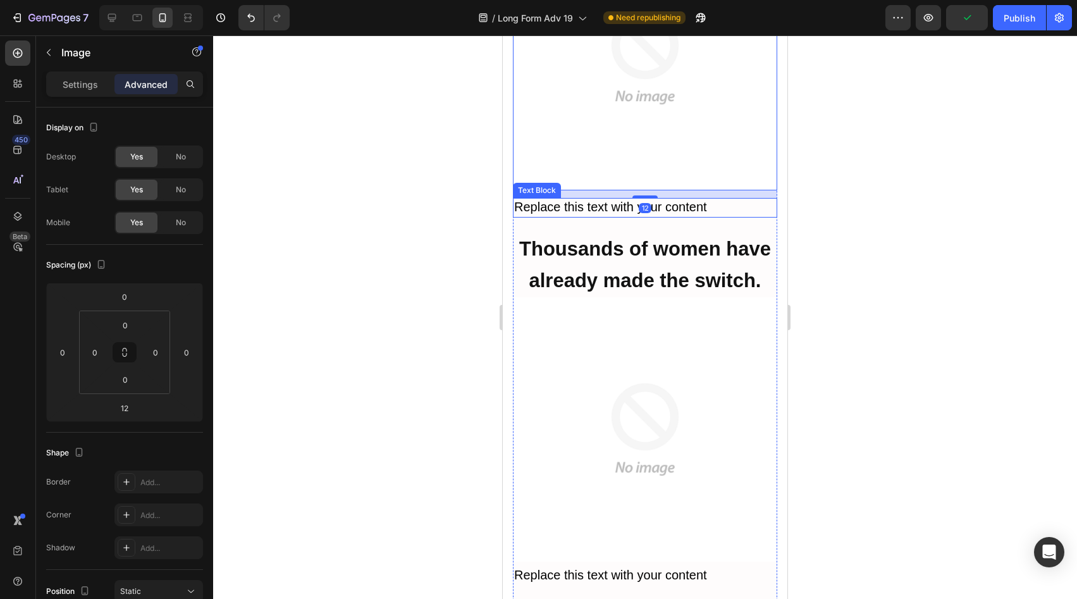
scroll to position [6937, 0]
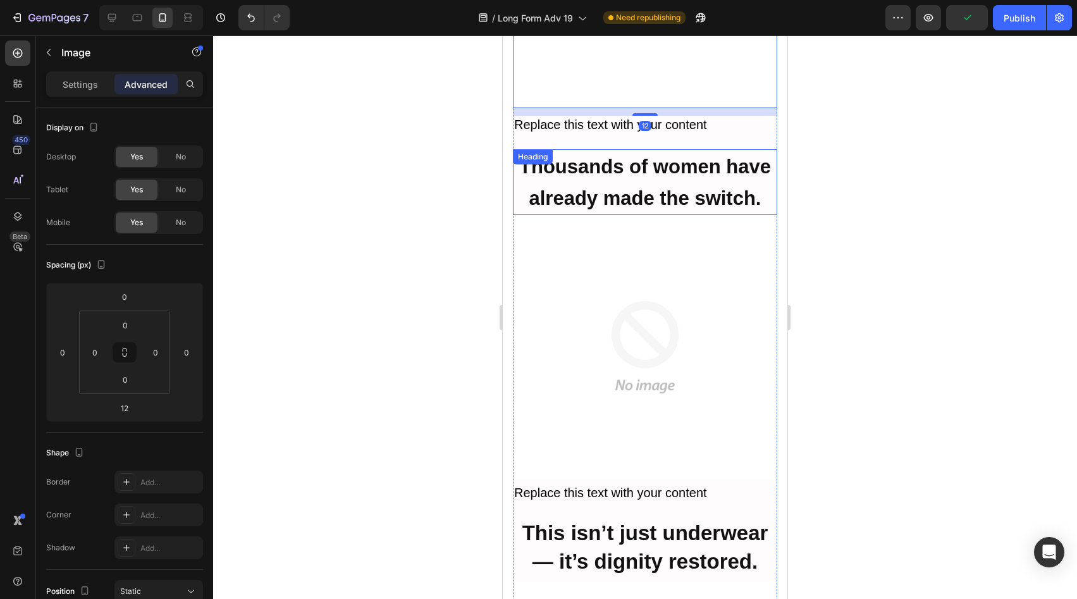
click at [645, 156] on strong "Thousands of women have already made the switch." at bounding box center [645, 183] width 252 height 54
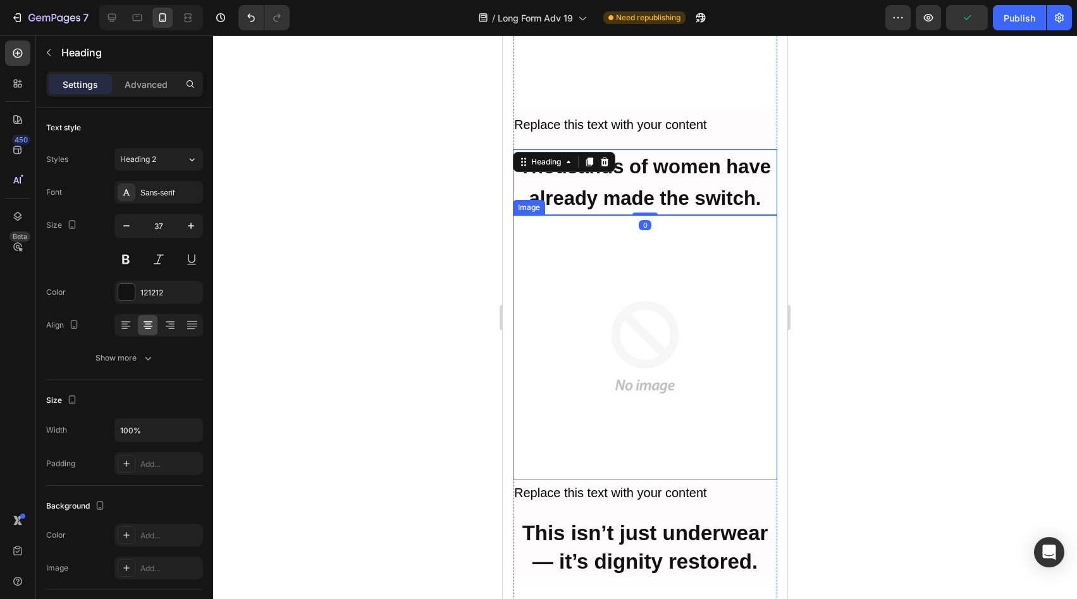
click at [655, 298] on img at bounding box center [645, 347] width 264 height 264
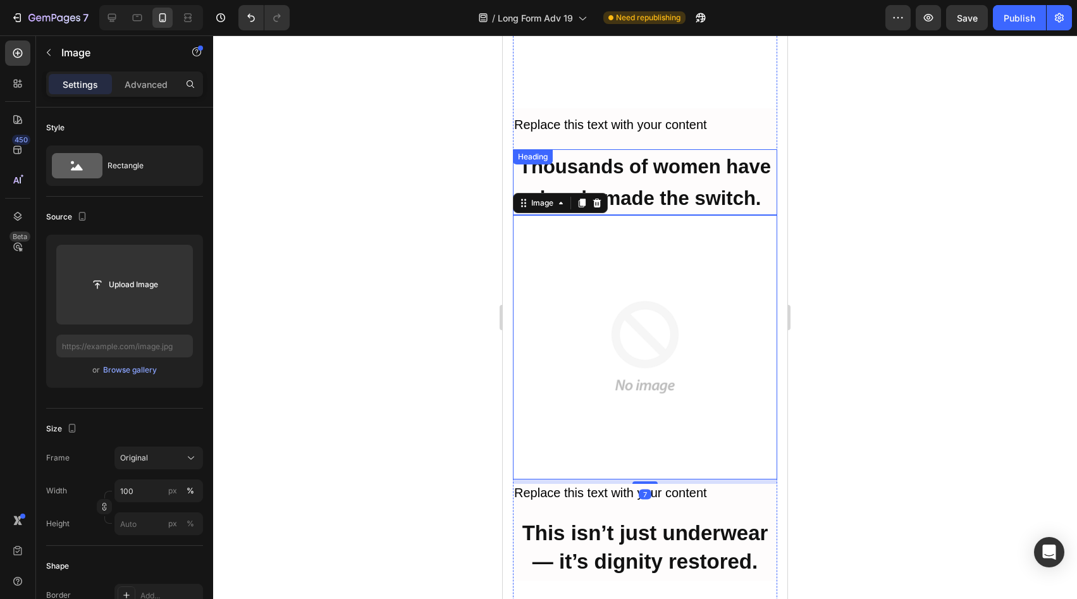
click at [642, 156] on strong "Thousands of women have already made the switch." at bounding box center [645, 183] width 252 height 54
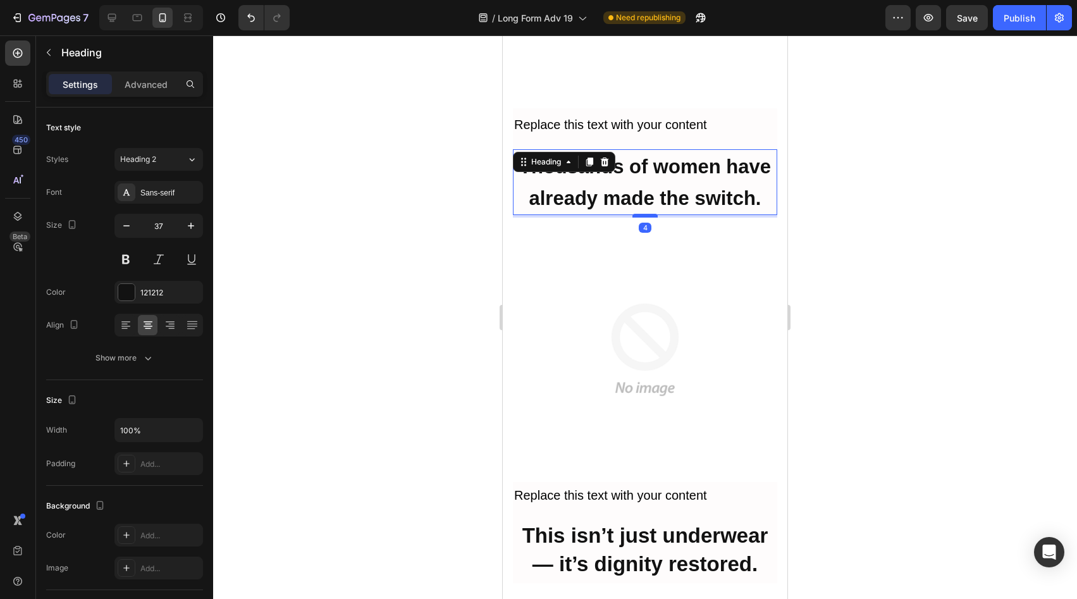
click at [644, 214] on div at bounding box center [645, 216] width 25 height 4
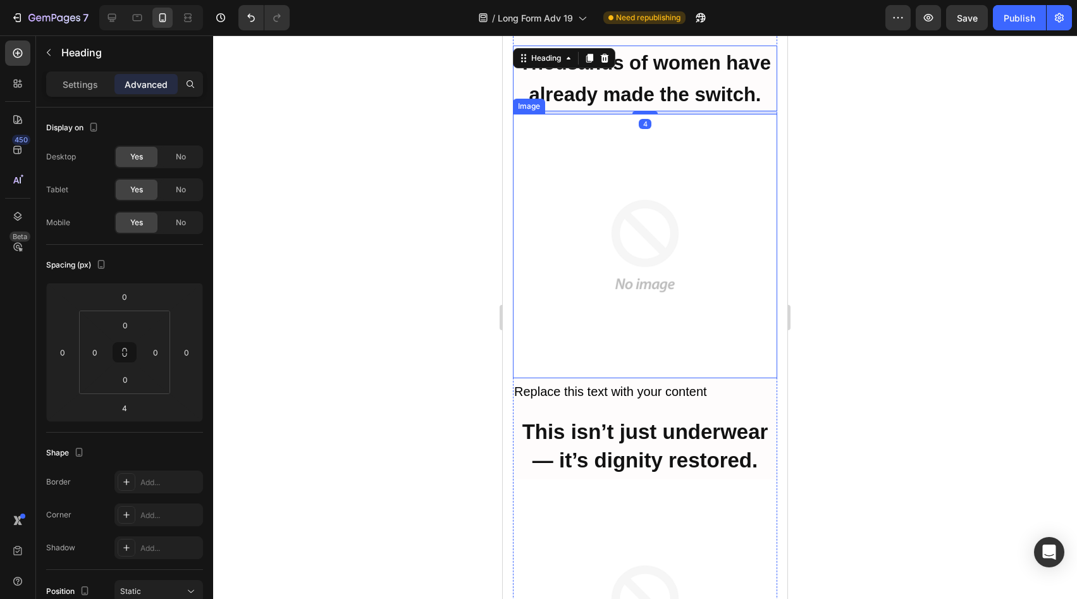
click at [656, 208] on img at bounding box center [645, 246] width 264 height 264
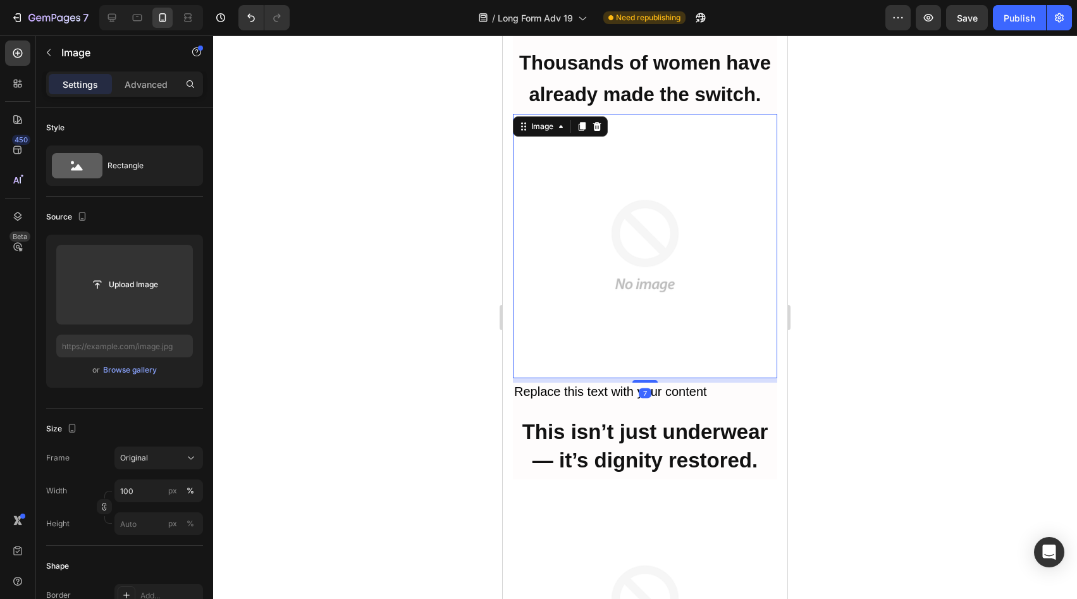
scroll to position [7155, 0]
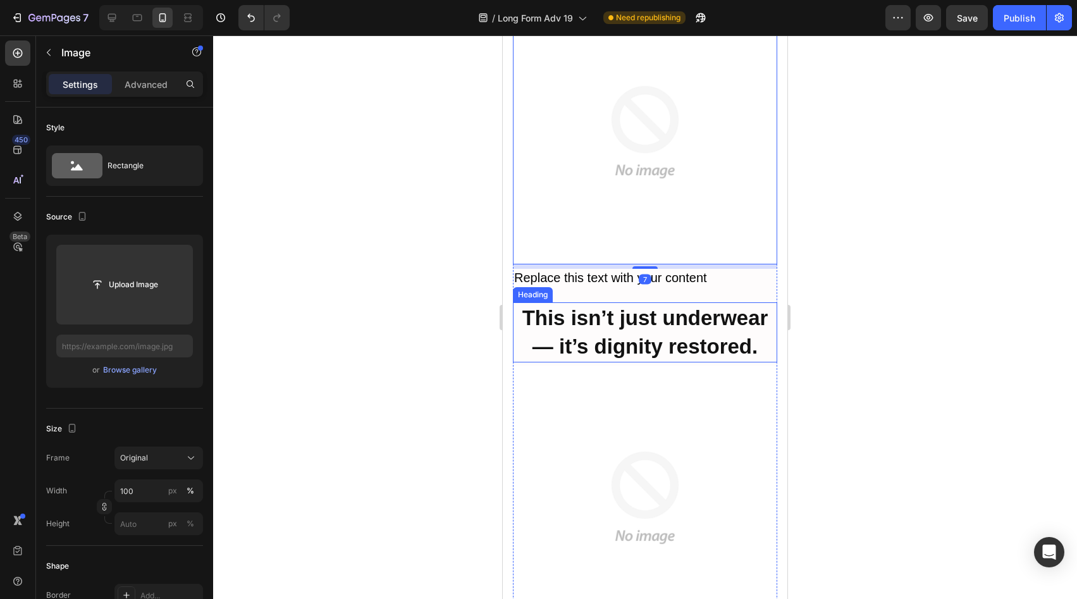
click at [658, 306] on strong "This isn’t just underwear — it’s dignity restored." at bounding box center [645, 332] width 246 height 52
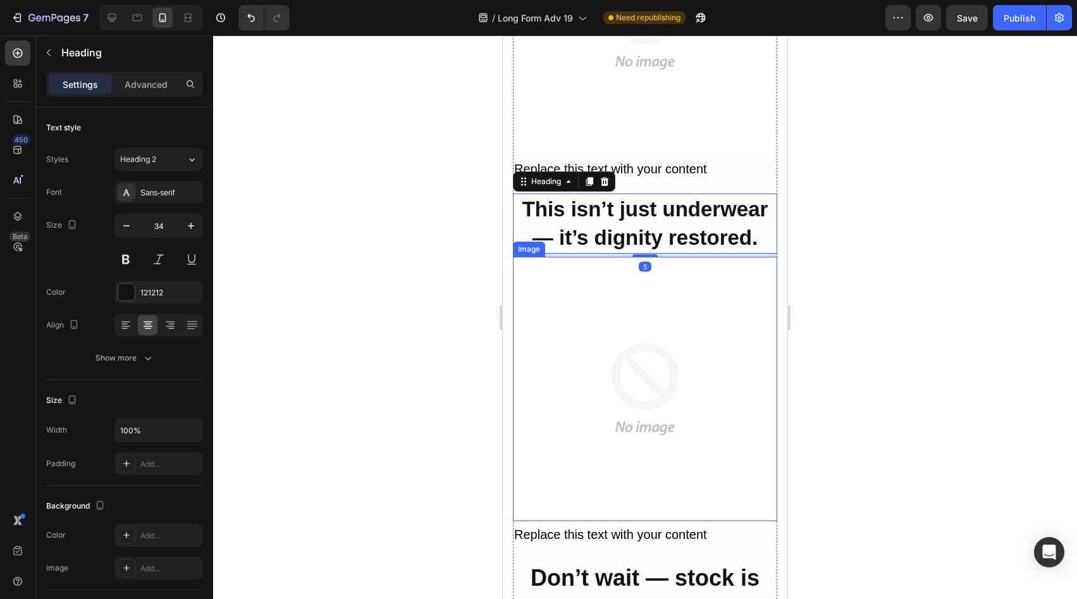
scroll to position [7267, 0]
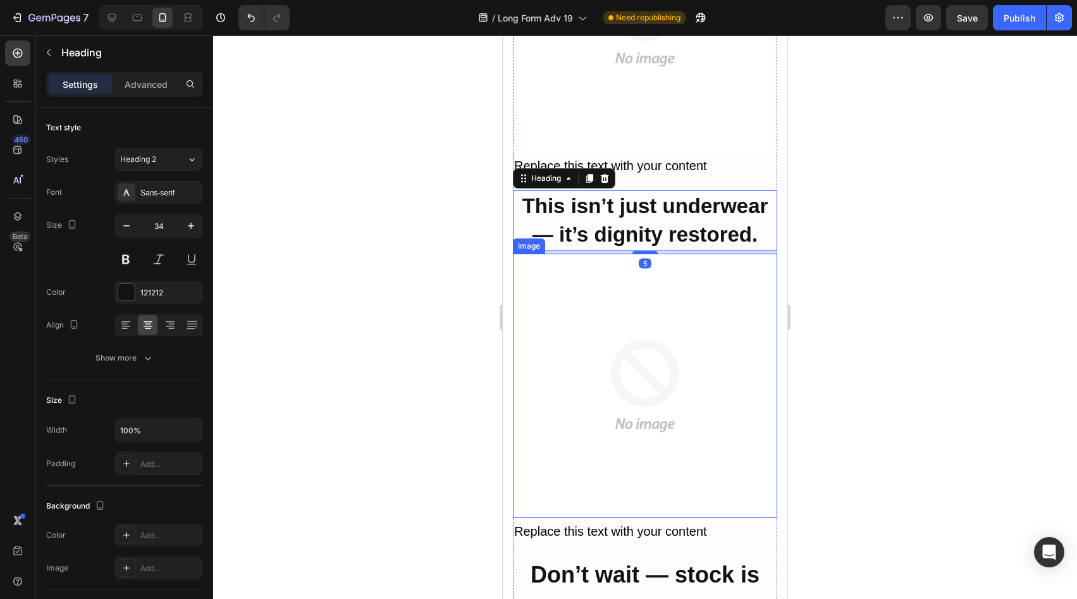
click at [653, 328] on img at bounding box center [645, 386] width 264 height 264
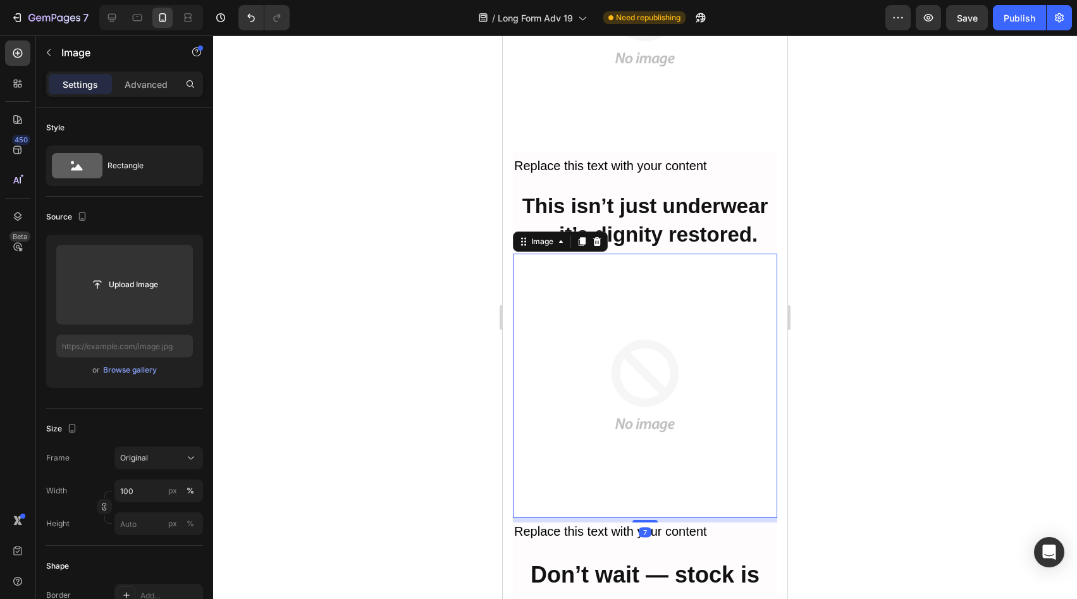
scroll to position [7510, 0]
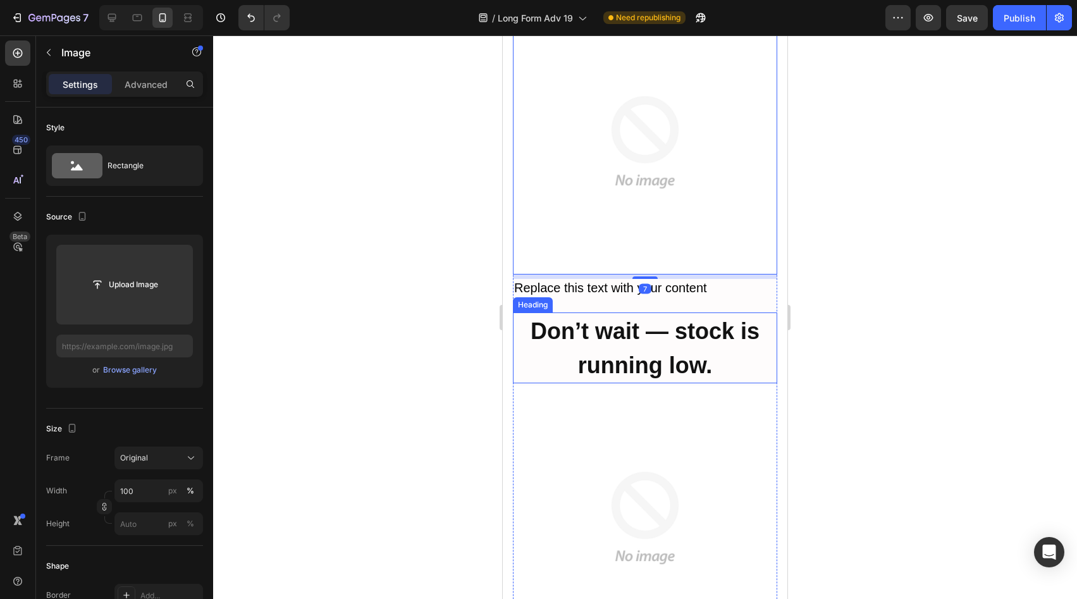
click at [662, 318] on strong "Don’t wait — stock is running low." at bounding box center [645, 348] width 229 height 60
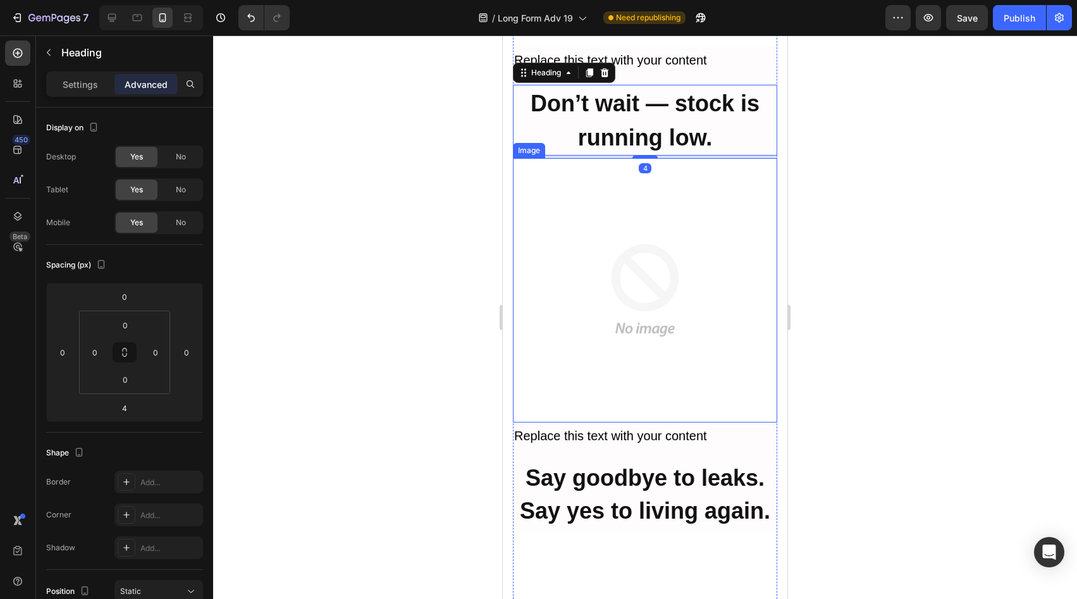
click at [657, 274] on img at bounding box center [645, 290] width 264 height 264
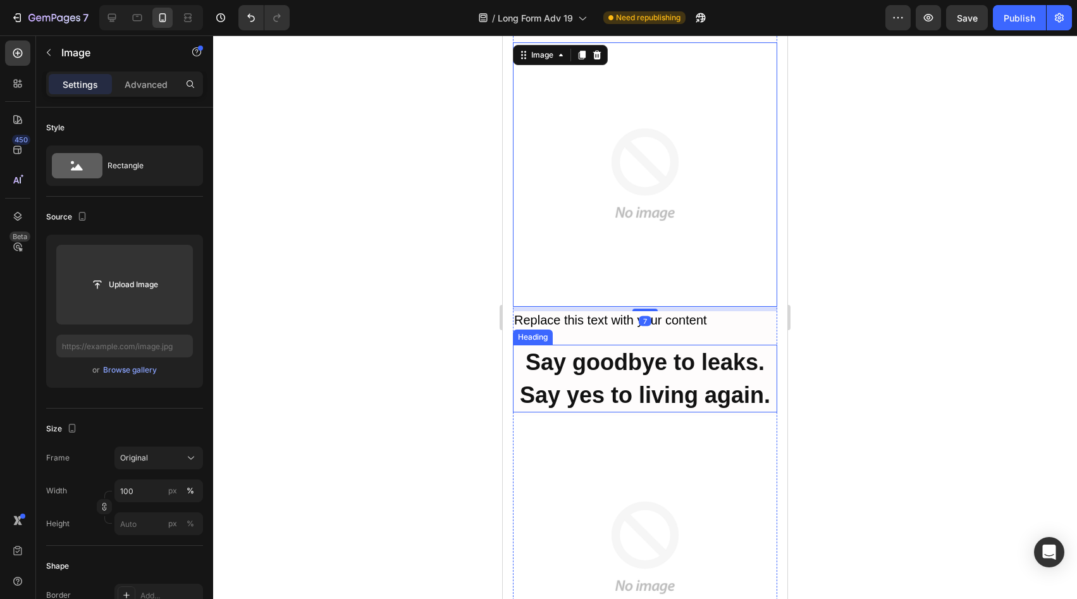
click at [656, 345] on h2 "Say goodbye to leaks. Say yes to living again." at bounding box center [645, 379] width 264 height 68
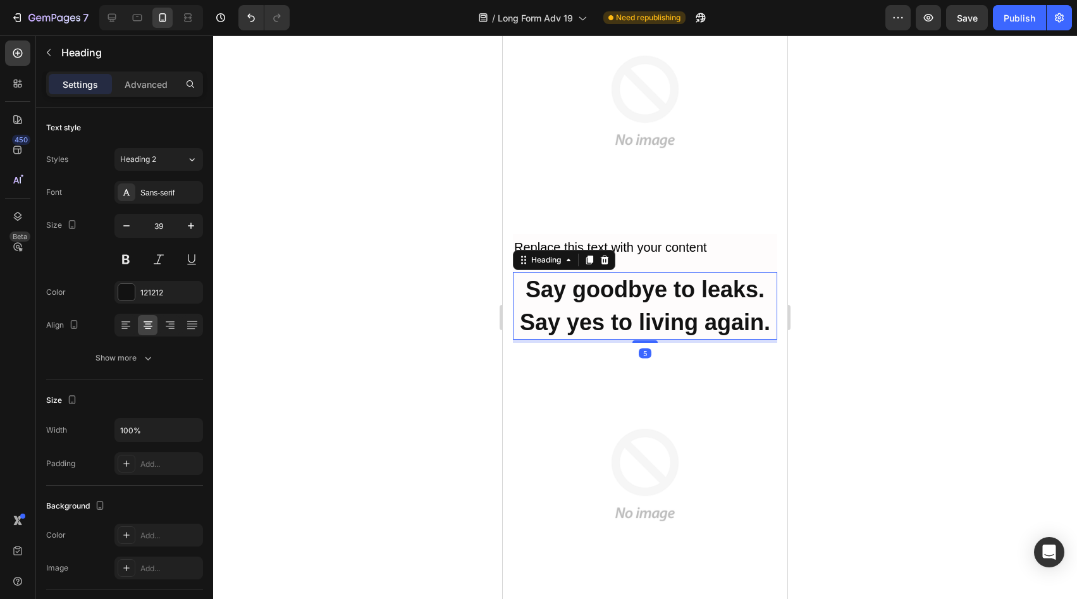
scroll to position [8094, 0]
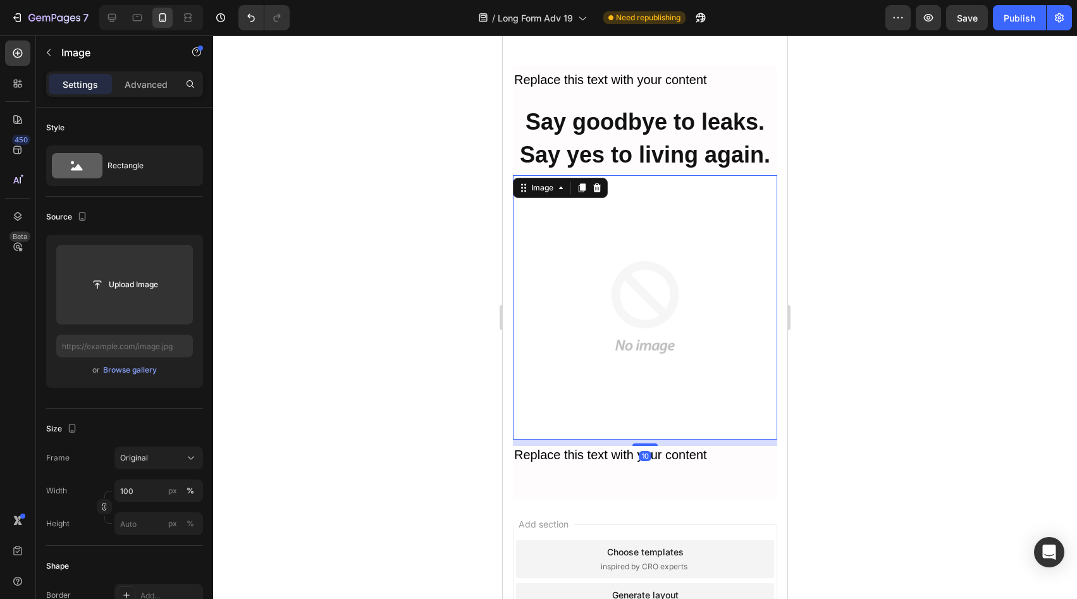
click at [657, 285] on img at bounding box center [645, 307] width 264 height 264
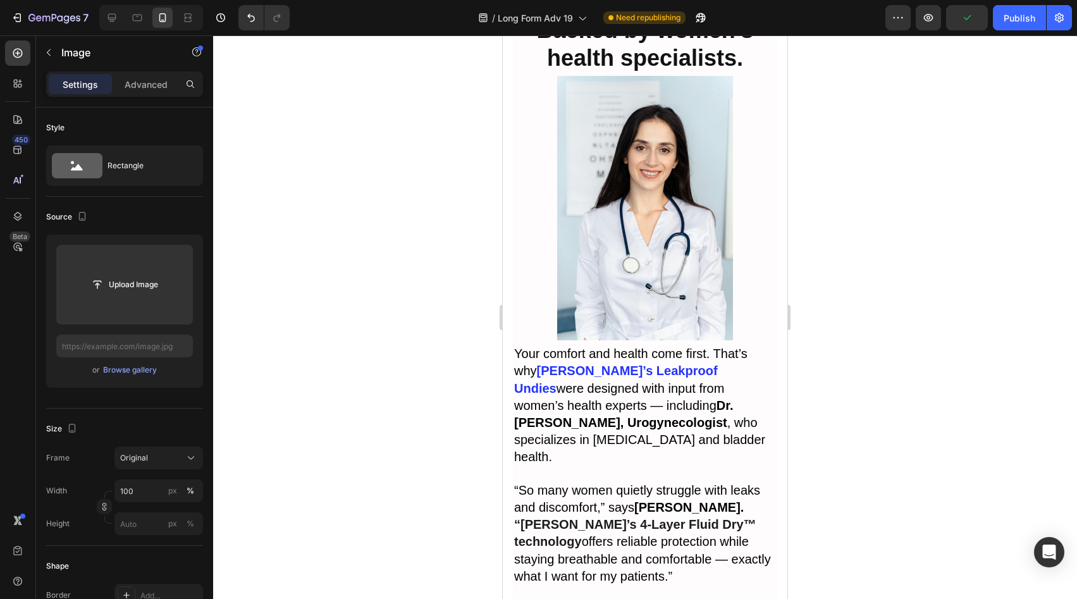
scroll to position [5882, 0]
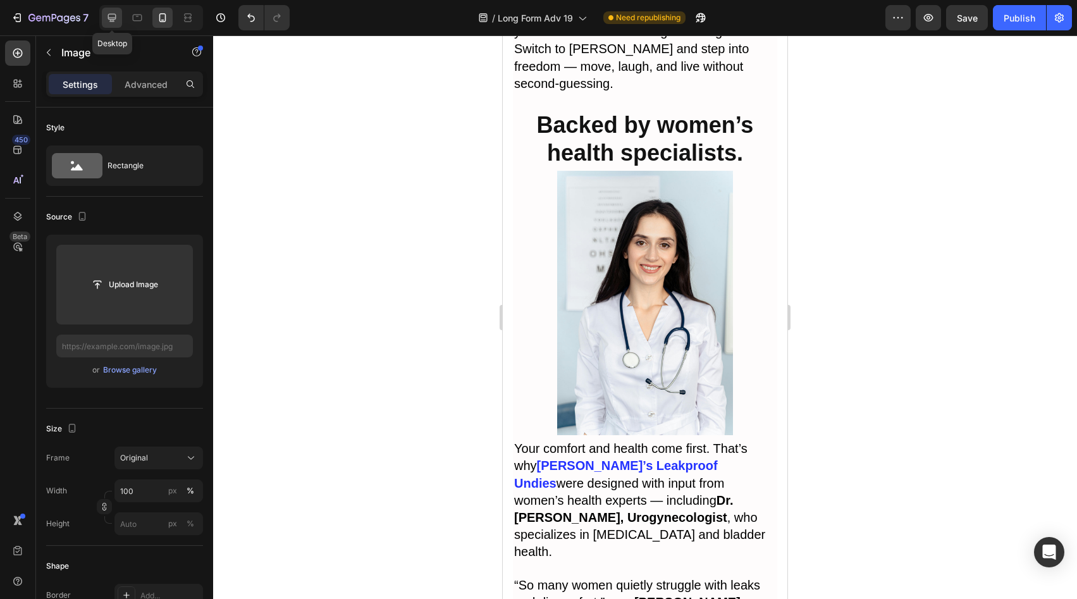
click at [121, 12] on div at bounding box center [112, 18] width 20 height 20
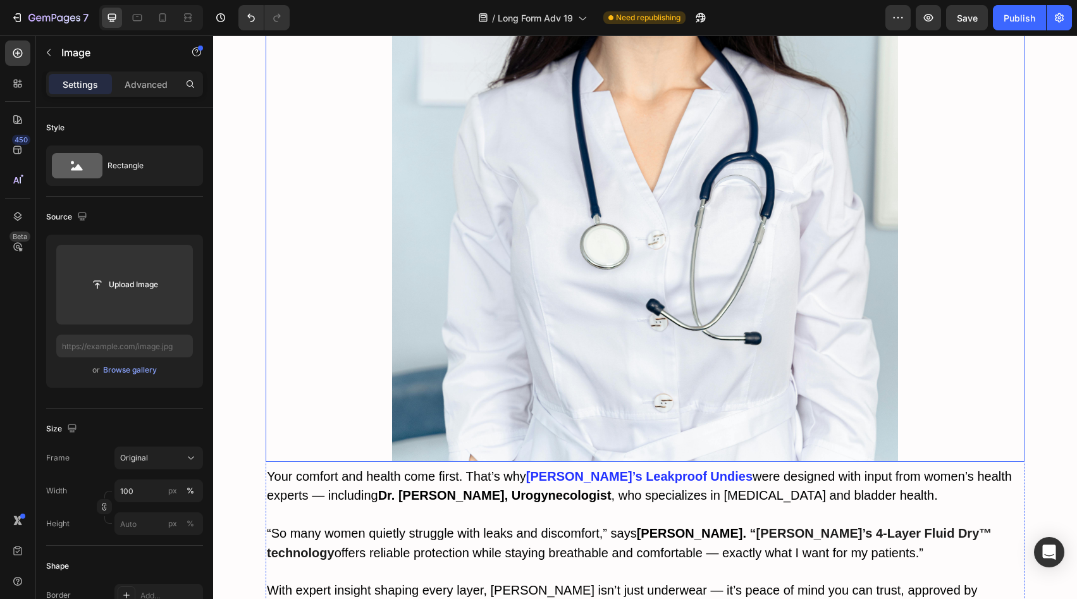
scroll to position [5951, 0]
click at [656, 366] on img at bounding box center [645, 82] width 759 height 759
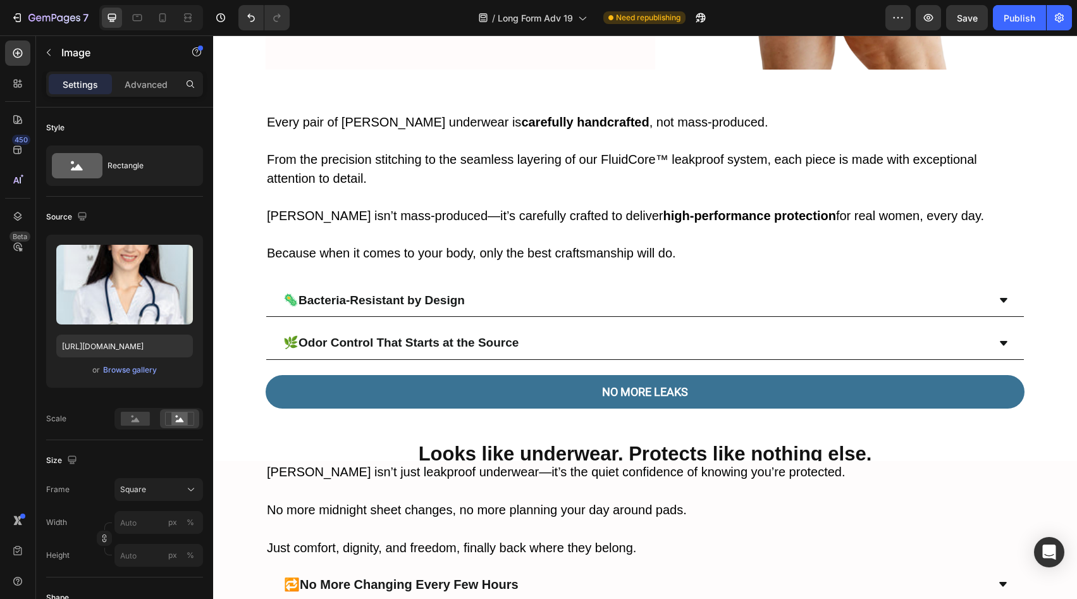
scroll to position [2211, 0]
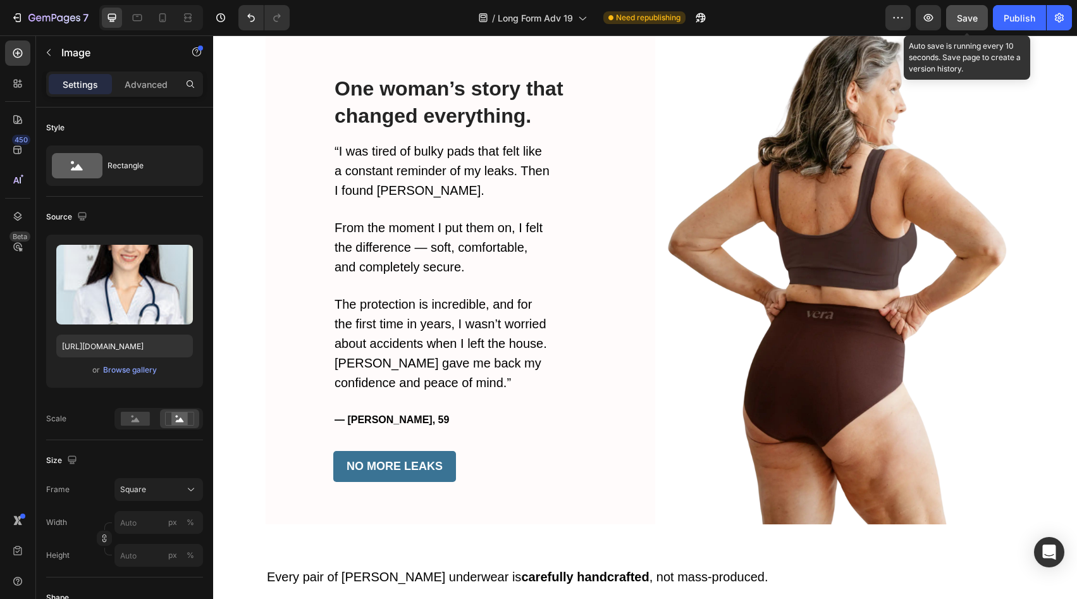
click at [963, 19] on span "Save" at bounding box center [967, 18] width 21 height 11
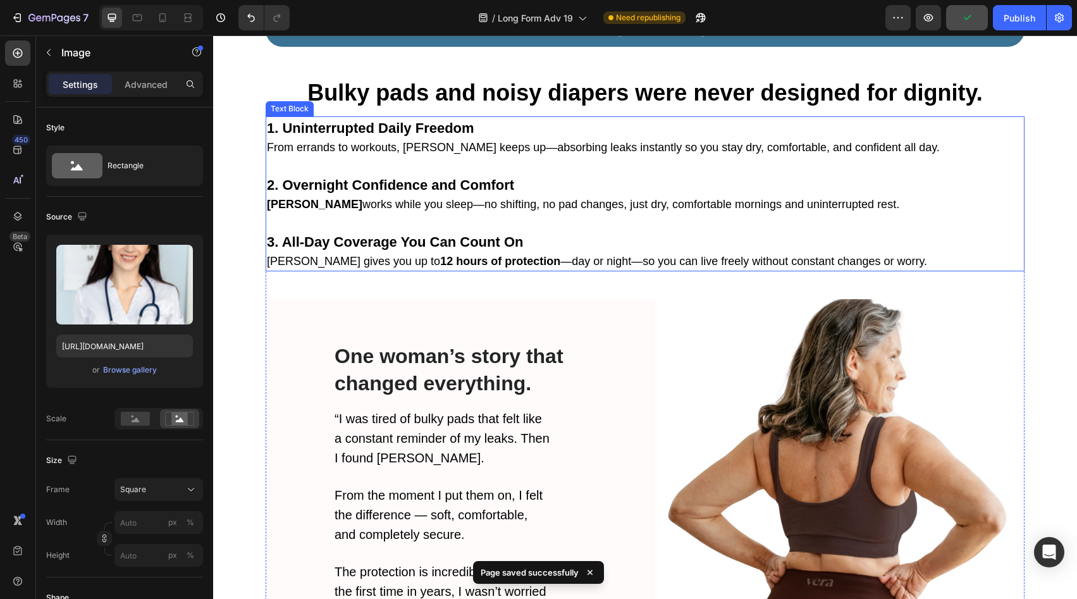
scroll to position [2049, 0]
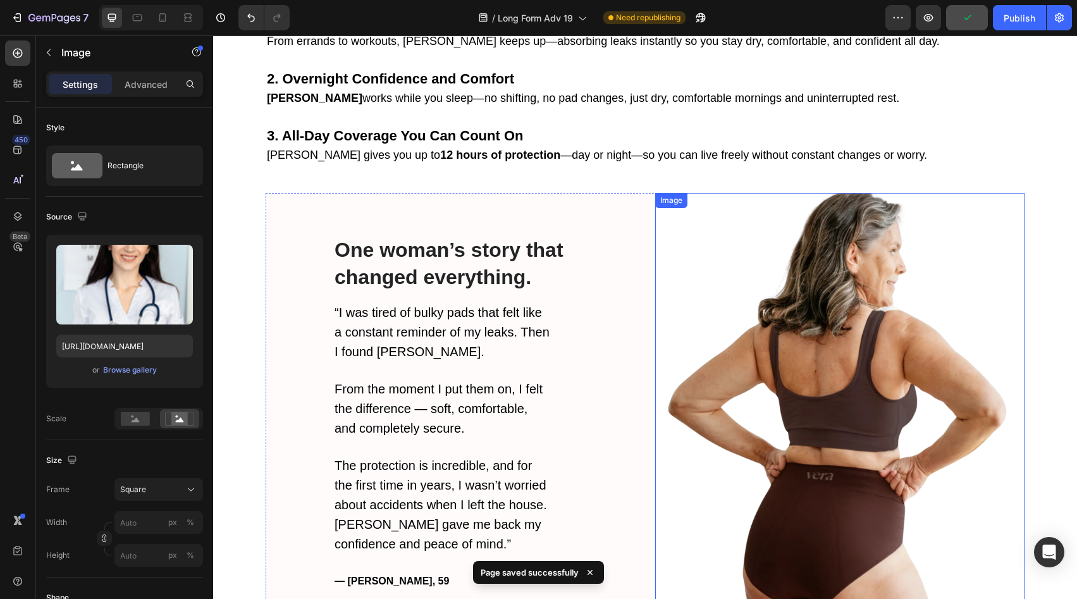
click at [729, 354] on img at bounding box center [839, 439] width 369 height 493
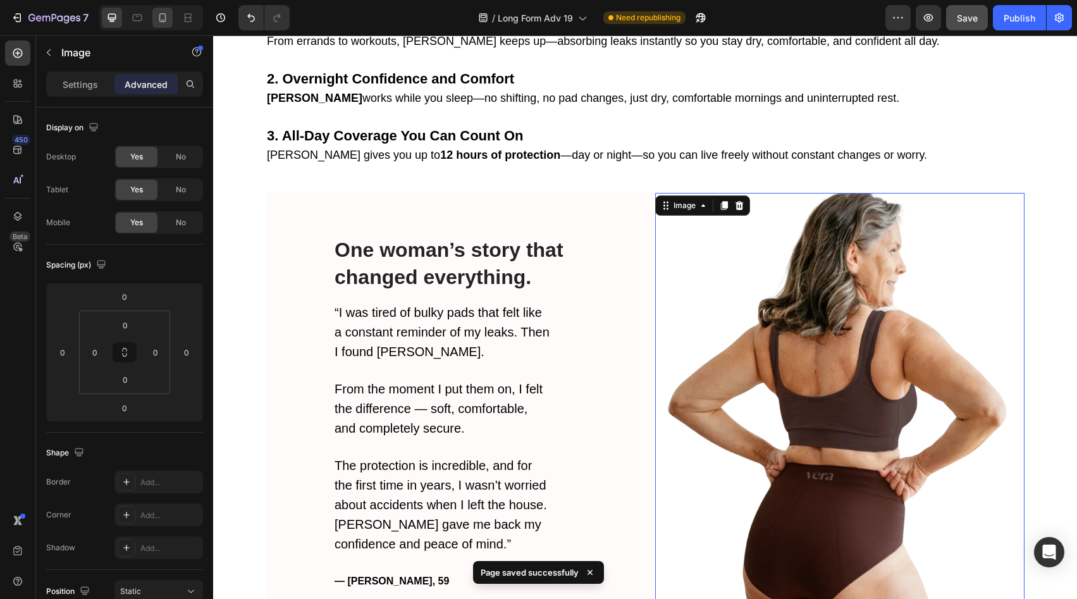
click at [156, 13] on div at bounding box center [162, 18] width 20 height 20
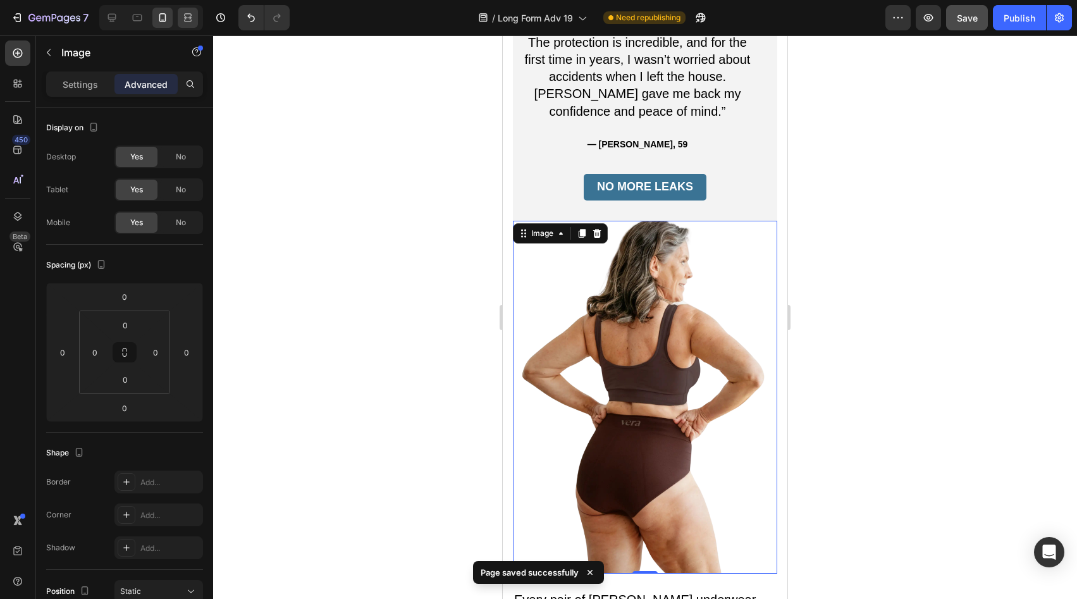
scroll to position [3906, 0]
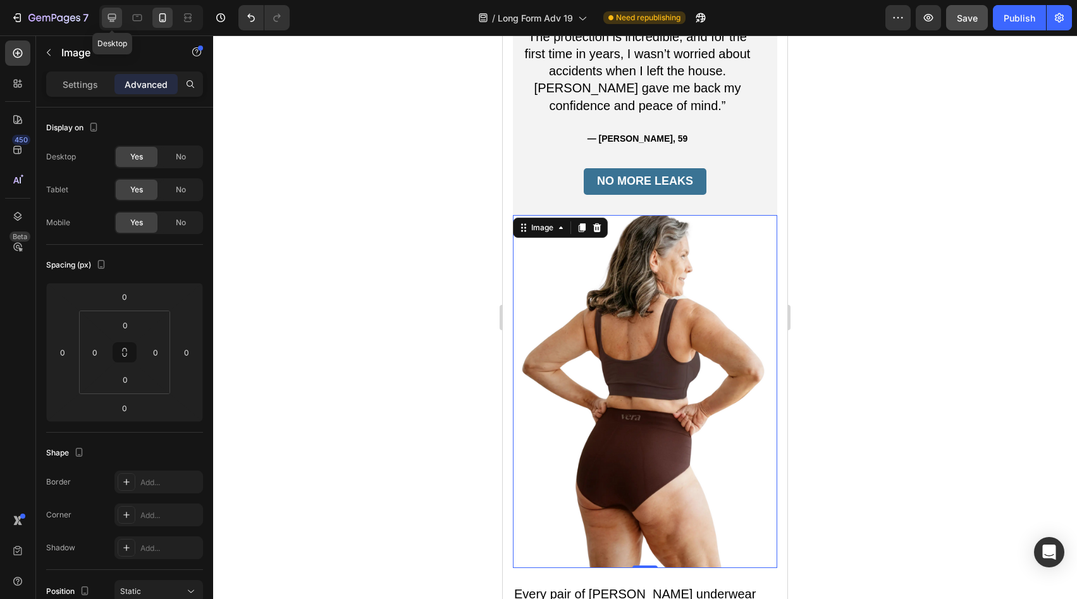
click at [106, 17] on icon at bounding box center [112, 17] width 13 height 13
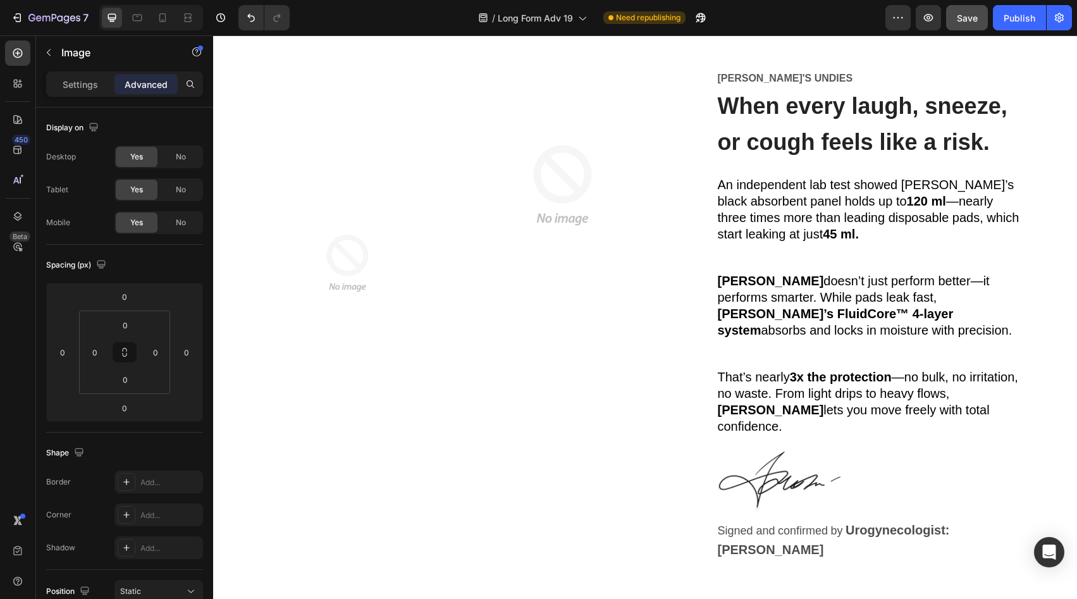
scroll to position [1283, 0]
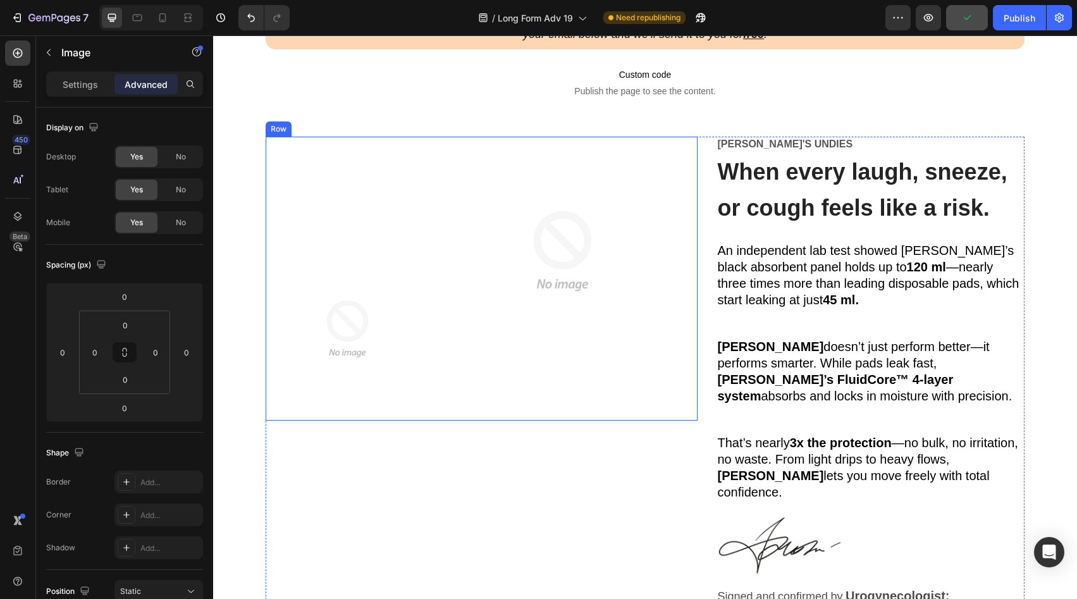
click at [560, 386] on div "Image" at bounding box center [562, 279] width 229 height 285
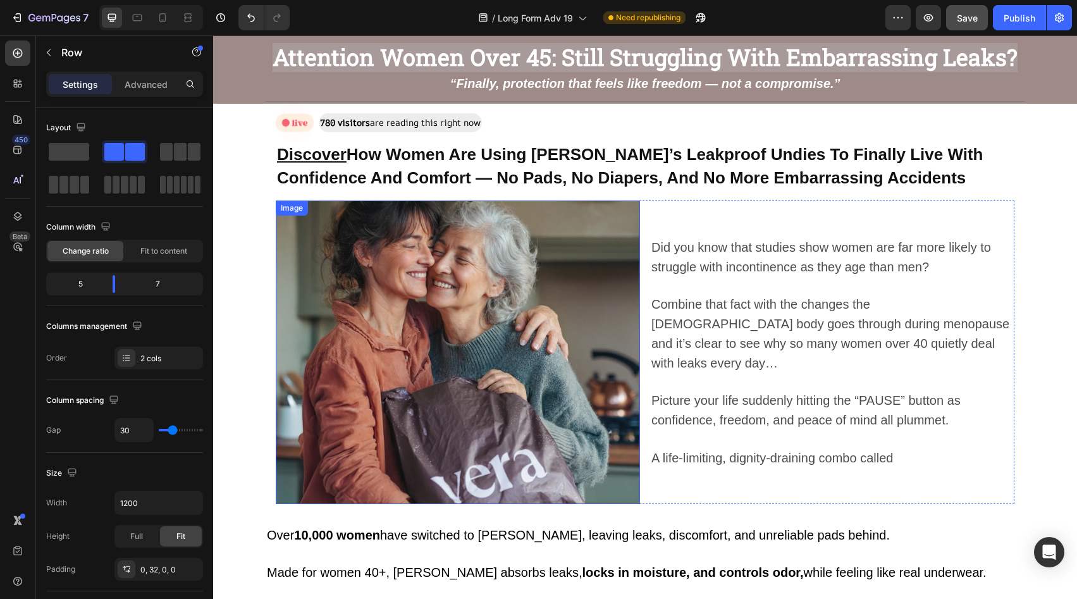
scroll to position [0, 0]
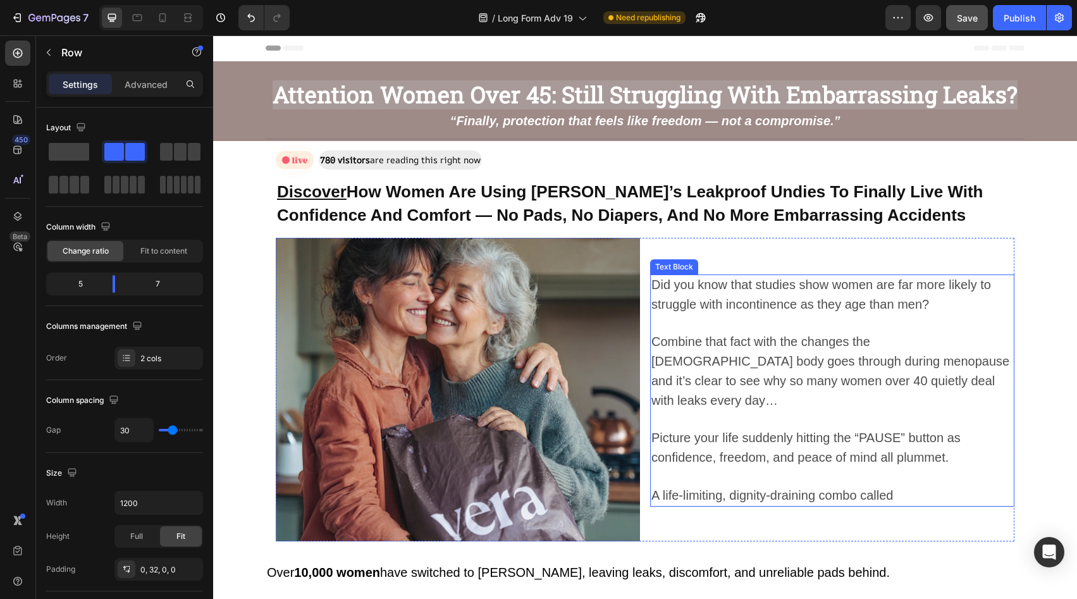
click at [808, 354] on span "Combine that fact with the changes the [DEMOGRAPHIC_DATA] body goes through dur…" at bounding box center [830, 371] width 358 height 72
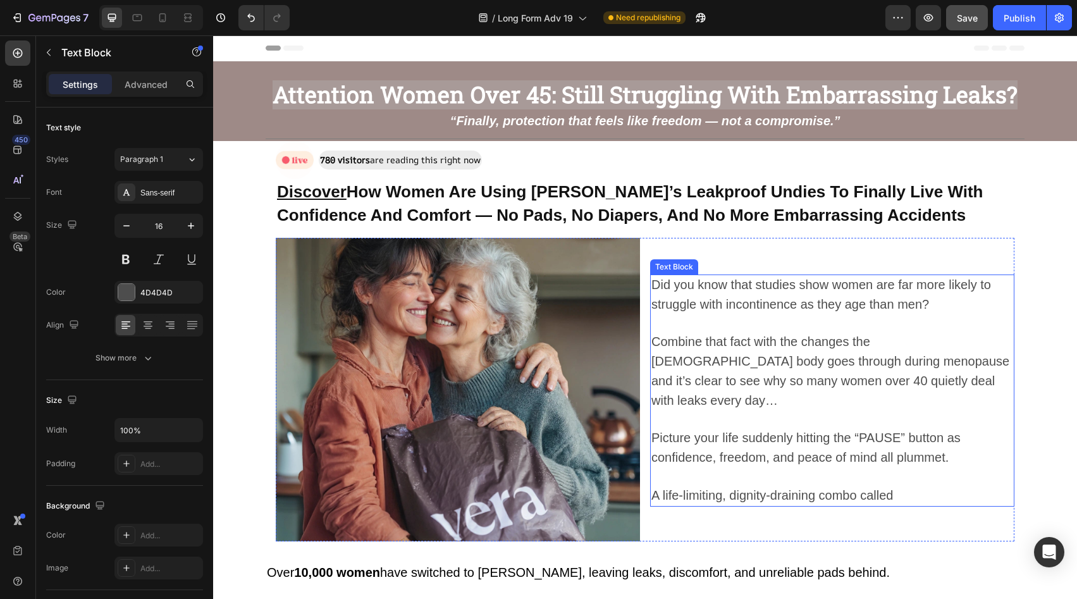
click at [808, 354] on span "Combine that fact with the changes the [DEMOGRAPHIC_DATA] body goes through dur…" at bounding box center [830, 371] width 358 height 72
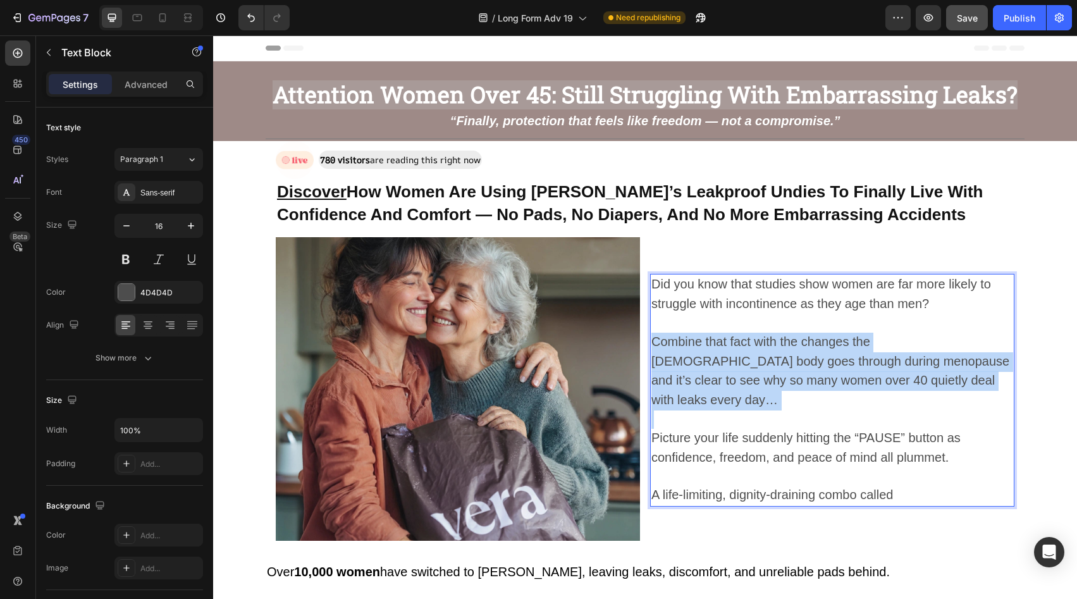
click at [808, 354] on span "Combine that fact with the changes the [DEMOGRAPHIC_DATA] body goes through dur…" at bounding box center [830, 371] width 358 height 72
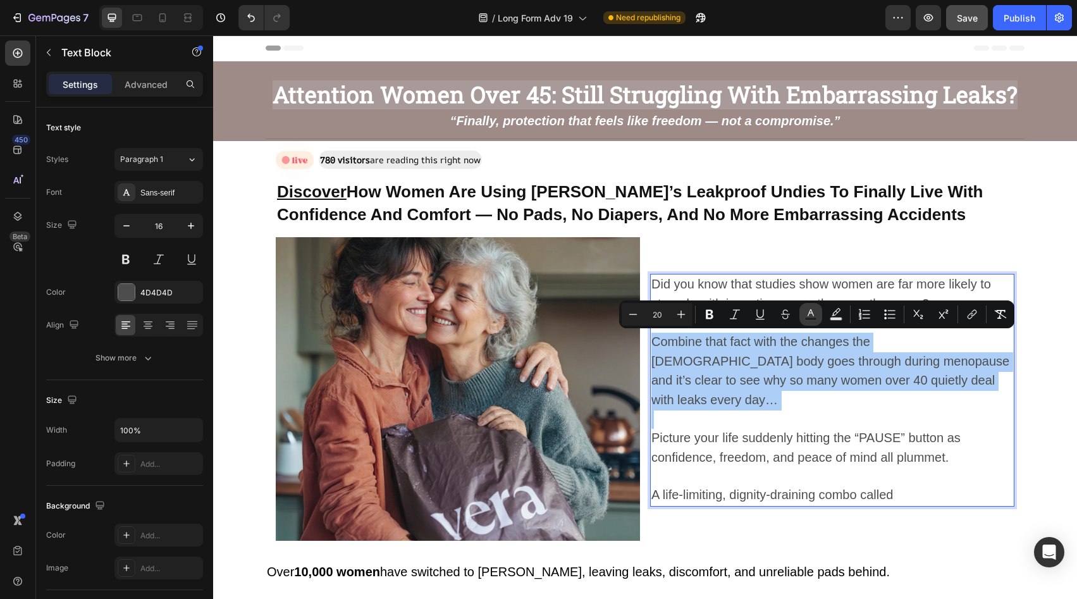
click at [820, 314] on button "Text Color" at bounding box center [810, 314] width 23 height 23
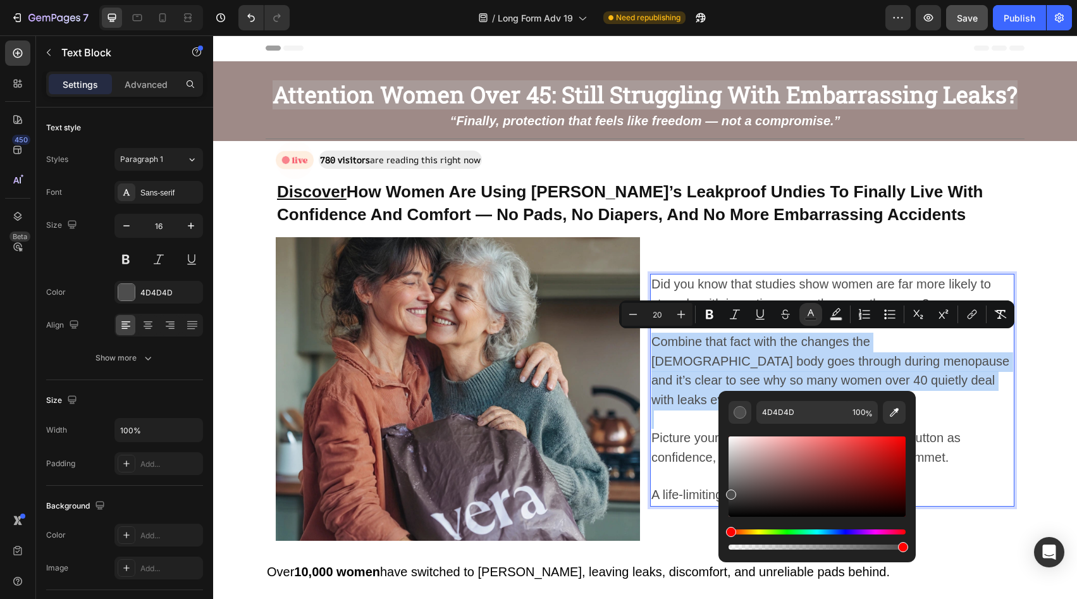
click at [707, 370] on p "Combine that fact with the changes the [DEMOGRAPHIC_DATA] body goes through dur…" at bounding box center [832, 372] width 362 height 78
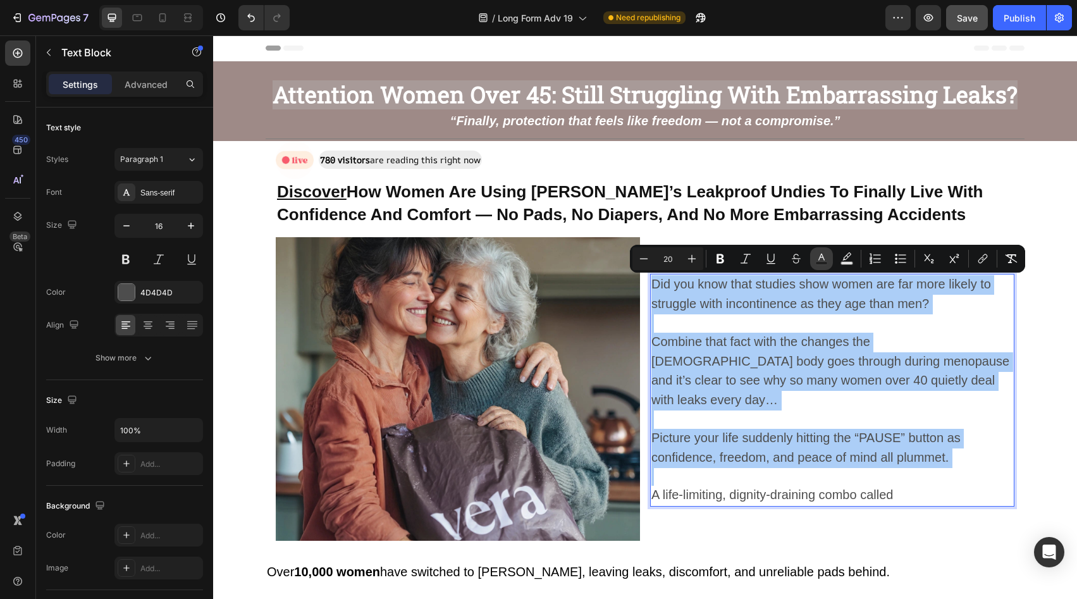
click at [818, 260] on icon "Editor contextual toolbar" at bounding box center [821, 258] width 13 height 13
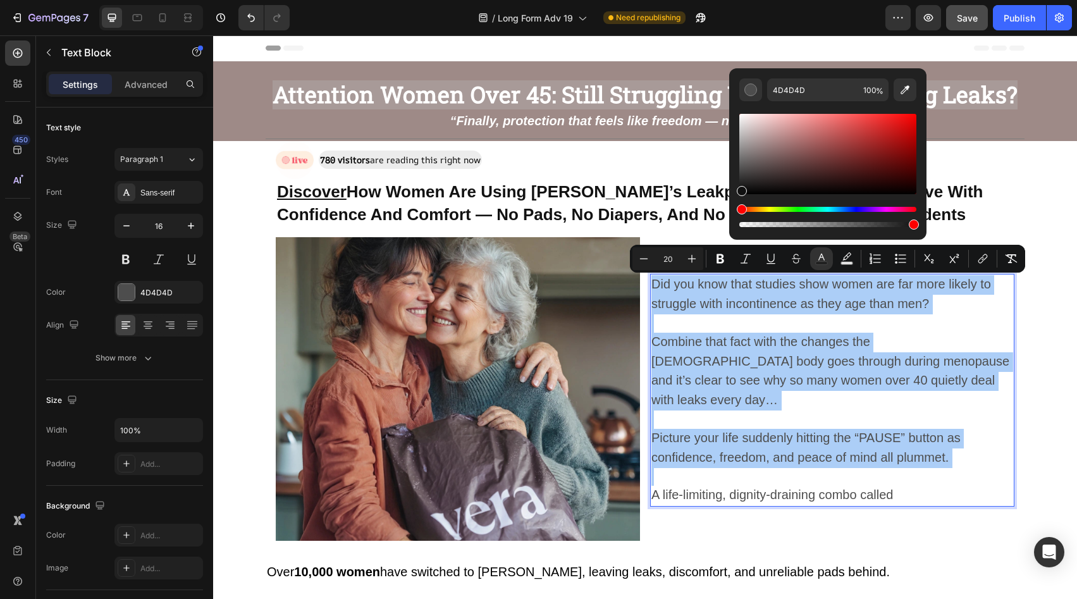
drag, startPoint x: 740, startPoint y: 188, endPoint x: 732, endPoint y: 201, distance: 14.2
click at [732, 201] on div "4D4D4D 100 %" at bounding box center [827, 148] width 197 height 161
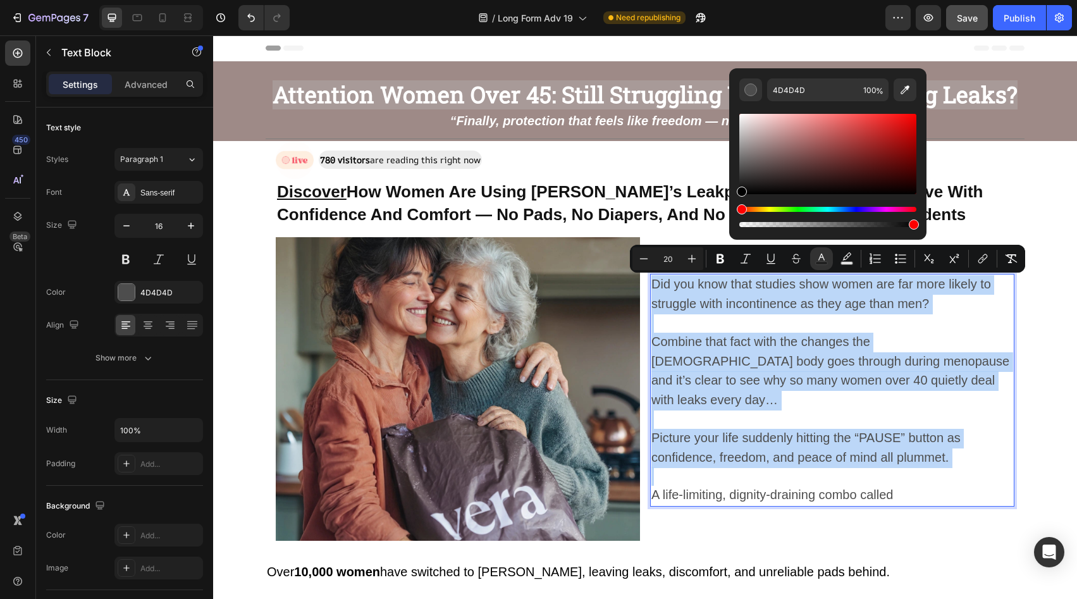
type input "000000"
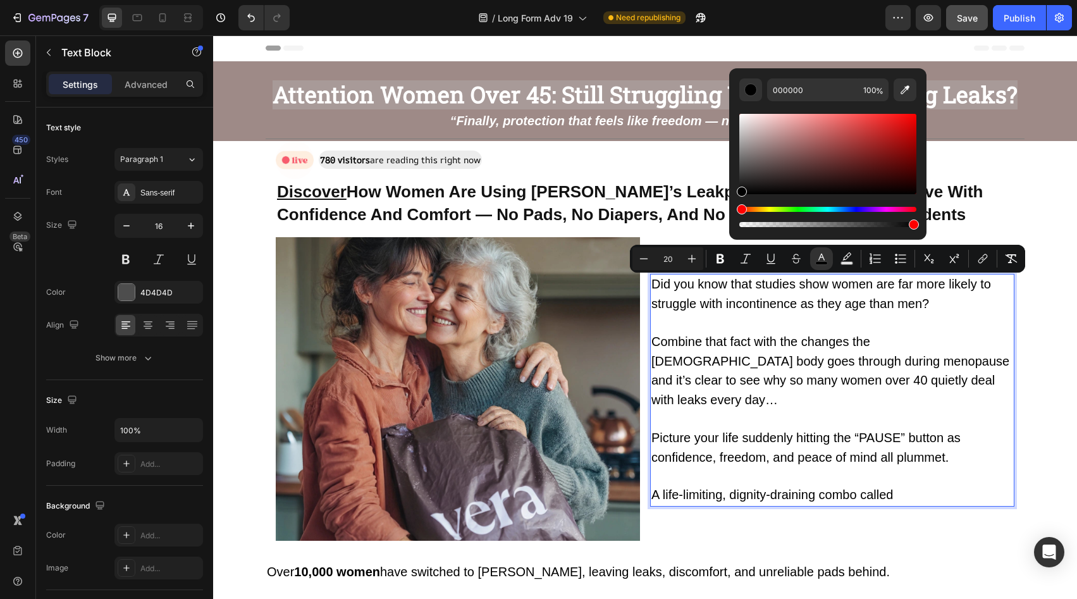
click at [768, 340] on span "Combine that fact with the changes the [DEMOGRAPHIC_DATA] body goes through dur…" at bounding box center [830, 371] width 358 height 72
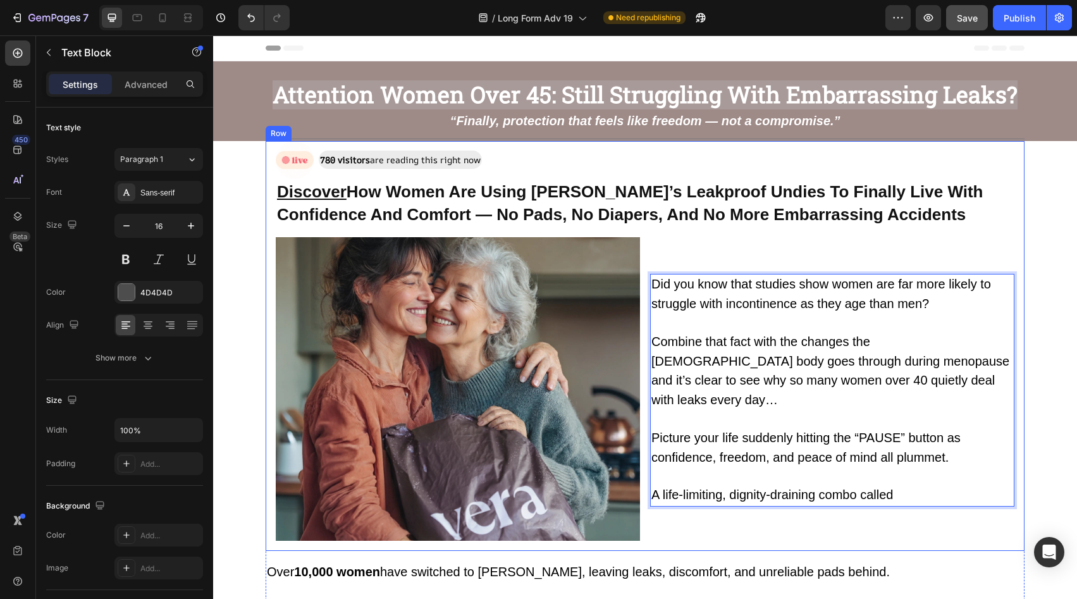
click at [678, 216] on strong "Discover How Women Are Using [PERSON_NAME]’s Leakproof Undies To Finally Live W…" at bounding box center [630, 203] width 707 height 42
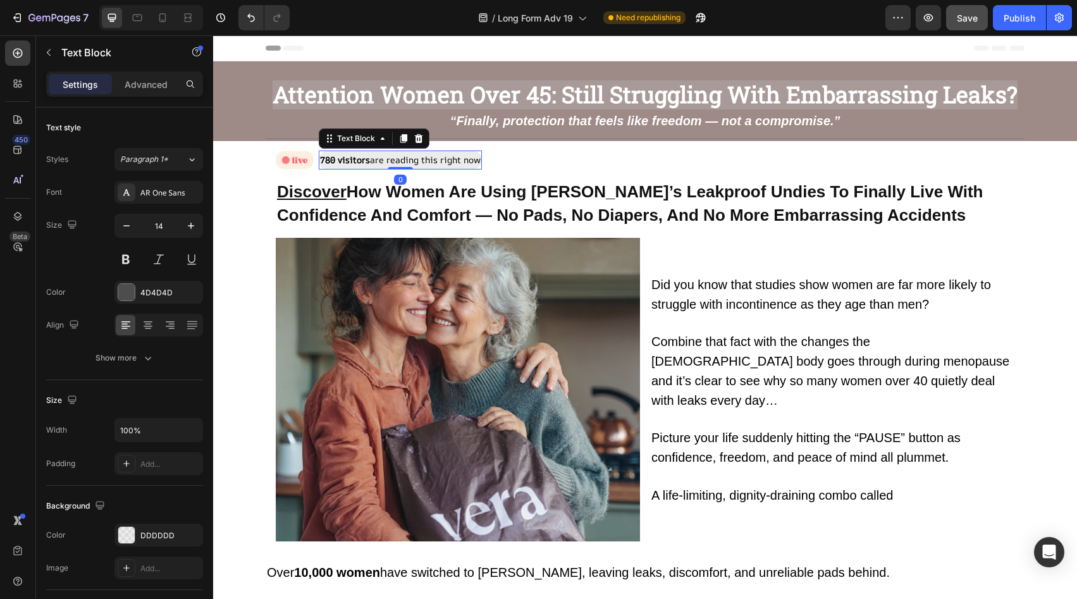
click at [423, 156] on span "780 visitors are reading this right now" at bounding box center [400, 160] width 161 height 12
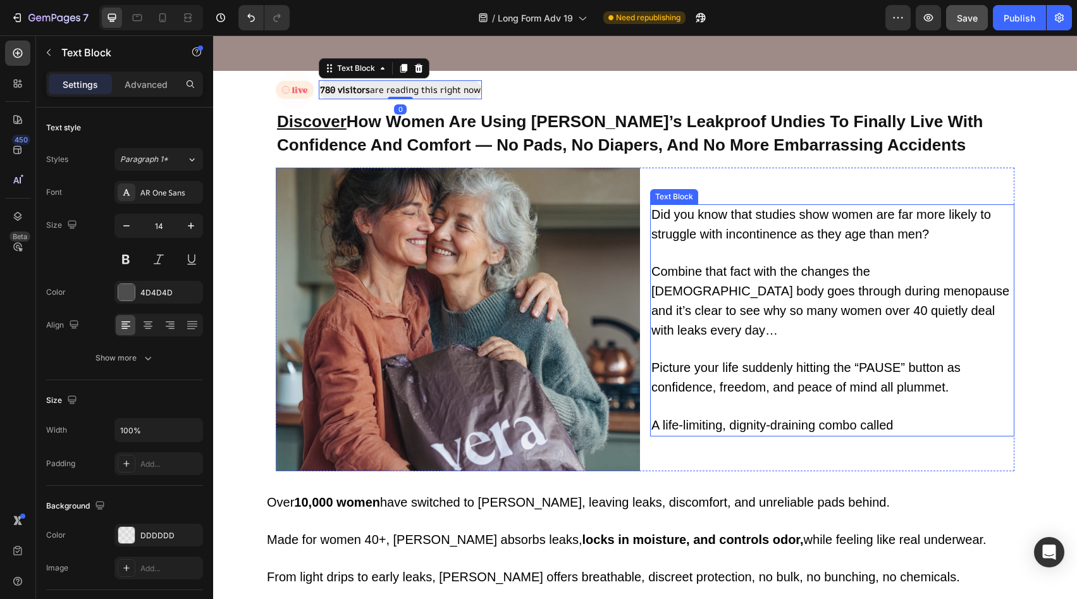
scroll to position [237, 0]
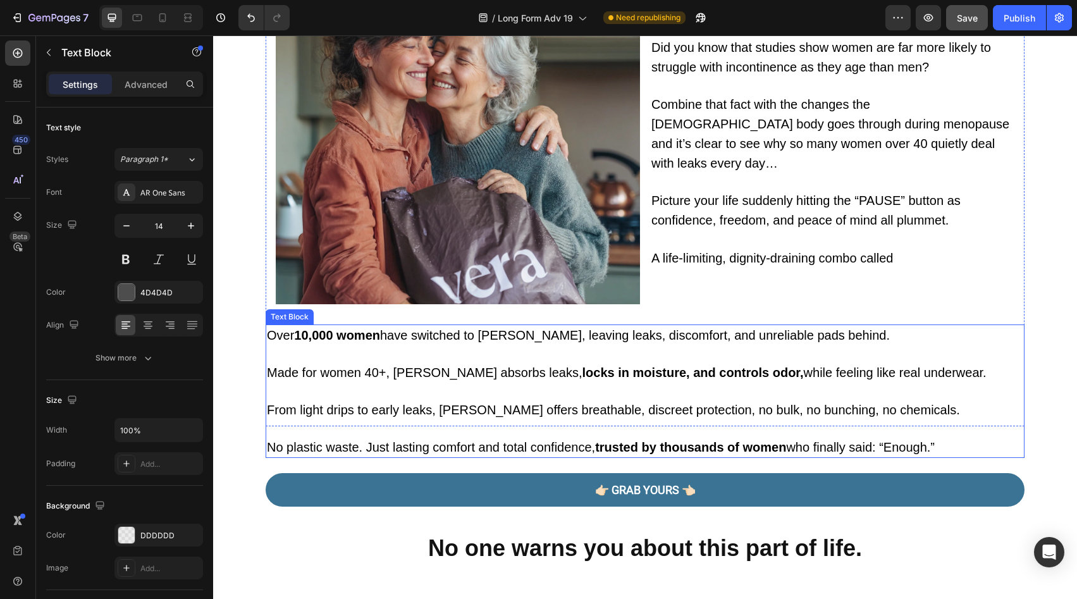
click at [684, 367] on strong "locks in moisture, and controls odor," at bounding box center [693, 373] width 221 height 14
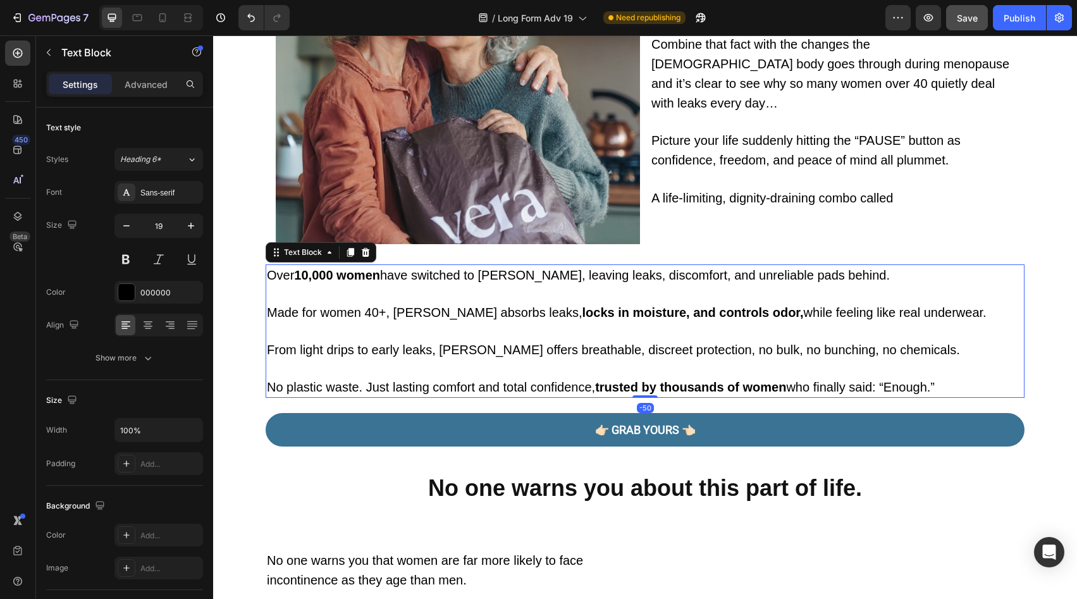
scroll to position [476, 0]
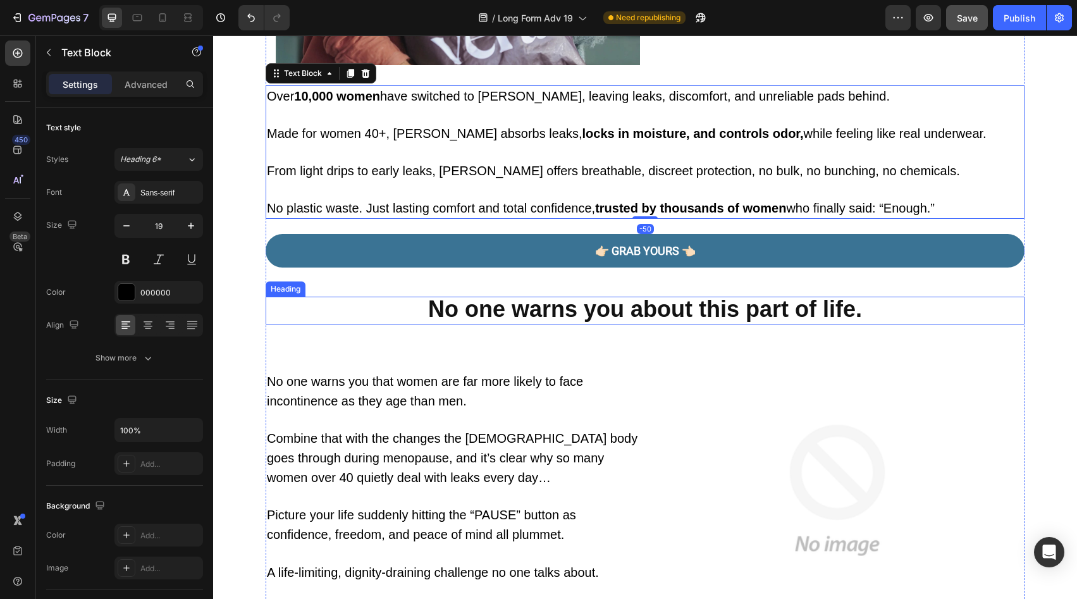
click at [578, 316] on strong "No one warns you about this part of life." at bounding box center [645, 309] width 434 height 26
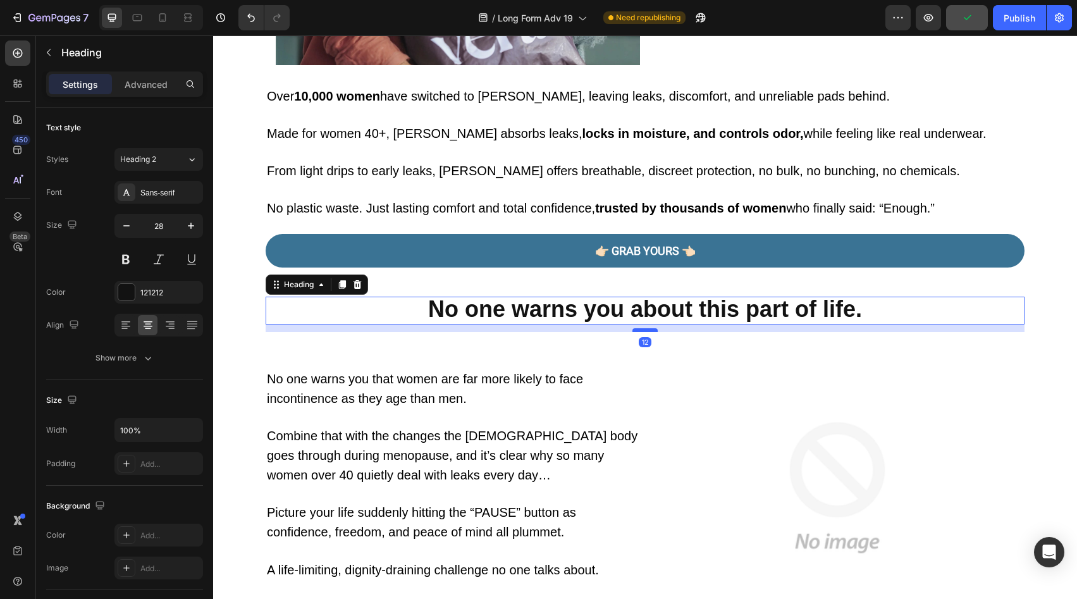
click at [641, 329] on div at bounding box center [645, 330] width 25 height 4
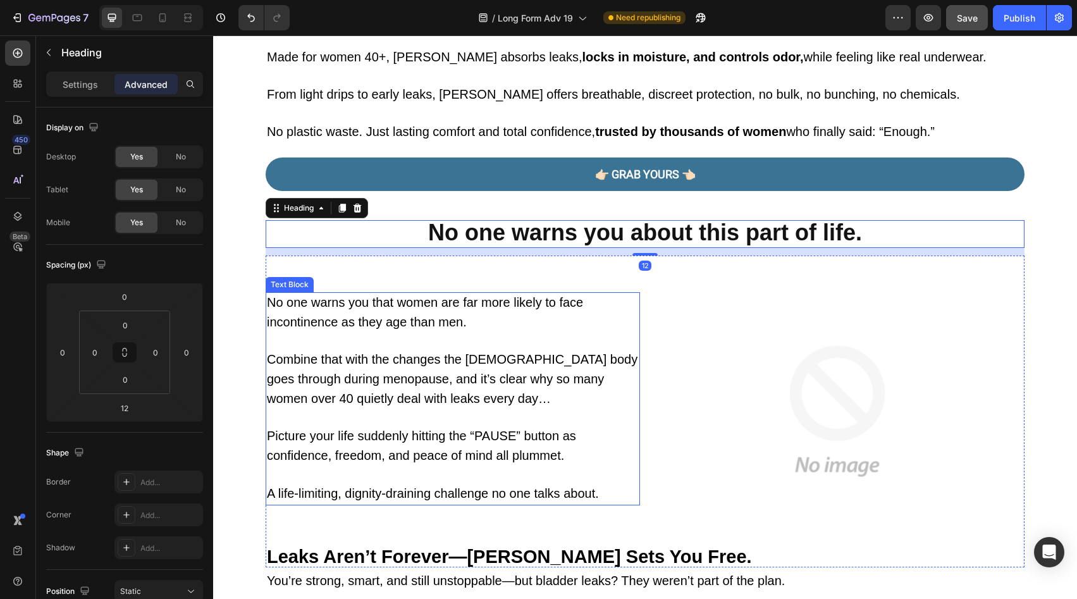
scroll to position [562, 0]
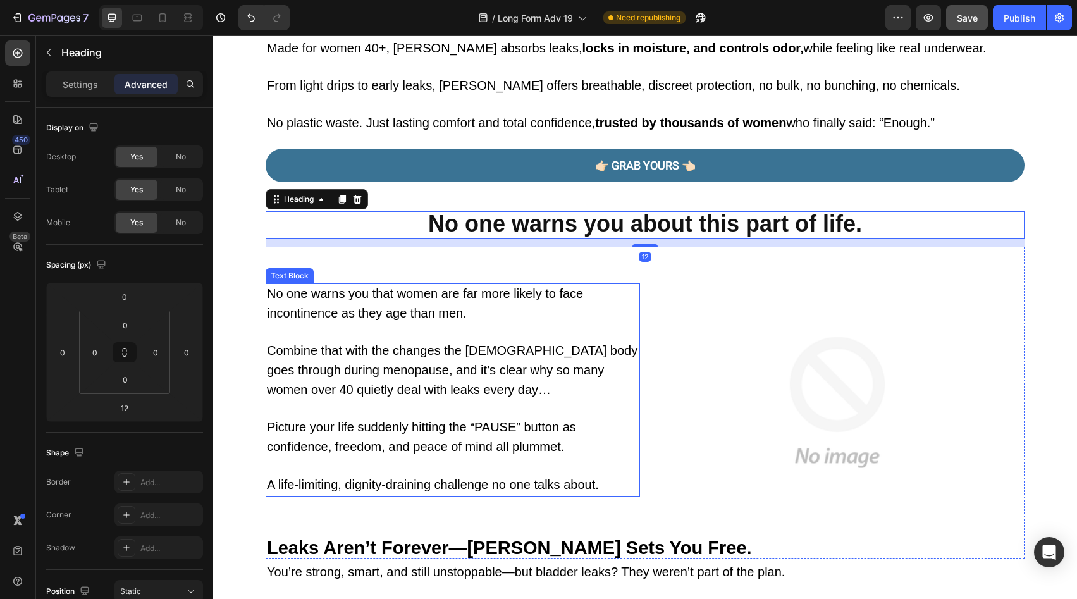
click at [567, 313] on p "No one warns you that women are far more likely to face incontinence as they ag…" at bounding box center [453, 304] width 372 height 39
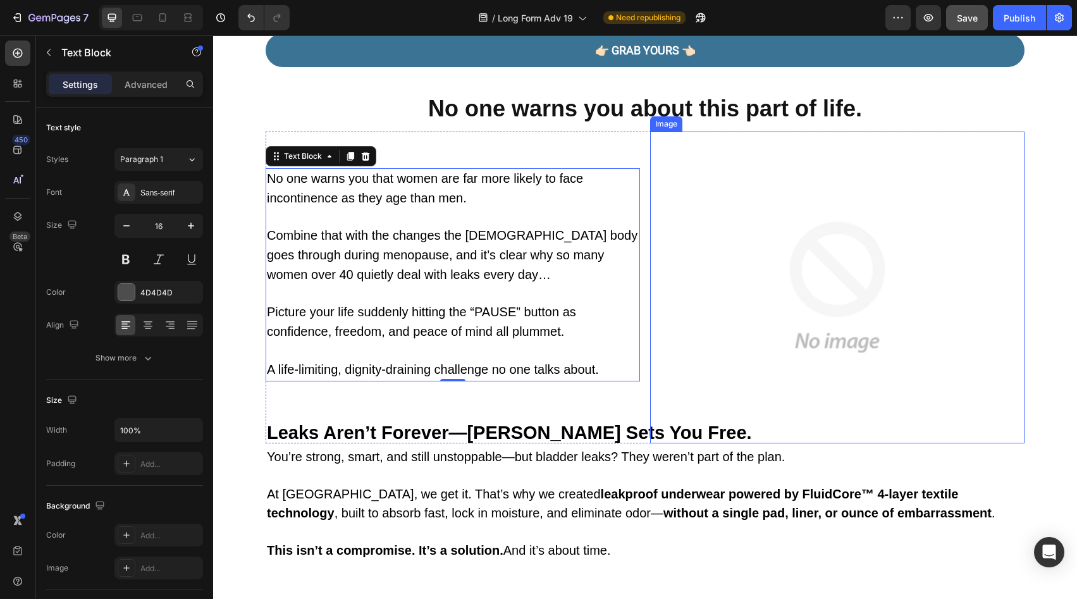
scroll to position [837, 0]
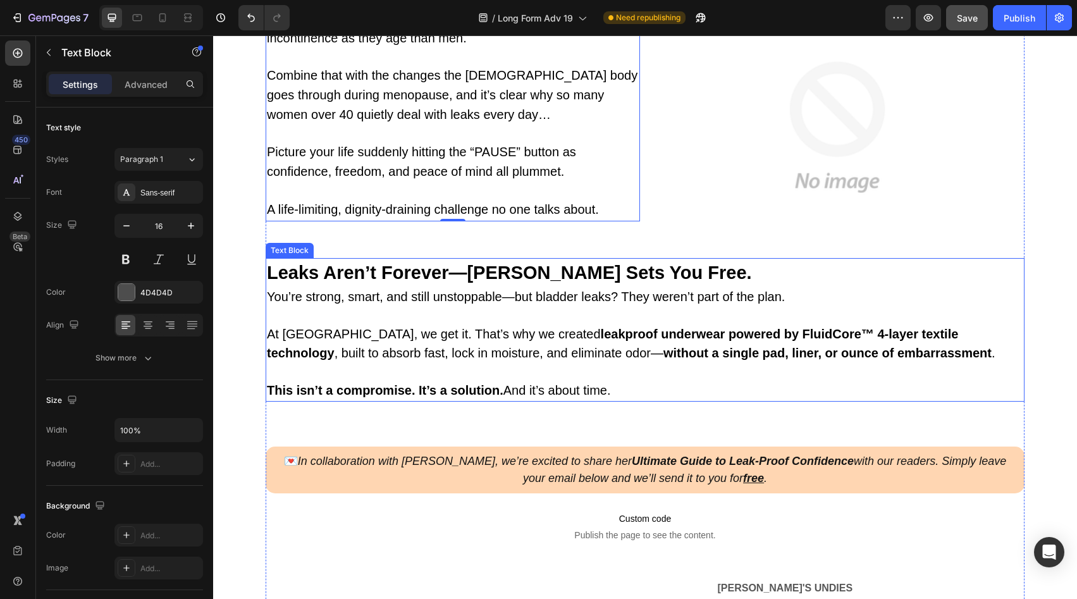
click at [812, 235] on img at bounding box center [837, 128] width 374 height 312
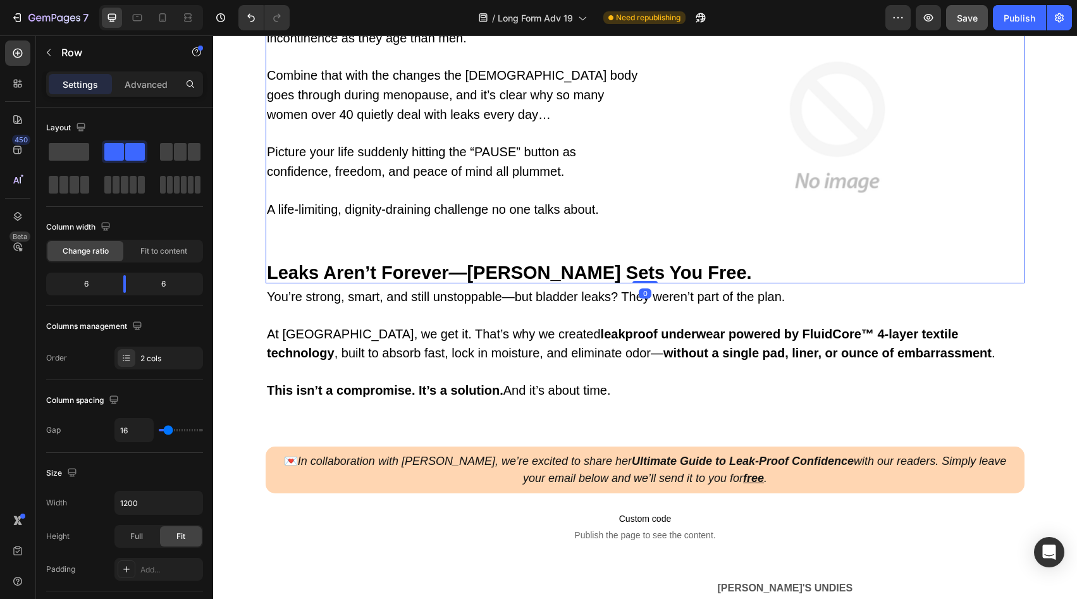
click at [641, 240] on div "No one warns you that women are far more likely to face incontinence as they ag…" at bounding box center [645, 128] width 759 height 312
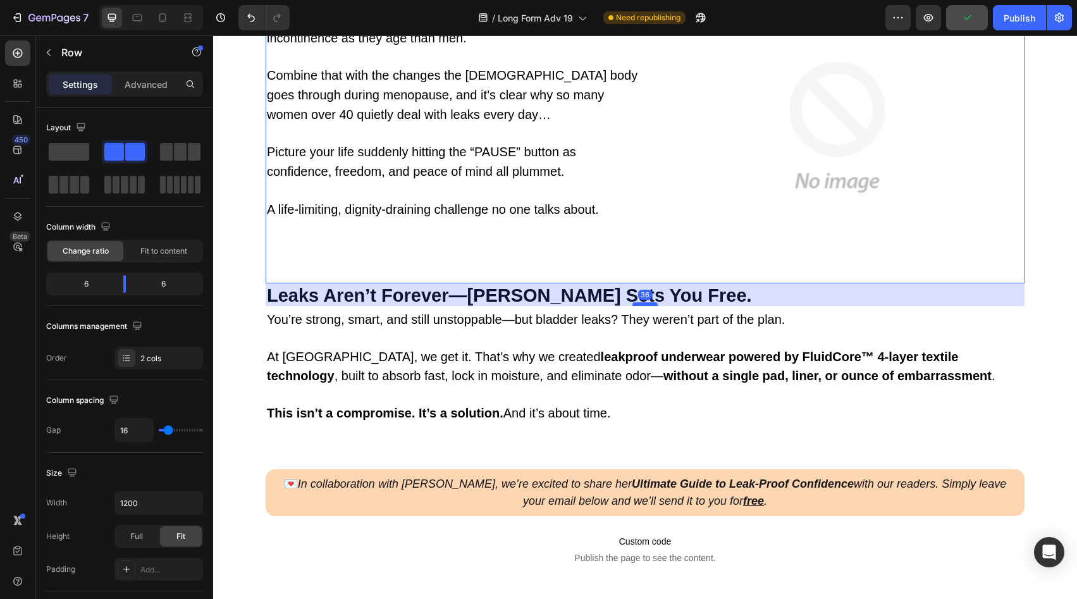
drag, startPoint x: 643, startPoint y: 280, endPoint x: 646, endPoint y: 302, distance: 23.0
click at [646, 302] on div at bounding box center [645, 304] width 25 height 4
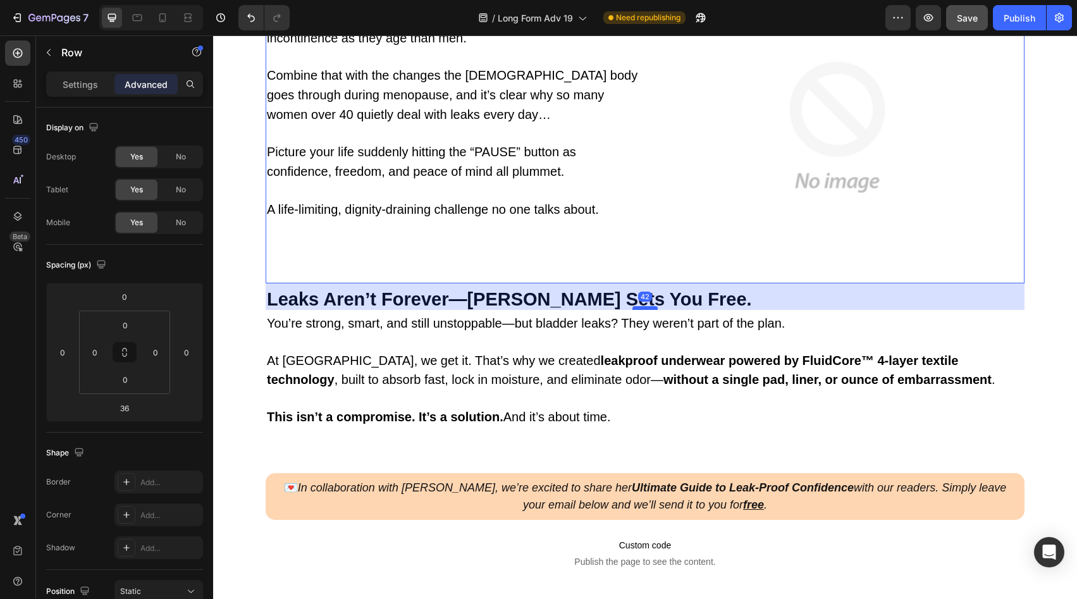
click at [646, 306] on div at bounding box center [645, 308] width 25 height 4
type input "42"
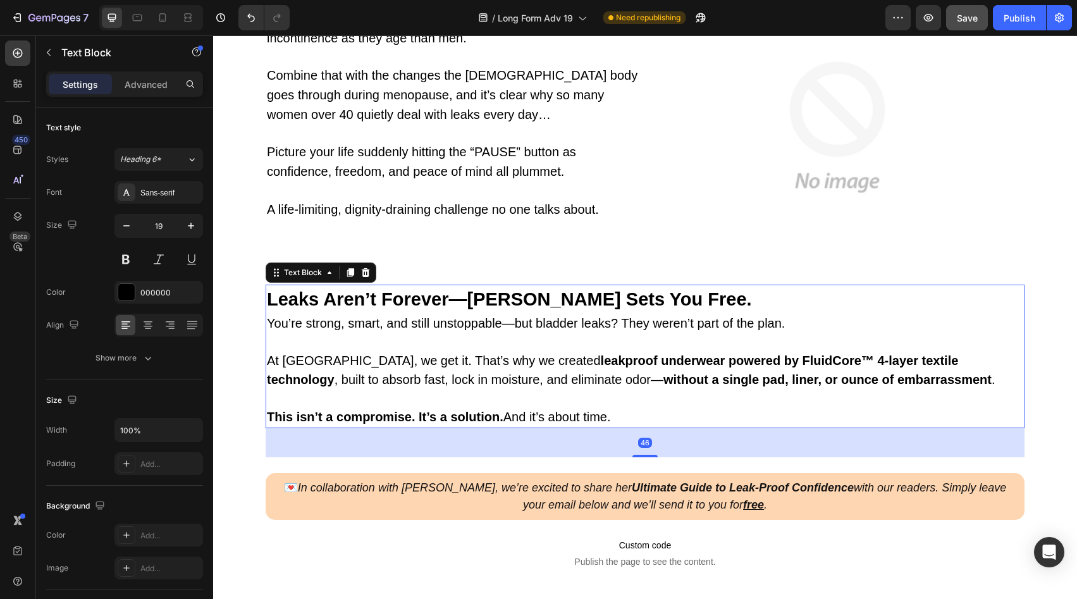
click at [845, 340] on p at bounding box center [645, 342] width 756 height 18
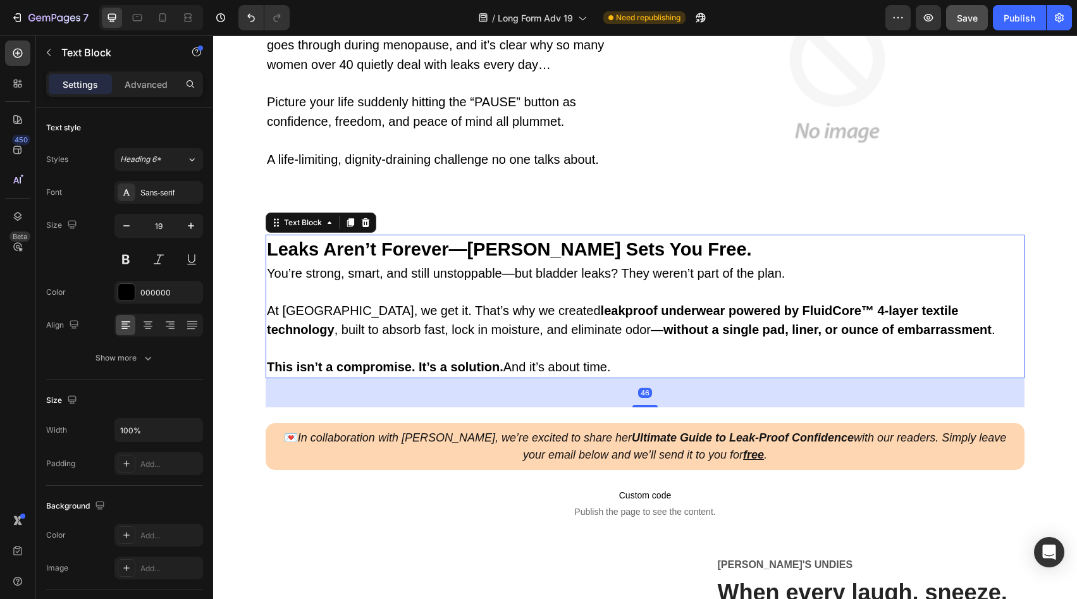
scroll to position [1055, 0]
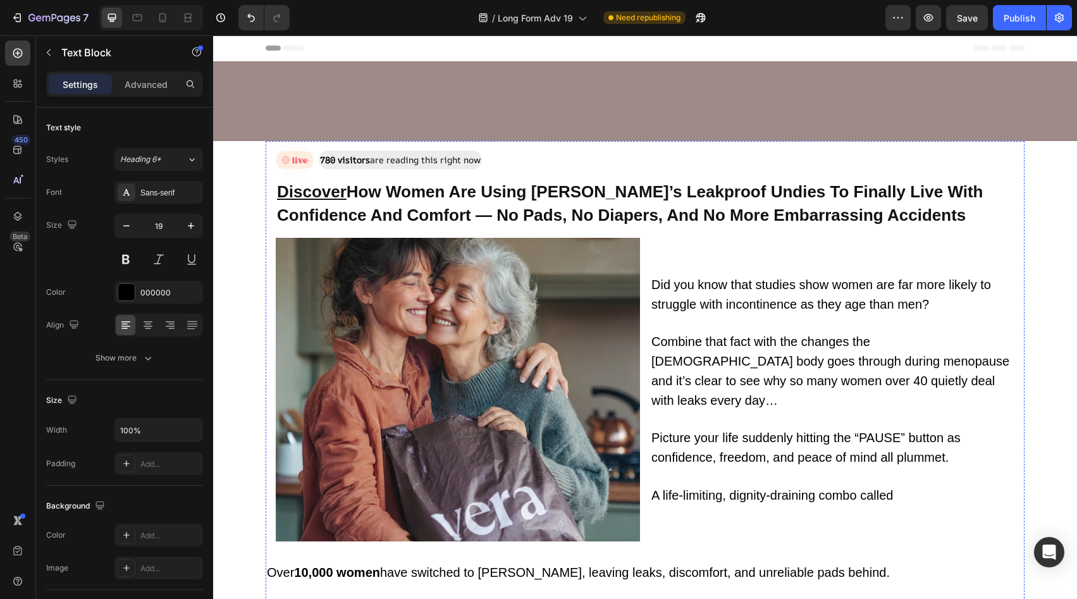
scroll to position [1055, 0]
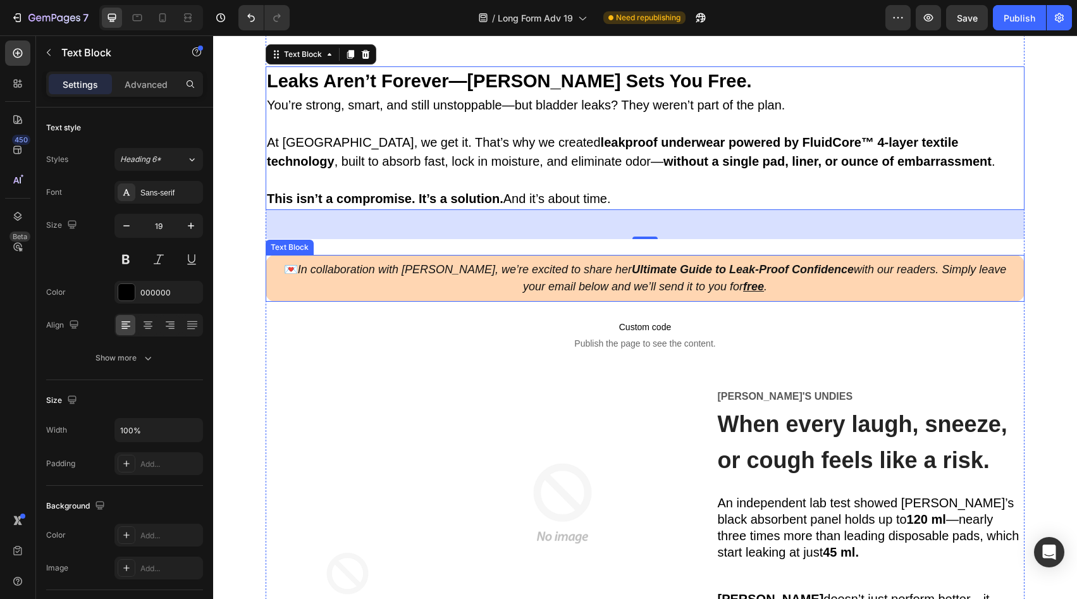
click at [743, 290] on u "free" at bounding box center [753, 286] width 21 height 13
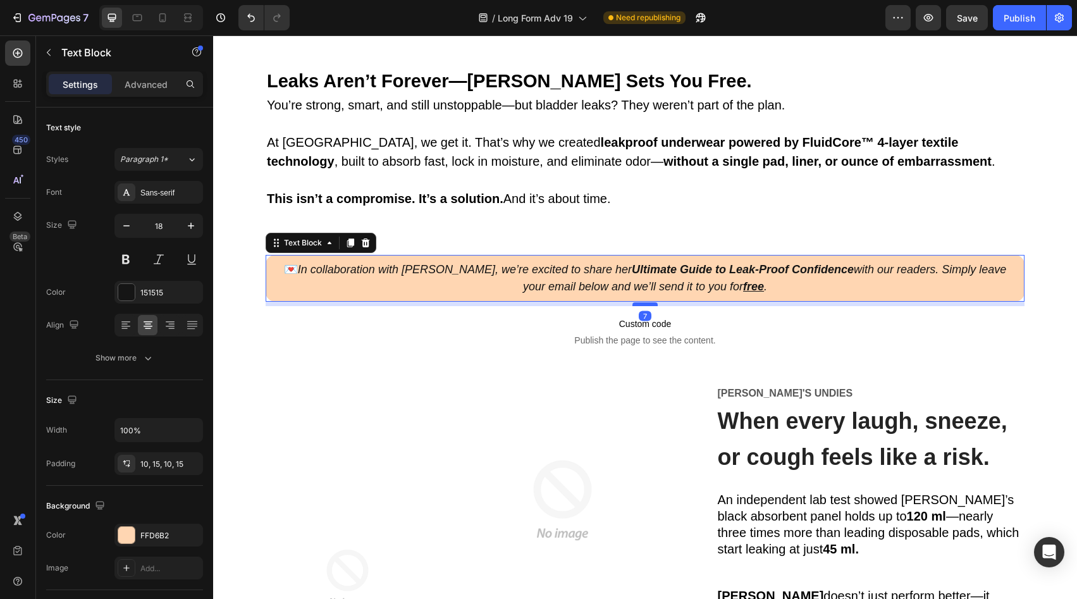
click at [641, 302] on div at bounding box center [645, 304] width 25 height 4
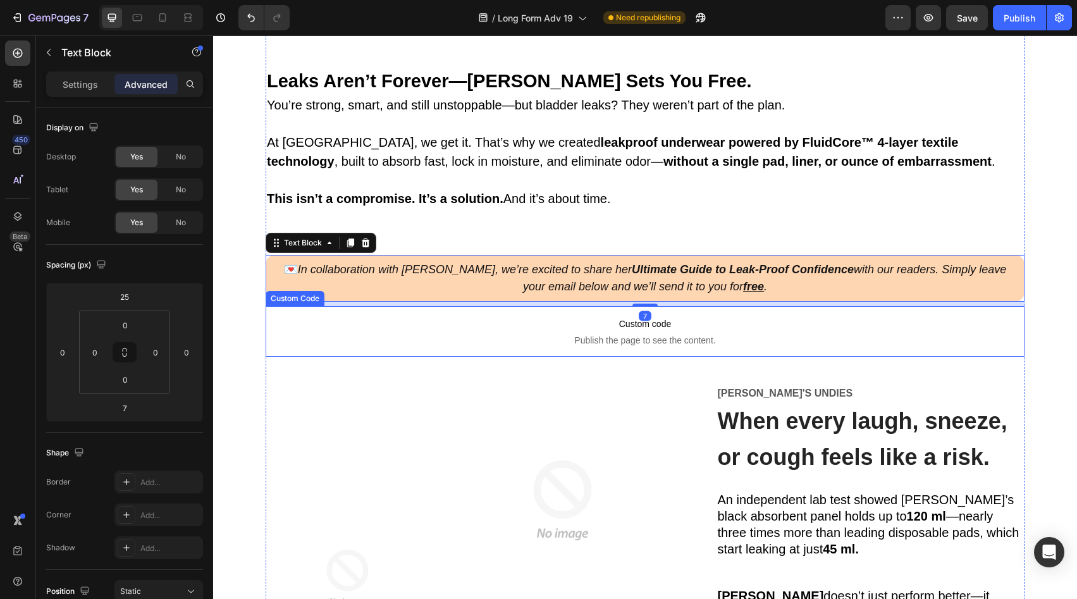
click at [723, 335] on span "Publish the page to see the content." at bounding box center [645, 340] width 759 height 13
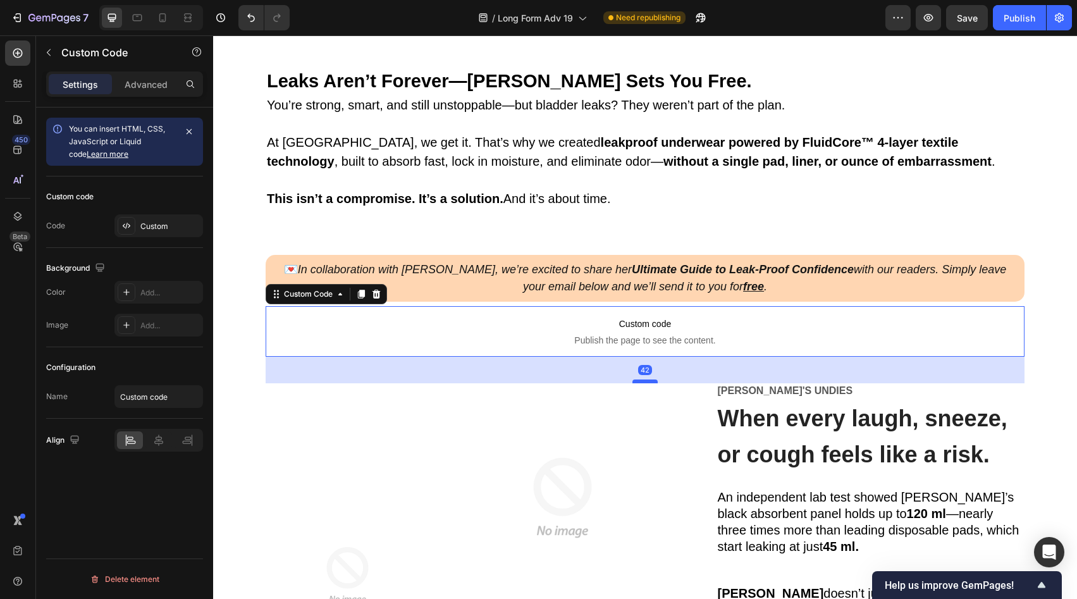
click at [651, 380] on div at bounding box center [645, 382] width 25 height 4
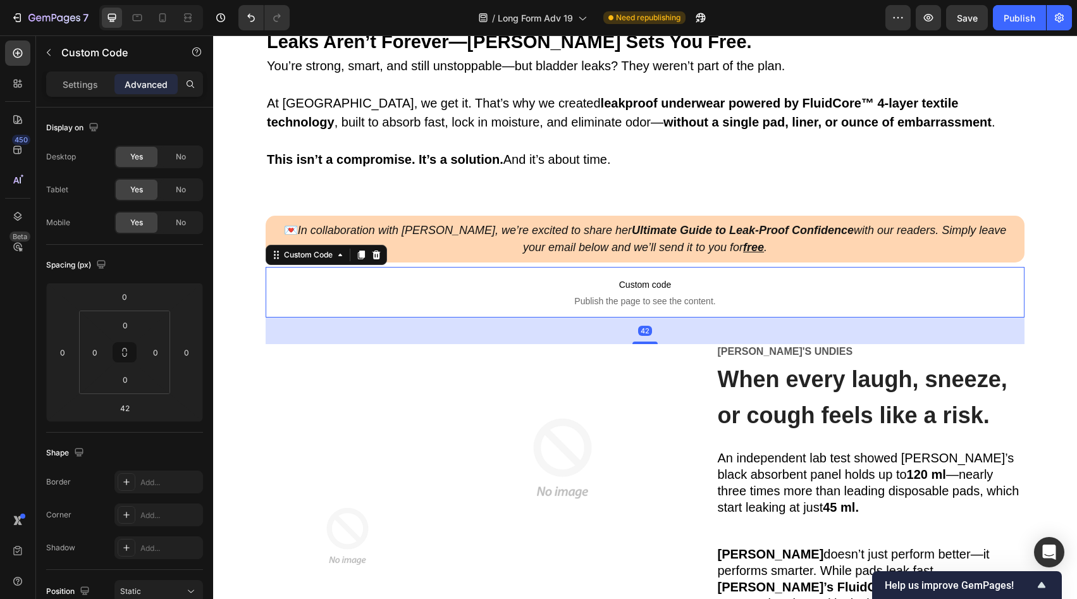
scroll to position [1156, 0]
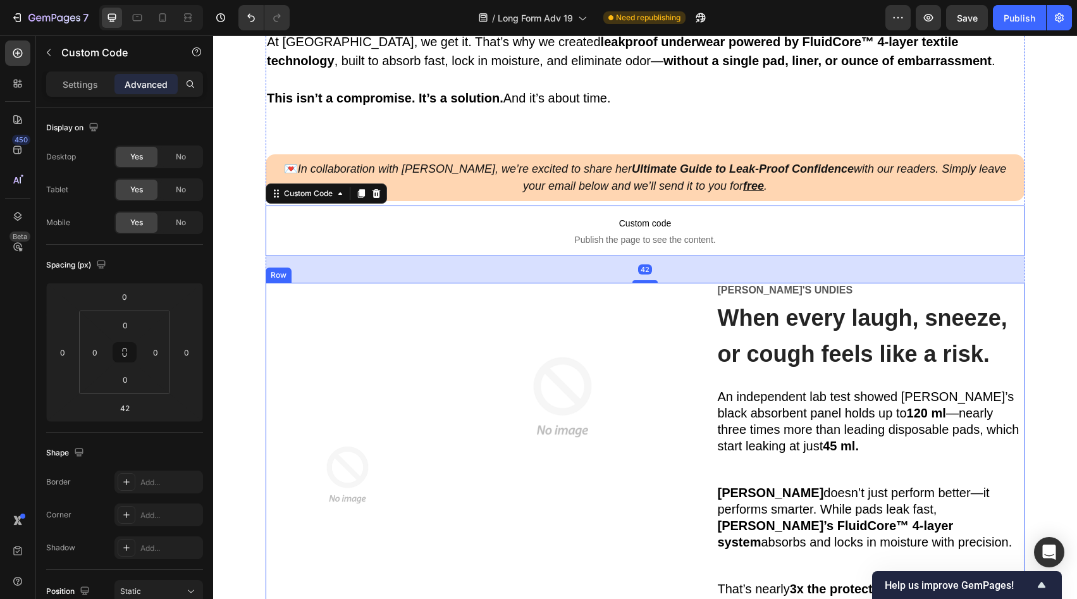
click at [692, 332] on div "Image Image Row" at bounding box center [482, 425] width 432 height 285
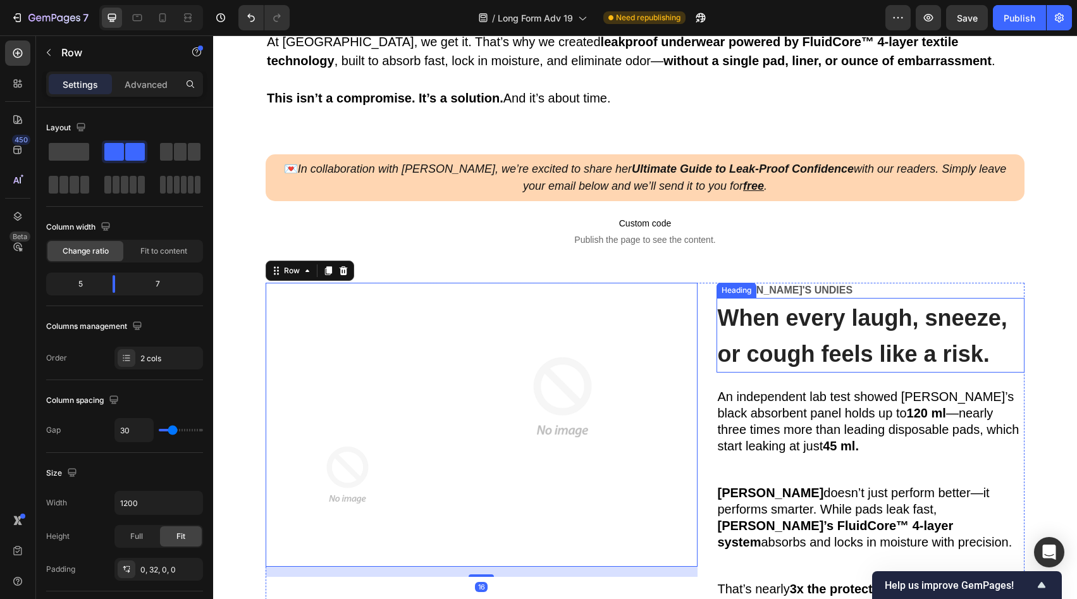
click at [768, 331] on h2 "When every laugh, sneeze, or cough feels like a risk." at bounding box center [871, 335] width 309 height 75
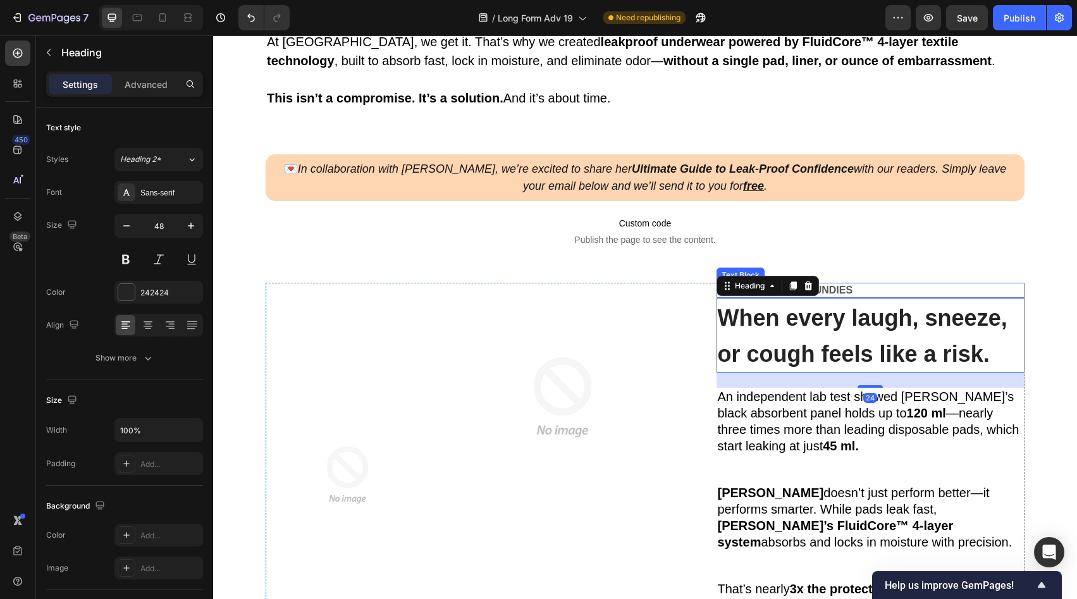
click at [860, 287] on p "[PERSON_NAME]'s Undies" at bounding box center [871, 290] width 306 height 13
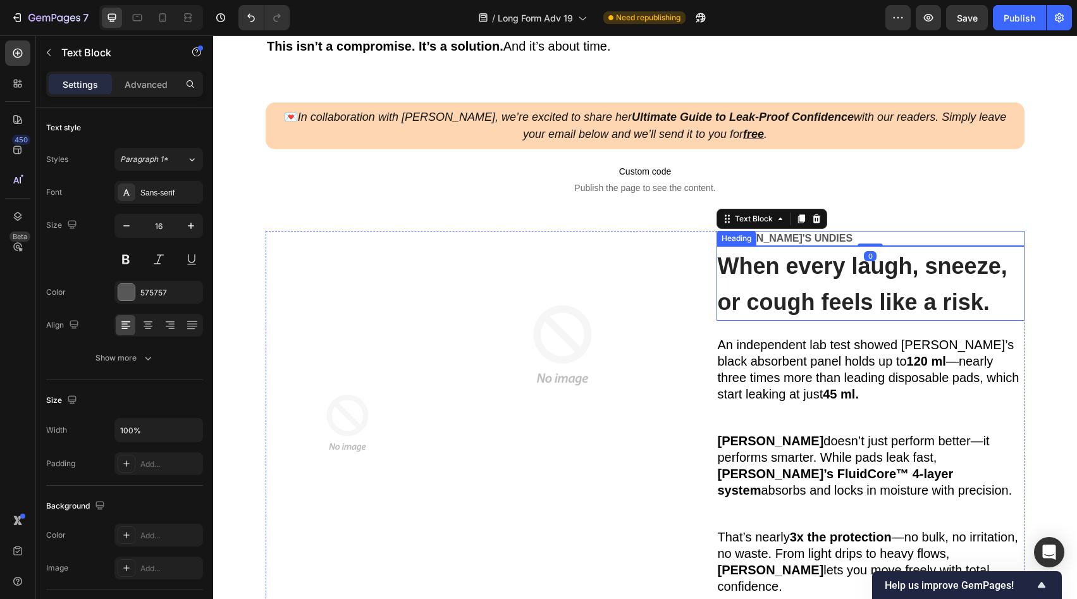
scroll to position [1376, 0]
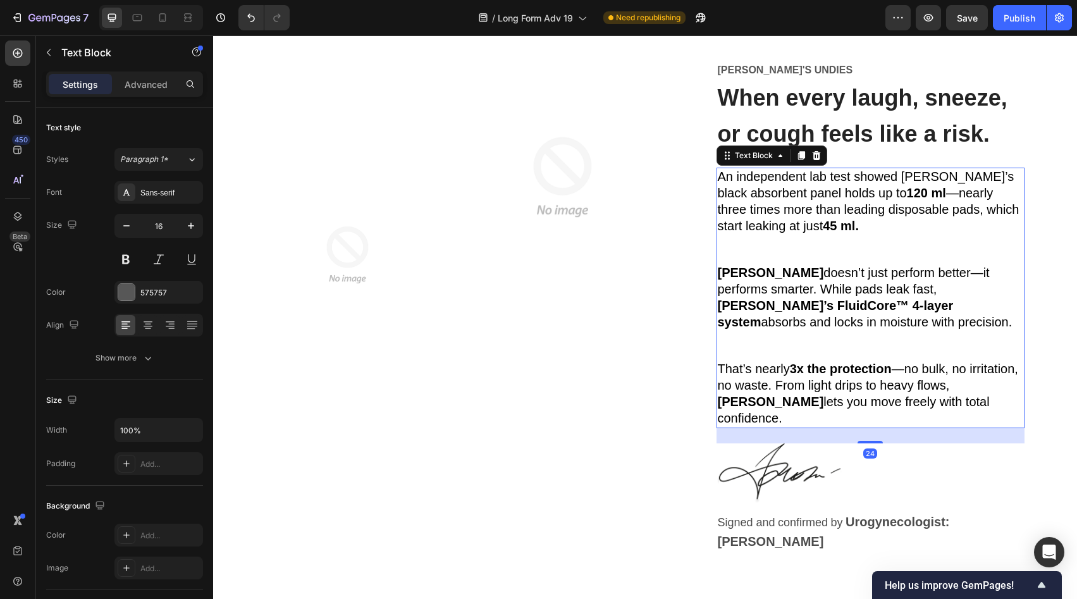
click at [823, 222] on strong "45 ml." at bounding box center [841, 226] width 36 height 14
click at [894, 113] on h2 "When every laugh, sneeze, or cough feels like a risk." at bounding box center [871, 115] width 309 height 75
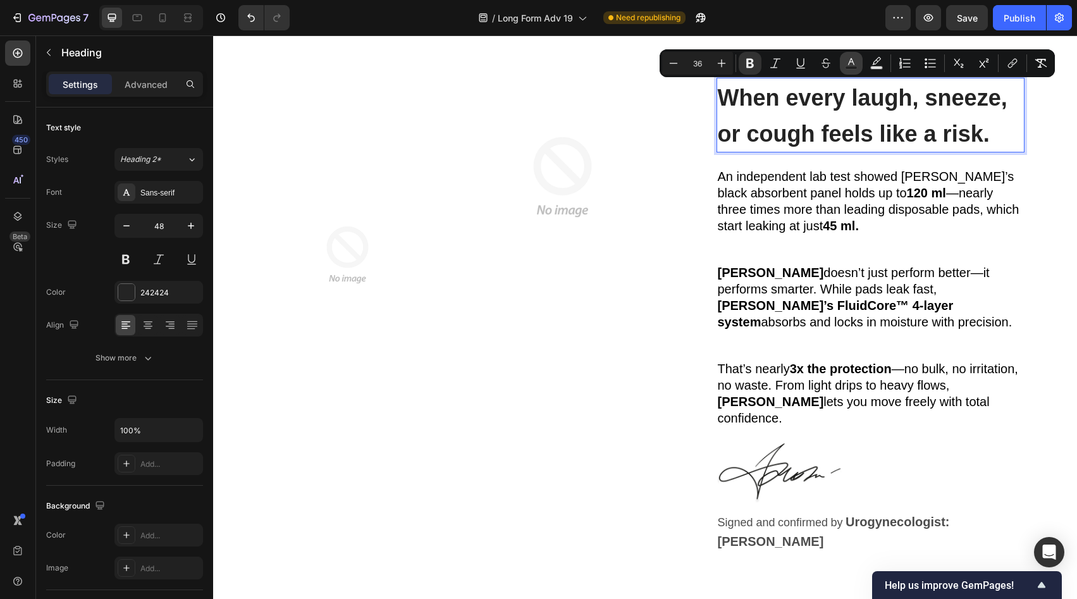
click at [856, 53] on button "Text Color" at bounding box center [851, 63] width 23 height 23
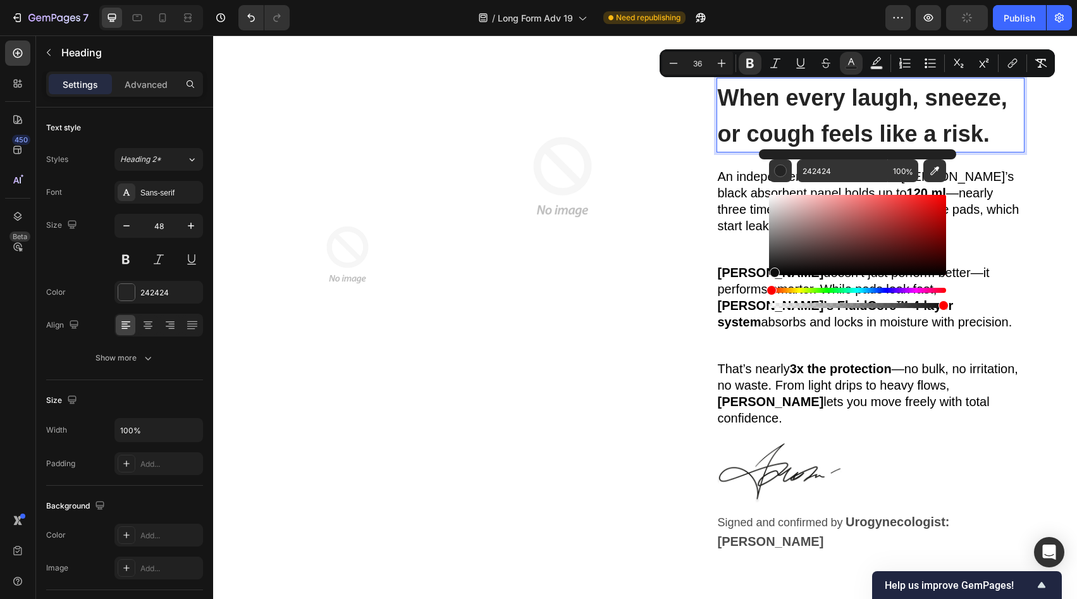
drag, startPoint x: 777, startPoint y: 269, endPoint x: 771, endPoint y: 279, distance: 11.6
click at [771, 279] on div "Editor contextual toolbar" at bounding box center [857, 251] width 177 height 118
type input "000000"
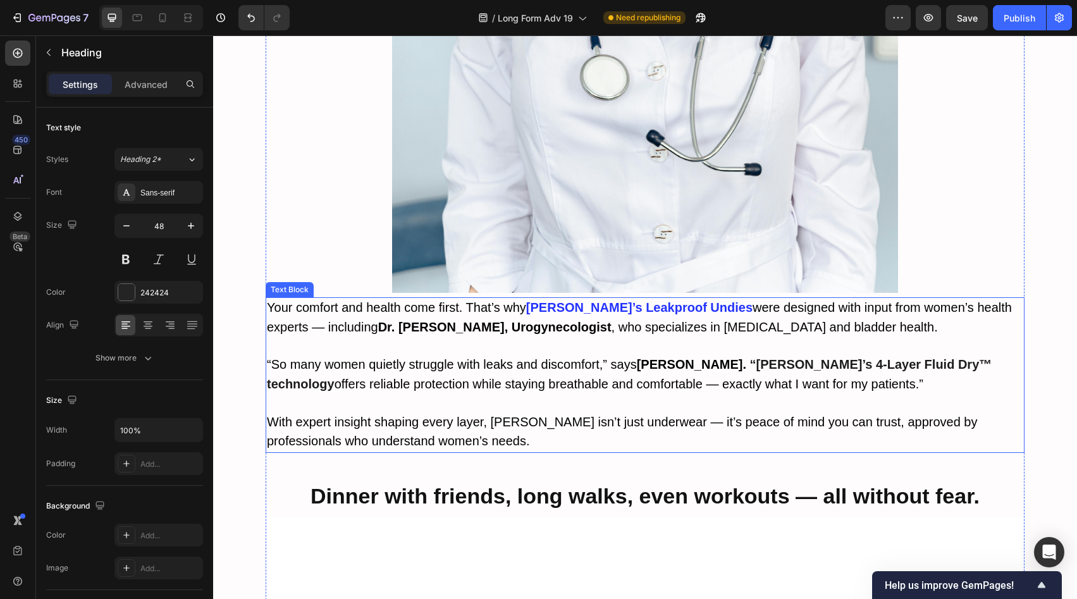
scroll to position [4527, 0]
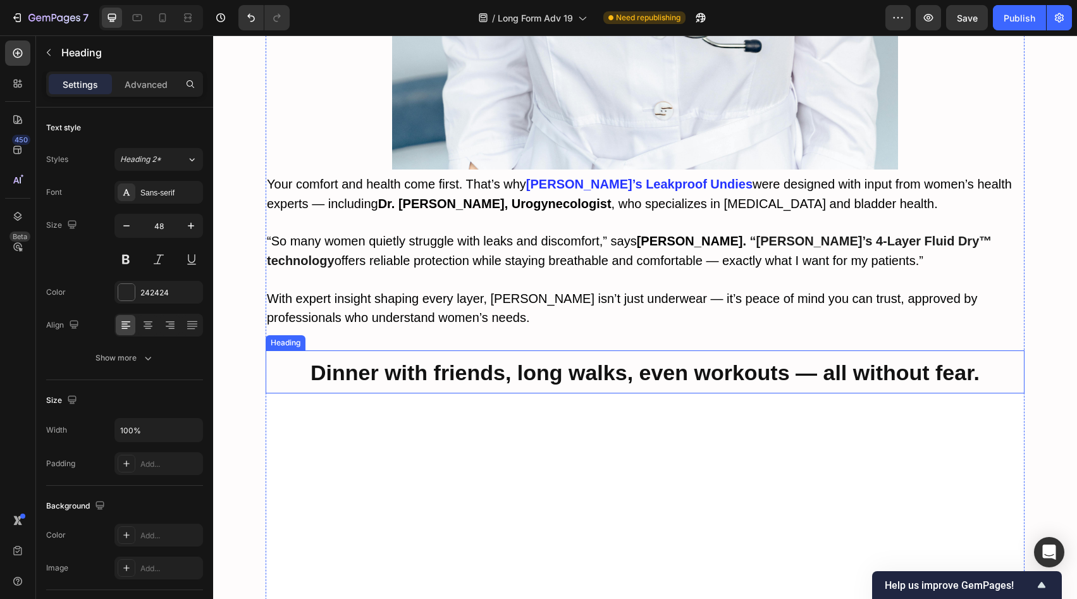
click at [580, 361] on strong "Dinner with friends, long walks, even workouts — all without fear." at bounding box center [645, 373] width 669 height 24
click at [579, 361] on strong "Dinner with friends, long walks, even workouts — all without fear." at bounding box center [645, 373] width 669 height 24
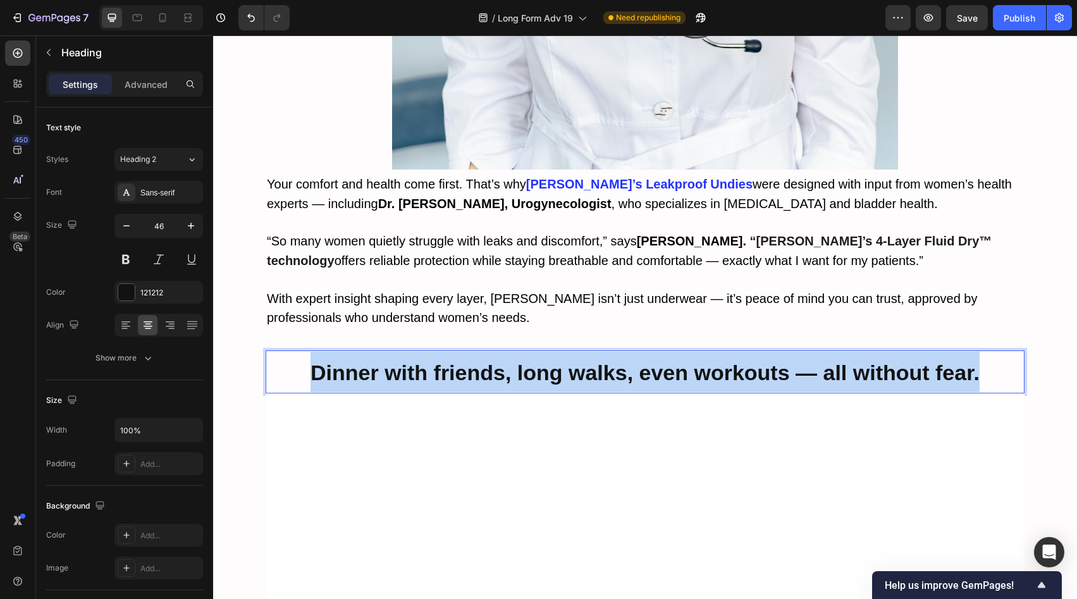
click at [579, 361] on strong "Dinner with friends, long walks, even workouts — all without fear." at bounding box center [645, 373] width 669 height 24
